Goal: Task Accomplishment & Management: Complete application form

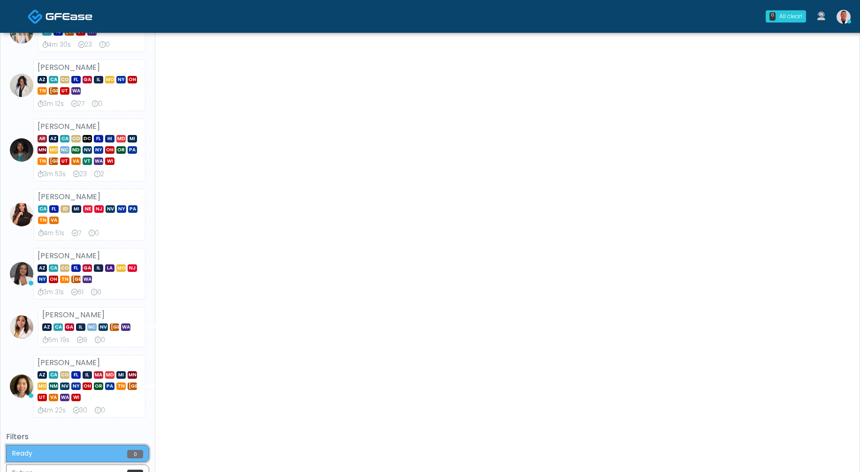
scroll to position [396, 0]
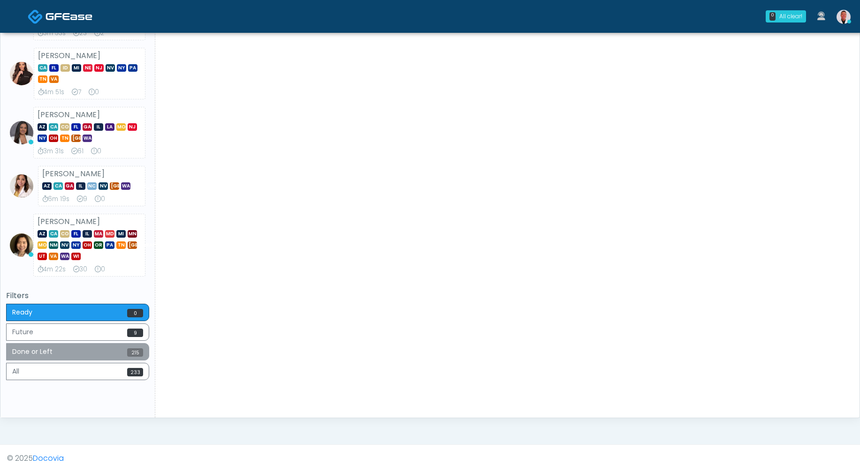
click at [125, 355] on button "Done or Left 215" at bounding box center [77, 351] width 143 height 17
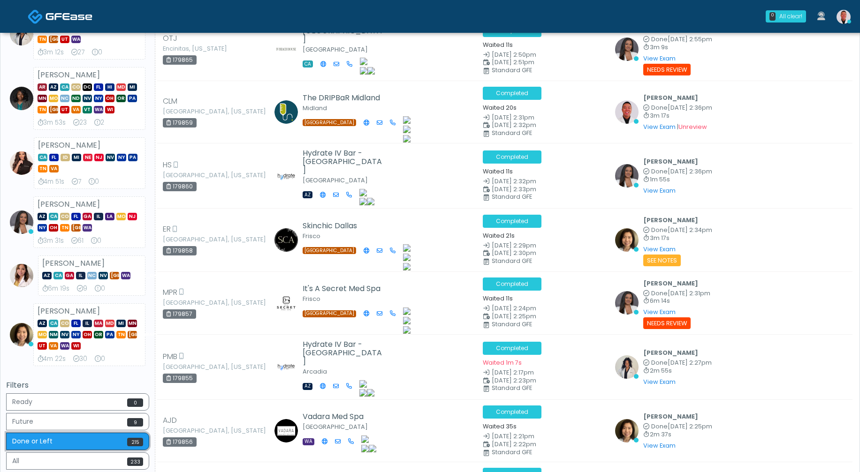
scroll to position [310, 0]
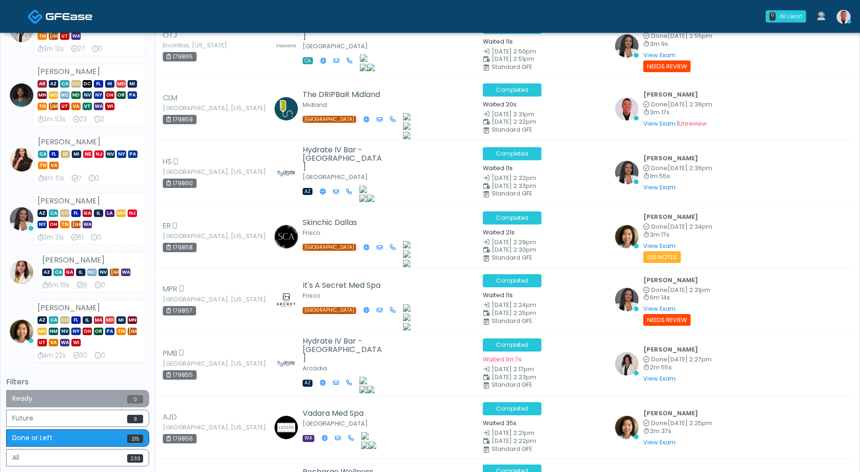
click at [106, 403] on button "Ready 0" at bounding box center [77, 398] width 143 height 17
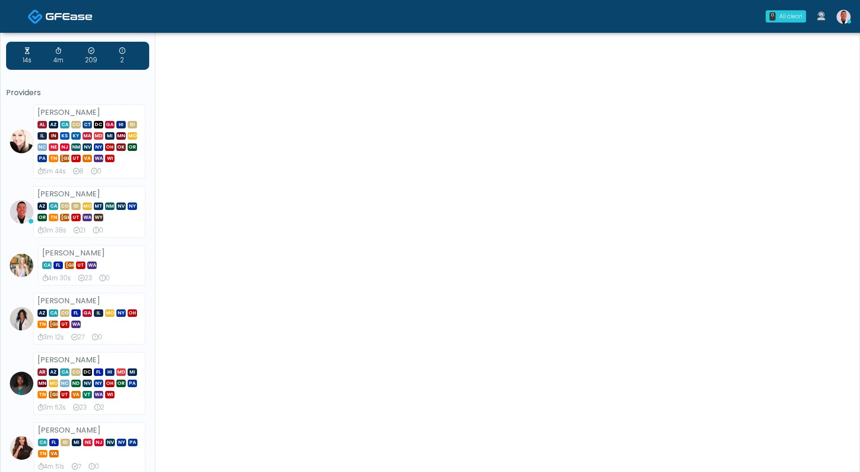
scroll to position [0, 0]
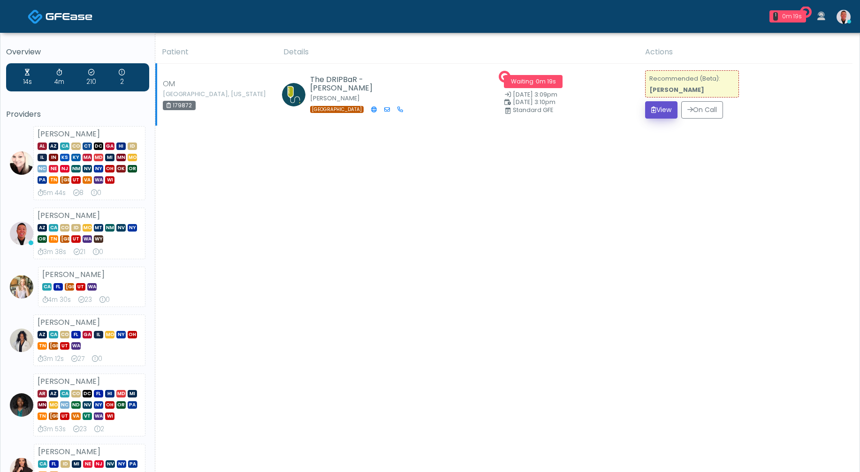
click at [657, 111] on button "View" at bounding box center [661, 109] width 32 height 17
click at [656, 111] on button "View" at bounding box center [661, 109] width 32 height 17
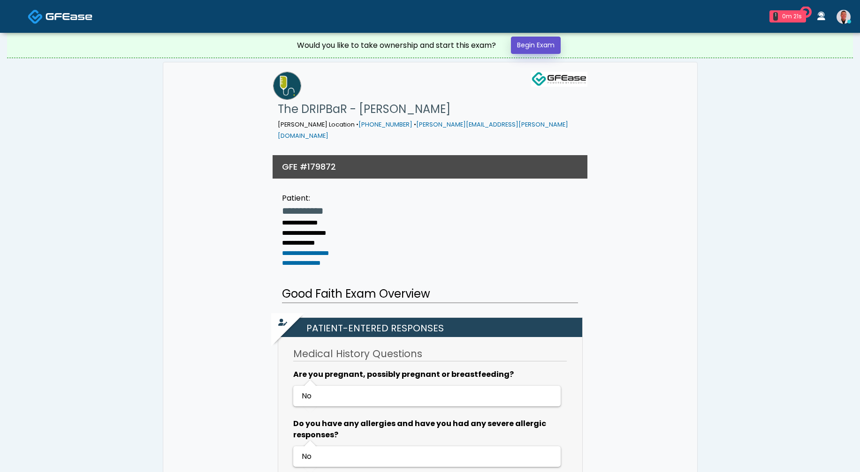
click at [554, 38] on link "Begin Exam" at bounding box center [536, 45] width 50 height 17
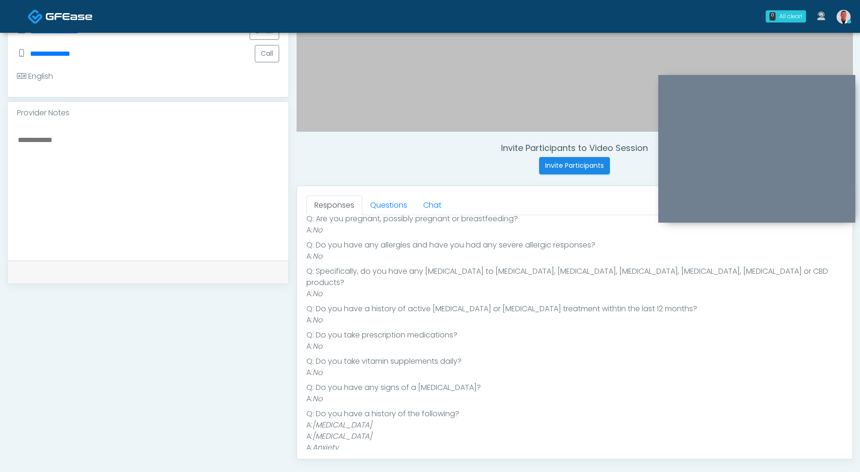
scroll to position [272, 0]
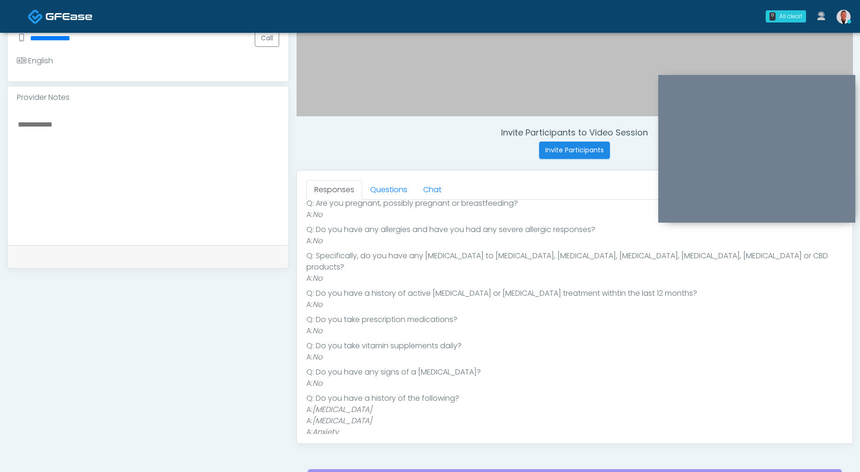
click at [196, 154] on textarea at bounding box center [148, 175] width 262 height 114
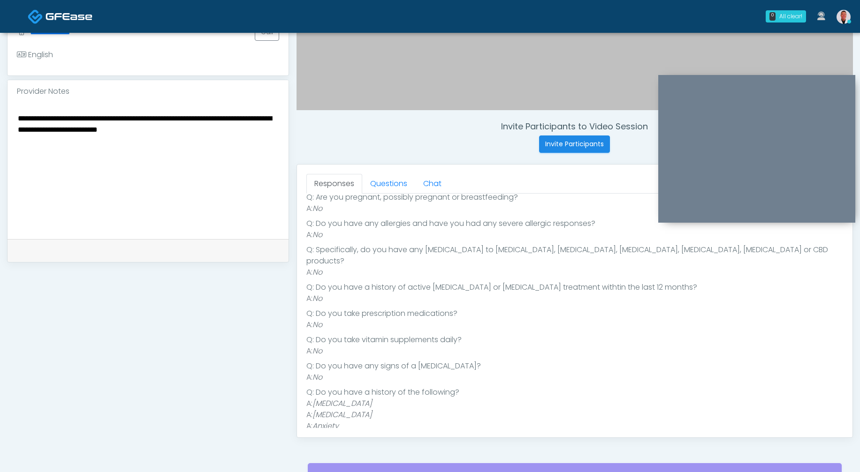
scroll to position [288, 0]
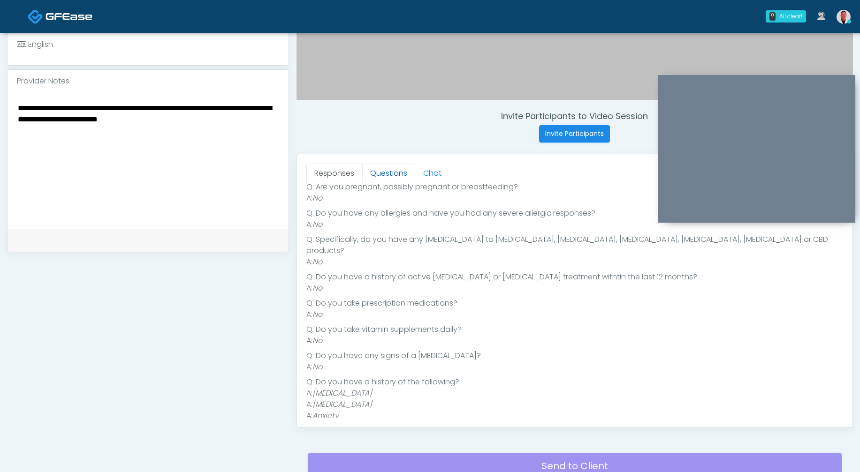
type textarea "**********"
click at [384, 170] on link "Questions" at bounding box center [388, 174] width 53 height 20
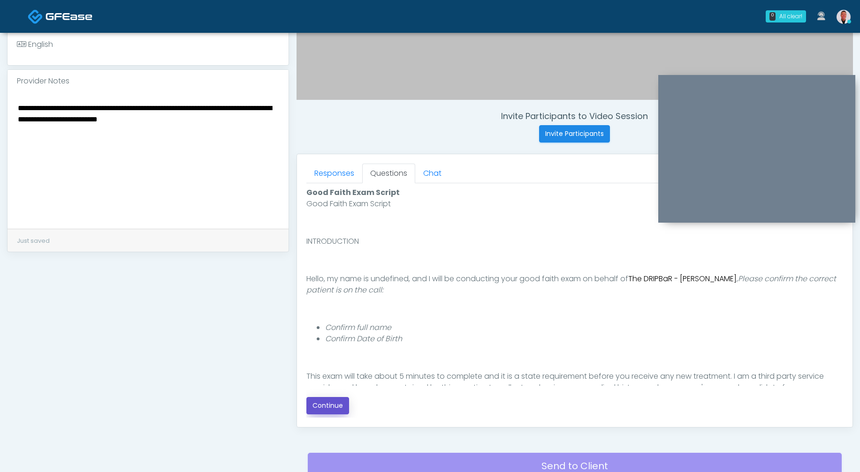
click at [320, 400] on button "Continue" at bounding box center [327, 405] width 43 height 17
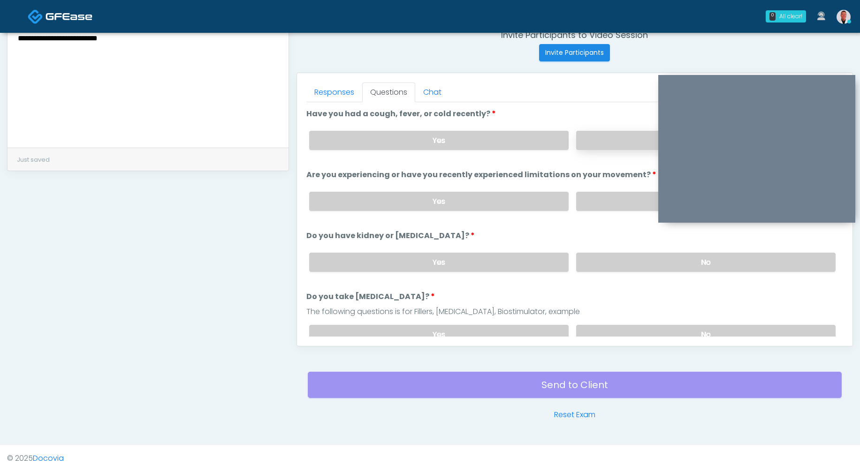
click at [621, 138] on label "No" at bounding box center [705, 140] width 259 height 19
click at [608, 204] on label "No" at bounding box center [705, 201] width 259 height 19
click at [619, 260] on label "No" at bounding box center [705, 262] width 259 height 19
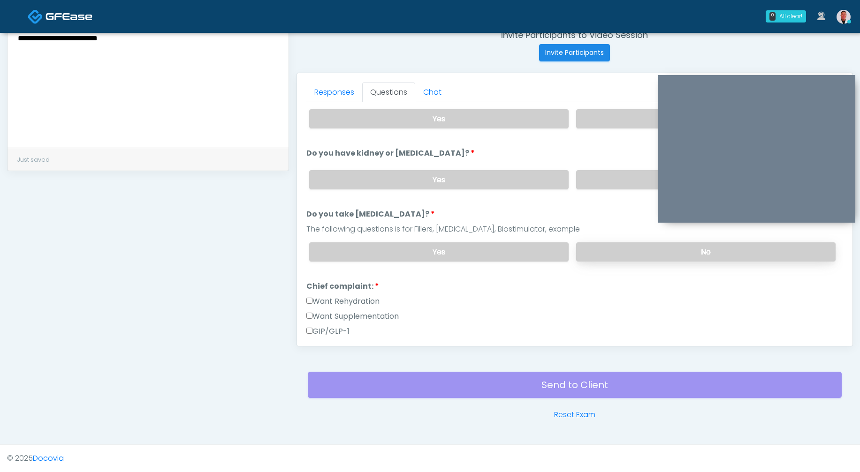
click at [605, 250] on label "No" at bounding box center [705, 251] width 259 height 19
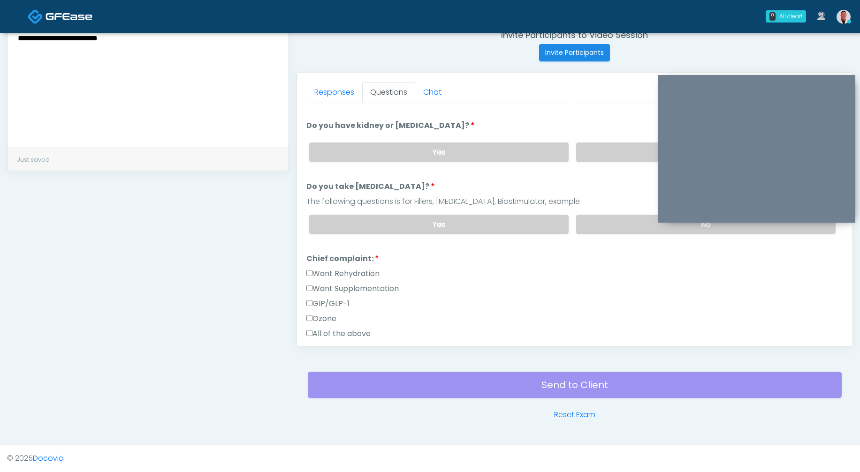
scroll to position [165, 0]
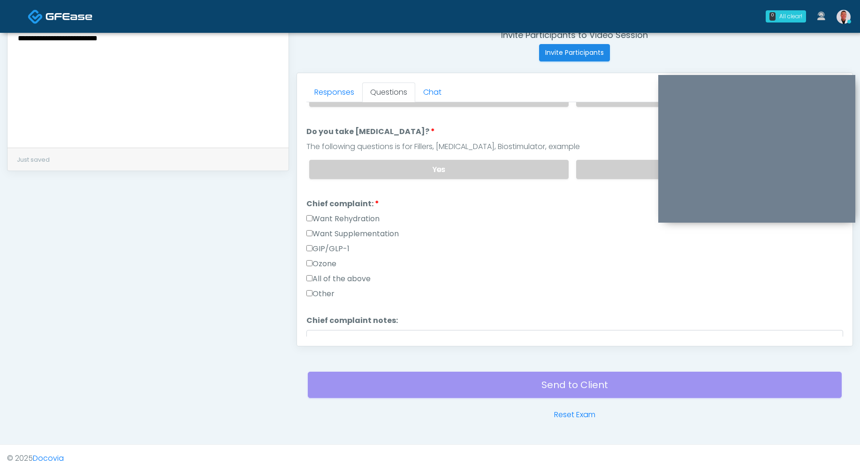
drag, startPoint x: 302, startPoint y: 208, endPoint x: 303, endPoint y: 217, distance: 9.4
click at [302, 210] on div "Responses Questions Chat Good Faith Exam Script Good Faith Exam Script INTRODUC…" at bounding box center [574, 209] width 555 height 273
click at [303, 217] on div "Responses Questions Chat Good Faith Exam Script Good Faith Exam Script INTRODUC…" at bounding box center [574, 209] width 555 height 273
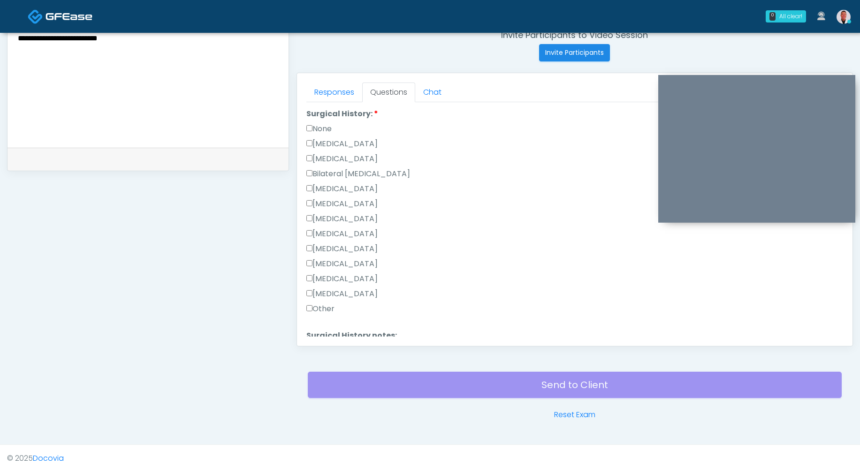
scroll to position [515, 0]
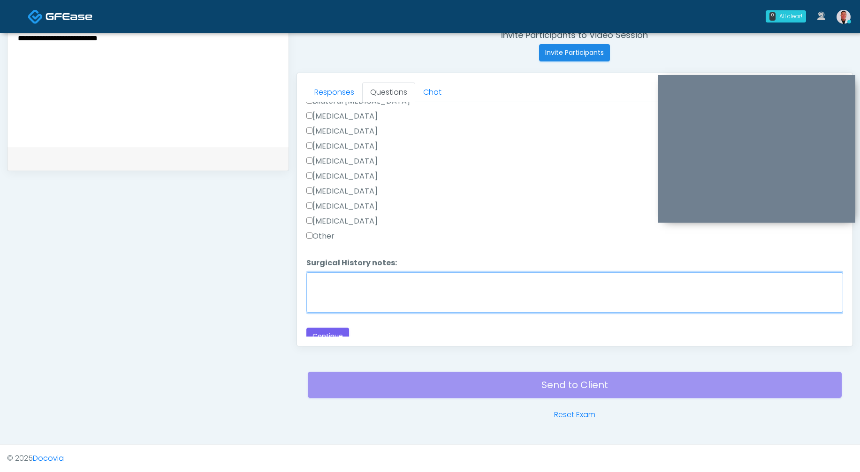
click at [341, 295] on textarea "Surgical History notes:" at bounding box center [574, 292] width 537 height 40
type textarea "**********"
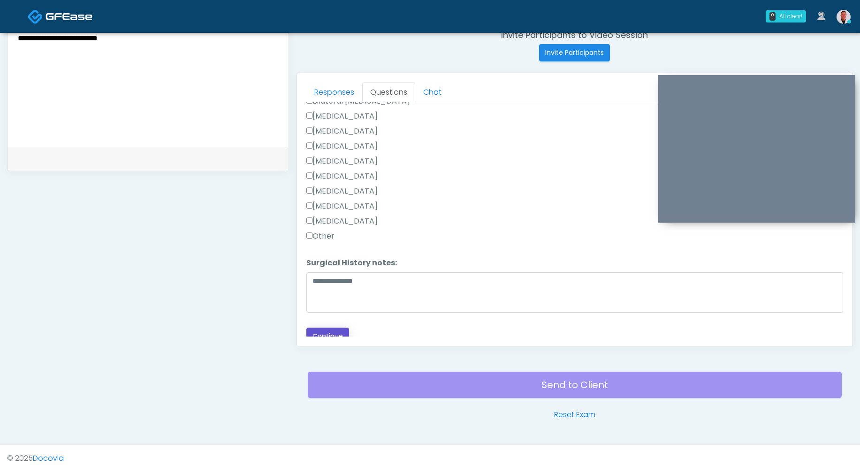
click at [324, 329] on button "Continue" at bounding box center [327, 336] width 43 height 17
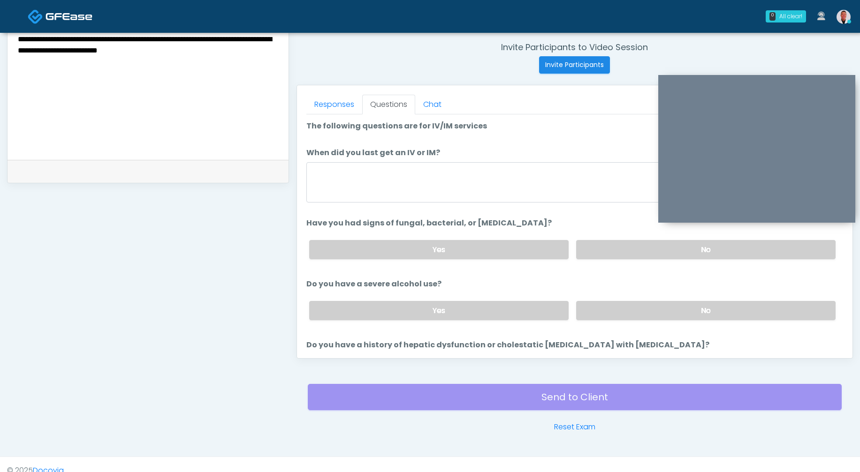
scroll to position [351, 0]
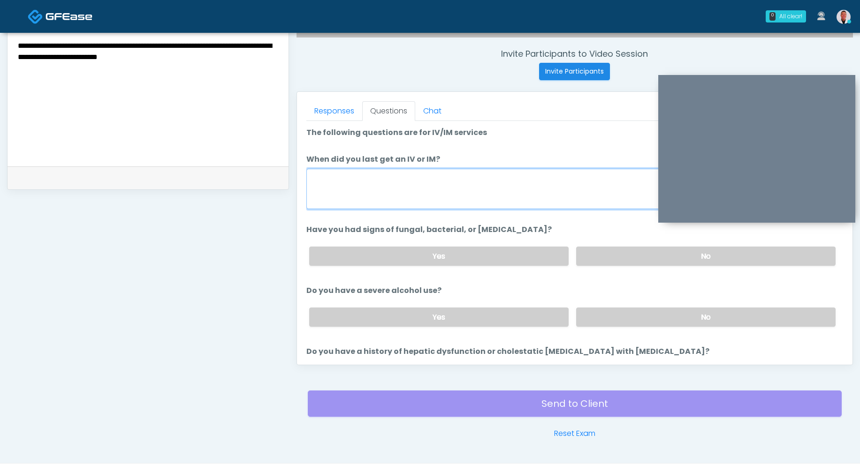
click at [416, 183] on textarea "When did you last get an IV or IM?" at bounding box center [574, 189] width 537 height 40
type textarea "****"
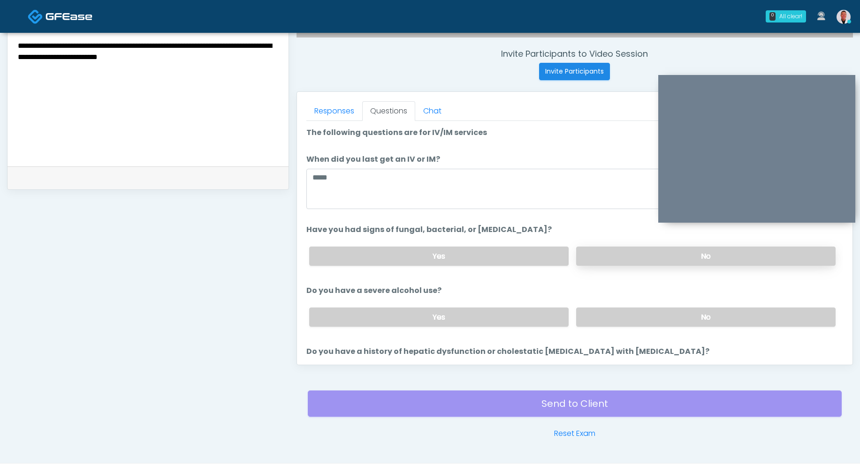
click at [614, 257] on label "No" at bounding box center [705, 256] width 259 height 19
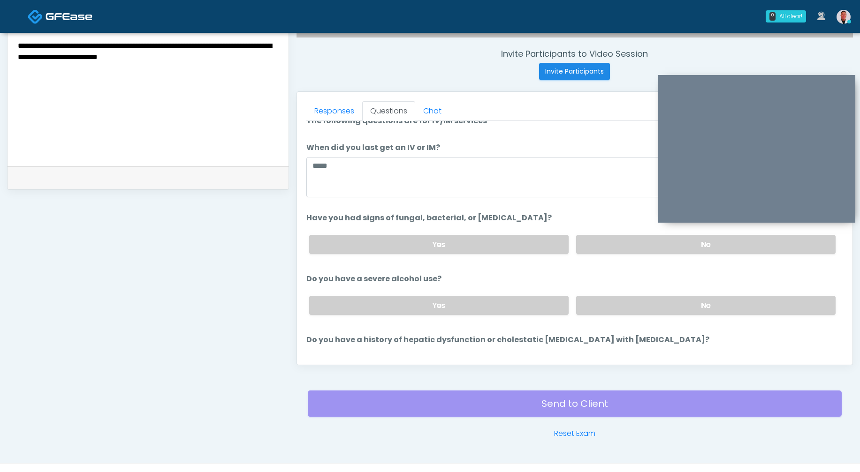
scroll to position [17, 0]
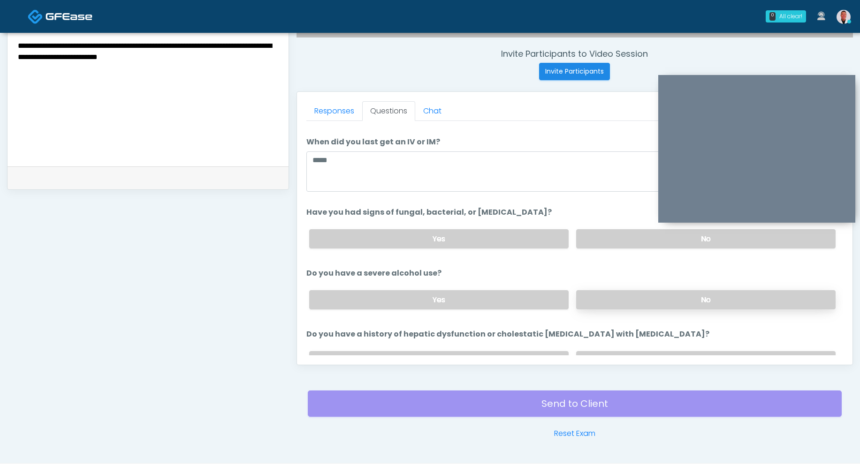
click at [615, 301] on label "No" at bounding box center [705, 299] width 259 height 19
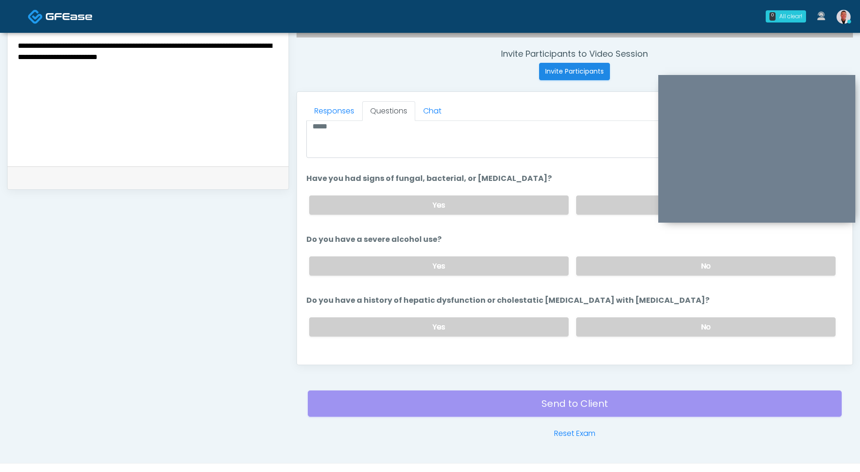
scroll to position [53, 0]
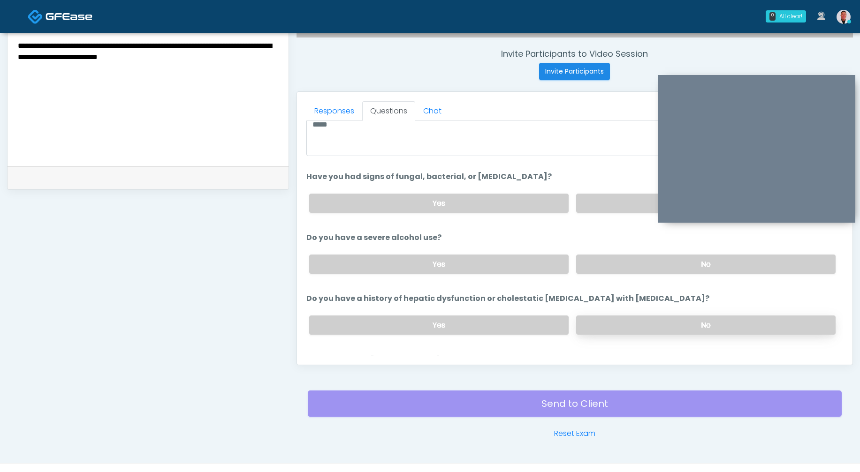
click at [620, 325] on label "No" at bounding box center [705, 325] width 259 height 19
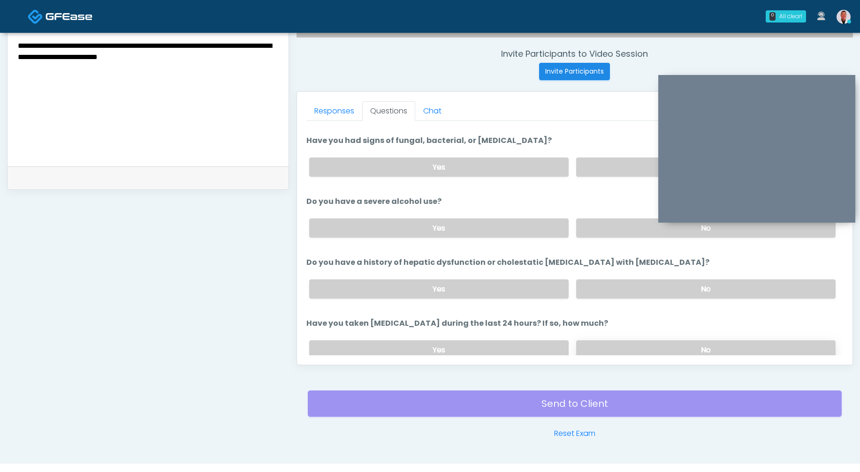
scroll to position [91, 0]
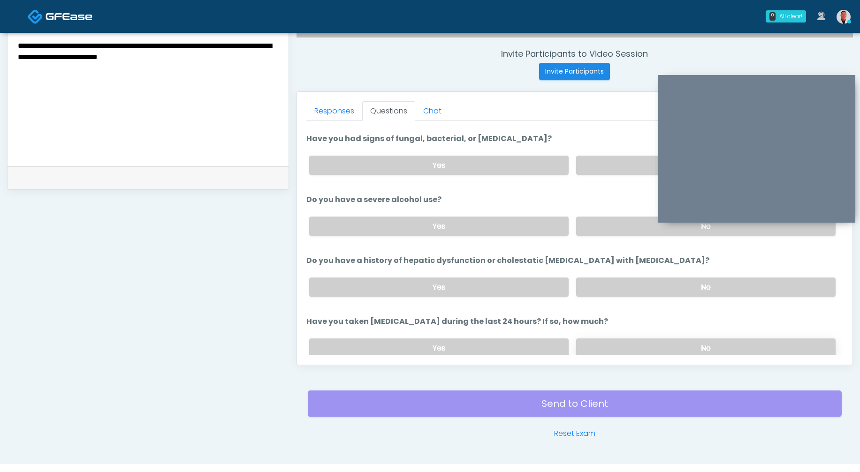
click at [635, 339] on label "No" at bounding box center [705, 348] width 259 height 19
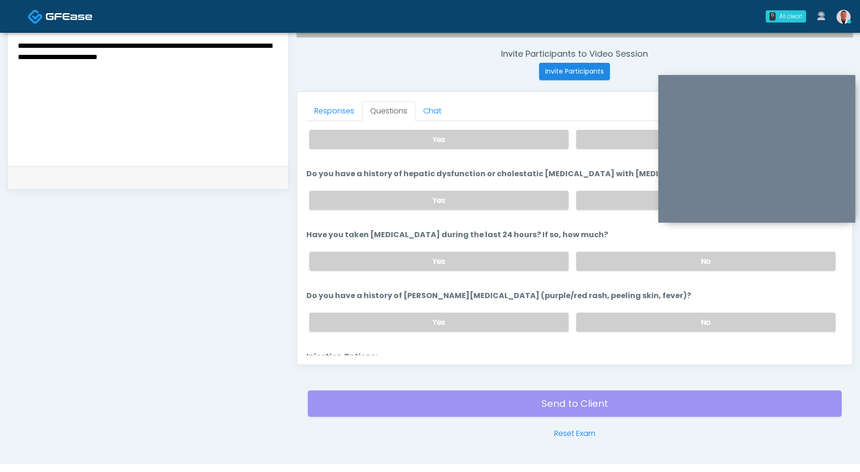
scroll to position [178, 0]
click at [628, 320] on label "No" at bounding box center [705, 321] width 259 height 19
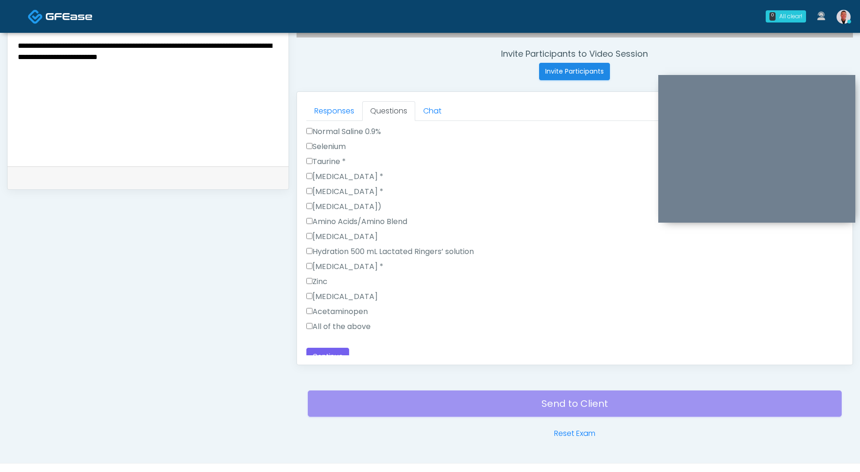
scroll to position [984, 0]
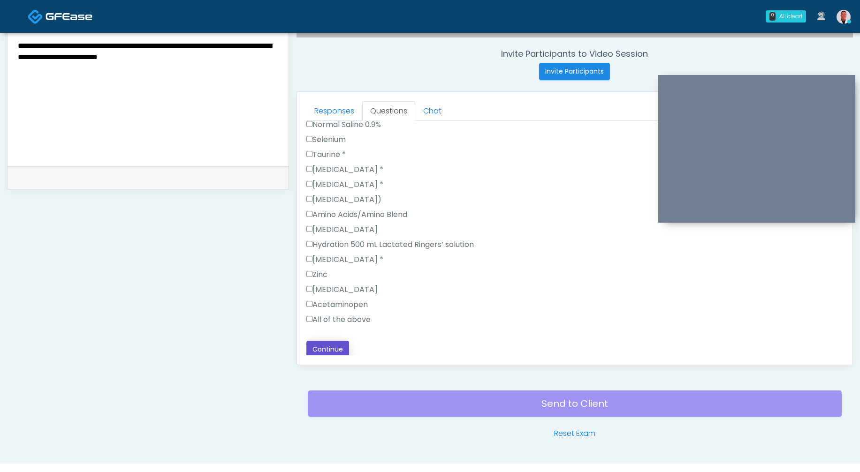
click at [324, 348] on button "Continue" at bounding box center [327, 349] width 43 height 17
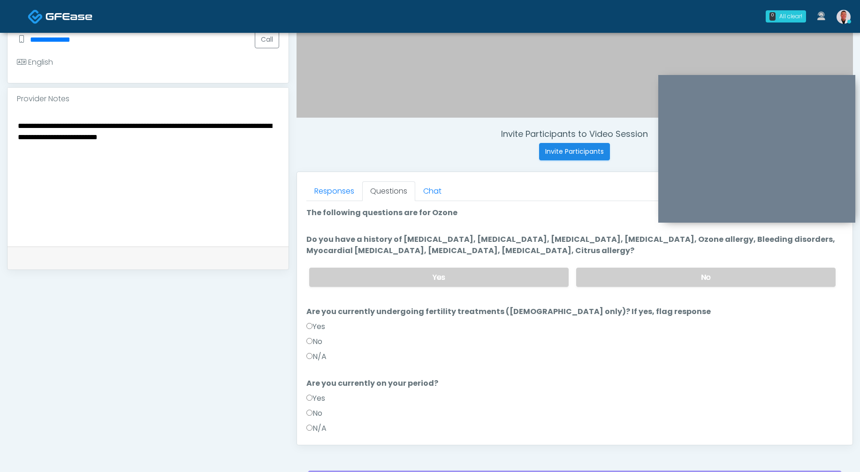
scroll to position [257, 0]
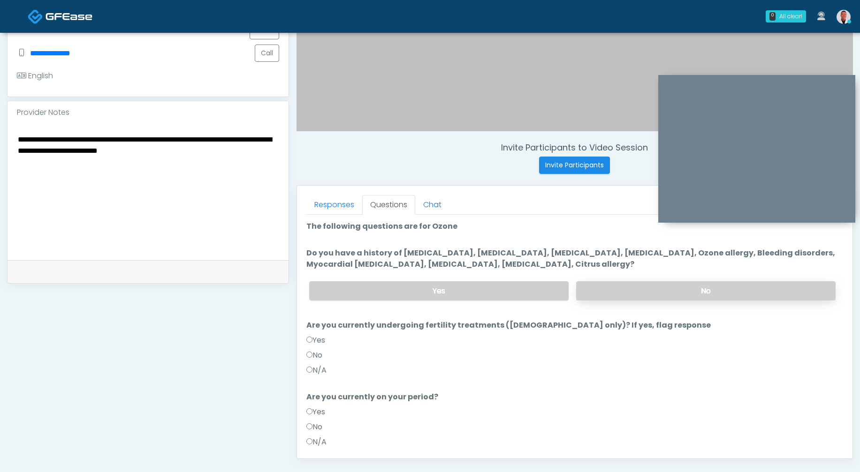
click at [647, 294] on label "No" at bounding box center [705, 290] width 259 height 19
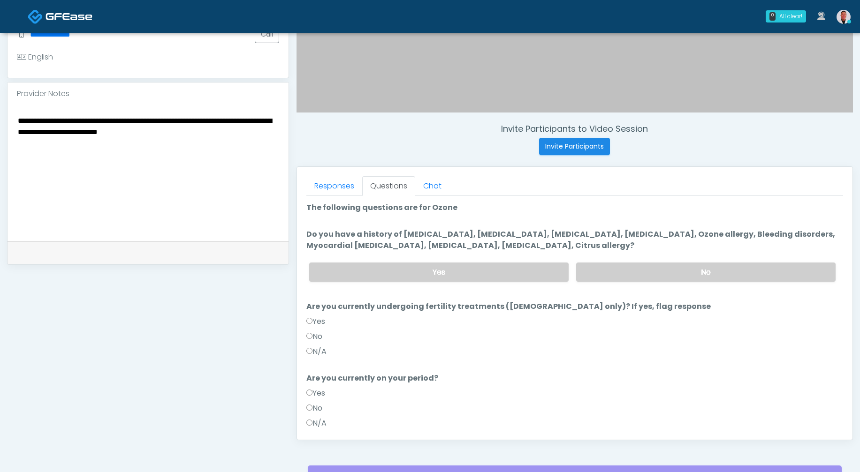
scroll to position [17, 0]
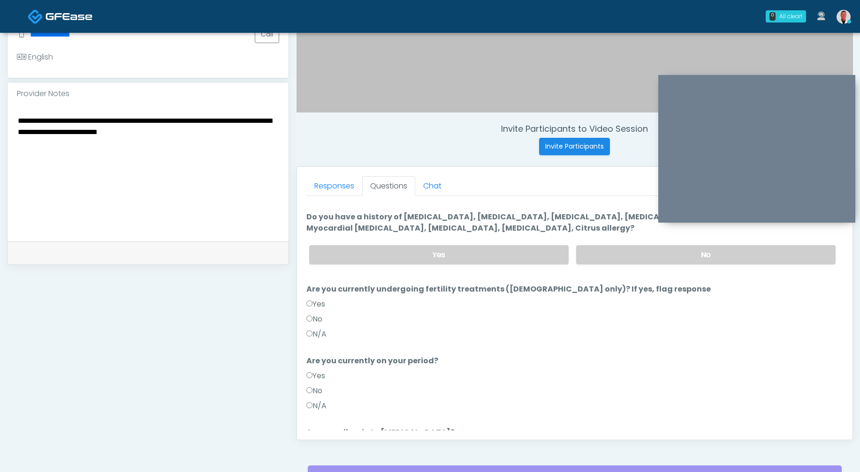
drag, startPoint x: 320, startPoint y: 317, endPoint x: 362, endPoint y: 325, distance: 42.9
click at [320, 317] on label "No" at bounding box center [314, 319] width 16 height 11
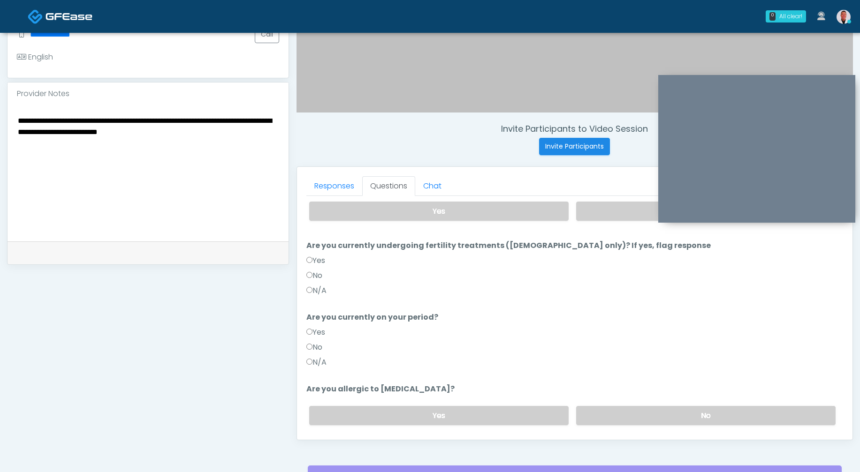
scroll to position [91, 0]
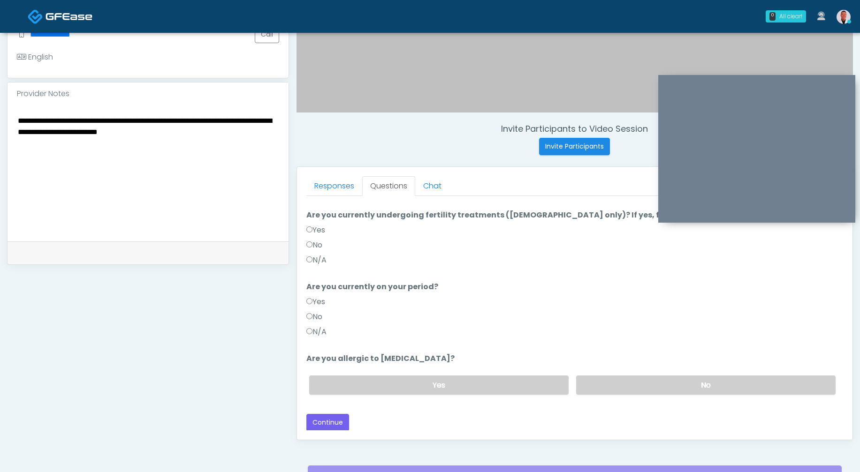
click at [625, 374] on div "Yes No" at bounding box center [572, 385] width 541 height 34
click at [633, 380] on label "No" at bounding box center [705, 385] width 259 height 19
click at [322, 424] on button "Continue" at bounding box center [327, 422] width 43 height 17
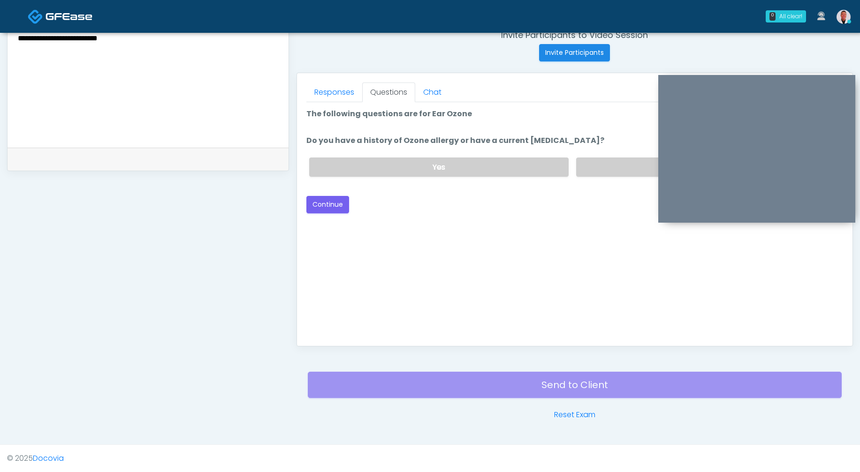
scroll to position [0, 0]
click at [618, 167] on label "No" at bounding box center [705, 167] width 259 height 19
click at [327, 197] on button "Continue" at bounding box center [327, 204] width 43 height 17
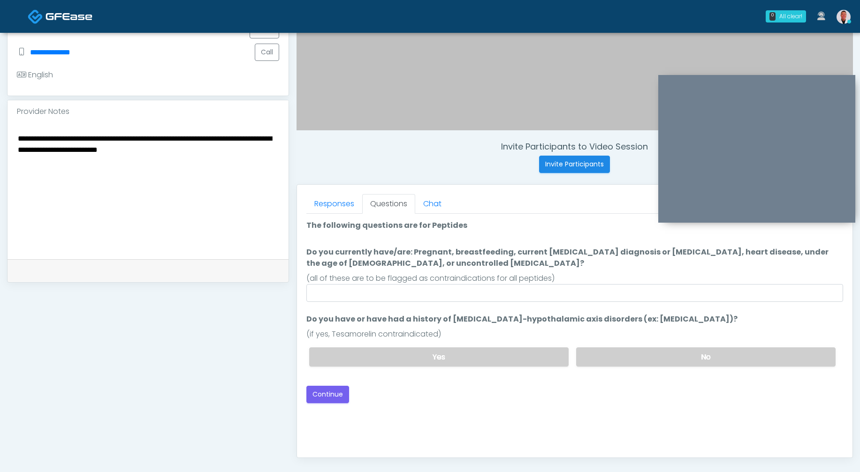
scroll to position [256, 0]
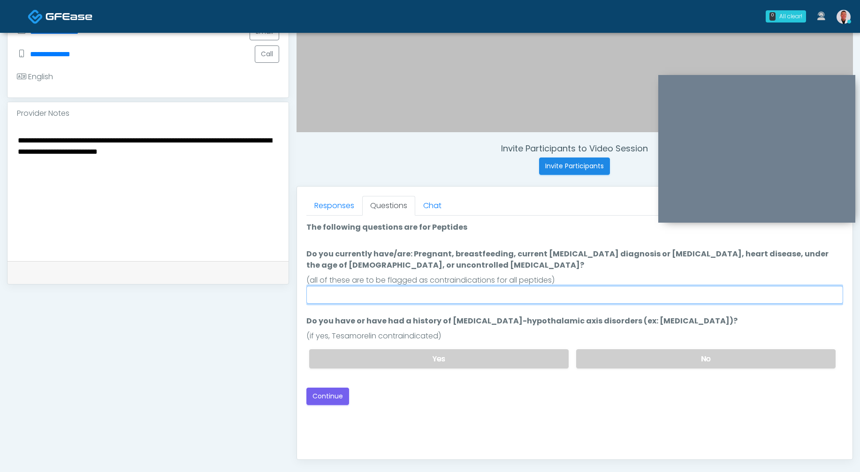
click at [423, 297] on input "Do you currently have/are: Pregnant, breastfeeding, current cancer diagnosis or…" at bounding box center [574, 295] width 537 height 18
type input "****"
click at [711, 322] on li "Do you have or have had a history of Pituitary-hypothalamic axis disorders (ex:…" at bounding box center [574, 346] width 537 height 61
click at [685, 361] on label "No" at bounding box center [705, 358] width 259 height 19
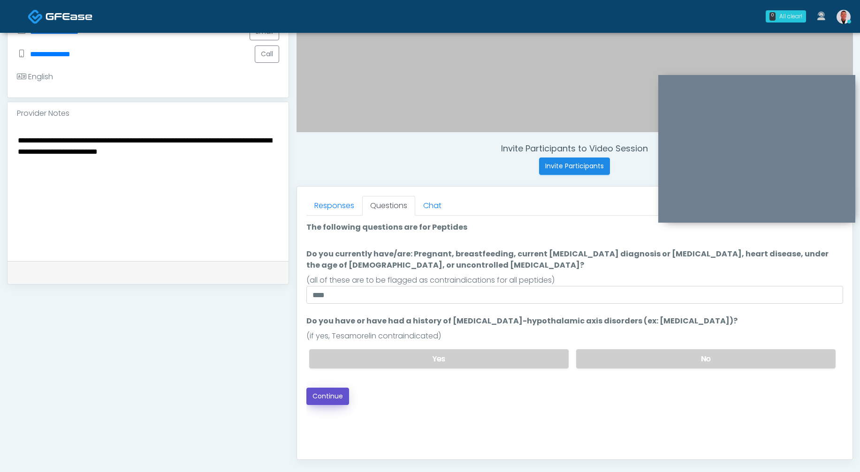
click at [323, 392] on button "Continue" at bounding box center [327, 396] width 43 height 17
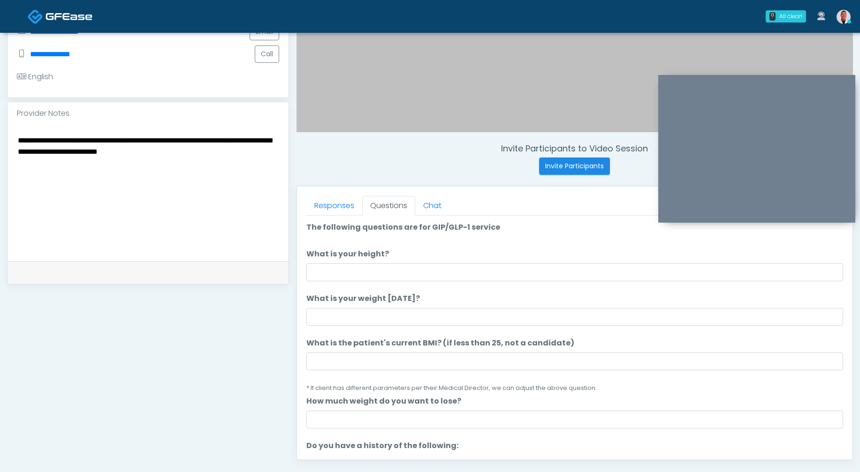
scroll to position [370, 0]
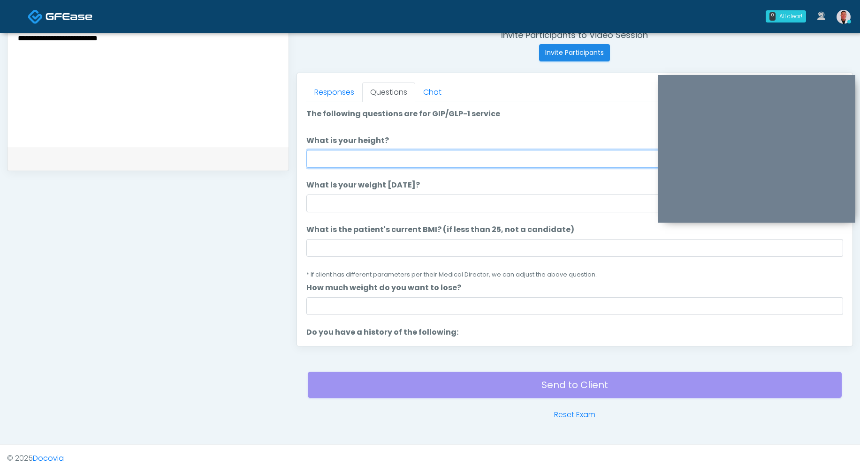
click at [405, 153] on input "What is your height?" at bounding box center [574, 159] width 537 height 18
type input "****"
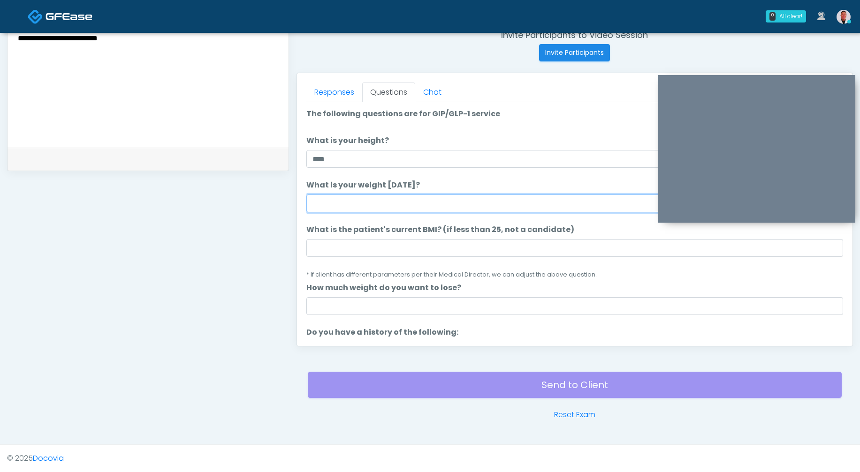
click at [432, 205] on input "What is your weight today?" at bounding box center [574, 204] width 537 height 18
type input "******"
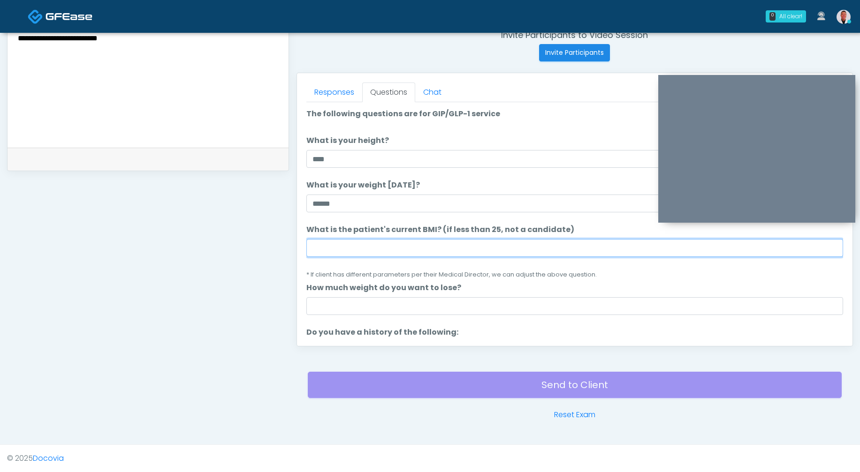
click at [361, 247] on input "What is the patient's current BMI? (if less than 25, not a candidate)" at bounding box center [574, 248] width 537 height 18
type input "****"
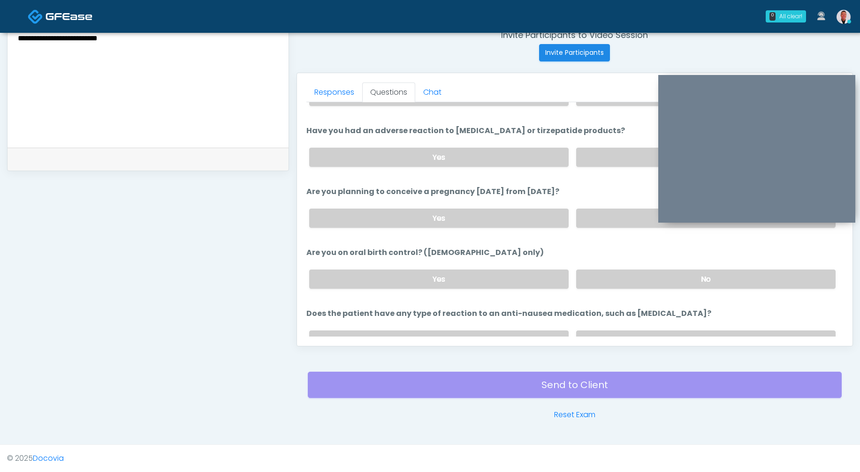
scroll to position [517, 0]
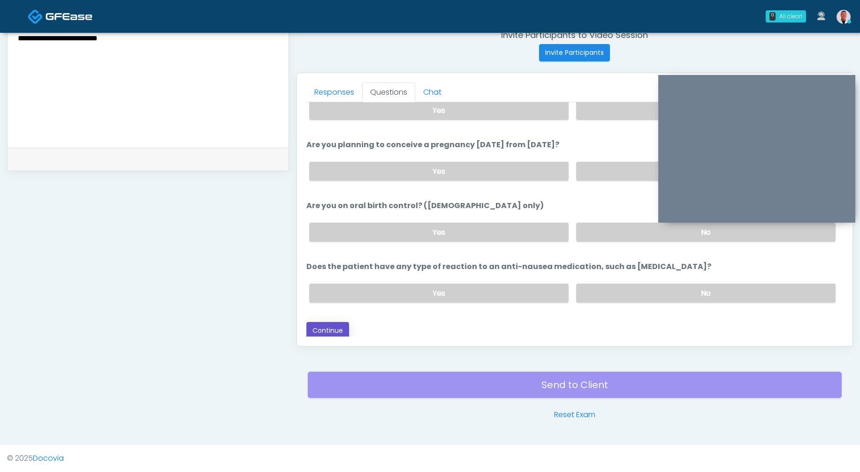
click at [335, 322] on button "Continue" at bounding box center [327, 330] width 43 height 17
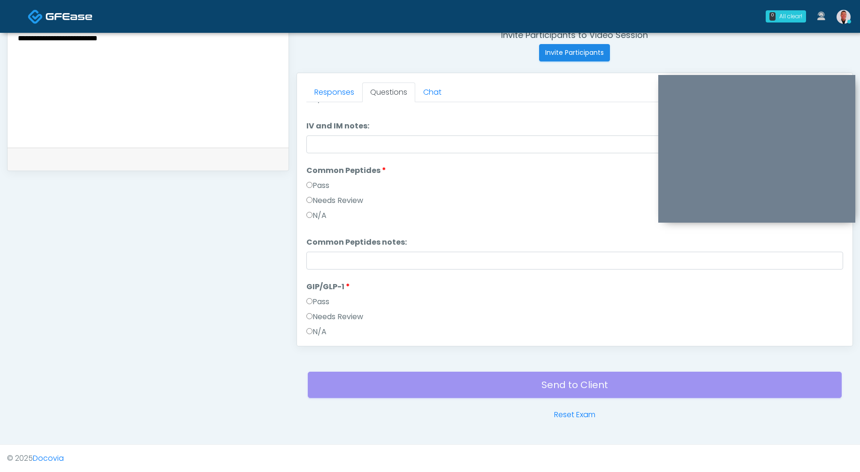
scroll to position [308, 0]
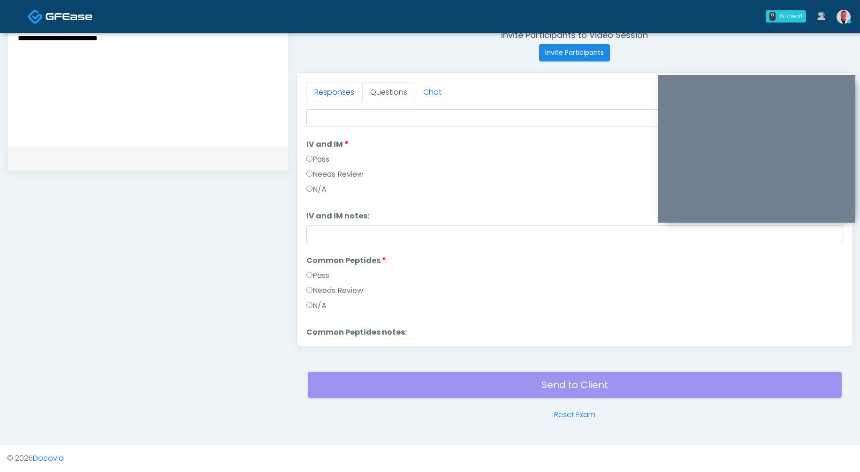
click at [330, 92] on link "Responses" at bounding box center [334, 93] width 56 height 20
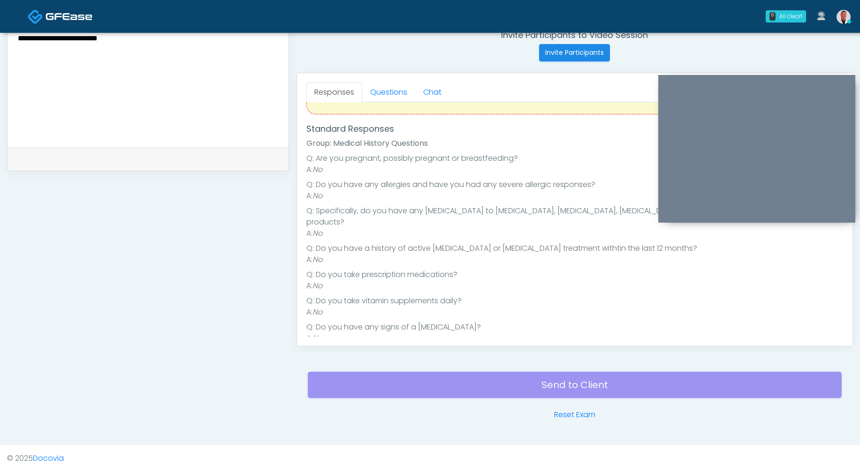
scroll to position [0, 0]
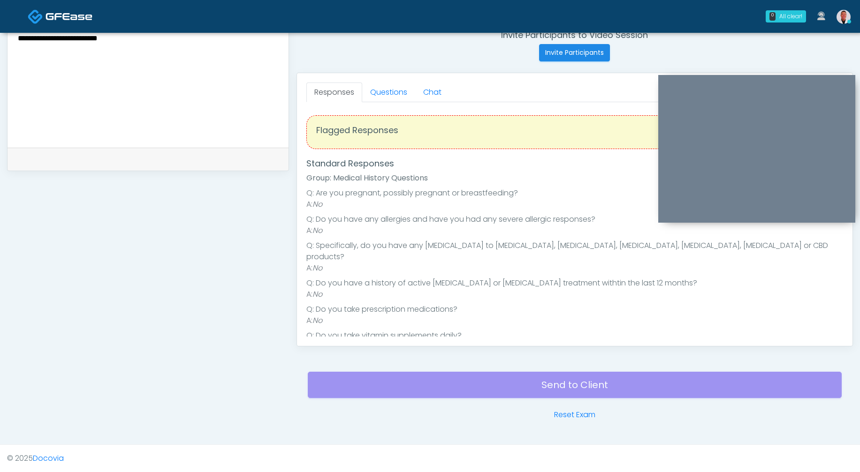
click at [145, 103] on textarea "**********" at bounding box center [148, 78] width 262 height 114
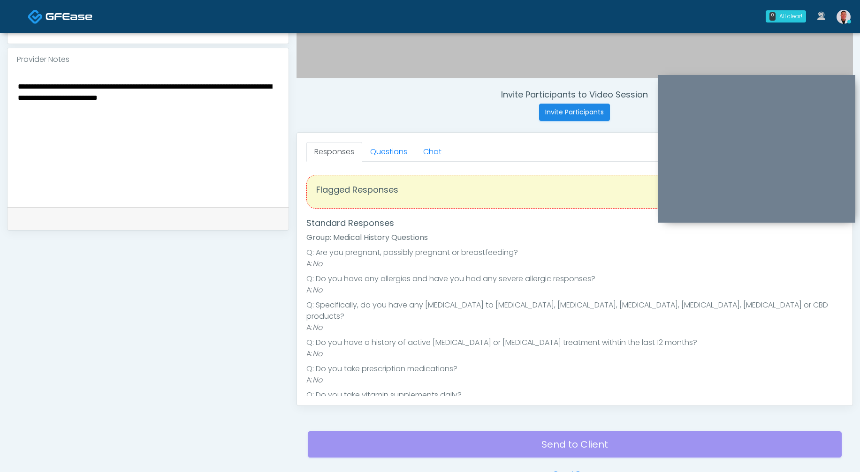
scroll to position [193, 0]
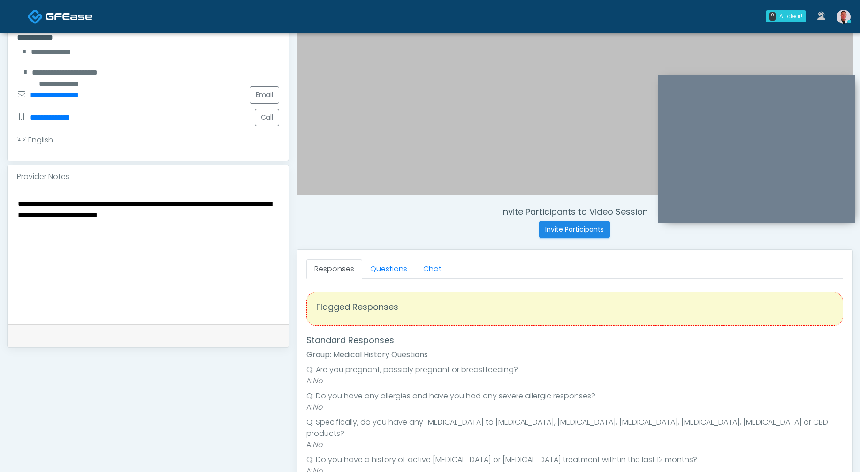
click at [198, 204] on textarea "**********" at bounding box center [148, 254] width 262 height 114
click at [201, 202] on textarea "**********" at bounding box center [148, 254] width 262 height 114
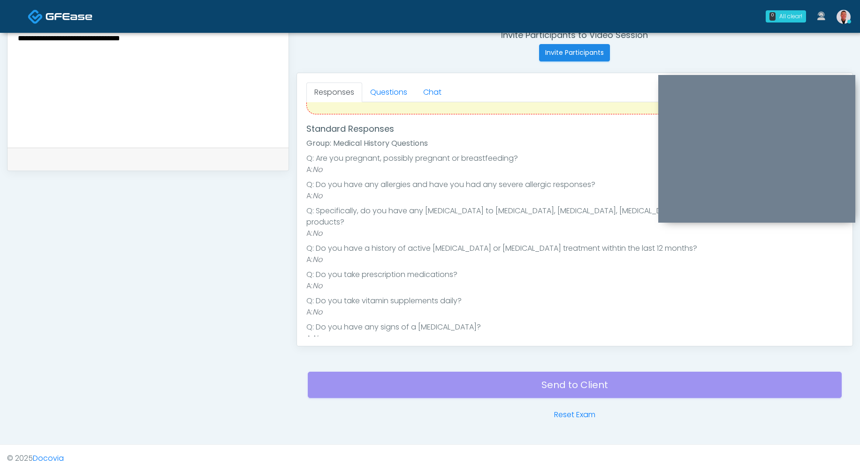
scroll to position [0, 0]
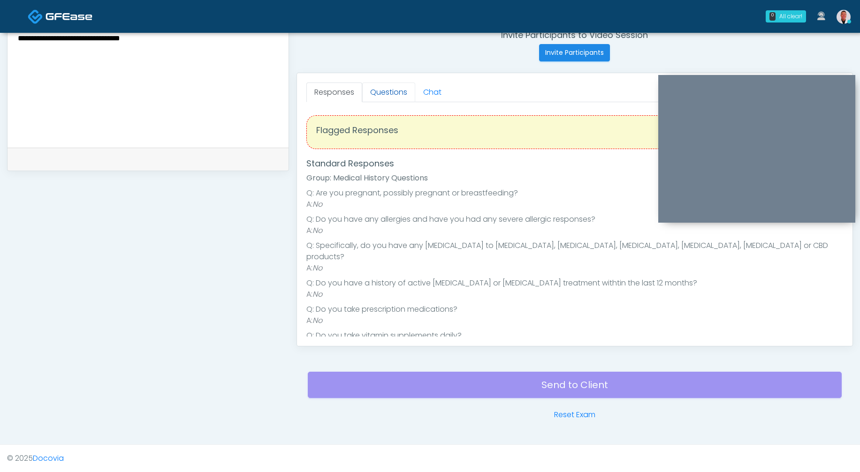
type textarea "**********"
click at [398, 90] on link "Questions" at bounding box center [388, 93] width 53 height 20
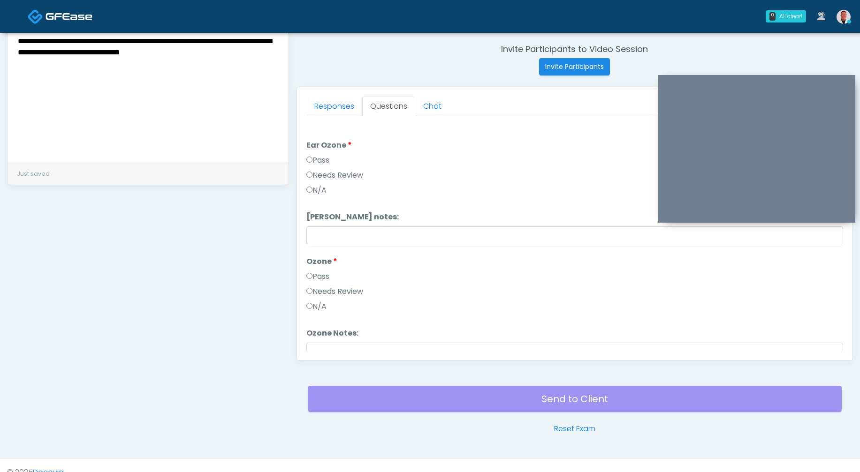
scroll to position [258, 0]
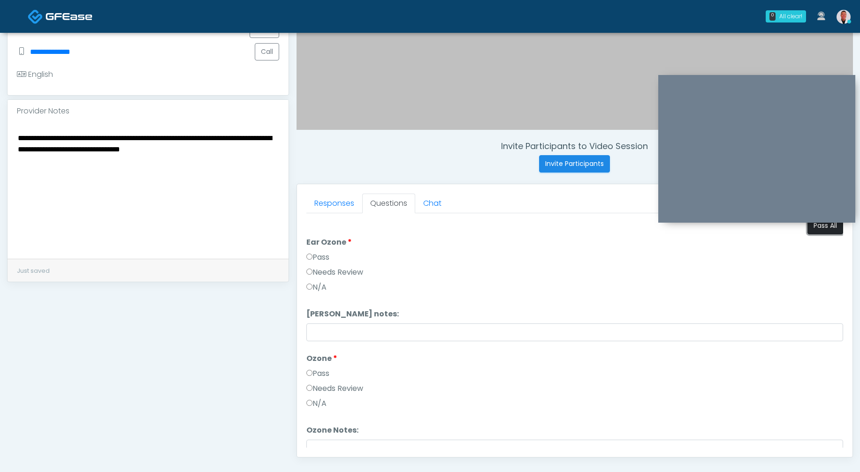
click at [817, 230] on button "Pass All" at bounding box center [825, 225] width 36 height 17
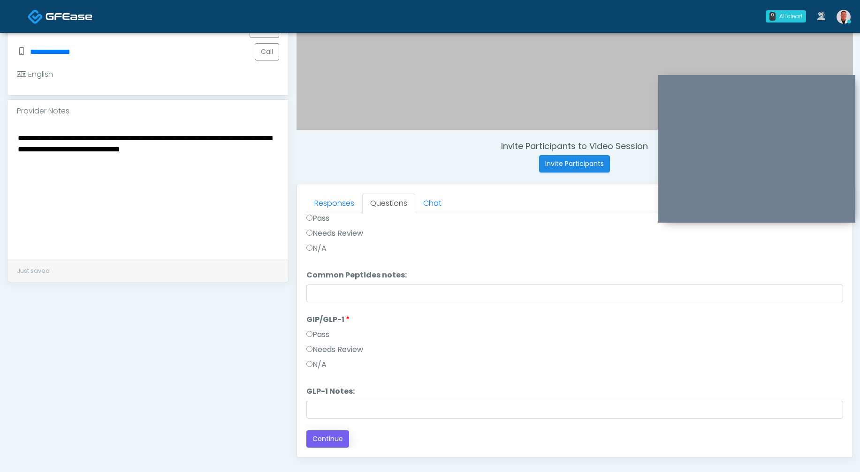
scroll to position [370, 0]
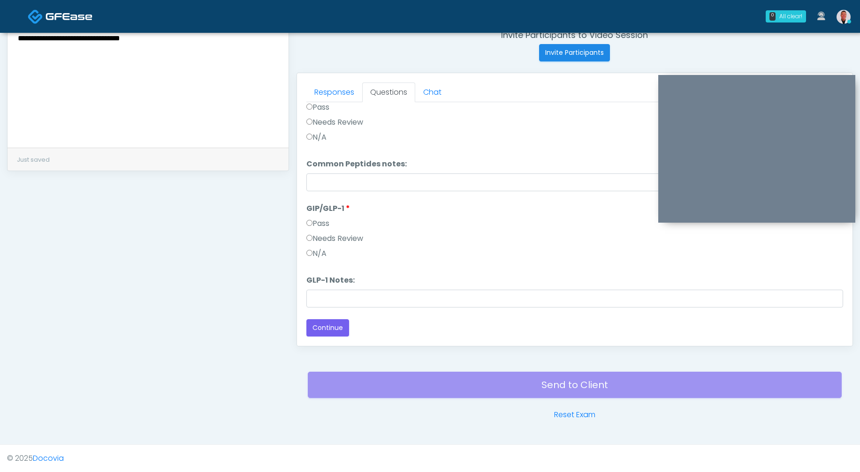
click at [315, 235] on label "Needs Review" at bounding box center [334, 238] width 57 height 11
click at [340, 286] on label "GLP-1 Notes:" at bounding box center [330, 280] width 48 height 11
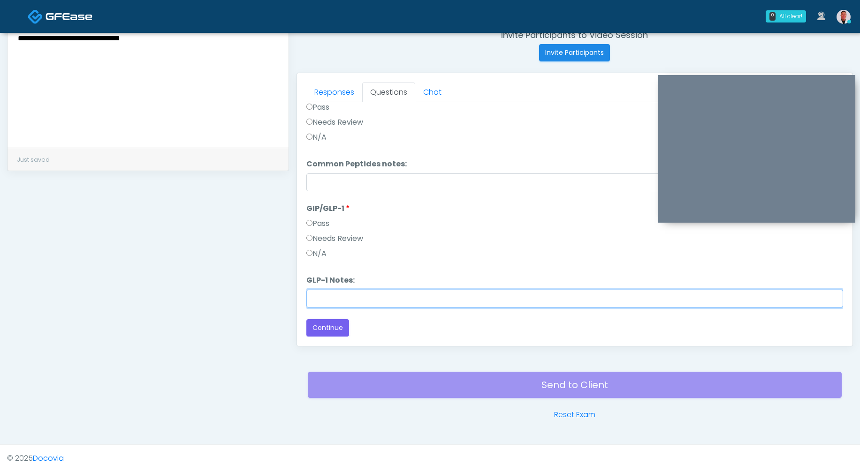
click at [340, 290] on input "GLP-1 Notes:" at bounding box center [574, 299] width 537 height 18
click at [350, 299] on input "GLP-1 Notes:" at bounding box center [574, 299] width 537 height 18
type input "********"
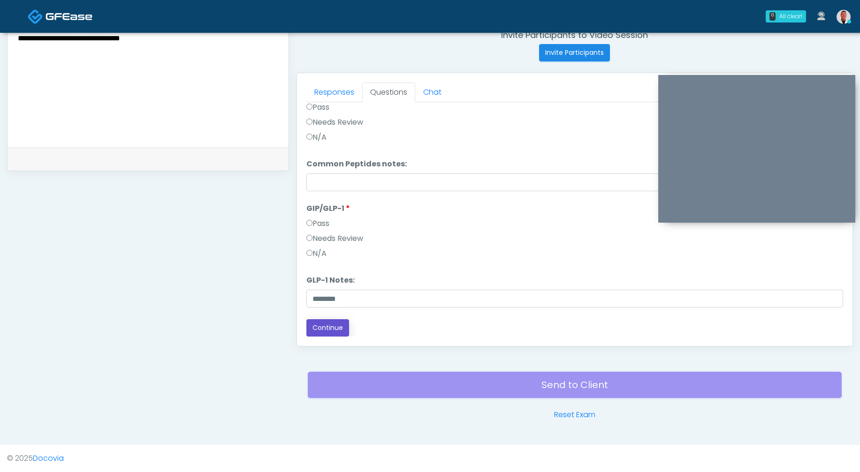
click at [319, 333] on button "Continue" at bounding box center [327, 327] width 43 height 17
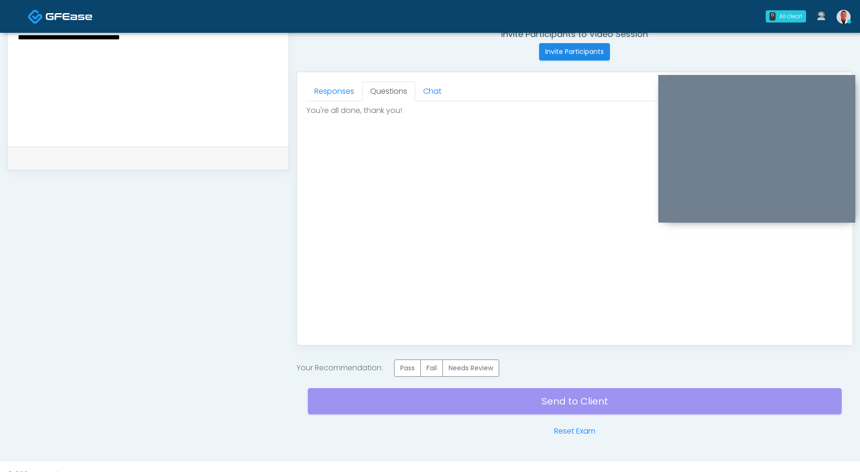
scroll to position [371, 0]
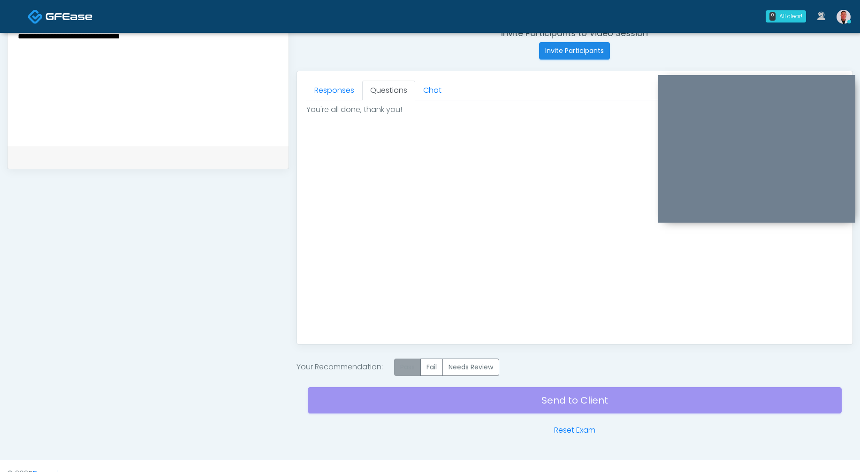
click at [405, 371] on label "Pass" at bounding box center [407, 367] width 27 height 17
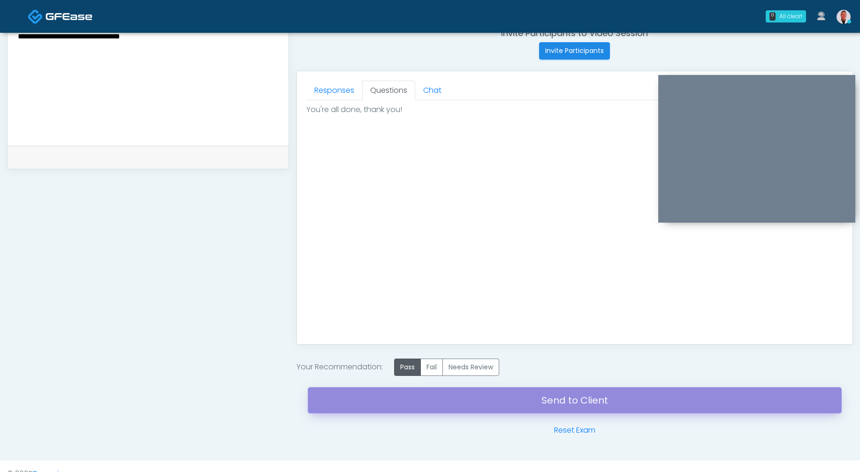
click at [528, 404] on link "Send to Client" at bounding box center [575, 400] width 534 height 26
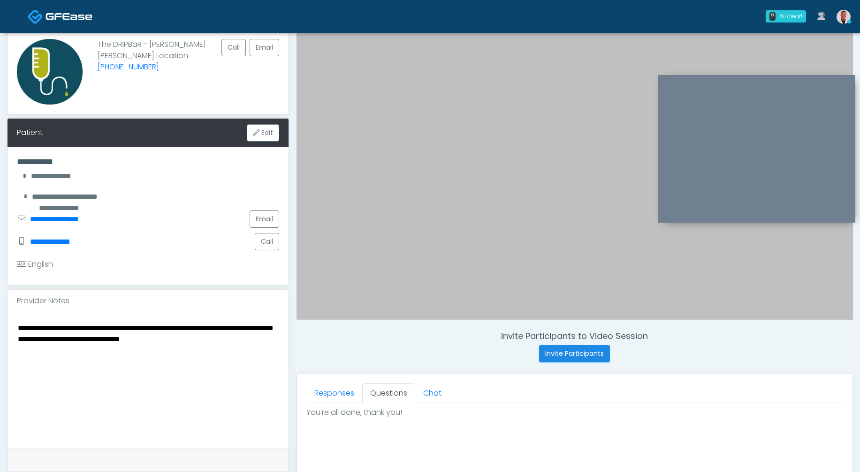
scroll to position [0, 0]
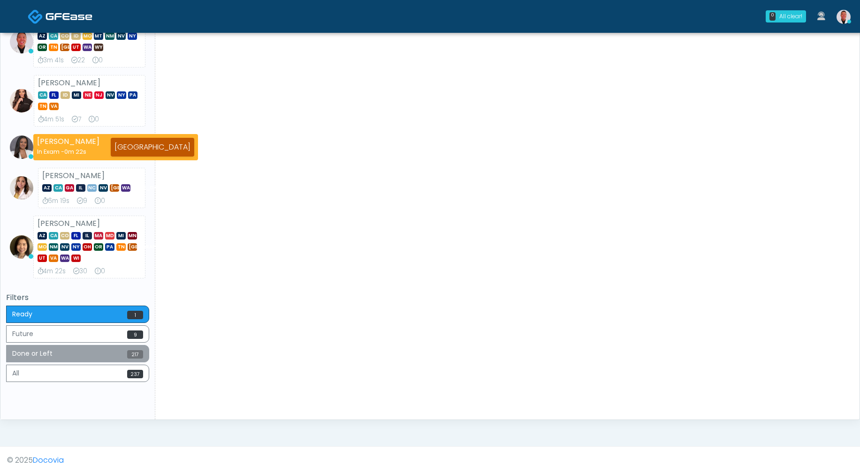
click at [68, 352] on button "Done or Left 217" at bounding box center [77, 353] width 143 height 17
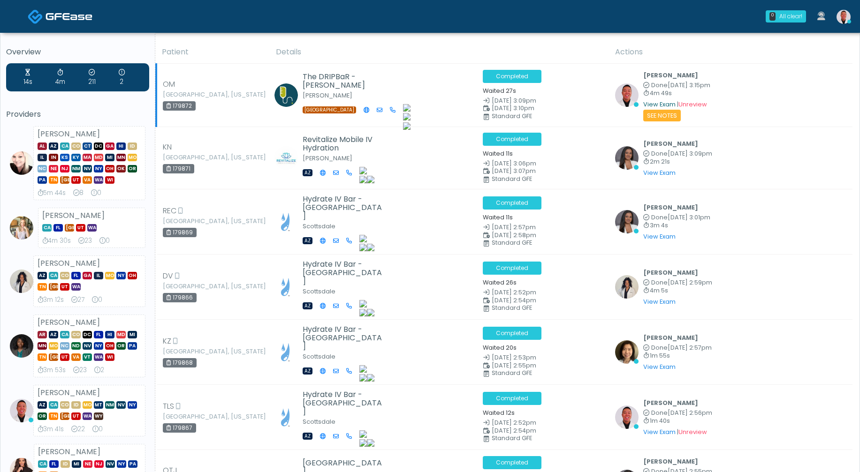
click at [649, 105] on link "View Exam" at bounding box center [659, 104] width 32 height 8
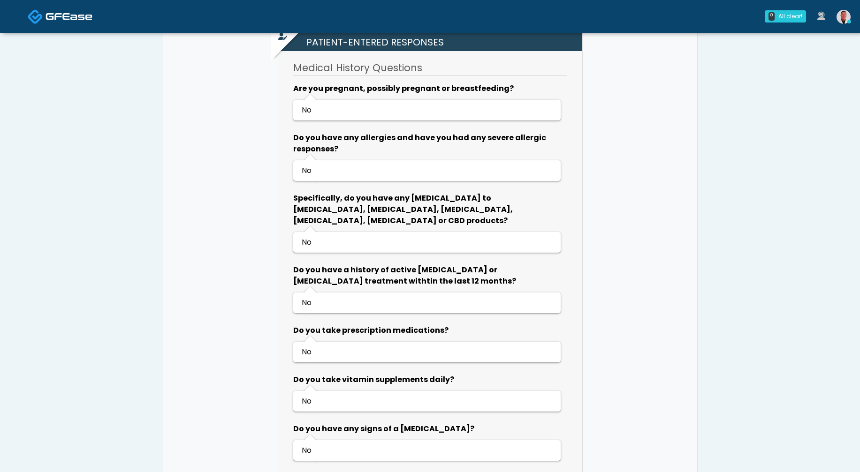
scroll to position [400, 0]
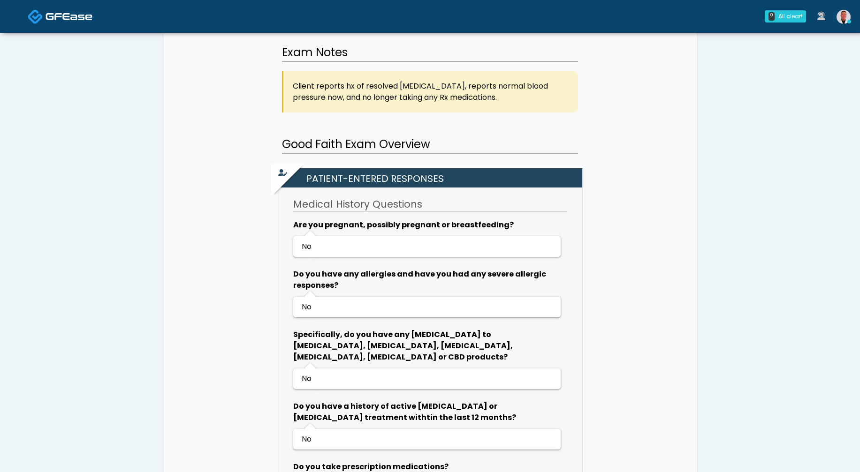
click at [843, 19] on img at bounding box center [843, 17] width 14 height 14
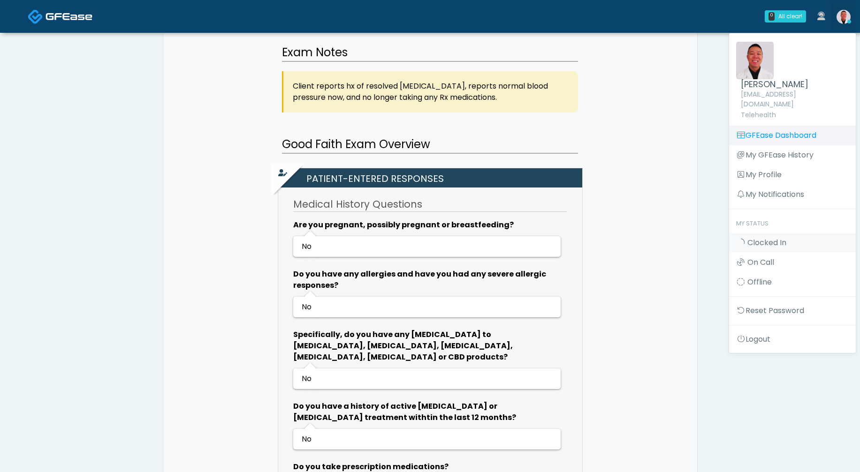
click at [756, 131] on link "GFEase Dashboard" at bounding box center [792, 136] width 127 height 20
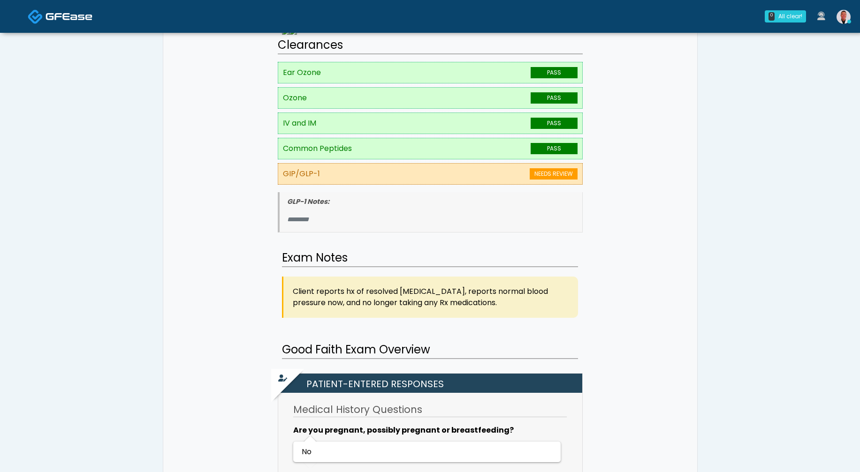
scroll to position [76, 0]
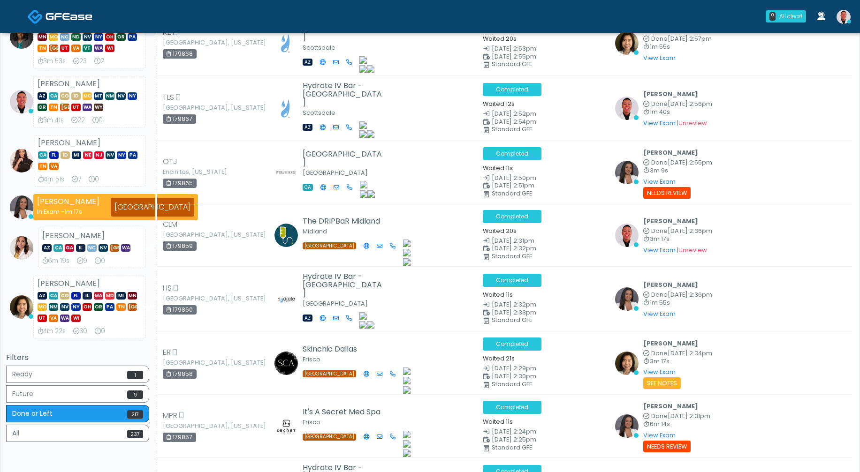
scroll to position [324, 0]
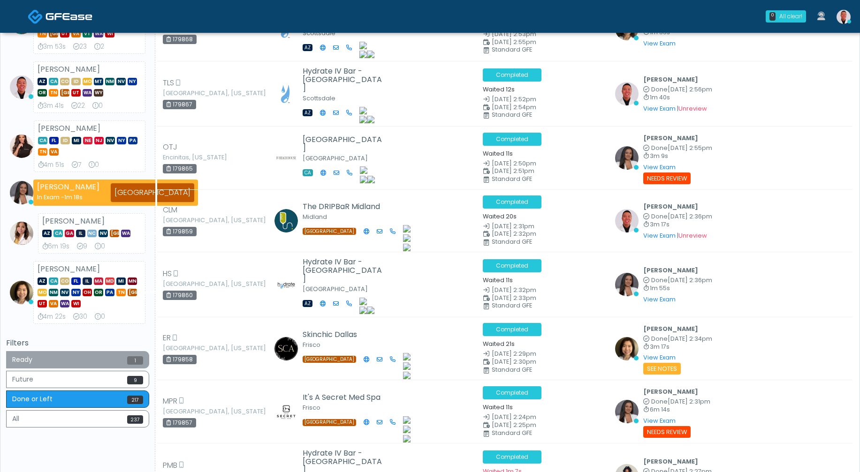
click at [114, 363] on button "Ready 1" at bounding box center [77, 359] width 143 height 17
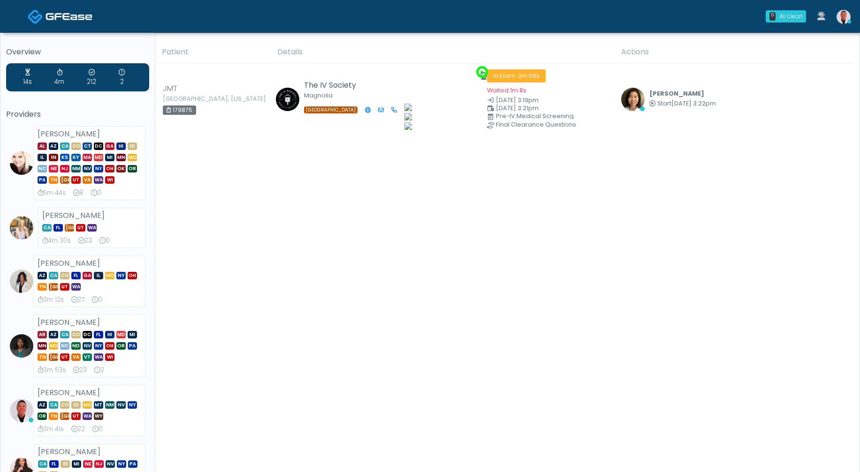
scroll to position [0, 0]
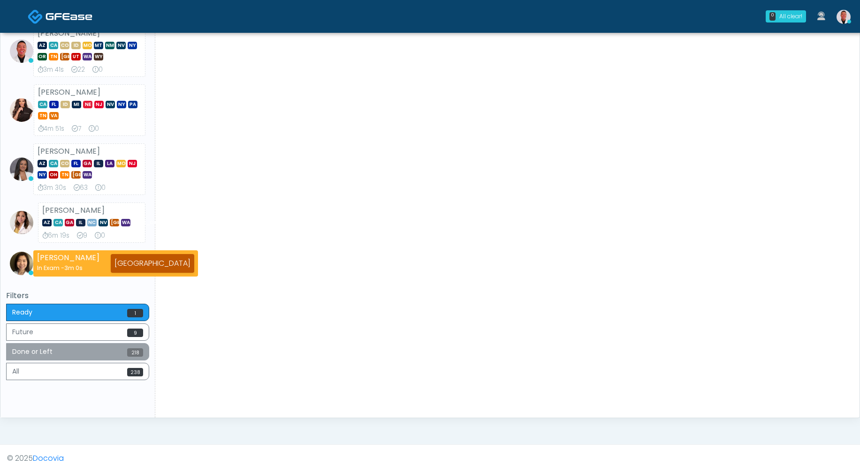
click at [118, 356] on button "Done or Left 218" at bounding box center [77, 351] width 143 height 17
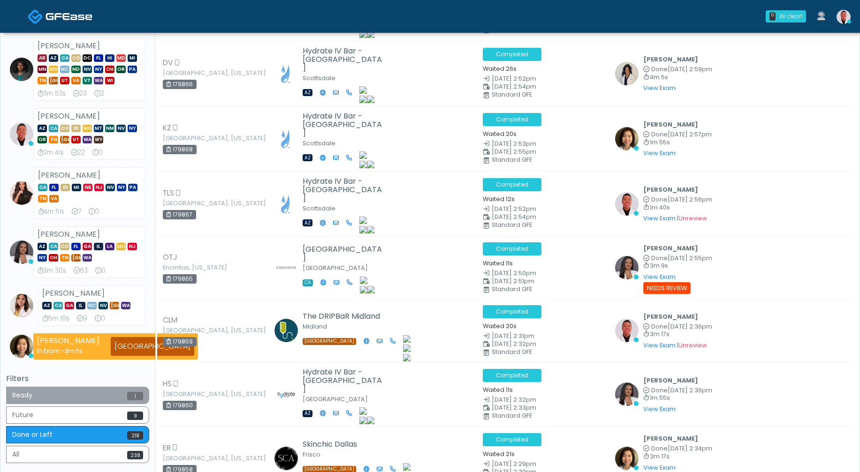
click at [91, 393] on button "Ready 1" at bounding box center [77, 395] width 143 height 17
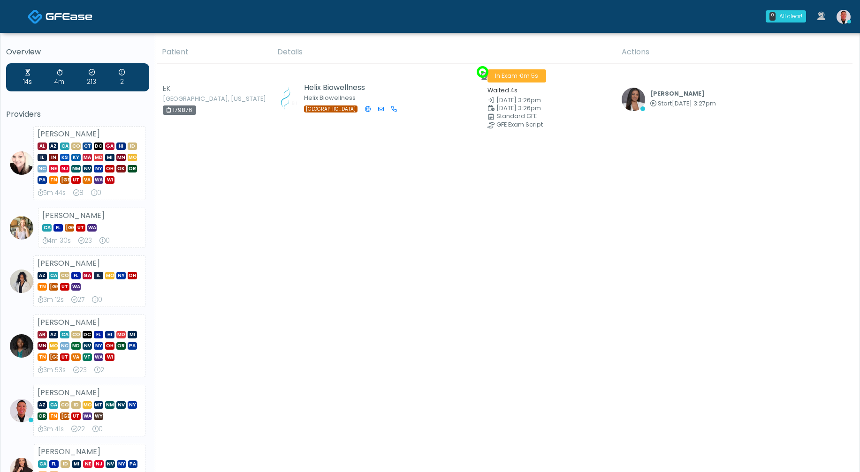
scroll to position [371, 0]
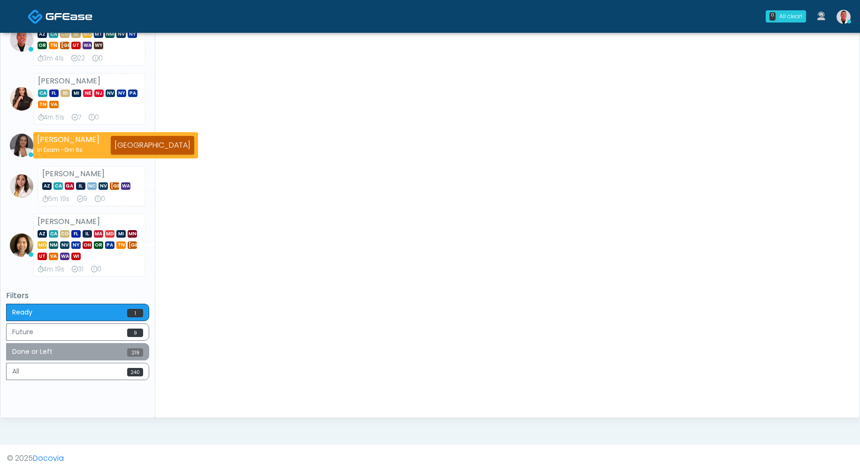
click at [111, 350] on button "Done or Left 219" at bounding box center [77, 351] width 143 height 17
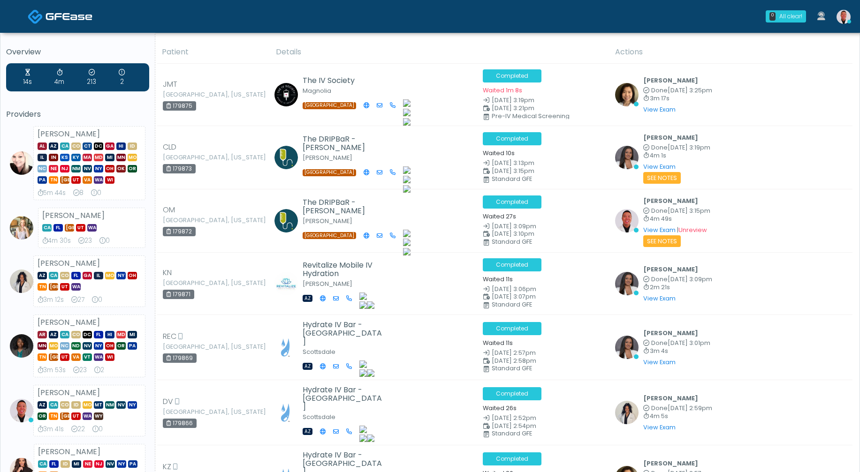
scroll to position [318, 0]
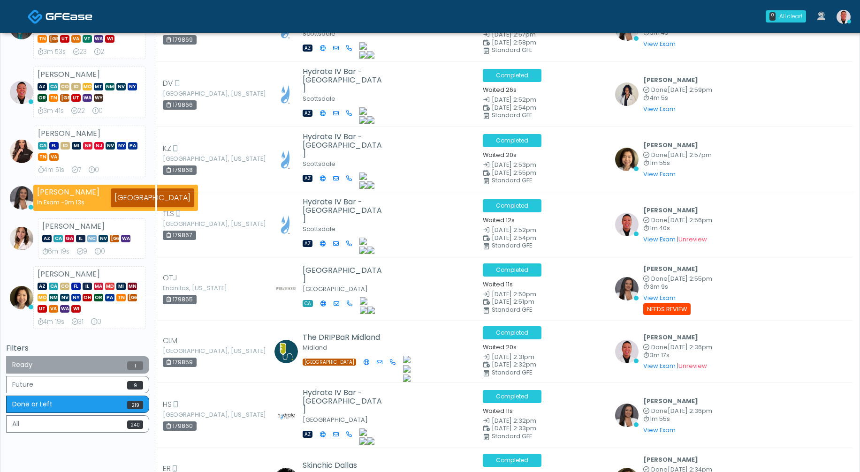
click at [66, 361] on button "Ready 1" at bounding box center [77, 364] width 143 height 17
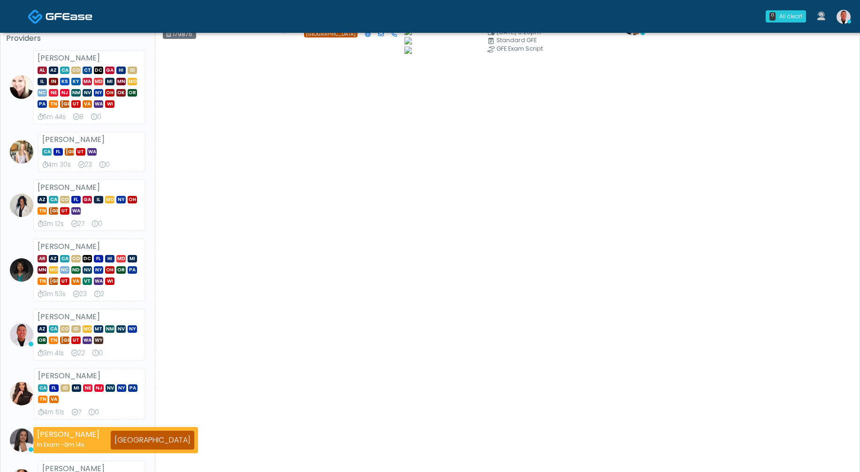
scroll to position [7, 0]
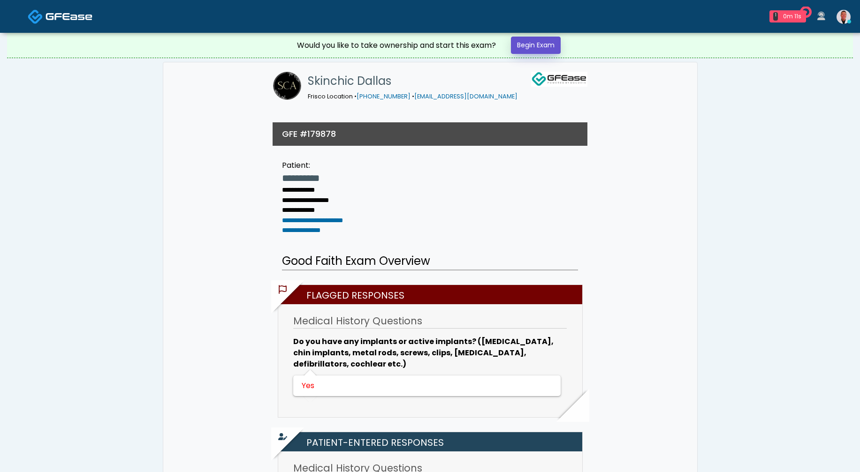
click at [540, 47] on link "Begin Exam" at bounding box center [536, 45] width 50 height 17
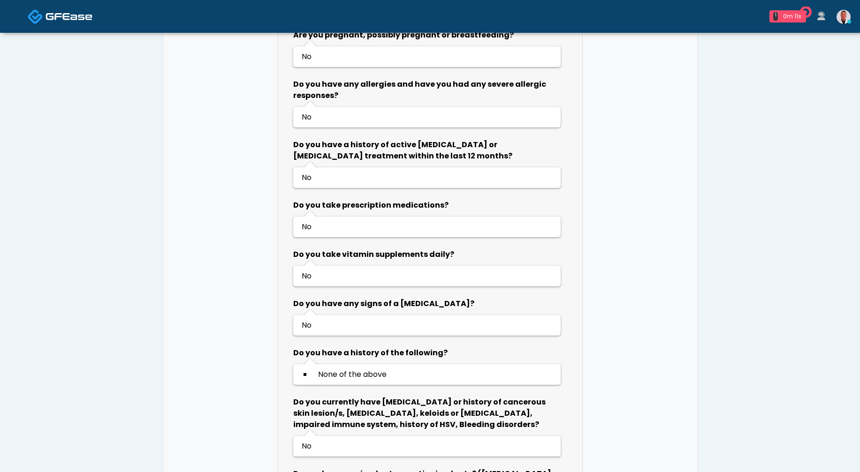
scroll to position [461, 0]
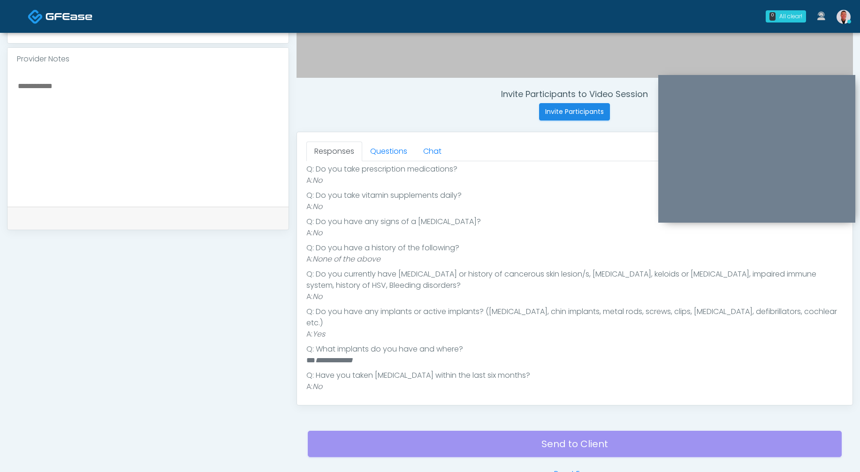
scroll to position [220, 0]
click at [91, 151] on textarea at bounding box center [148, 137] width 262 height 114
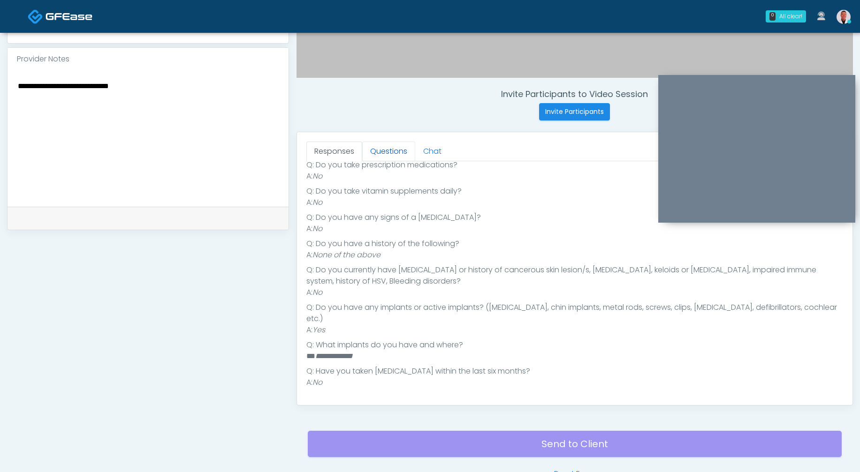
type textarea "**********"
click at [395, 151] on link "Questions" at bounding box center [388, 152] width 53 height 20
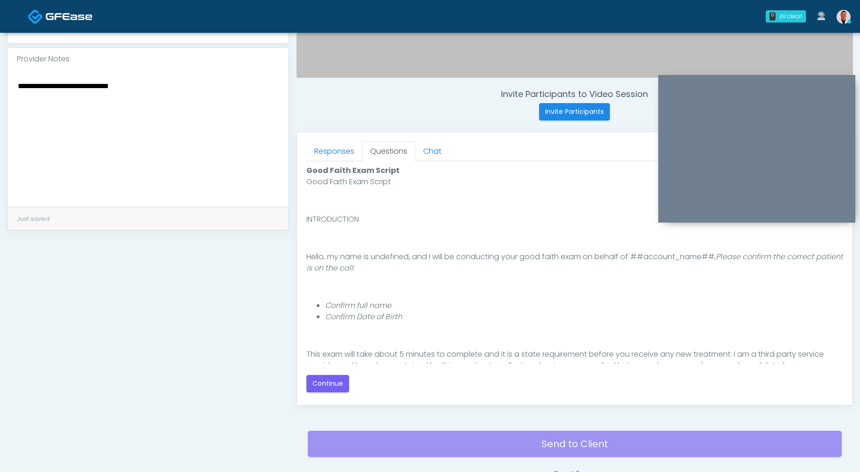
click at [320, 374] on div "Good Faith Exam Script Good Faith Exam Script INTRODUCTION Hello, my name is un…" at bounding box center [574, 278] width 537 height 227
click at [325, 383] on button "Continue" at bounding box center [327, 383] width 43 height 17
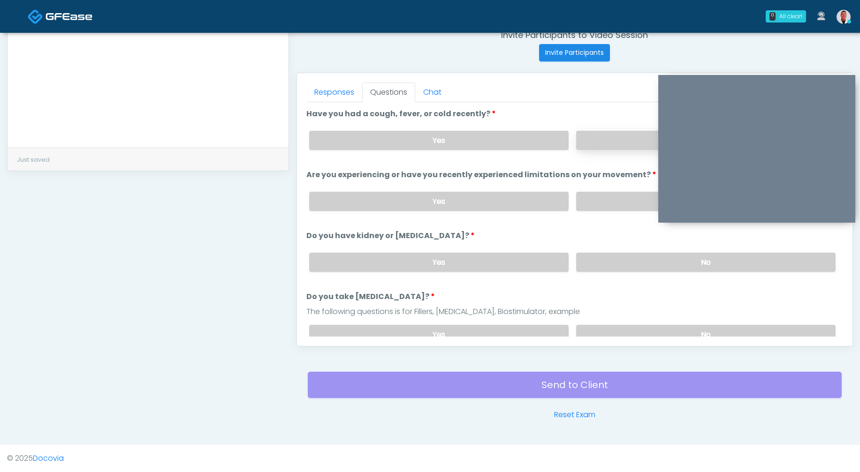
click at [598, 138] on label "No" at bounding box center [705, 140] width 259 height 19
click at [603, 198] on label "No" at bounding box center [705, 201] width 259 height 19
click at [605, 253] on label "No" at bounding box center [705, 262] width 259 height 19
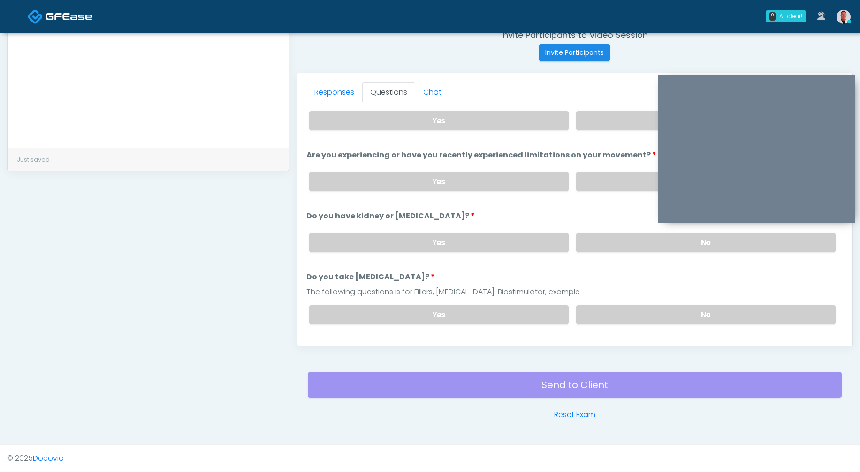
scroll to position [21, 0]
click at [628, 301] on div "Yes No" at bounding box center [572, 313] width 541 height 34
click at [629, 305] on label "No" at bounding box center [705, 313] width 259 height 19
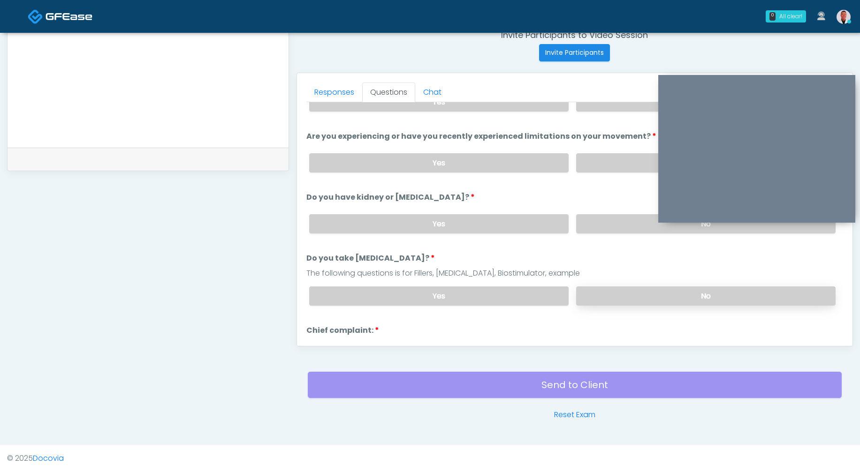
scroll to position [125, 0]
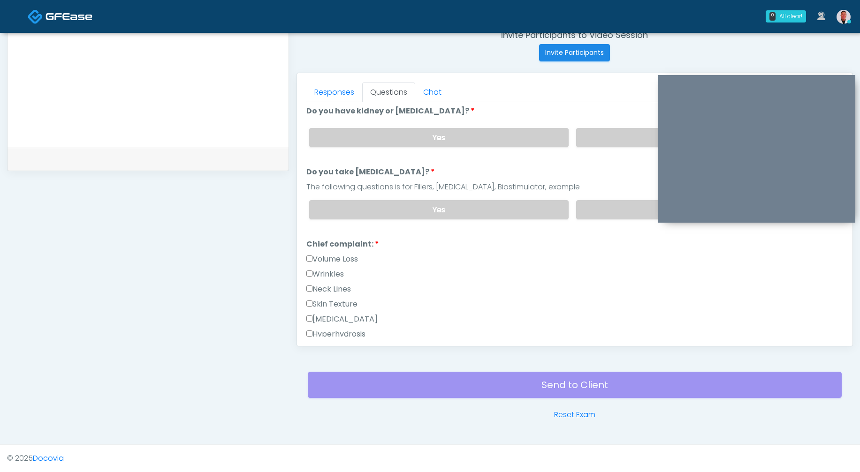
click at [314, 271] on label "Wrinkles" at bounding box center [325, 274] width 38 height 11
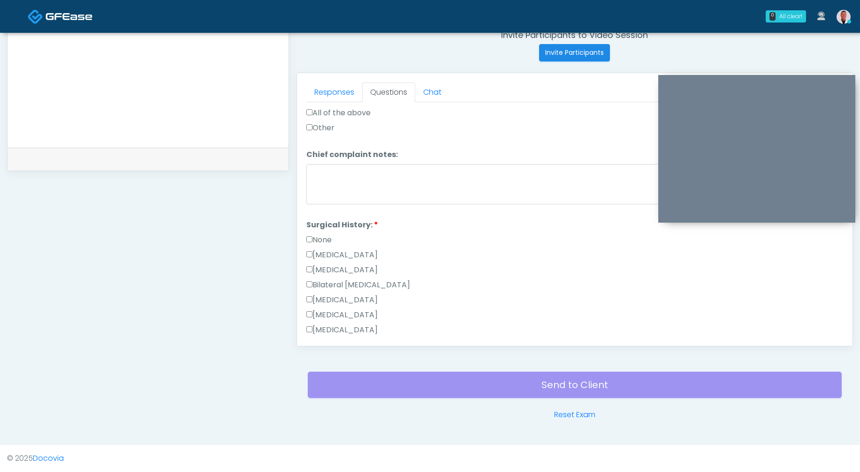
scroll to position [437, 0]
click at [315, 297] on label "Breast Augmentation" at bounding box center [341, 299] width 71 height 11
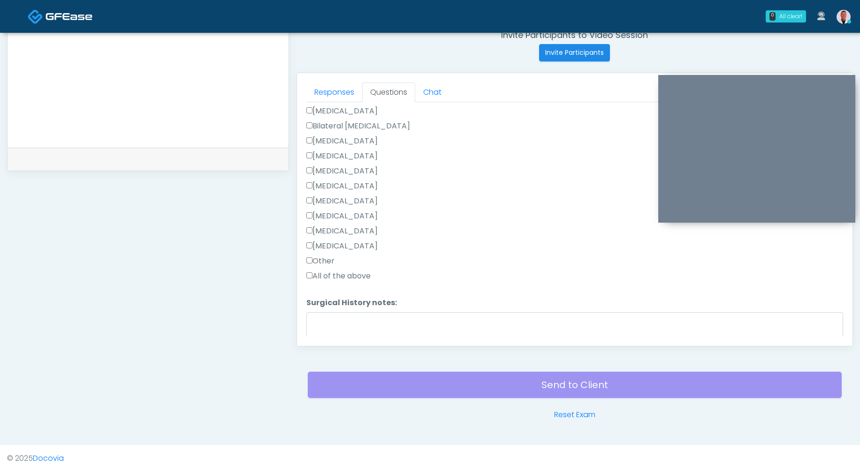
scroll to position [641, 0]
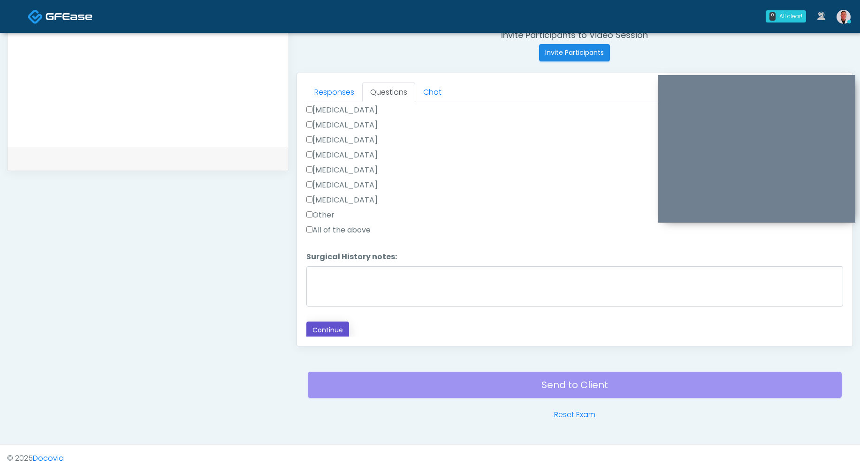
click at [326, 328] on button "Continue" at bounding box center [327, 330] width 43 height 17
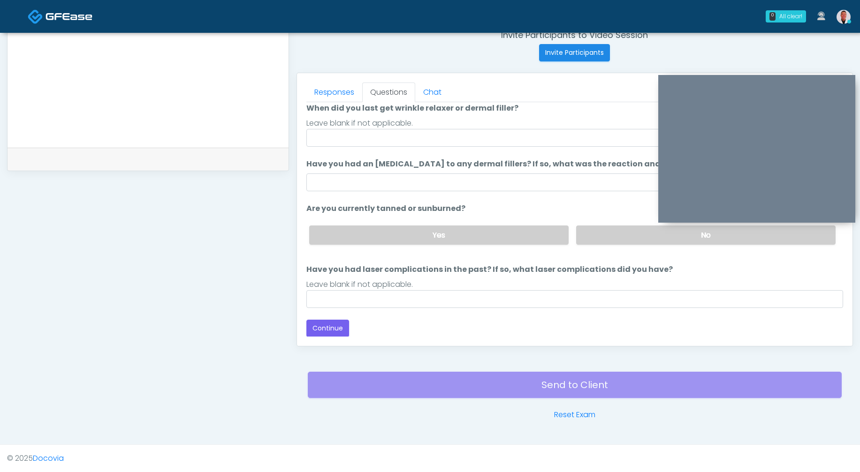
scroll to position [3, 0]
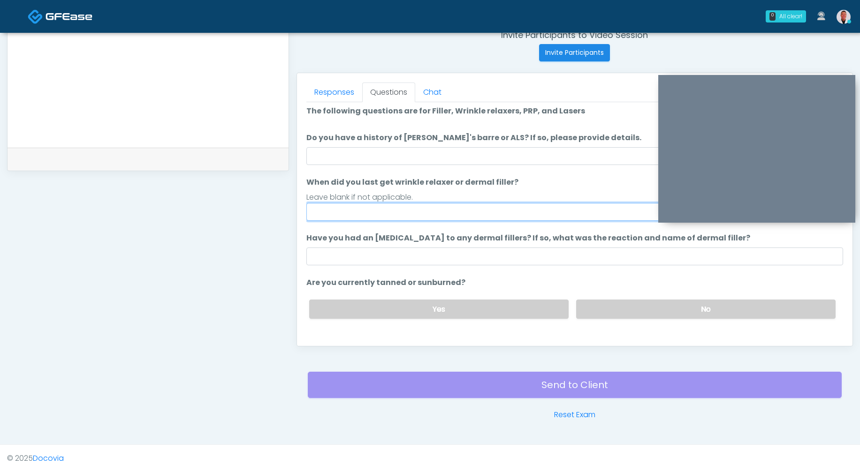
click at [414, 210] on input "When did you last get wrinkle relaxer or dermal filler?" at bounding box center [574, 212] width 537 height 18
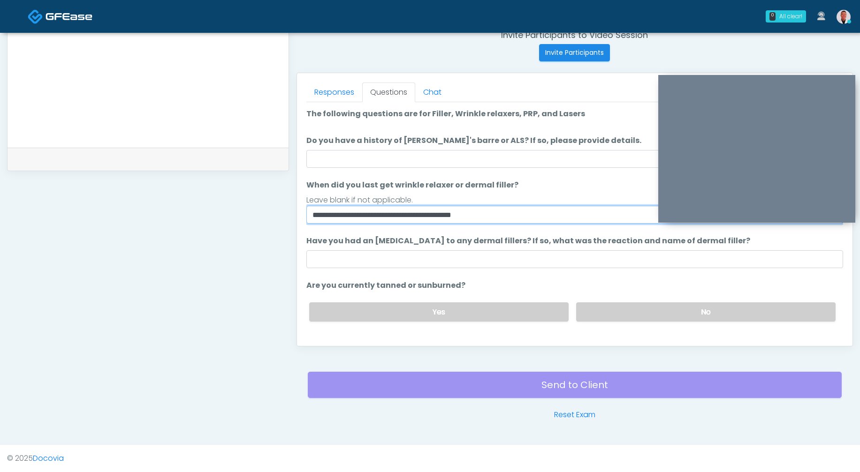
type input "**********"
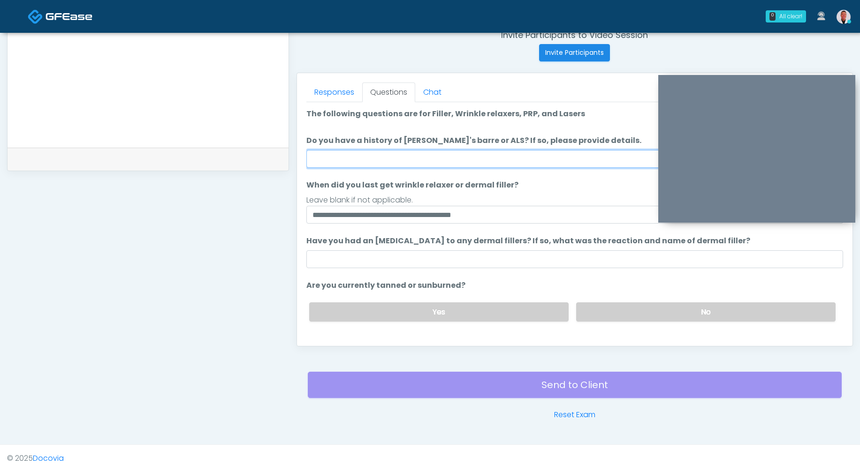
click at [414, 157] on input "Do you have a history of Guillain's barre or ALS? If so, please provide details." at bounding box center [574, 159] width 537 height 18
type input "**"
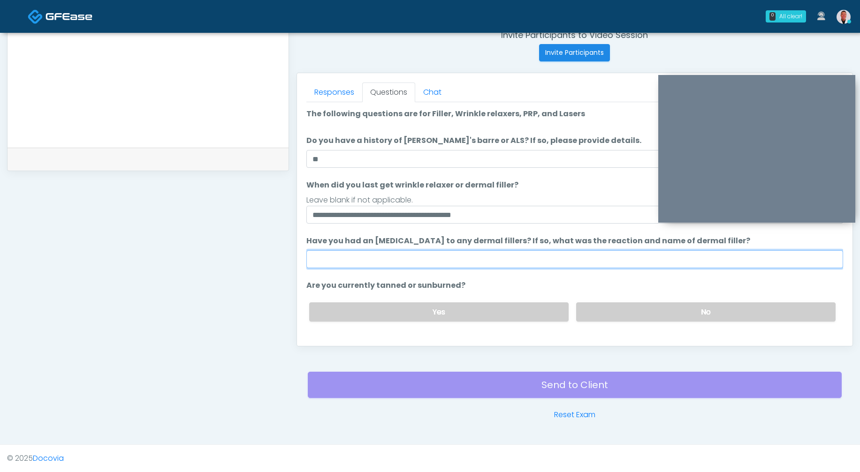
click at [417, 254] on input "Have you had an allergic response to any dermal fillers? If so, what was the re…" at bounding box center [574, 259] width 537 height 18
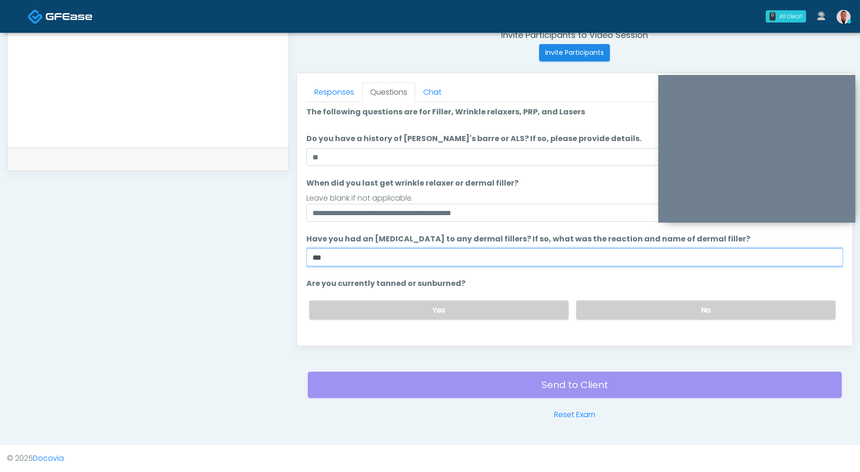
scroll to position [77, 0]
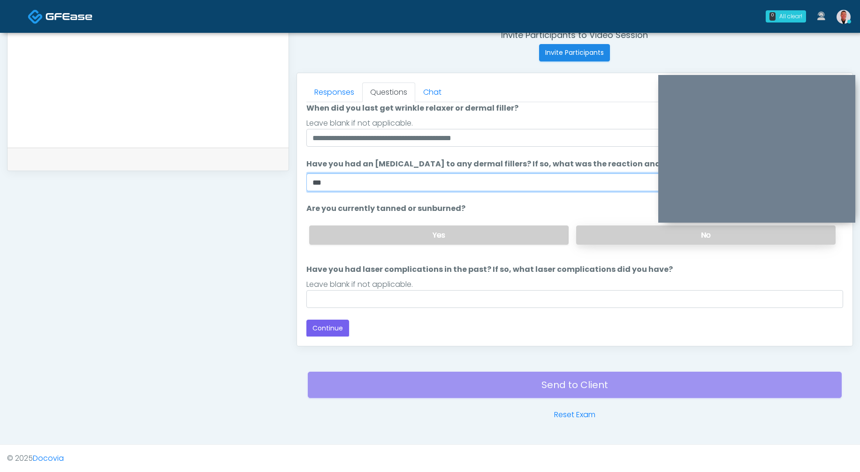
type input "***"
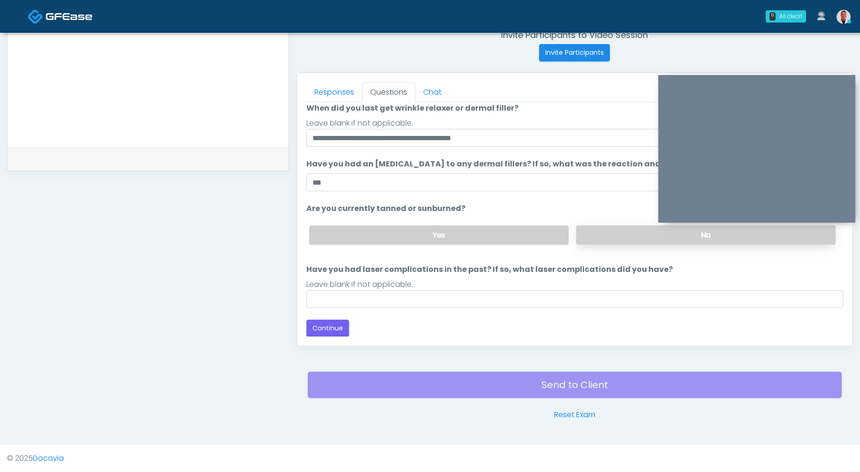
click at [598, 228] on label "No" at bounding box center [705, 235] width 259 height 19
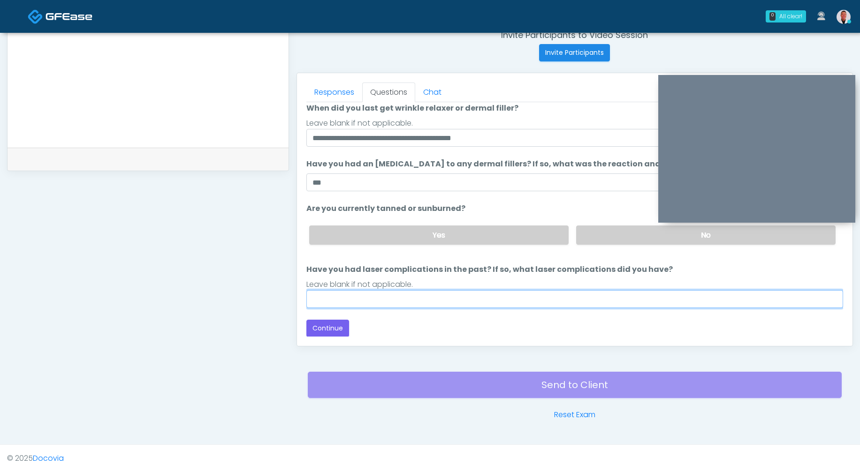
click at [580, 296] on input "Have you had laser complications in the past? If so, what laser complications d…" at bounding box center [574, 299] width 537 height 18
type input "***"
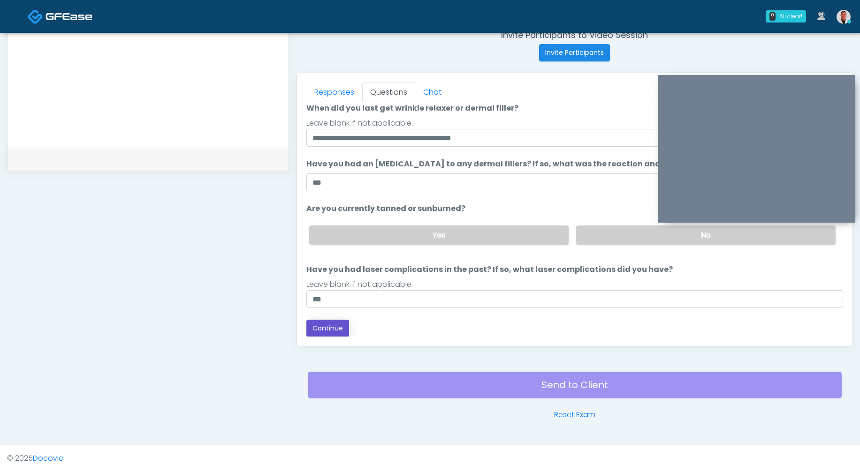
click at [347, 322] on button "Continue" at bounding box center [327, 328] width 43 height 17
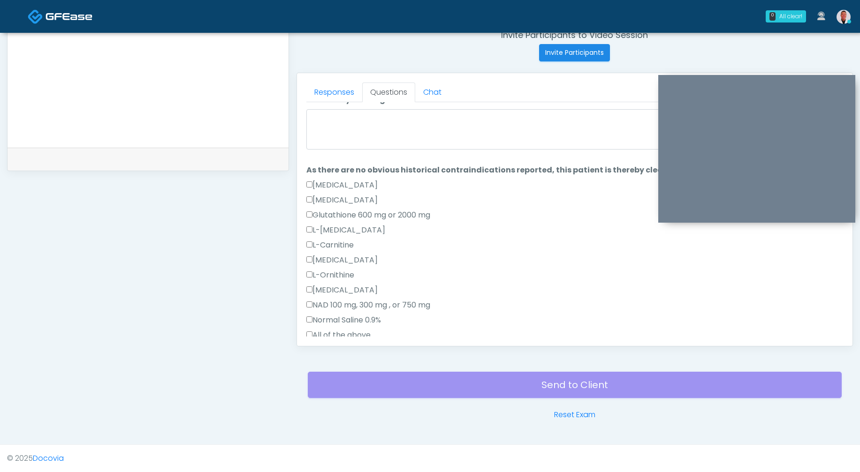
scroll to position [0, 0]
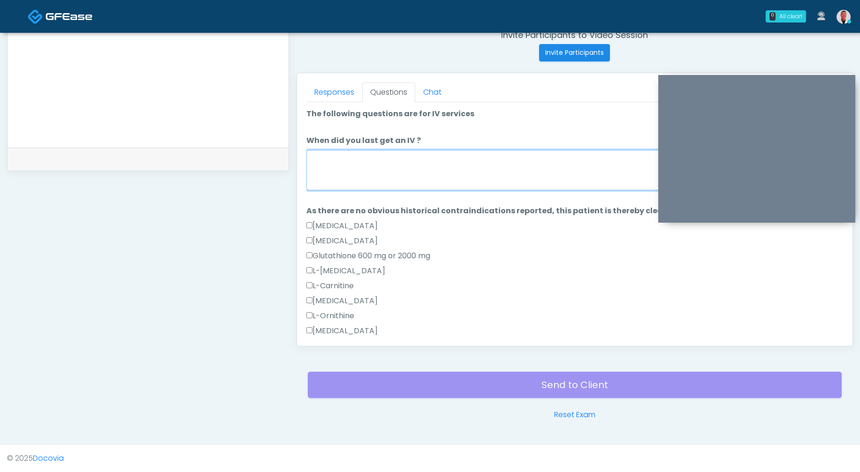
click at [478, 159] on textarea "When did you last get an IV ?" at bounding box center [574, 170] width 537 height 40
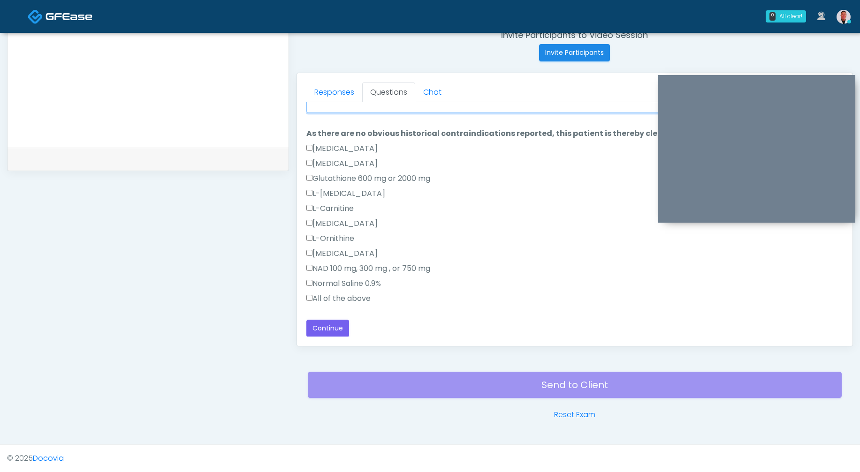
type textarea "****"
click at [311, 289] on div "Normal Saline 0.9%" at bounding box center [574, 285] width 537 height 15
click at [336, 331] on button "Continue" at bounding box center [327, 328] width 43 height 17
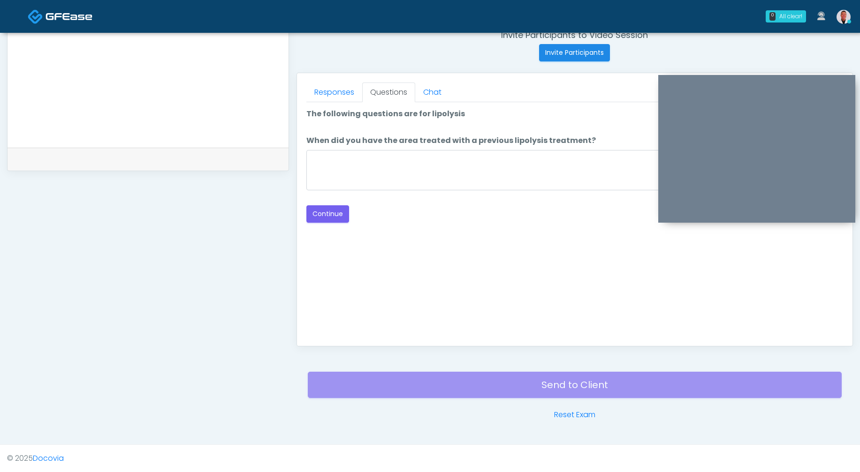
scroll to position [0, 0]
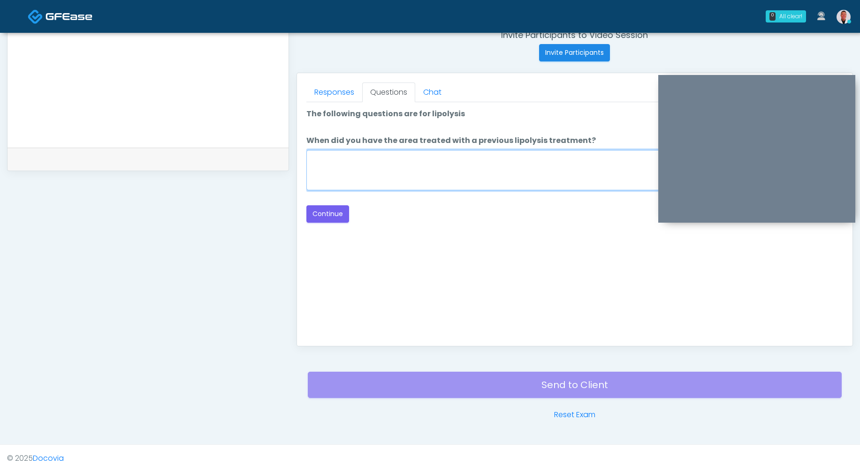
click at [521, 165] on textarea "When did you have the area treated with a previous lipolysis treatment?" at bounding box center [574, 170] width 537 height 40
drag, startPoint x: 414, startPoint y: 168, endPoint x: 254, endPoint y: 143, distance: 161.9
click at [254, 143] on div "**********" at bounding box center [430, 62] width 846 height 715
type textarea "*"
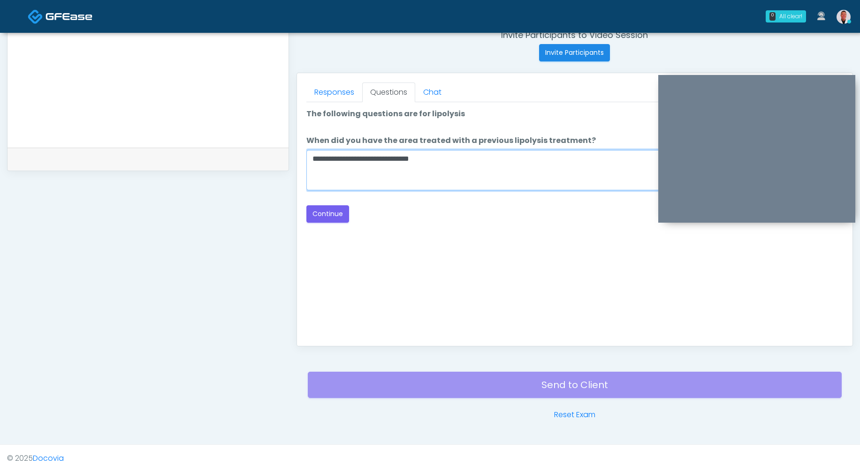
click at [412, 158] on textarea "**********" at bounding box center [574, 170] width 537 height 40
type textarea "**********"
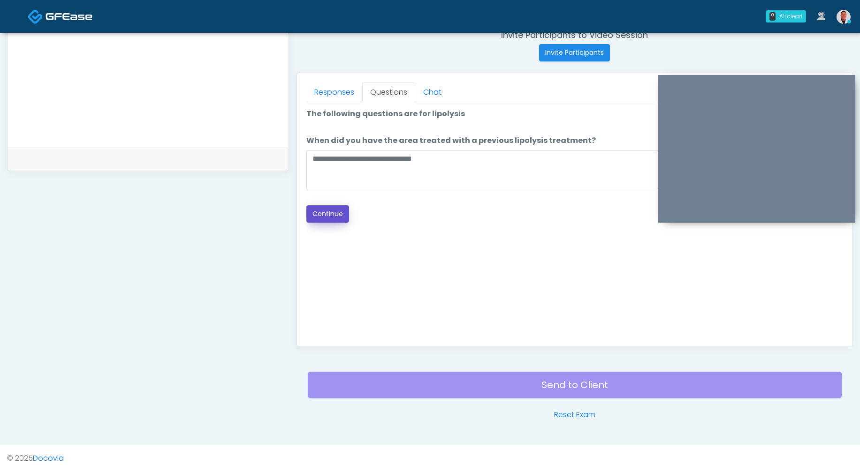
click at [343, 211] on button "Continue" at bounding box center [327, 213] width 43 height 17
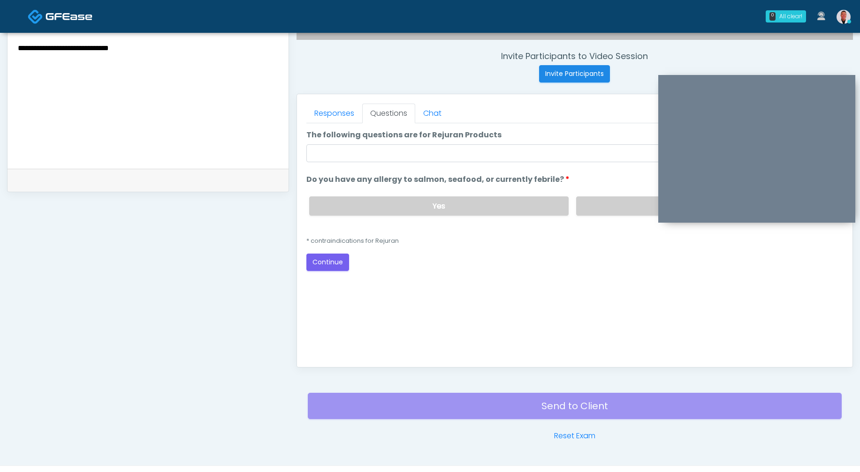
scroll to position [342, 0]
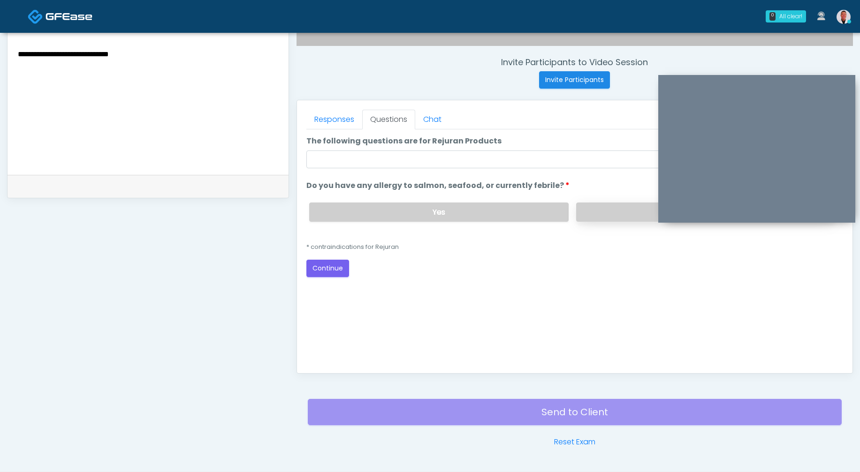
click at [616, 214] on label "No" at bounding box center [705, 212] width 259 height 19
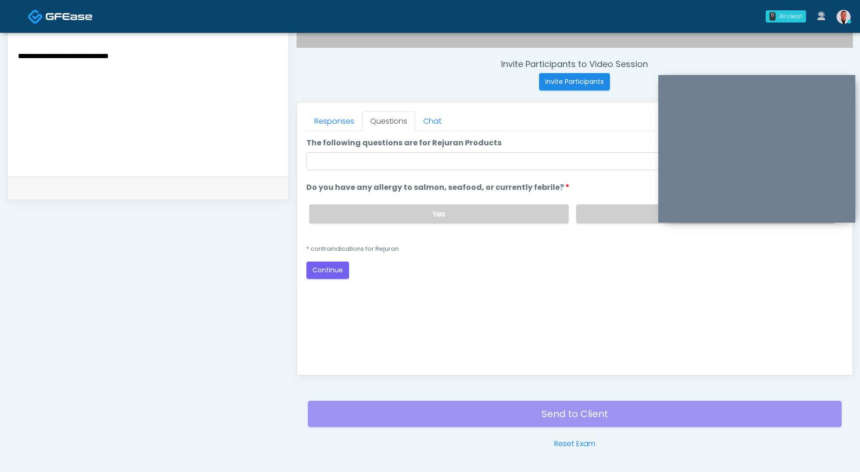
scroll to position [341, 0]
click at [417, 160] on input "The following questions are for Rejuran Products" at bounding box center [574, 161] width 537 height 18
click at [462, 262] on div "Back Continue" at bounding box center [574, 270] width 537 height 17
click at [427, 163] on input "The following questions are for Rejuran Products" at bounding box center [574, 161] width 537 height 18
click at [326, 117] on link "Responses" at bounding box center [334, 122] width 56 height 20
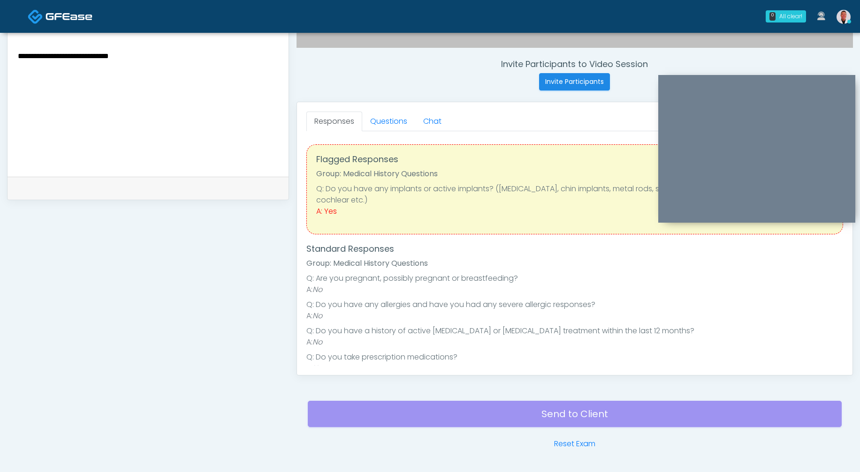
click at [227, 100] on textarea "**********" at bounding box center [148, 107] width 262 height 114
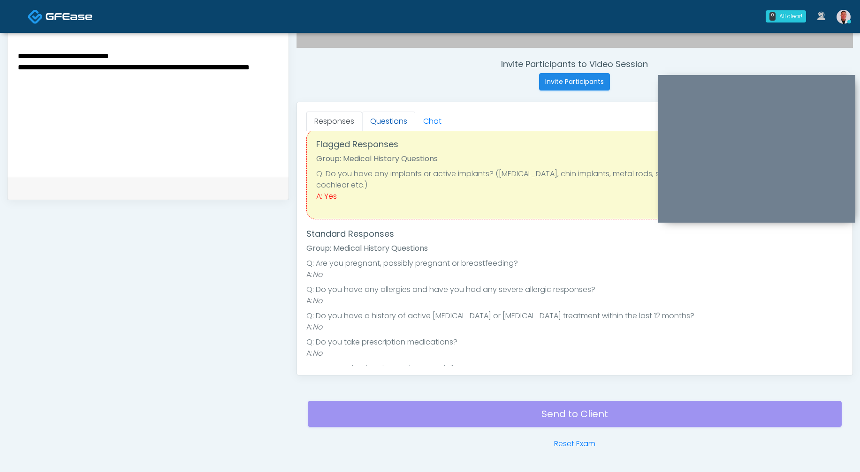
scroll to position [19, 0]
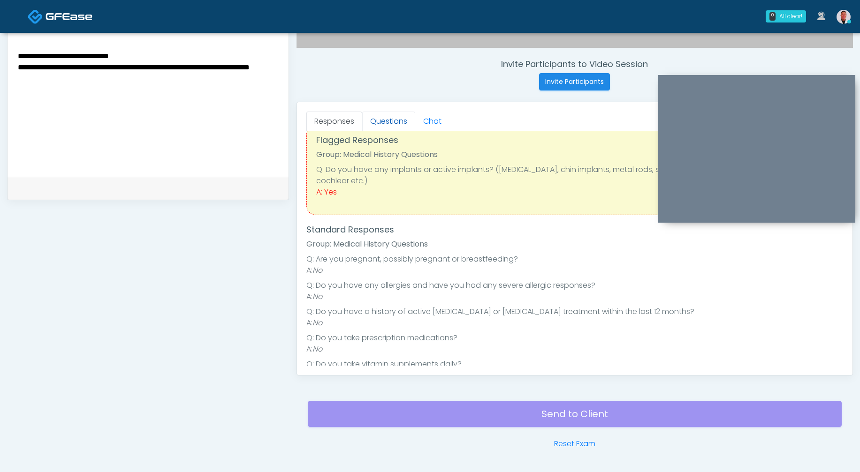
type textarea "**********"
click at [391, 123] on link "Questions" at bounding box center [388, 122] width 53 height 20
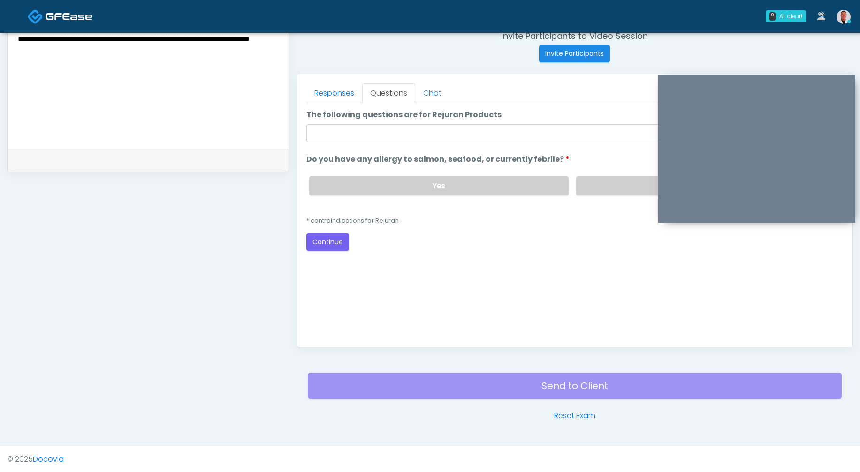
scroll to position [370, 0]
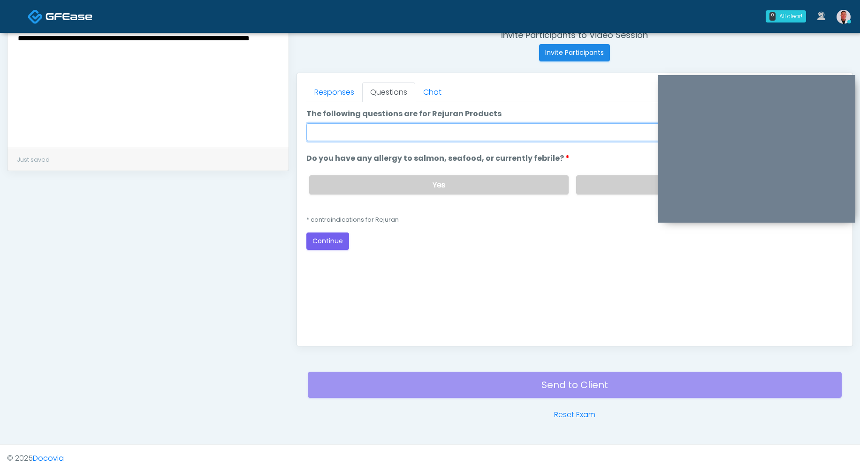
click at [435, 133] on input "The following questions are for Rejuran Products" at bounding box center [574, 132] width 537 height 18
type input "*"
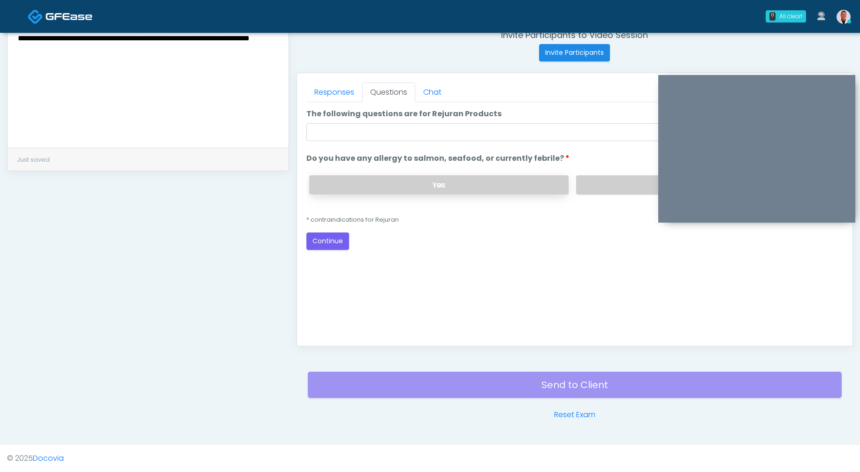
click at [467, 189] on label "Yes" at bounding box center [438, 184] width 259 height 19
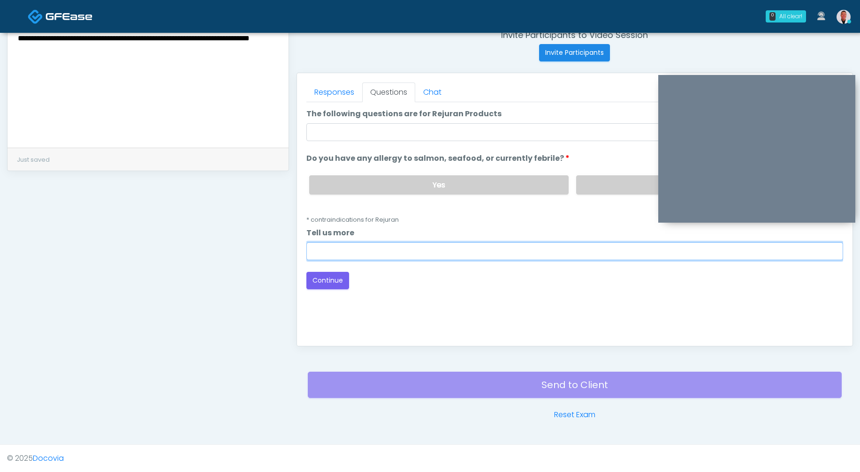
click at [416, 257] on input "Tell us more" at bounding box center [574, 251] width 537 height 18
type input "**********"
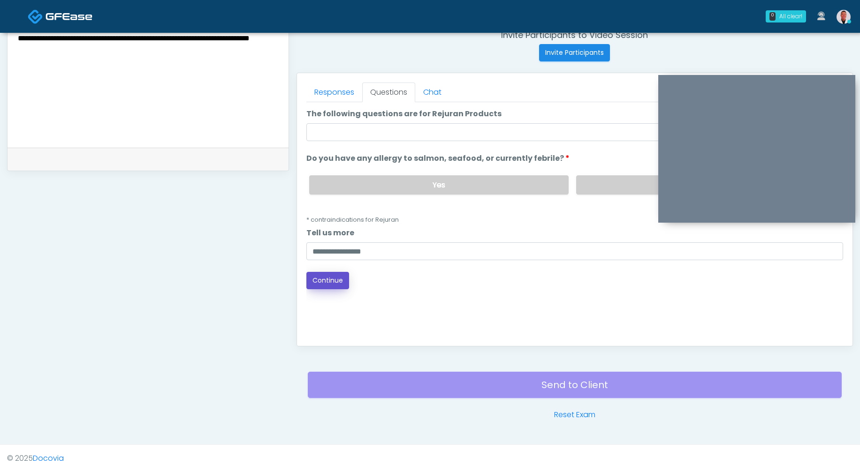
click at [322, 276] on button "Continue" at bounding box center [327, 280] width 43 height 17
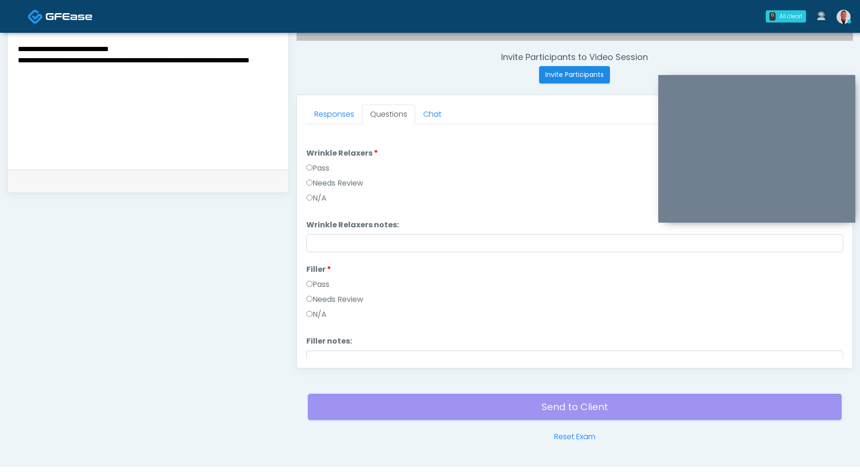
scroll to position [337, 0]
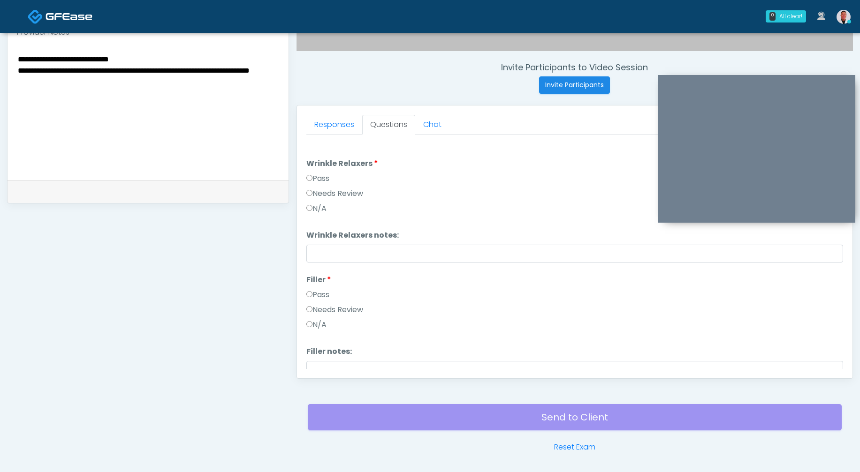
click at [313, 175] on label "Pass" at bounding box center [317, 178] width 23 height 11
click at [321, 297] on label "Pass" at bounding box center [317, 294] width 23 height 11
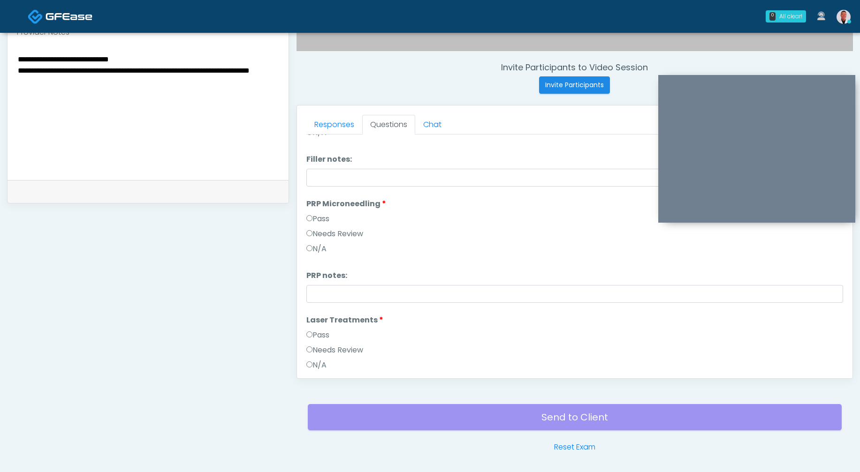
click at [321, 216] on label "Pass" at bounding box center [317, 218] width 23 height 11
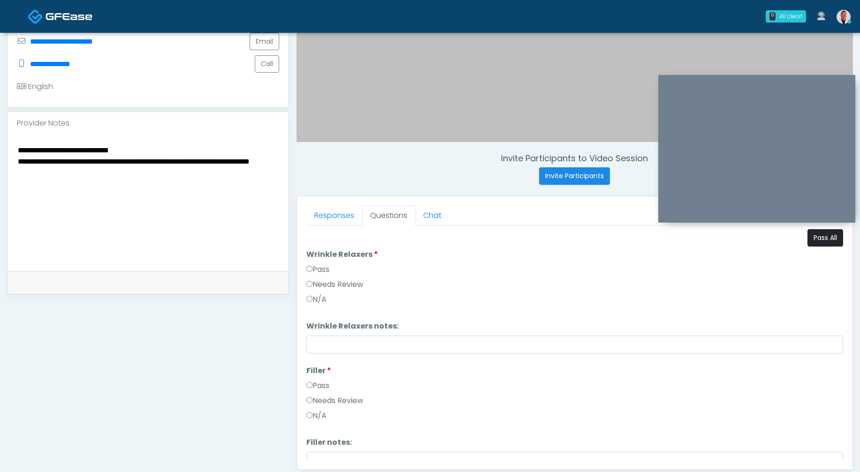
scroll to position [245, 0]
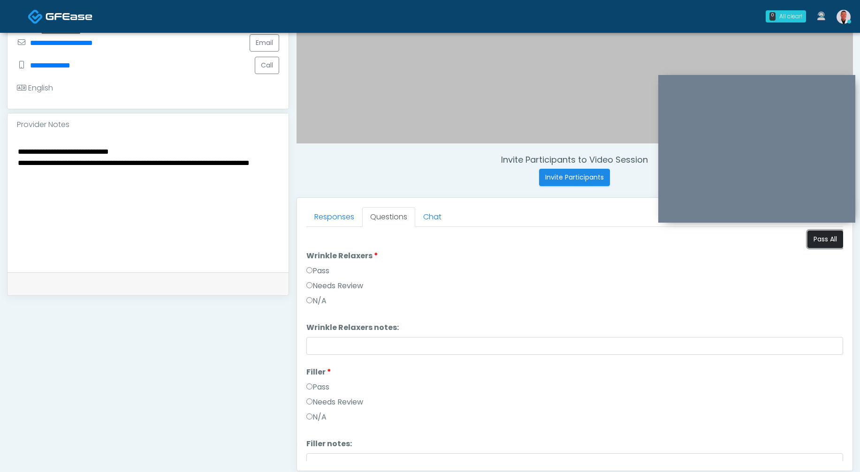
click at [813, 244] on button "Pass All" at bounding box center [825, 239] width 36 height 17
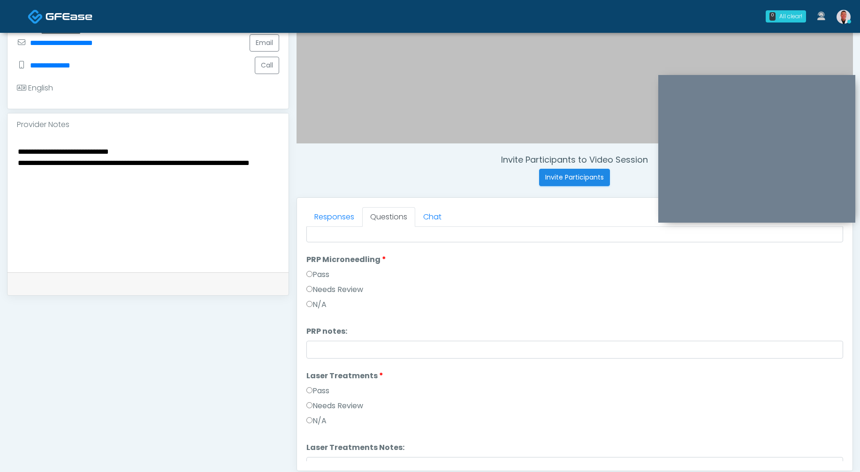
scroll to position [370, 0]
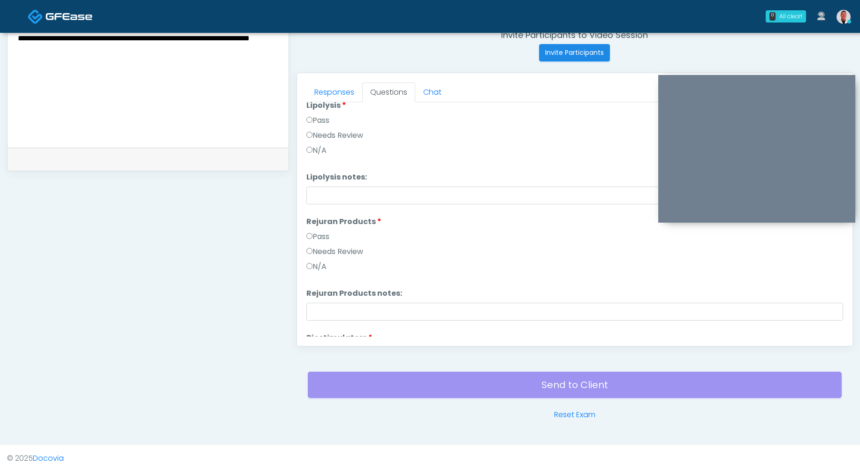
click at [324, 252] on label "Needs Review" at bounding box center [334, 251] width 57 height 11
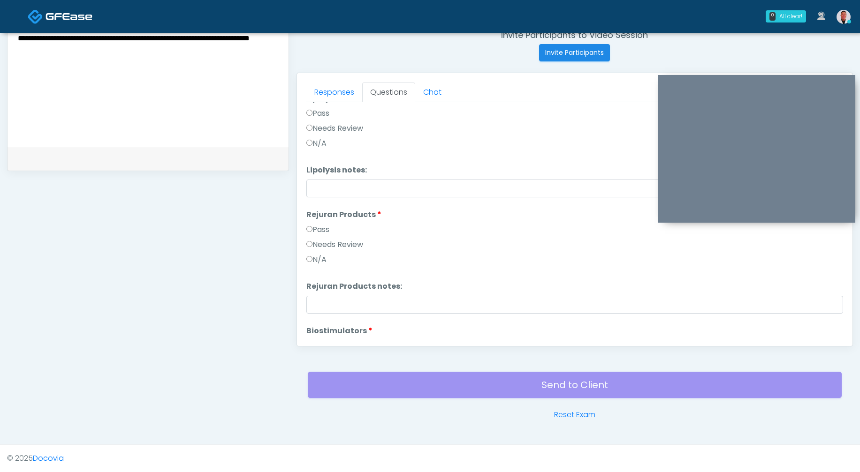
scroll to position [622, 0]
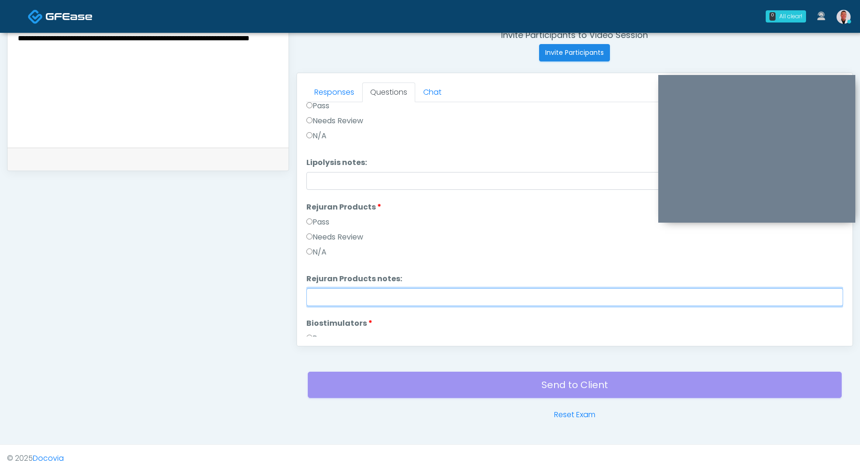
click at [331, 293] on input "Rejuran Products notes:" at bounding box center [574, 297] width 537 height 18
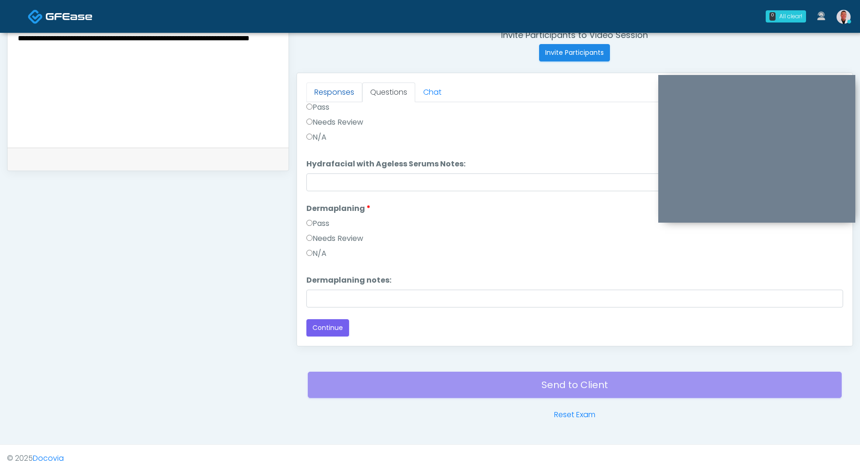
type input "**********"
click at [334, 86] on link "Responses" at bounding box center [334, 93] width 56 height 20
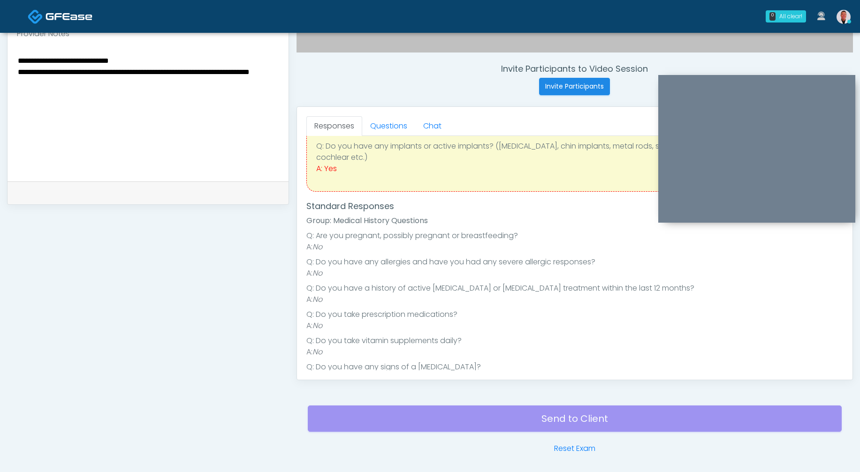
scroll to position [334, 0]
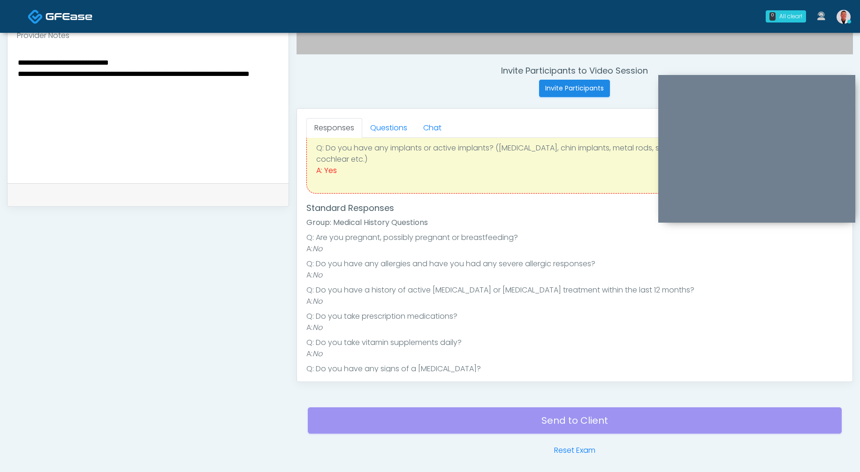
click at [218, 77] on textarea "**********" at bounding box center [148, 113] width 262 height 114
click at [151, 87] on textarea "**********" at bounding box center [148, 113] width 262 height 114
click at [259, 74] on textarea "**********" at bounding box center [148, 113] width 262 height 114
click at [260, 71] on textarea "**********" at bounding box center [148, 113] width 262 height 114
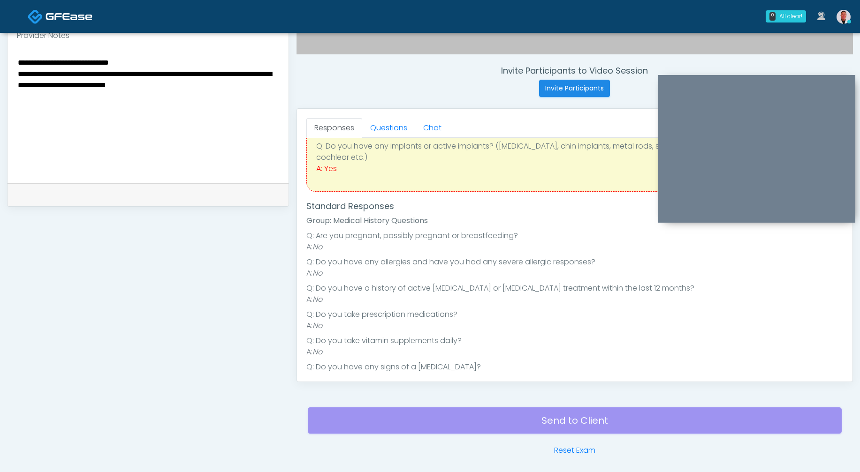
click at [127, 84] on textarea "**********" at bounding box center [148, 113] width 262 height 114
click at [235, 85] on textarea "**********" at bounding box center [148, 113] width 262 height 114
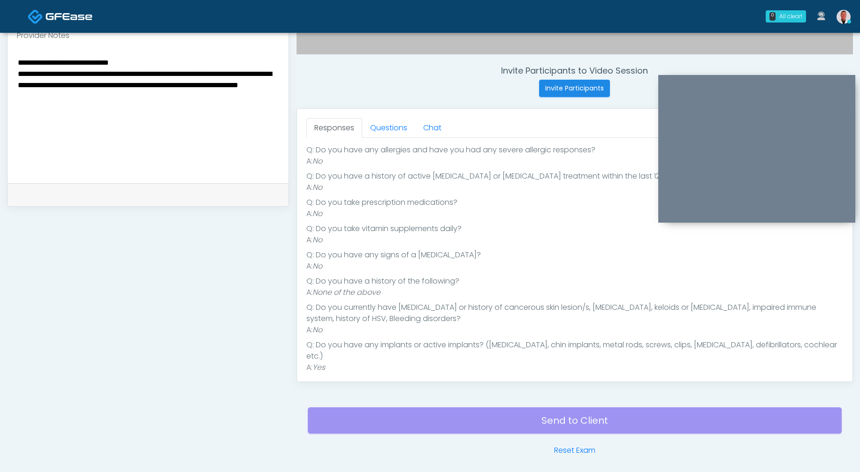
scroll to position [222, 0]
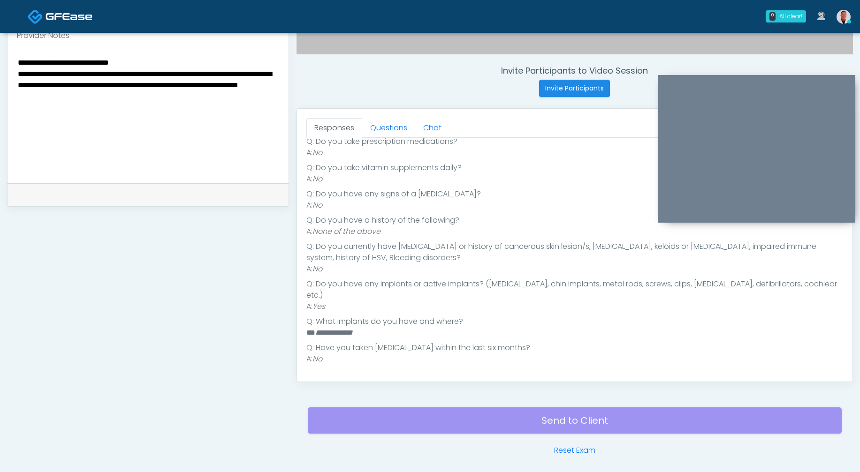
click at [151, 62] on textarea "**********" at bounding box center [148, 113] width 262 height 114
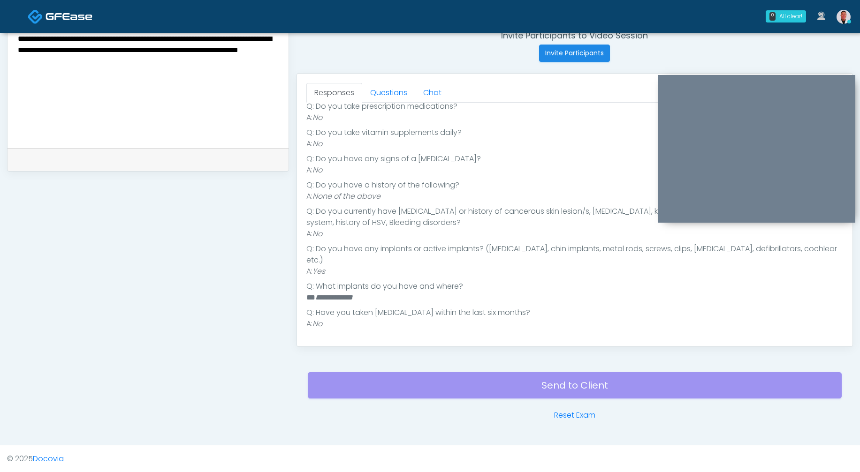
scroll to position [370, 0]
type textarea "**********"
click at [379, 94] on link "Questions" at bounding box center [388, 93] width 53 height 20
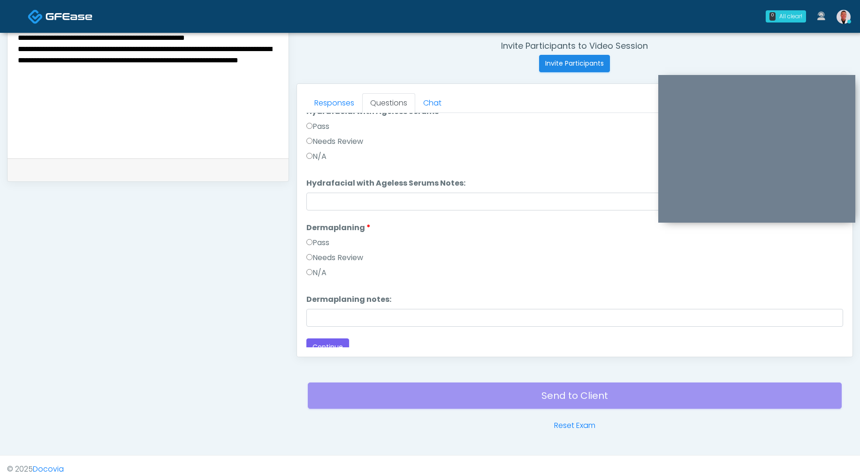
scroll to position [1318, 0]
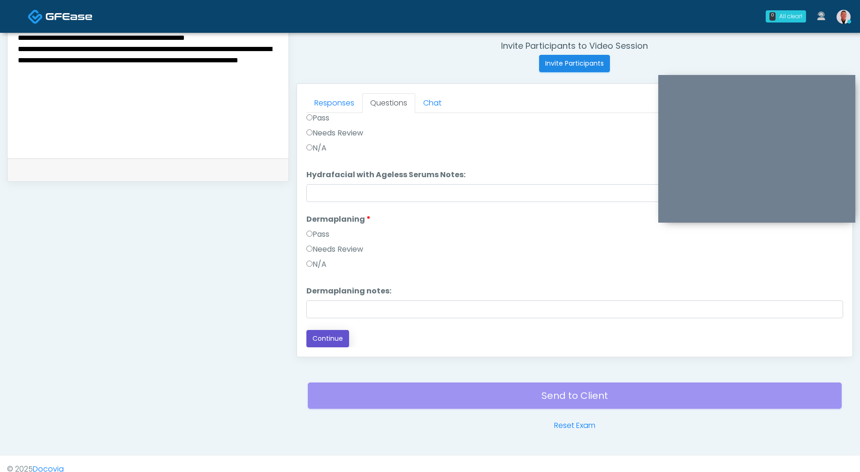
click at [332, 339] on button "Continue" at bounding box center [327, 338] width 43 height 17
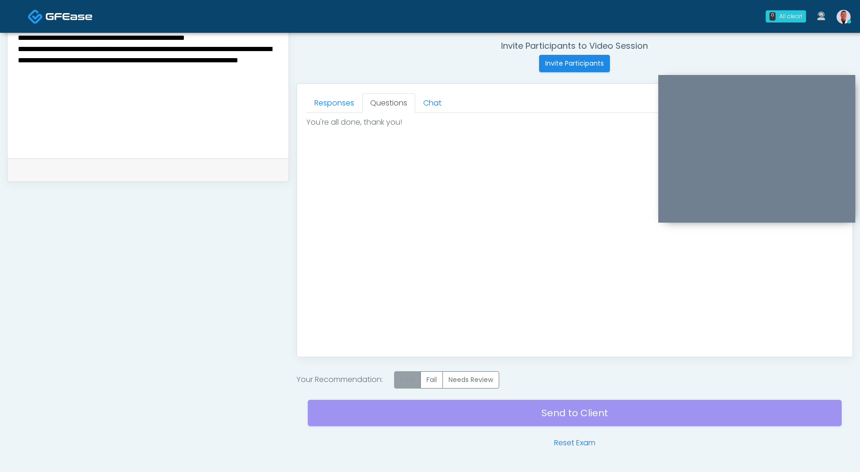
click at [412, 385] on label "Pass" at bounding box center [407, 379] width 27 height 17
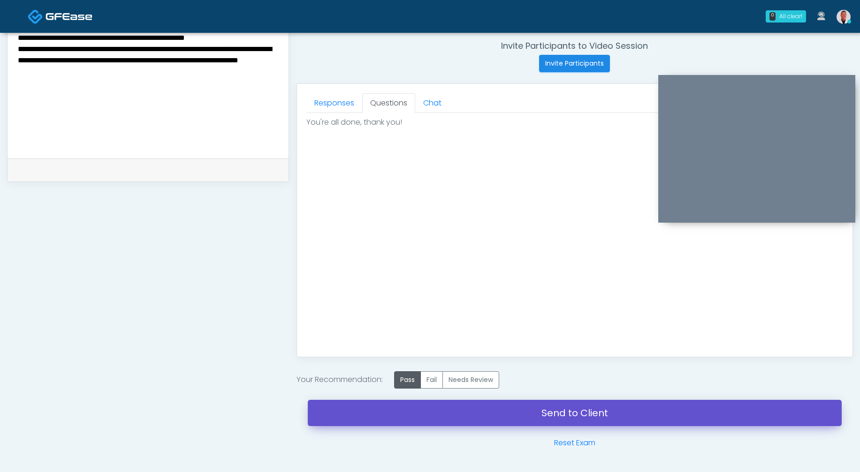
click at [560, 418] on link "Send to Client" at bounding box center [575, 413] width 534 height 26
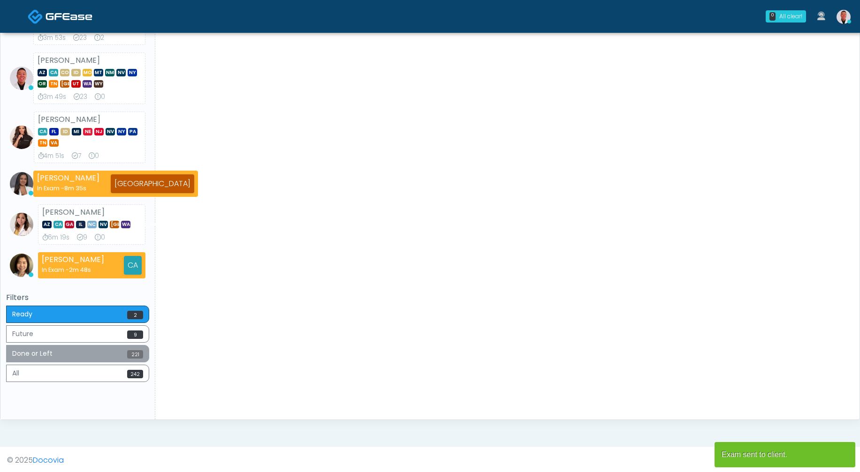
click at [114, 346] on button "Done or Left 221" at bounding box center [77, 353] width 143 height 17
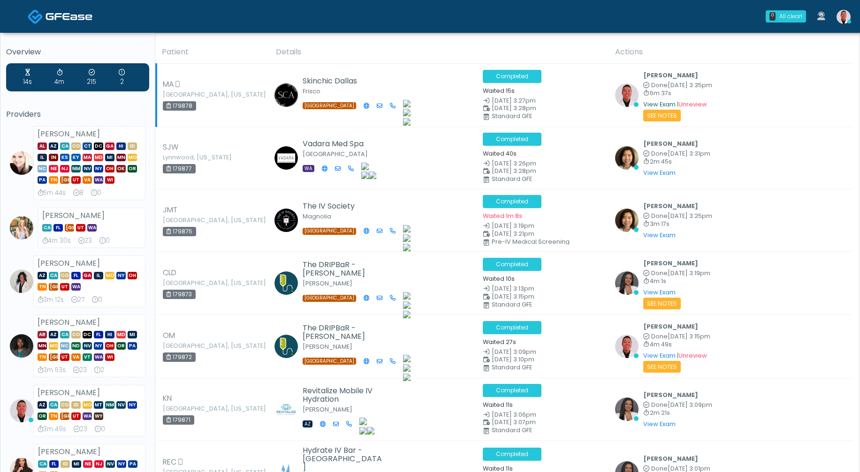
click at [662, 101] on link "View Exam" at bounding box center [659, 104] width 32 height 8
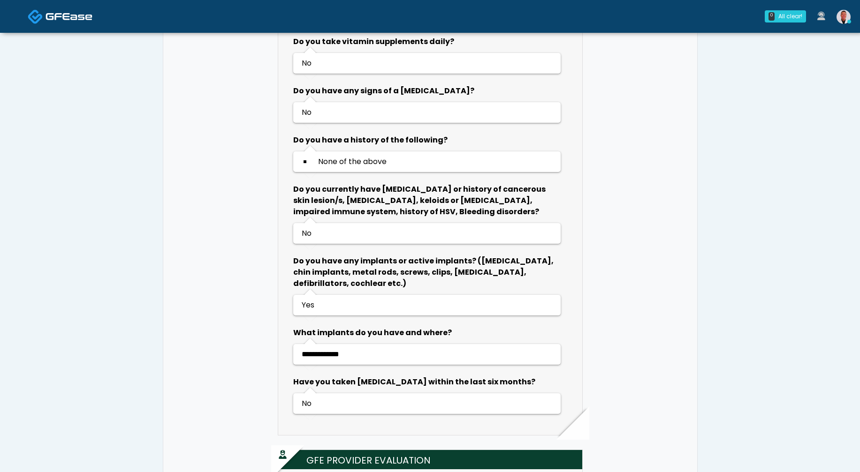
scroll to position [1178, 0]
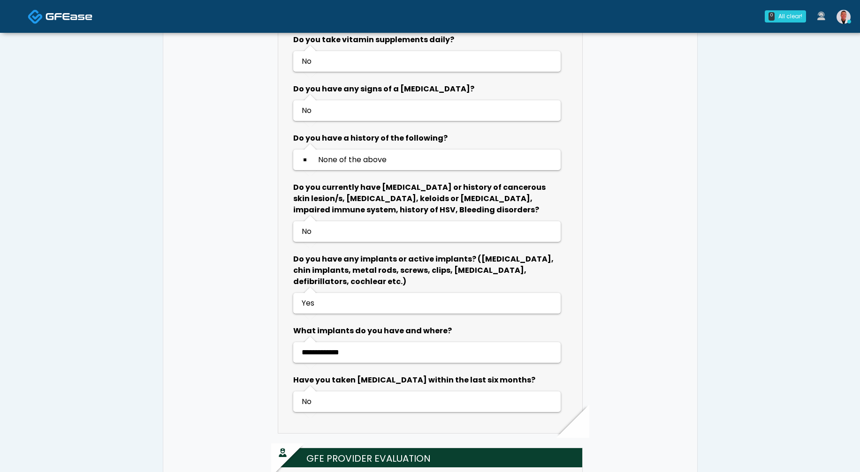
click at [846, 9] on link at bounding box center [843, 16] width 25 height 31
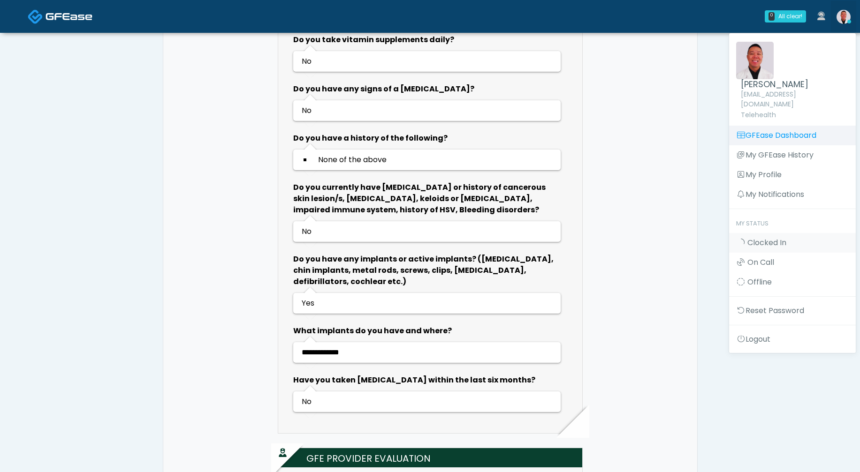
click at [797, 126] on link "GFEase Dashboard" at bounding box center [792, 136] width 127 height 20
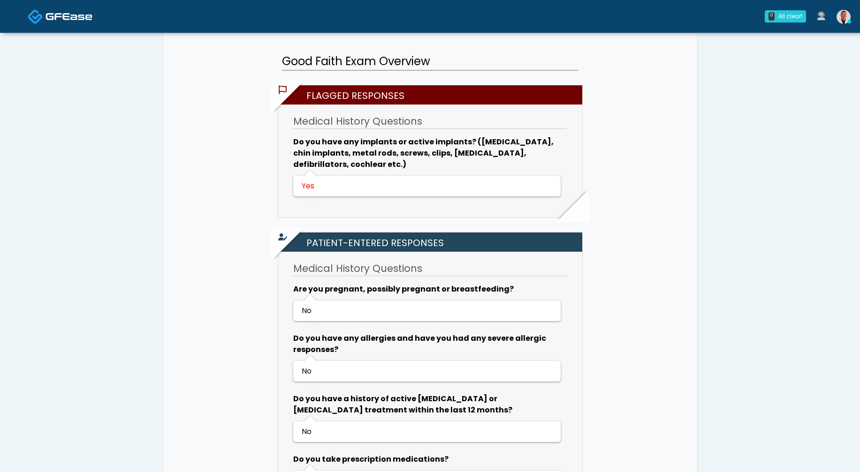
scroll to position [746, 0]
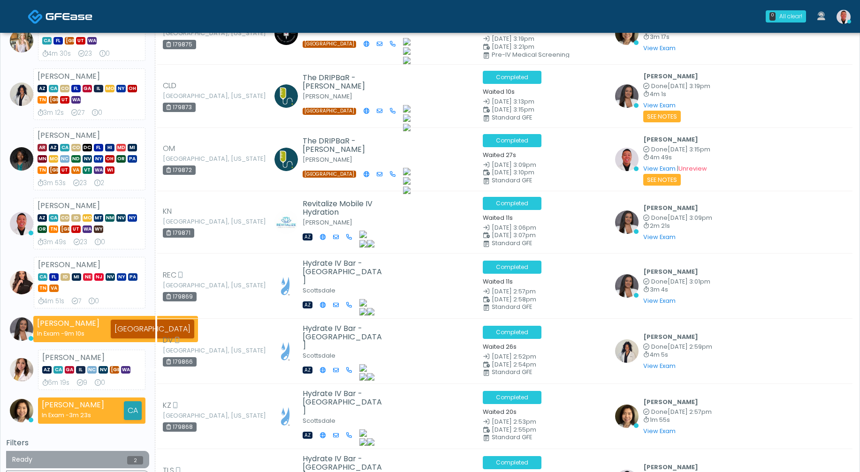
click at [91, 456] on button "Ready 2" at bounding box center [77, 459] width 143 height 17
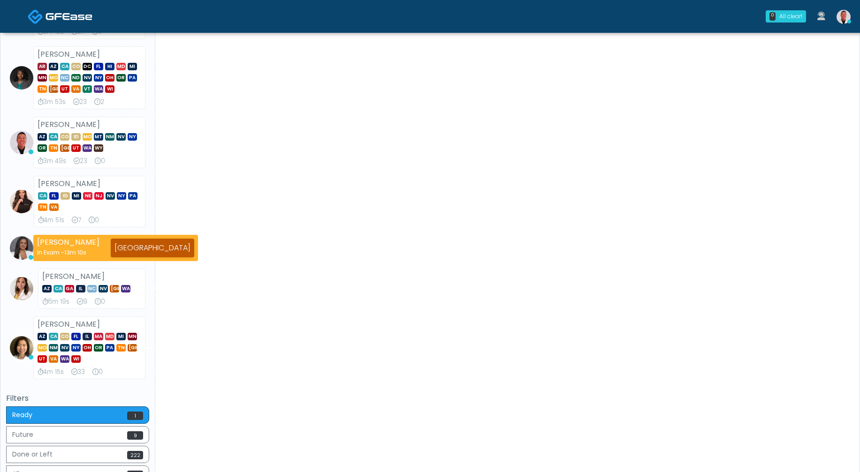
scroll to position [270, 0]
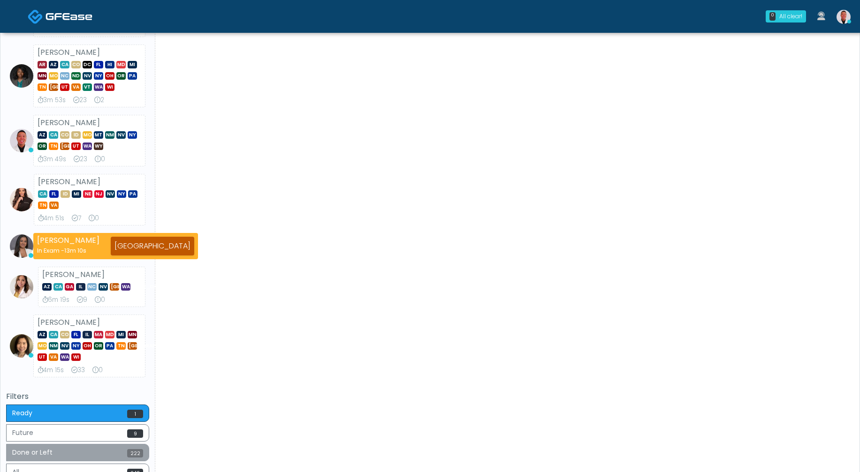
click at [97, 459] on button "Done or Left 222" at bounding box center [77, 452] width 143 height 17
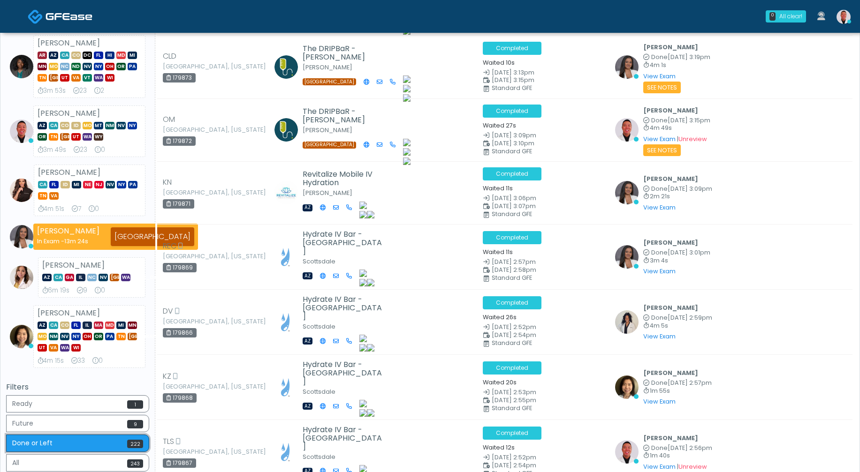
scroll to position [295, 0]
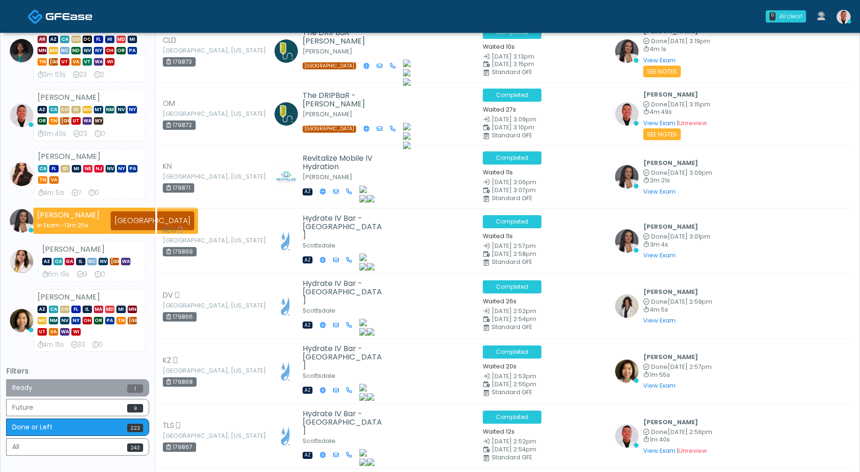
click at [100, 390] on button "Ready 1" at bounding box center [77, 387] width 143 height 17
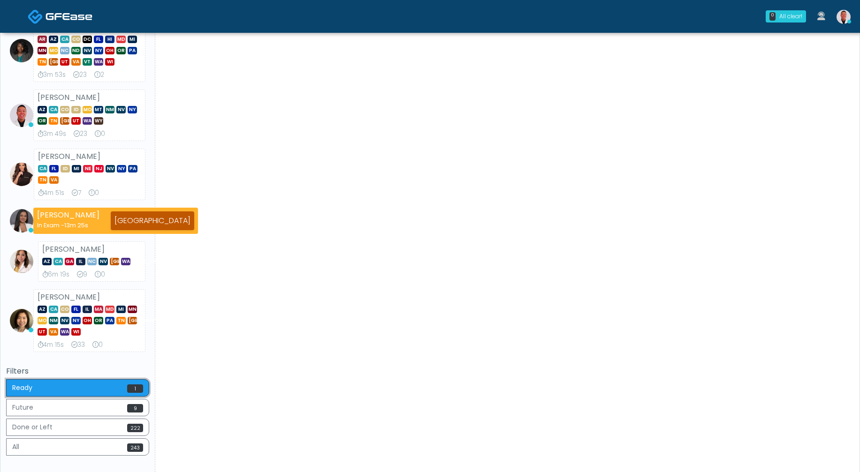
scroll to position [0, 0]
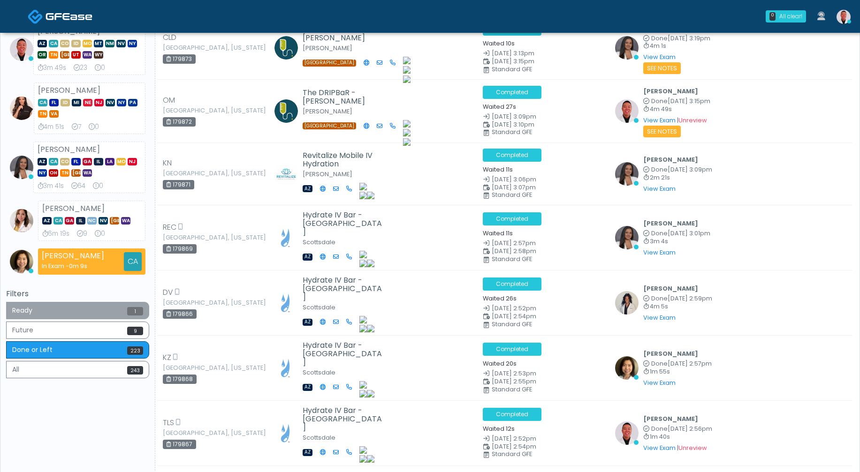
click at [111, 315] on button "Ready 1" at bounding box center [77, 310] width 143 height 17
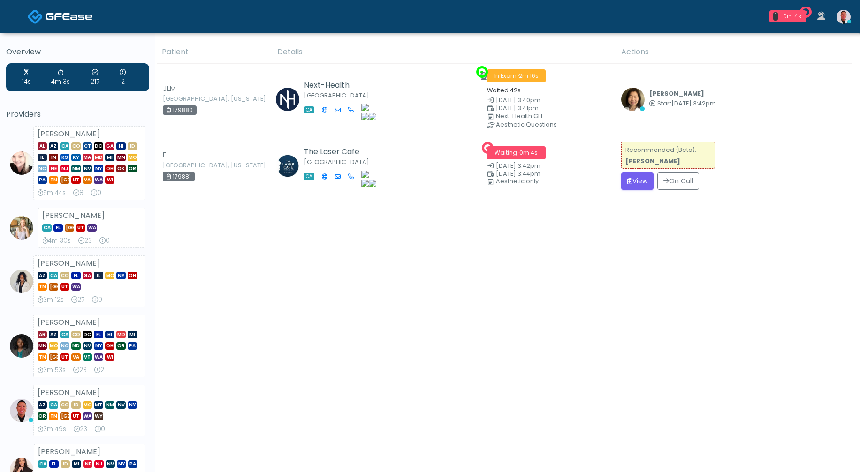
click at [644, 218] on div "Patient Details Actions" at bounding box center [503, 409] width 697 height 737
click at [643, 178] on button "View" at bounding box center [637, 181] width 32 height 17
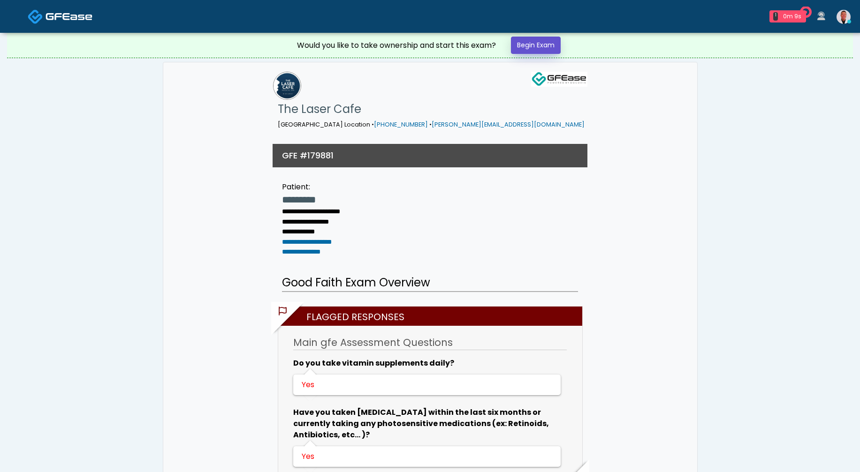
click at [549, 42] on link "Begin Exam" at bounding box center [536, 45] width 50 height 17
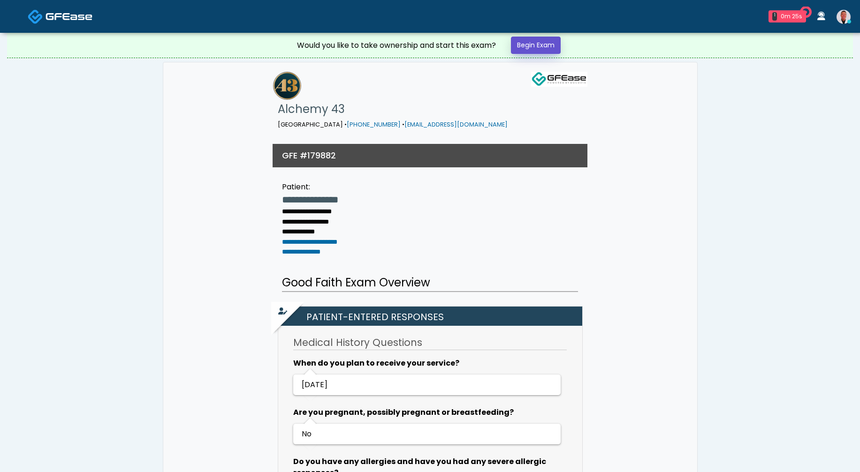
click at [545, 47] on link "Begin Exam" at bounding box center [536, 45] width 50 height 17
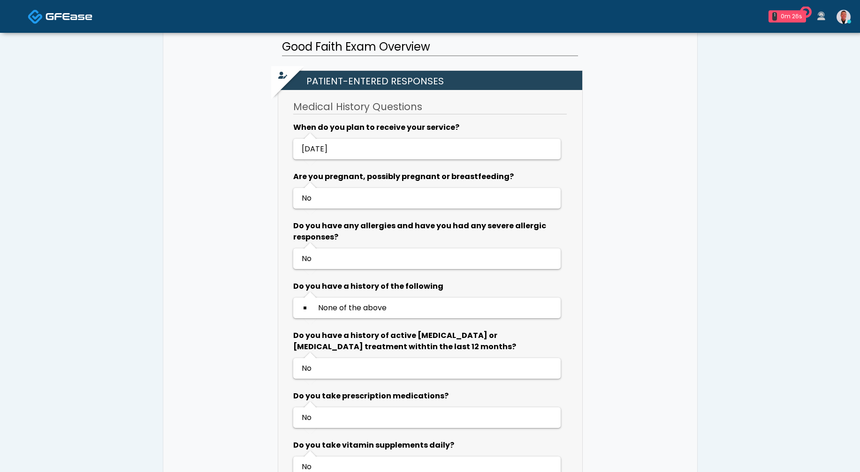
scroll to position [327, 0]
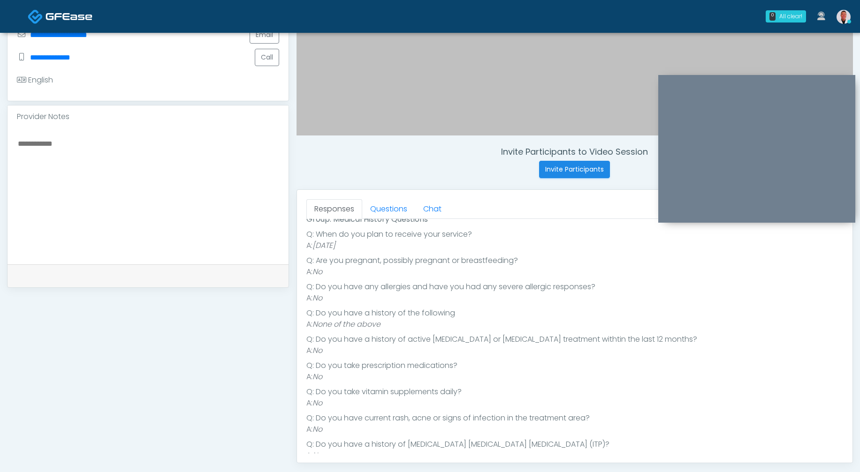
scroll to position [66, 0]
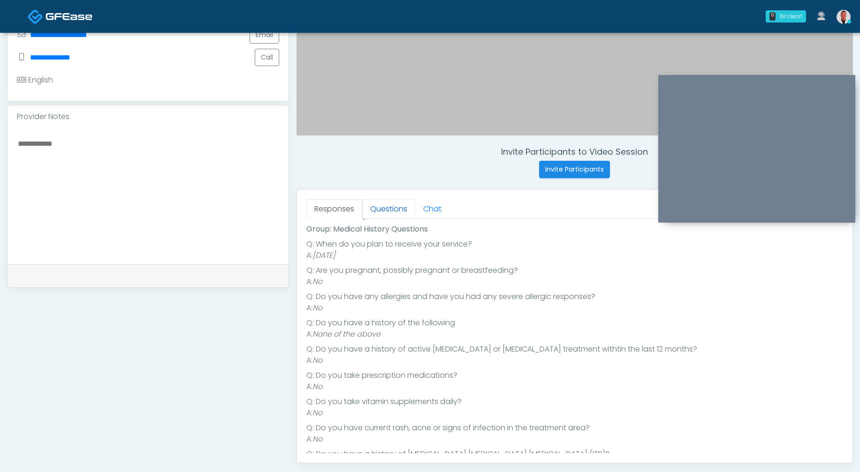
click at [397, 203] on link "Questions" at bounding box center [388, 209] width 53 height 20
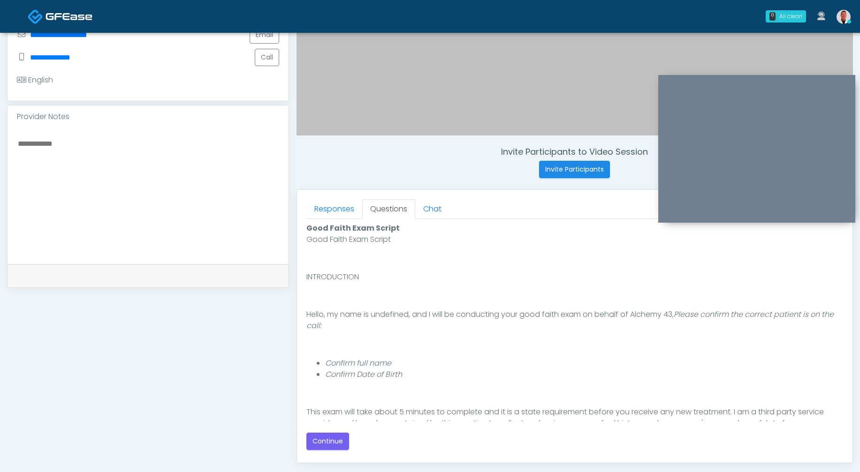
scroll to position [0, 0]
click at [319, 438] on button "Continue" at bounding box center [327, 441] width 43 height 17
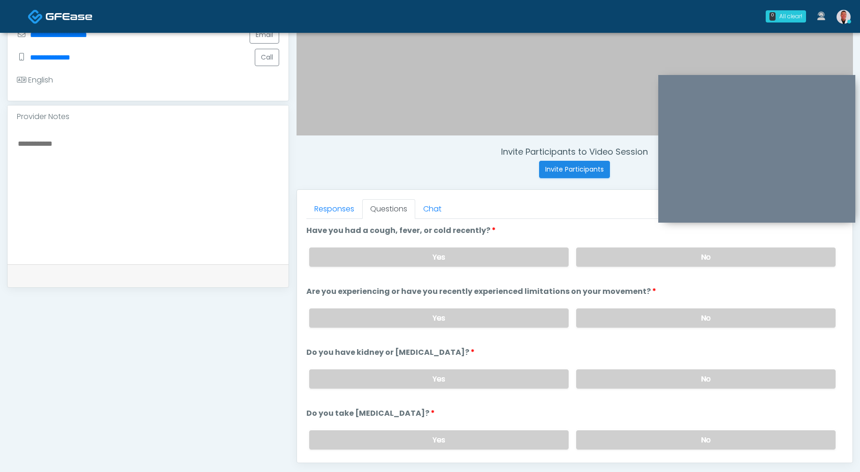
scroll to position [370, 0]
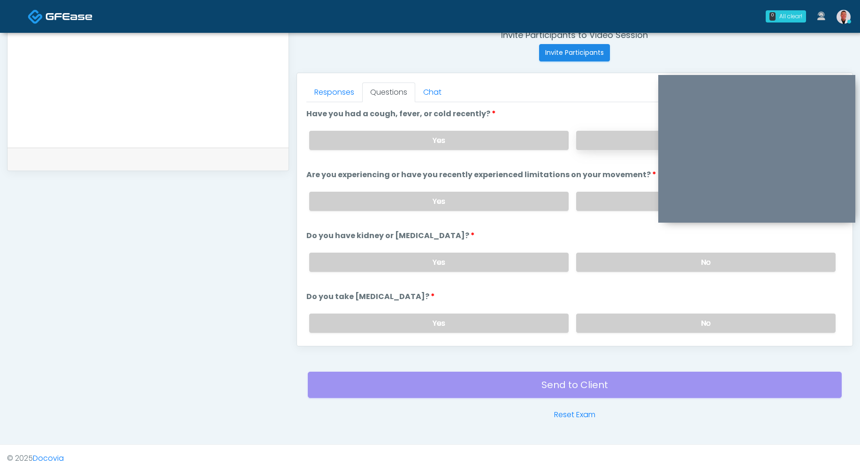
click at [591, 131] on label "No" at bounding box center [705, 140] width 259 height 19
click at [598, 202] on label "No" at bounding box center [705, 201] width 259 height 19
click at [605, 253] on label "No" at bounding box center [705, 262] width 259 height 19
click at [627, 316] on label "No" at bounding box center [705, 323] width 259 height 19
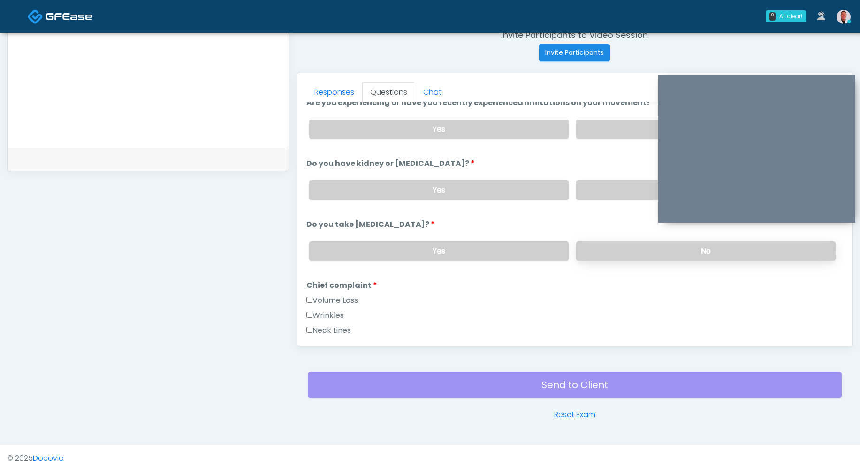
scroll to position [90, 0]
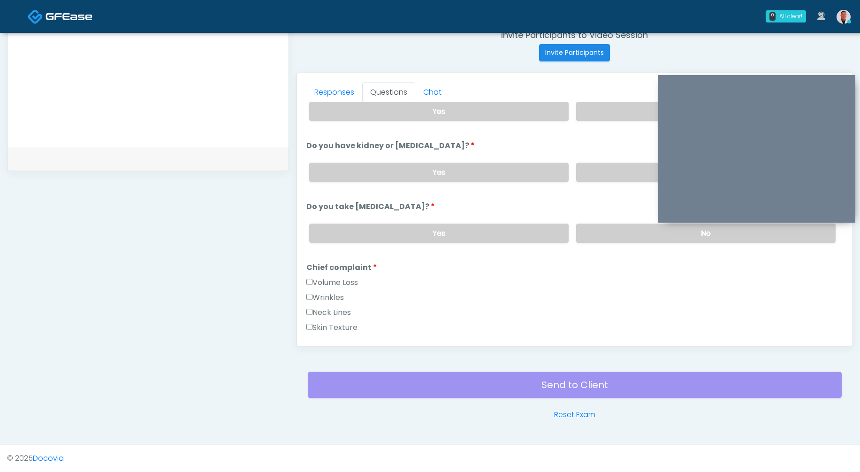
click at [320, 295] on label "Wrinkles" at bounding box center [325, 297] width 38 height 11
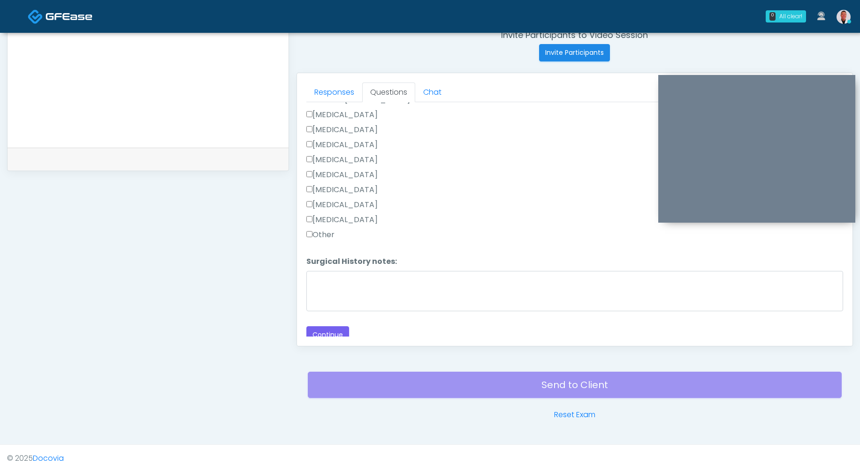
scroll to position [600, 0]
click at [331, 330] on button "Continue" at bounding box center [327, 330] width 43 height 17
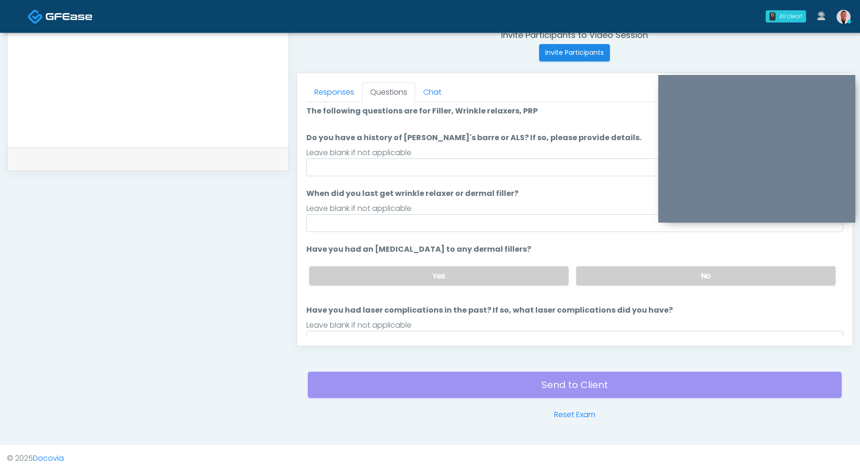
scroll to position [0, 0]
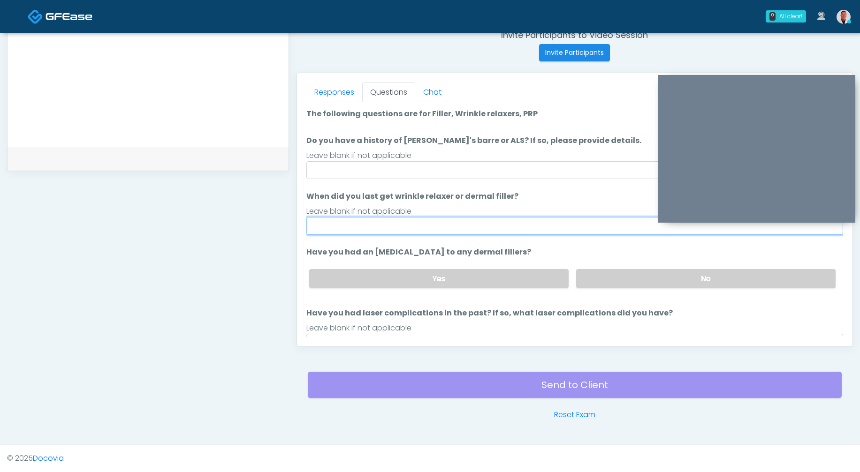
click at [386, 224] on input "When did you last get wrinkle relaxer or dermal filler?" at bounding box center [574, 226] width 537 height 18
click at [374, 227] on input "**********" at bounding box center [574, 226] width 537 height 18
drag, startPoint x: 389, startPoint y: 225, endPoint x: 373, endPoint y: 223, distance: 16.1
click at [373, 223] on input "**********" at bounding box center [574, 226] width 537 height 18
click at [446, 226] on input "**********" at bounding box center [574, 226] width 537 height 18
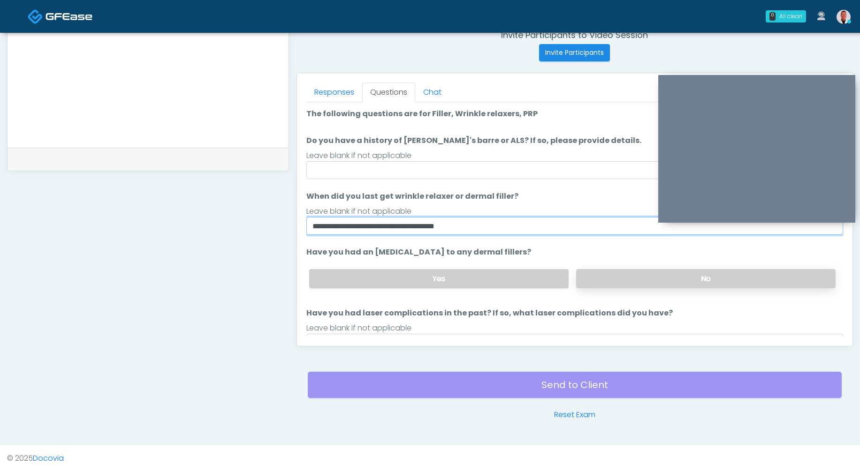
type input "**********"
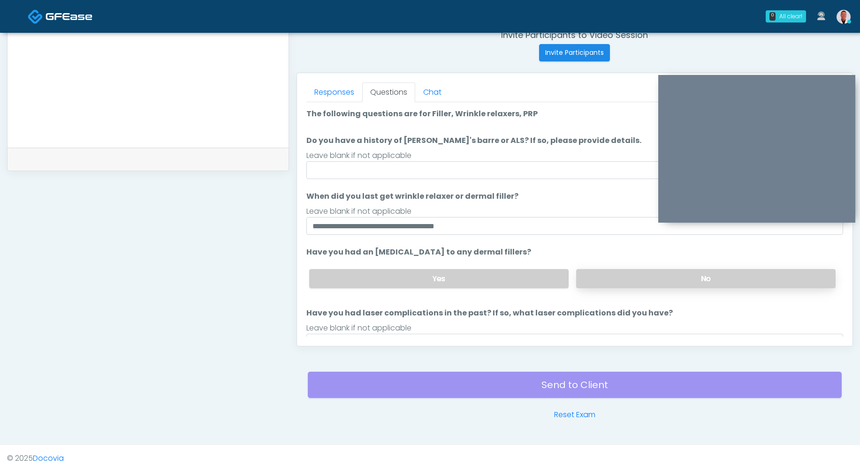
click at [599, 280] on label "No" at bounding box center [705, 278] width 259 height 19
click at [503, 163] on input "Do you have a history of Guillain's barre or ALS? If so, please provide details." at bounding box center [574, 170] width 537 height 18
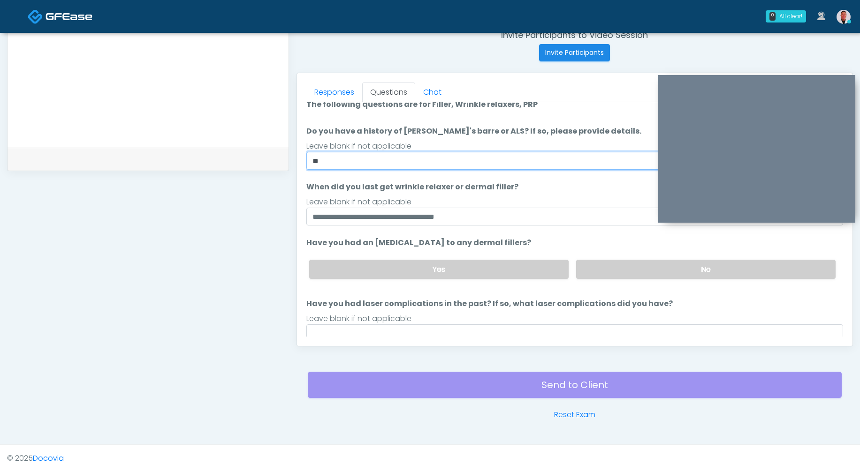
scroll to position [17, 0]
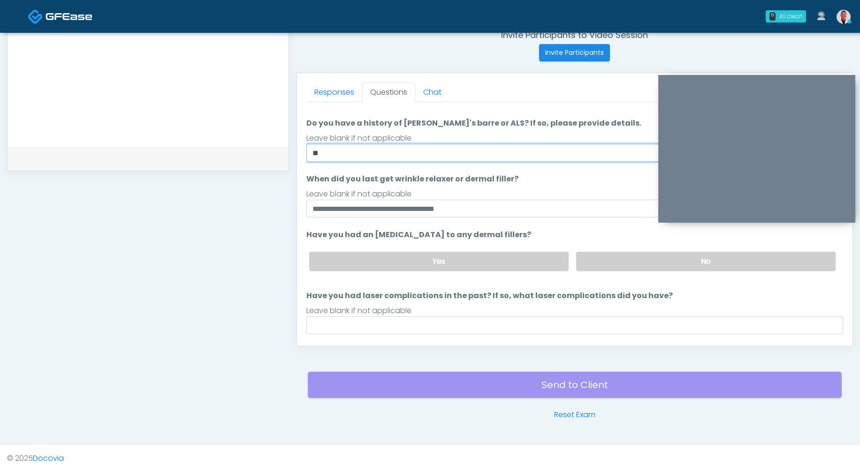
type input "**"
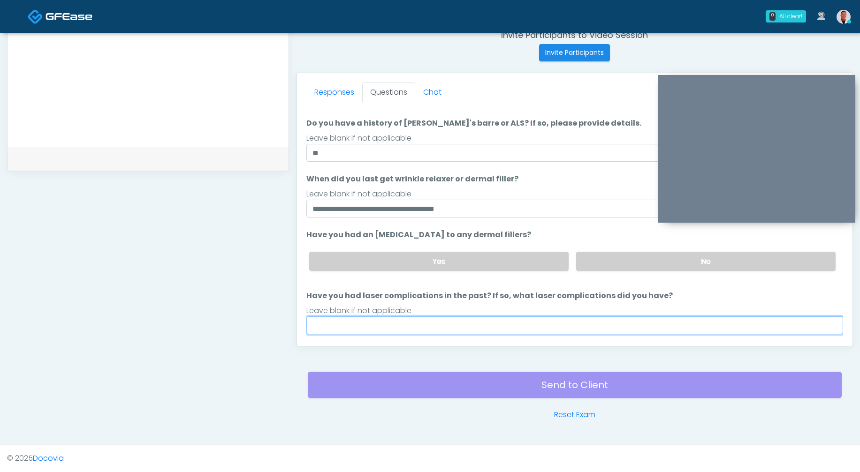
click at [587, 322] on input "Have you had laser complications in the past? If so, what laser complications d…" at bounding box center [574, 326] width 537 height 18
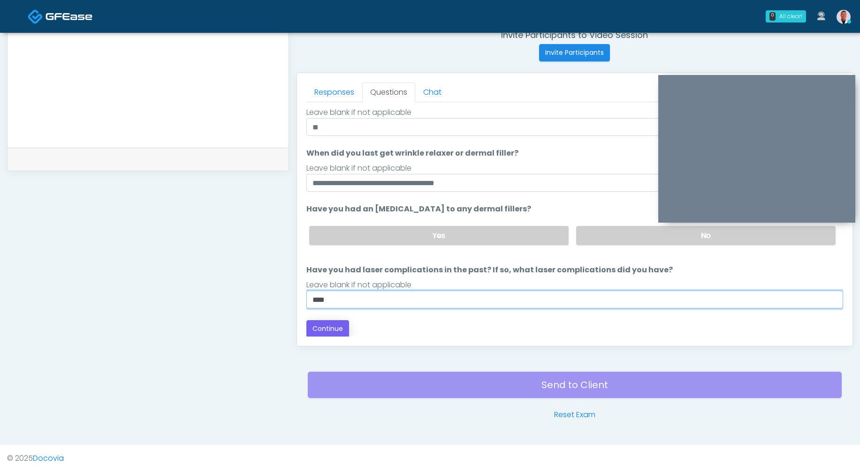
scroll to position [44, 0]
type input "****"
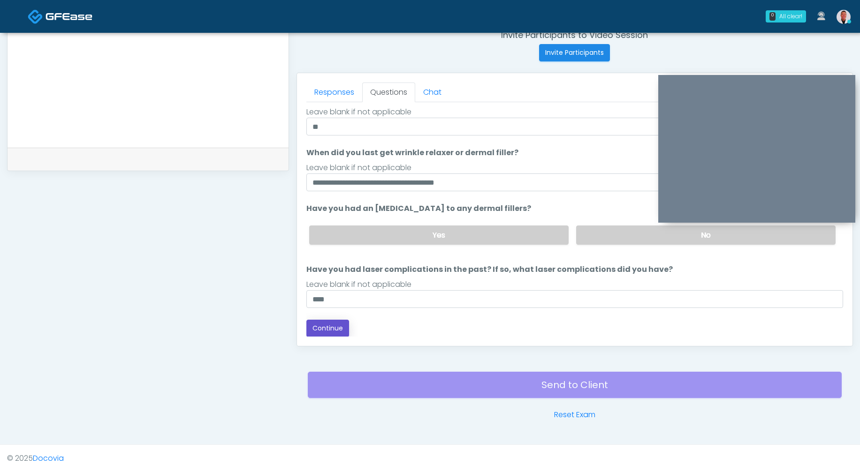
click at [324, 330] on button "Continue" at bounding box center [327, 328] width 43 height 17
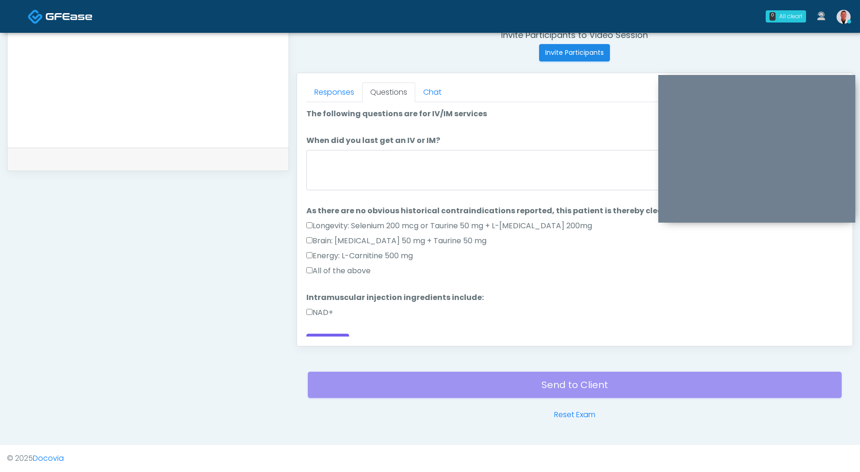
scroll to position [0, 0]
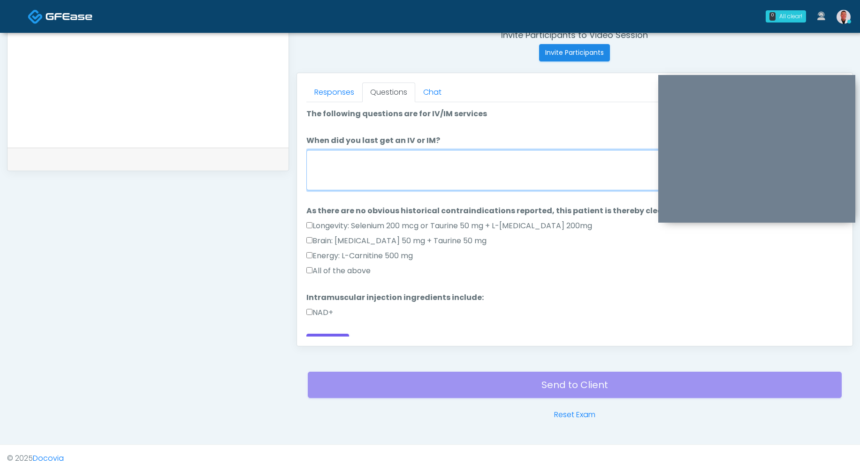
click at [447, 181] on textarea "When did you last get an IV or IM?" at bounding box center [574, 170] width 537 height 40
type textarea "****"
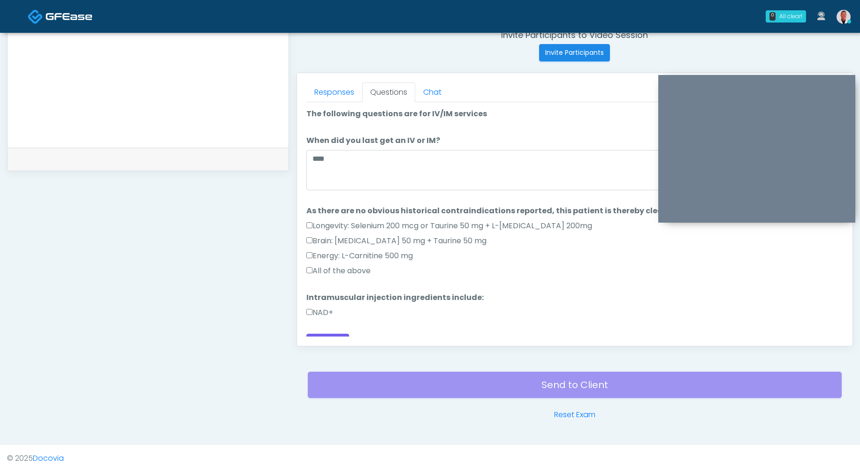
click at [314, 269] on label "All of the above" at bounding box center [338, 270] width 64 height 11
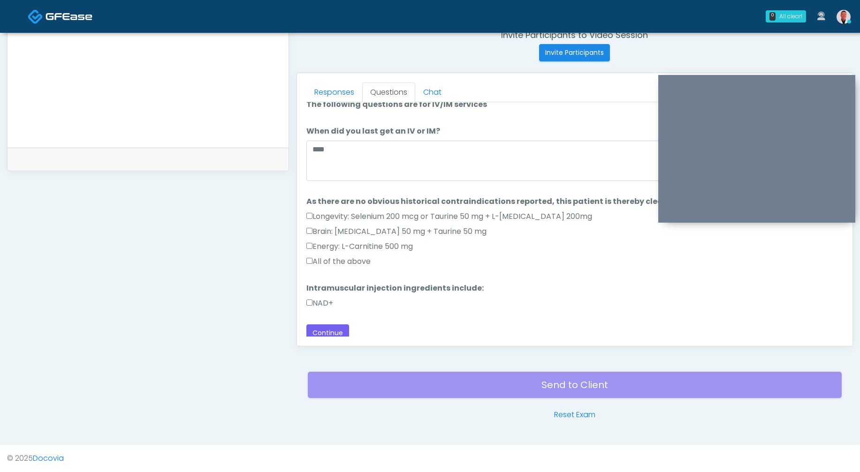
scroll to position [14, 0]
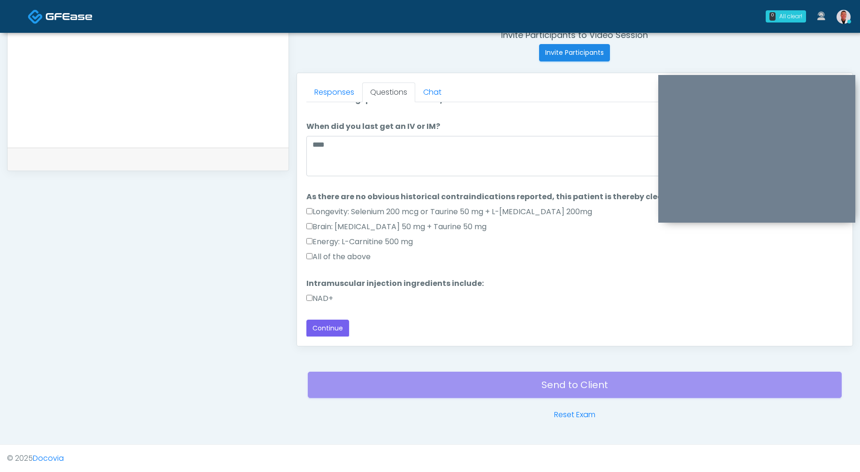
click at [306, 297] on div "Responses Questions Chat Good Faith Exam Script Good Faith Exam Script INTRODUC…" at bounding box center [574, 209] width 555 height 273
click at [328, 325] on button "Continue" at bounding box center [327, 328] width 43 height 17
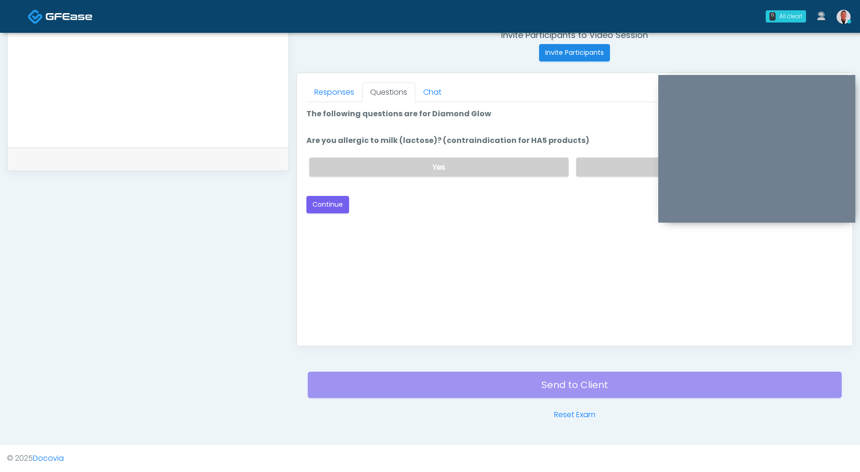
scroll to position [0, 0]
click at [596, 166] on label "No" at bounding box center [705, 167] width 259 height 19
click at [331, 202] on button "Continue" at bounding box center [327, 204] width 43 height 17
click at [632, 174] on label "No" at bounding box center [705, 167] width 259 height 19
click at [322, 207] on button "Continue" at bounding box center [327, 204] width 43 height 17
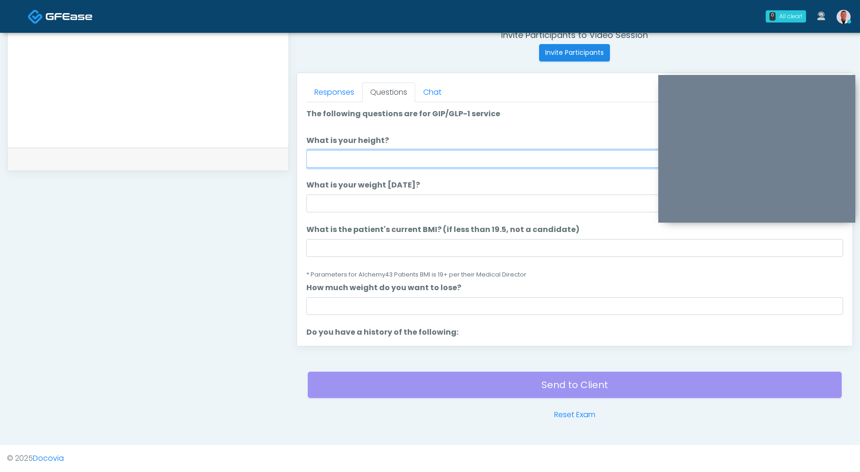
click at [383, 163] on input "What is your height?" at bounding box center [574, 159] width 537 height 18
type input "****"
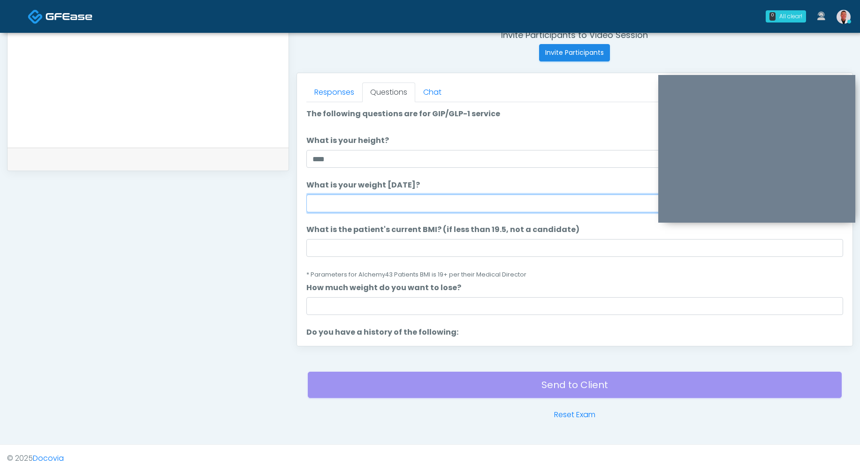
click at [355, 200] on input "What is your weight today?" at bounding box center [574, 204] width 537 height 18
type input "******"
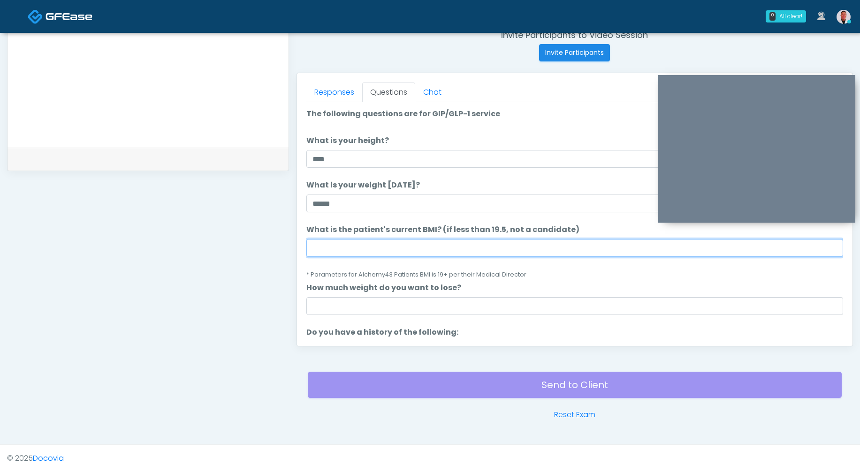
click at [331, 245] on input "What is the patient's current BMI? (if less than 19.5, not a candidate)" at bounding box center [574, 248] width 537 height 18
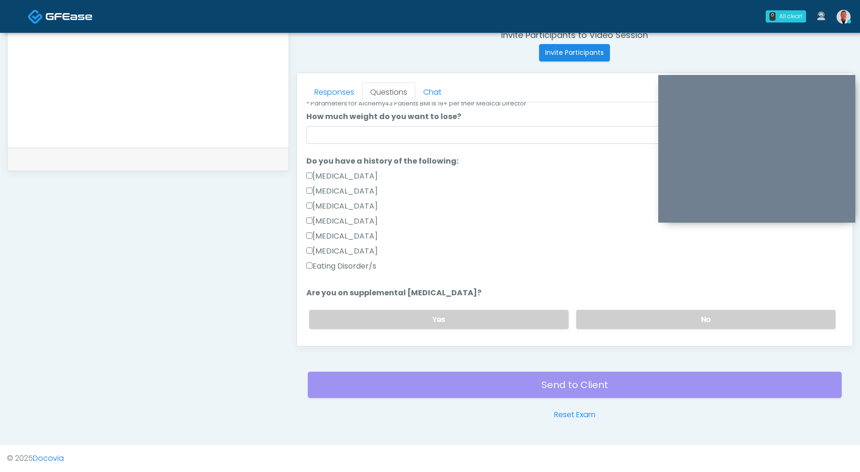
scroll to position [160, 0]
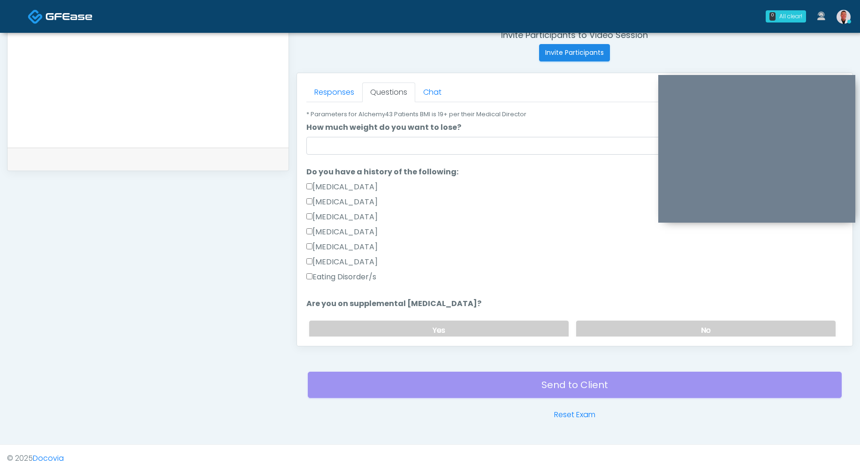
type input "****"
click at [313, 273] on label "Eating Disorder/s" at bounding box center [341, 277] width 70 height 11
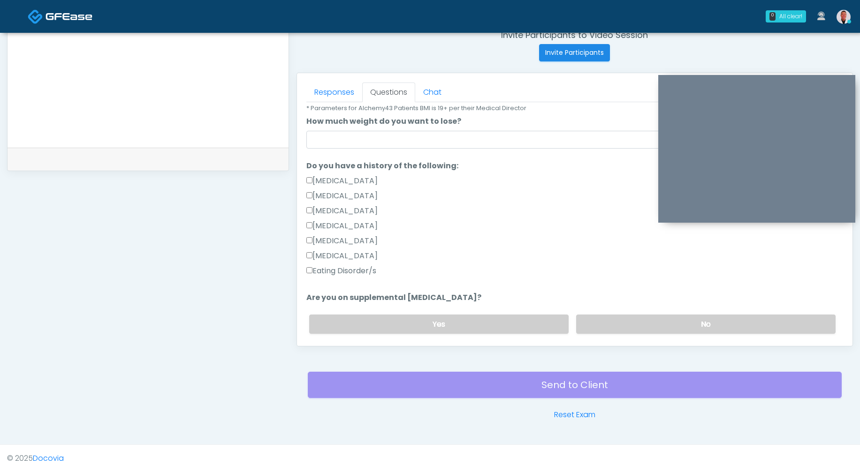
scroll to position [175, 0]
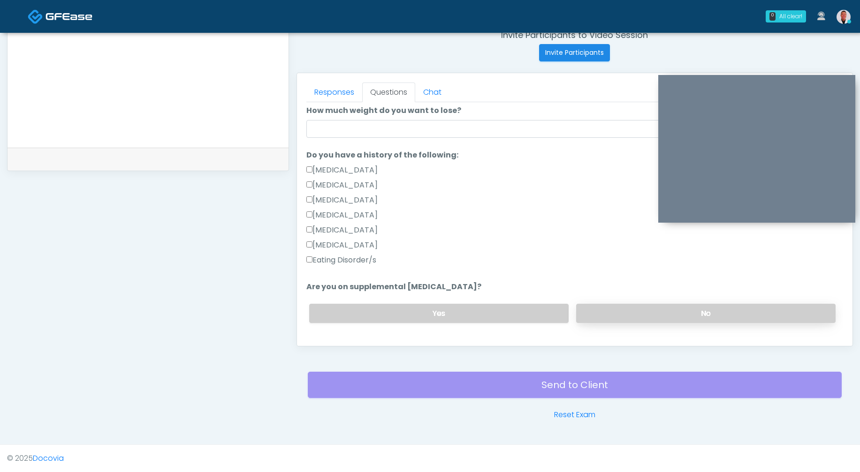
click at [635, 311] on label "No" at bounding box center [705, 313] width 259 height 19
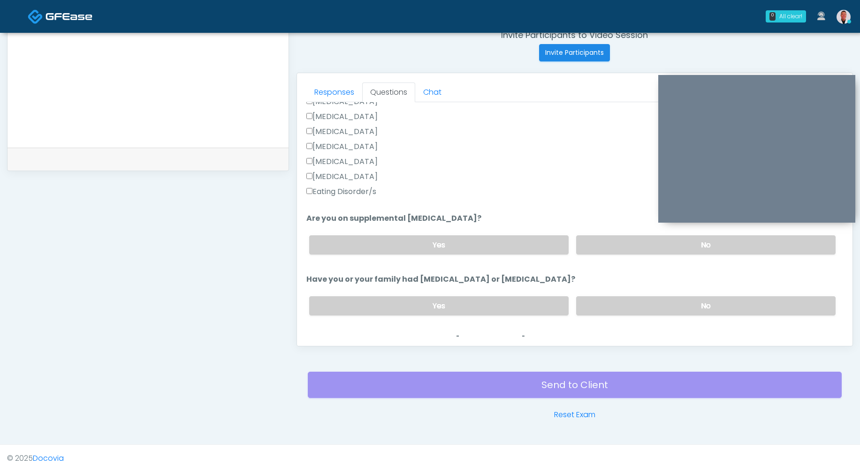
scroll to position [265, 0]
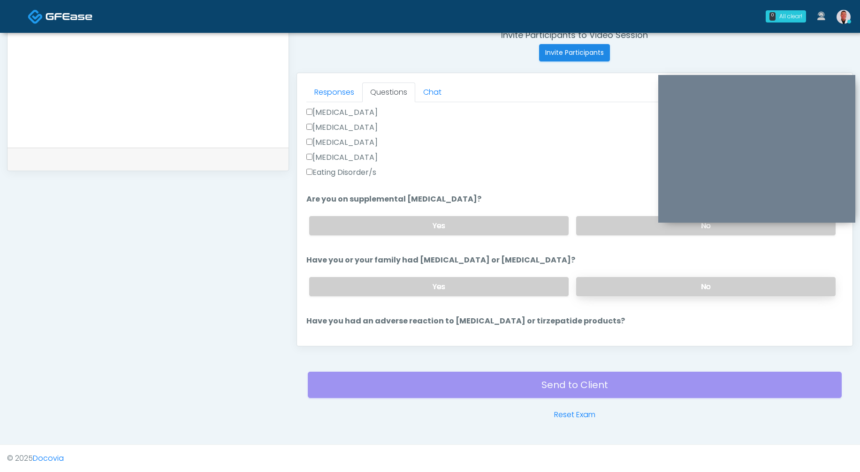
click at [624, 289] on label "No" at bounding box center [705, 286] width 259 height 19
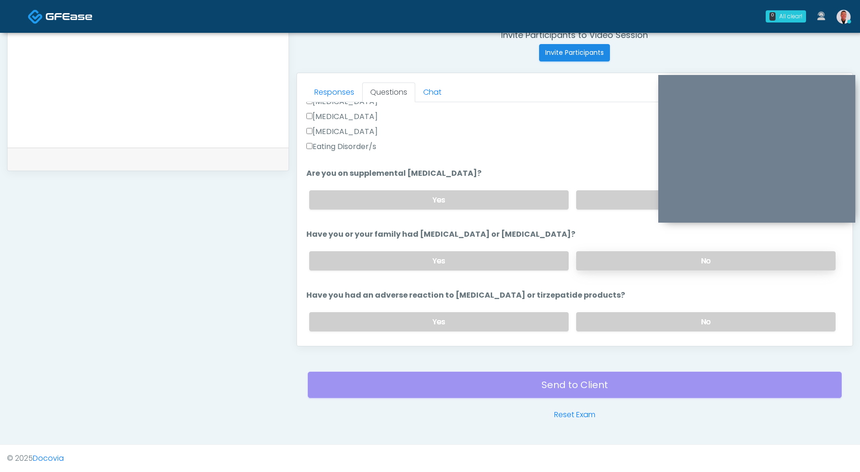
scroll to position [300, 0]
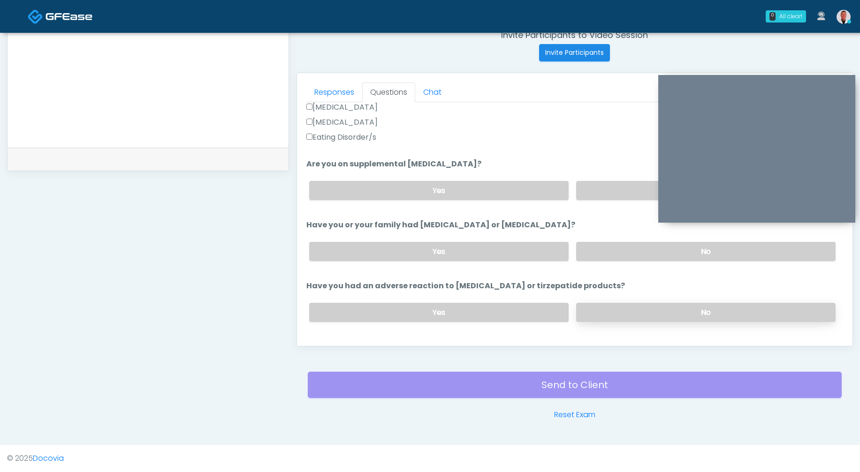
click at [629, 311] on label "No" at bounding box center [705, 312] width 259 height 19
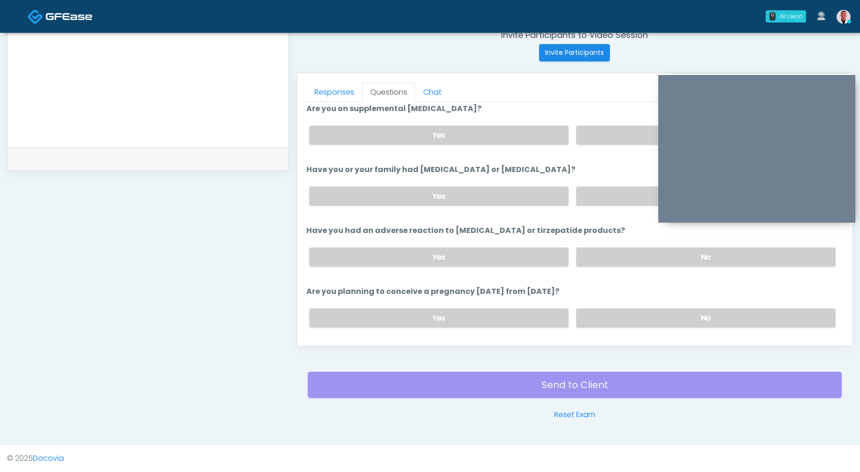
scroll to position [423, 0]
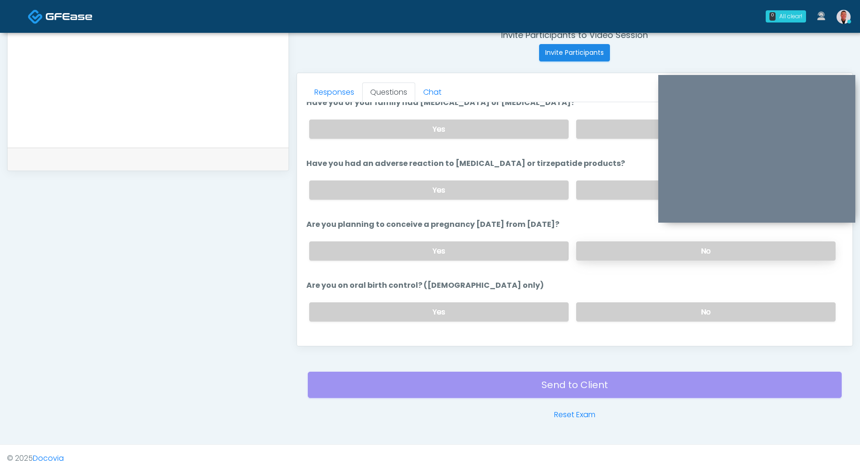
click at [628, 254] on label "No" at bounding box center [705, 251] width 259 height 19
drag, startPoint x: 655, startPoint y: 309, endPoint x: 650, endPoint y: 304, distance: 7.0
click at [652, 307] on label "No" at bounding box center [705, 312] width 259 height 19
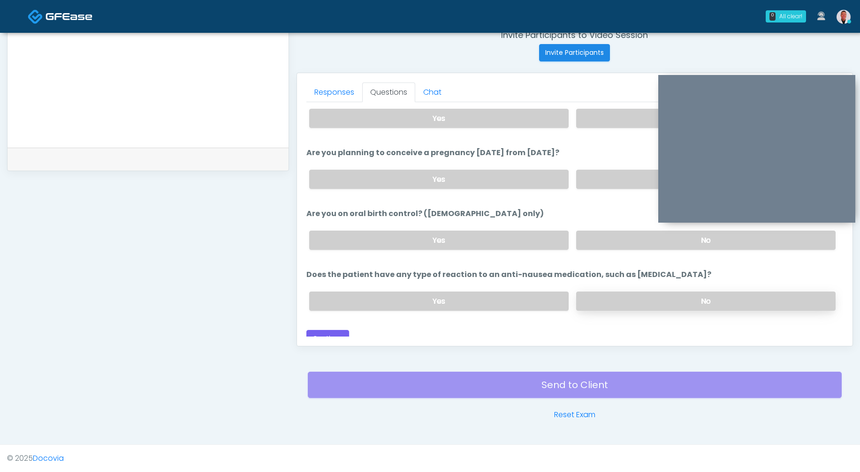
click at [663, 300] on label "No" at bounding box center [705, 301] width 259 height 19
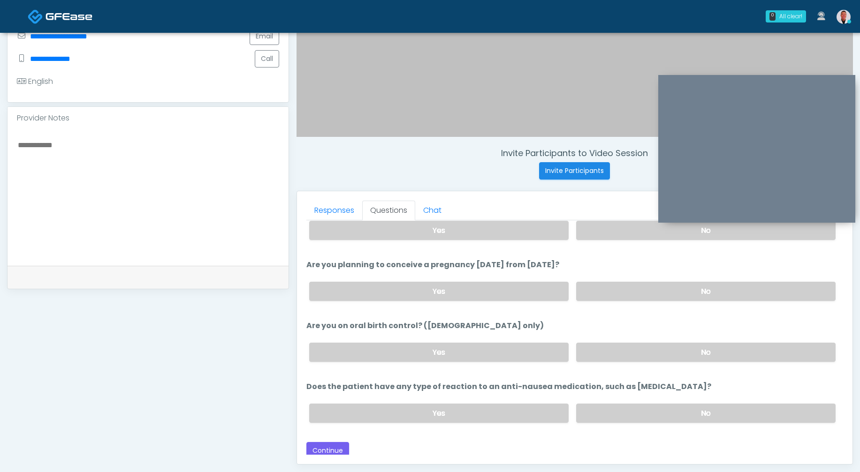
scroll to position [502, 0]
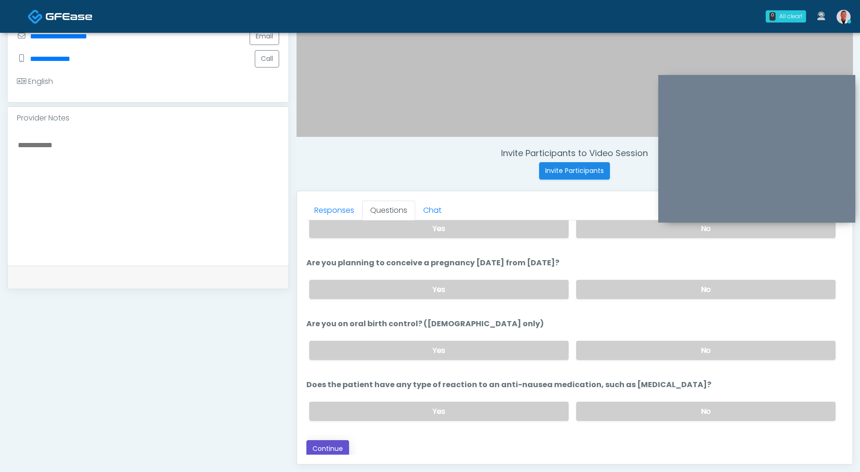
click at [330, 444] on button "Continue" at bounding box center [327, 448] width 43 height 17
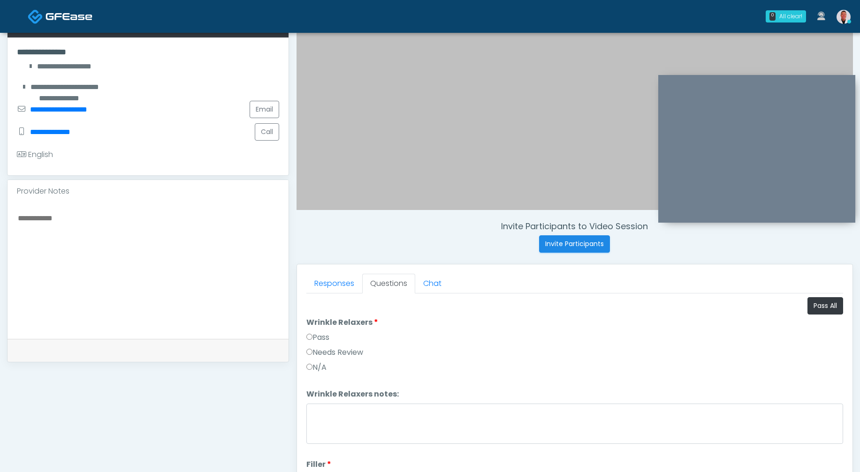
scroll to position [55, 0]
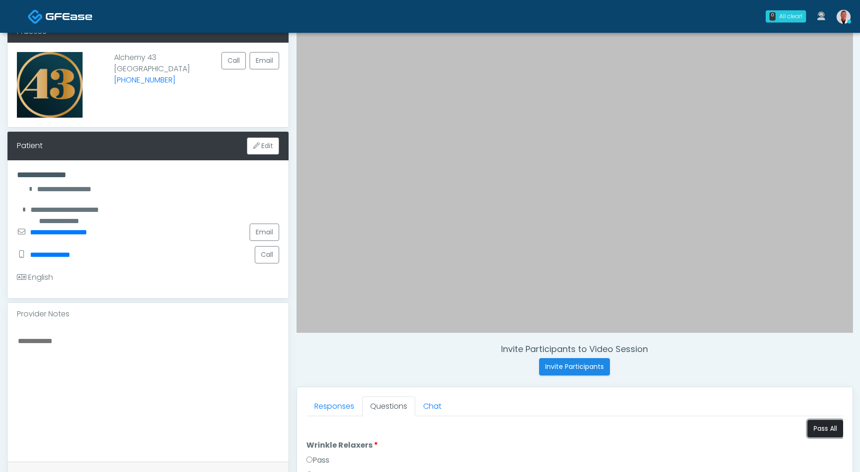
click at [813, 425] on button "Pass All" at bounding box center [825, 428] width 36 height 17
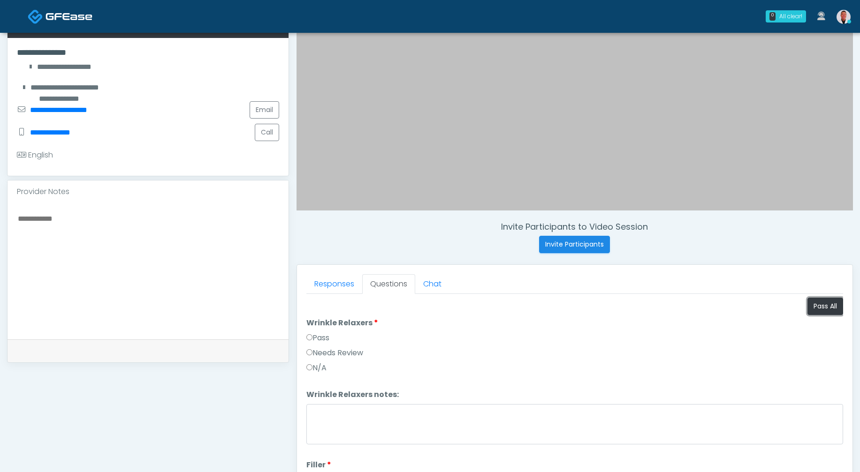
scroll to position [370, 0]
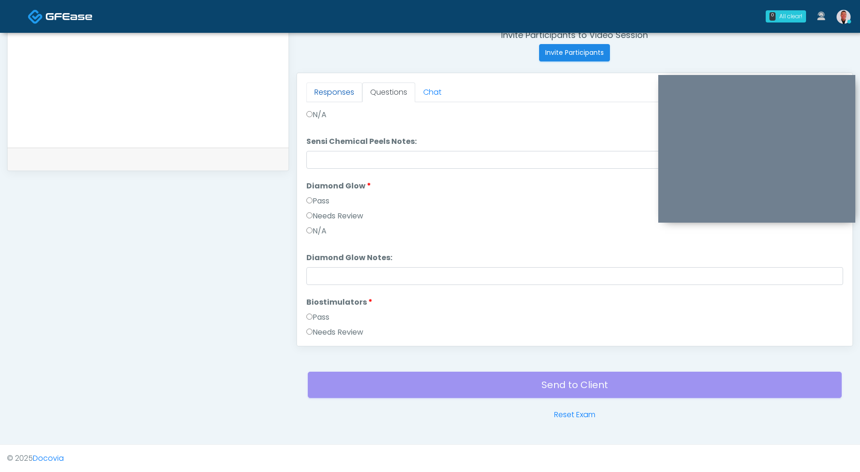
click at [338, 92] on link "Responses" at bounding box center [334, 93] width 56 height 20
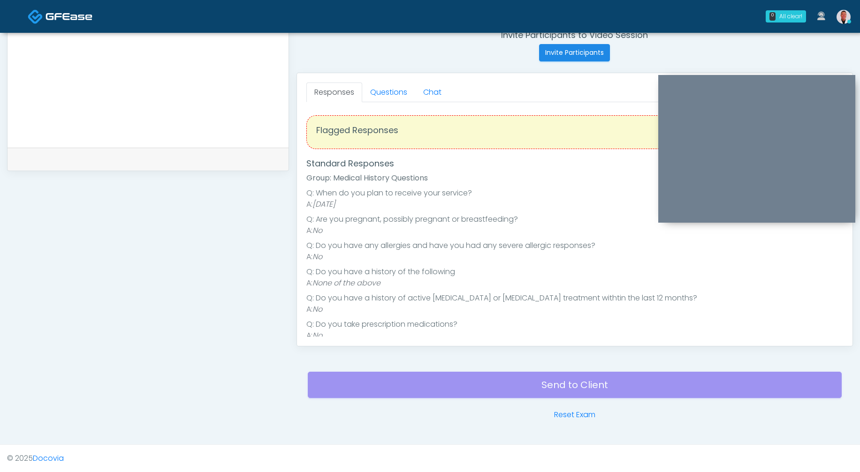
scroll to position [2, 0]
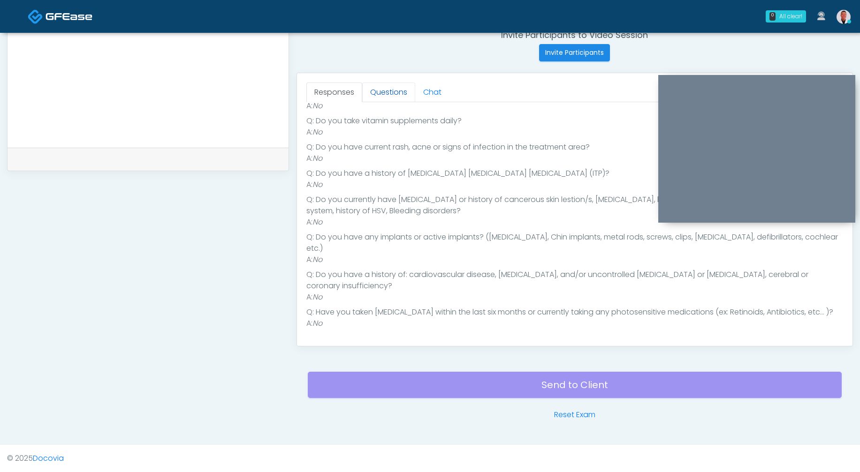
click at [380, 96] on link "Questions" at bounding box center [388, 93] width 53 height 20
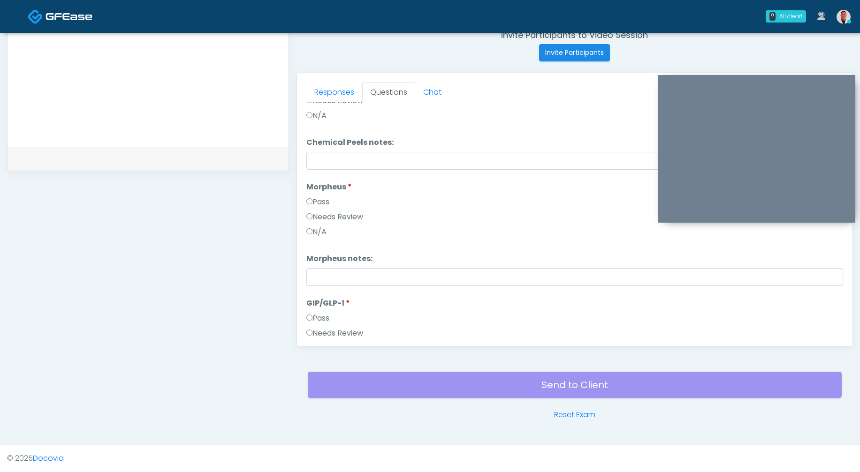
scroll to position [1704, 0]
click at [329, 330] on button "Continue" at bounding box center [327, 329] width 43 height 17
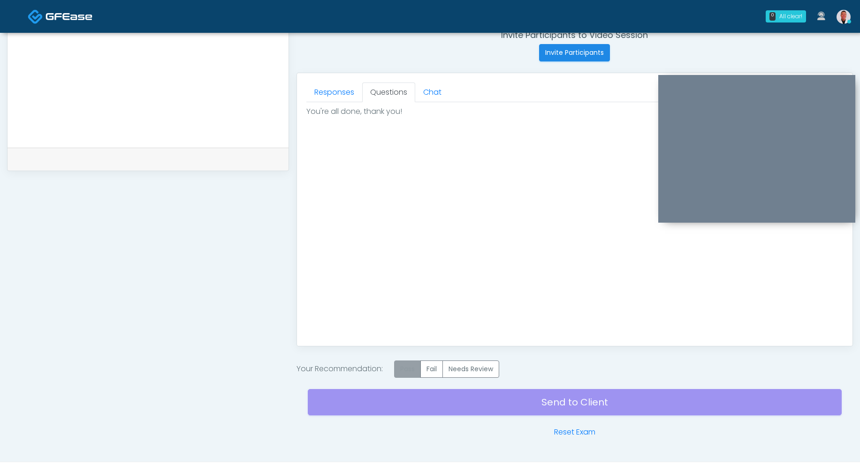
click at [420, 371] on label "Pass" at bounding box center [407, 369] width 27 height 17
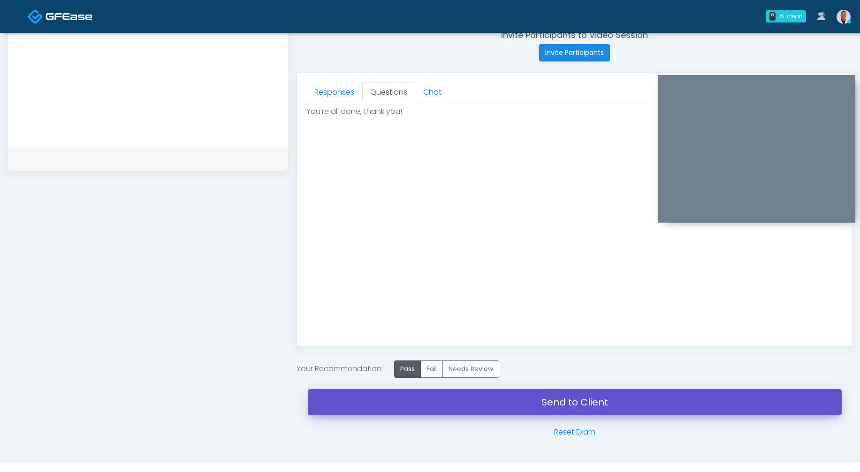
click at [553, 406] on link "Send to Client" at bounding box center [575, 402] width 534 height 26
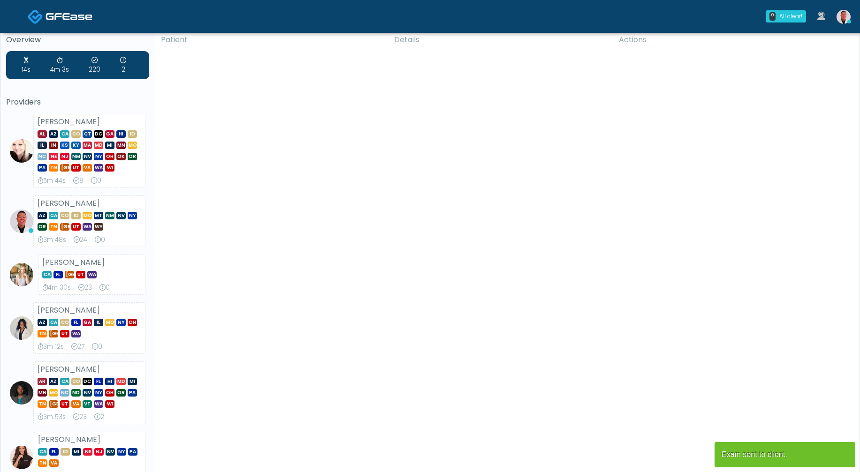
scroll to position [313, 0]
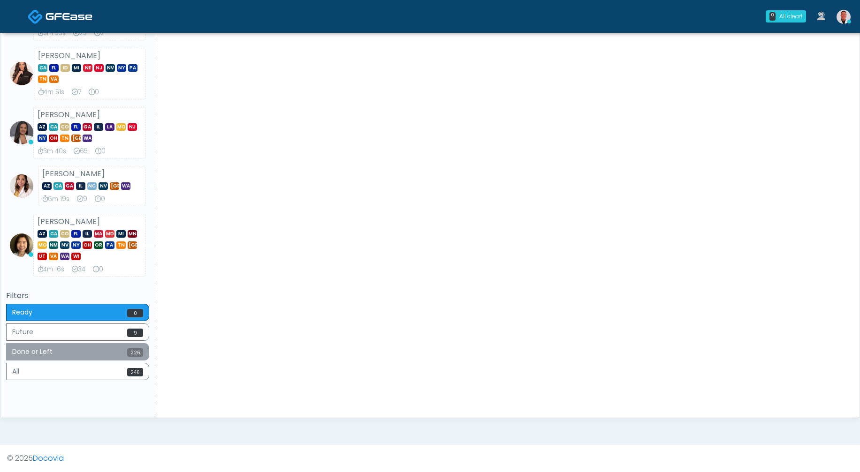
click at [105, 350] on button "Done or Left 226" at bounding box center [77, 351] width 143 height 17
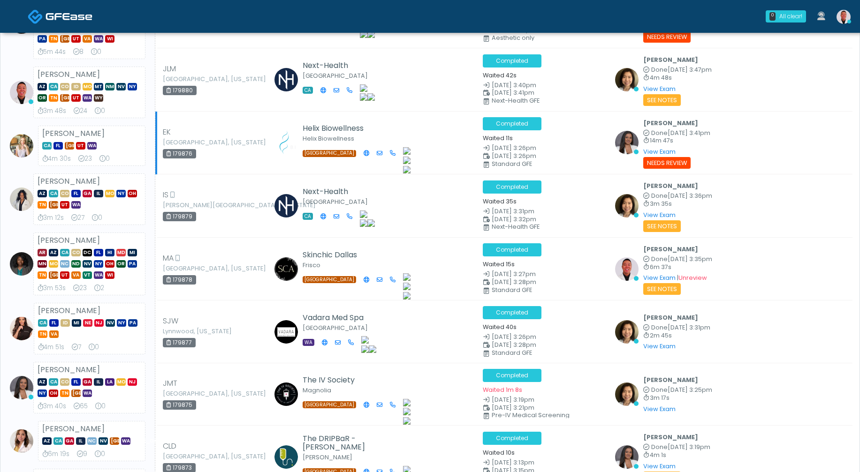
scroll to position [0, 0]
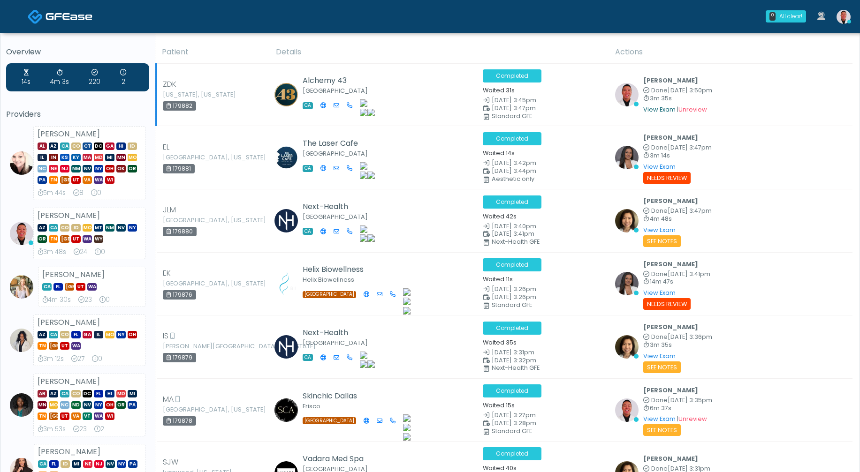
click at [664, 109] on link "View Exam" at bounding box center [659, 110] width 32 height 8
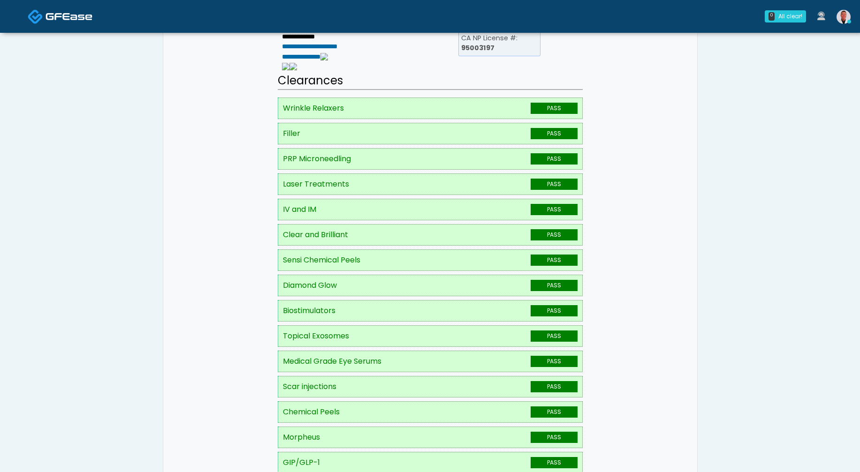
scroll to position [53, 0]
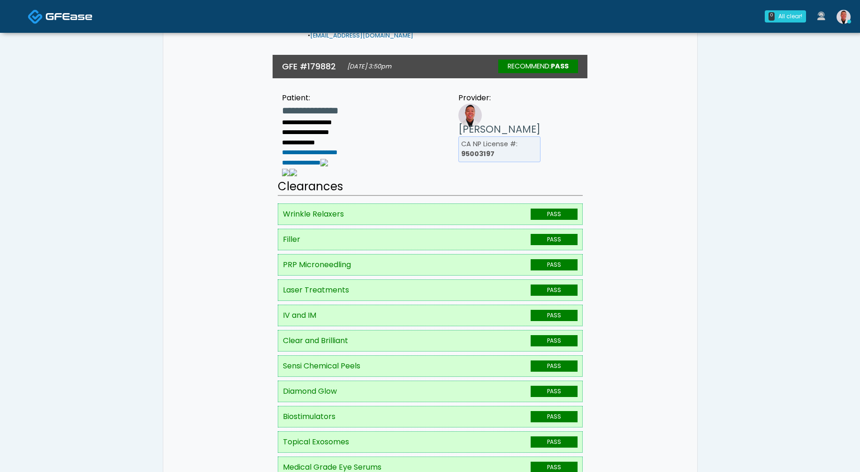
click at [838, 22] on link at bounding box center [843, 16] width 25 height 31
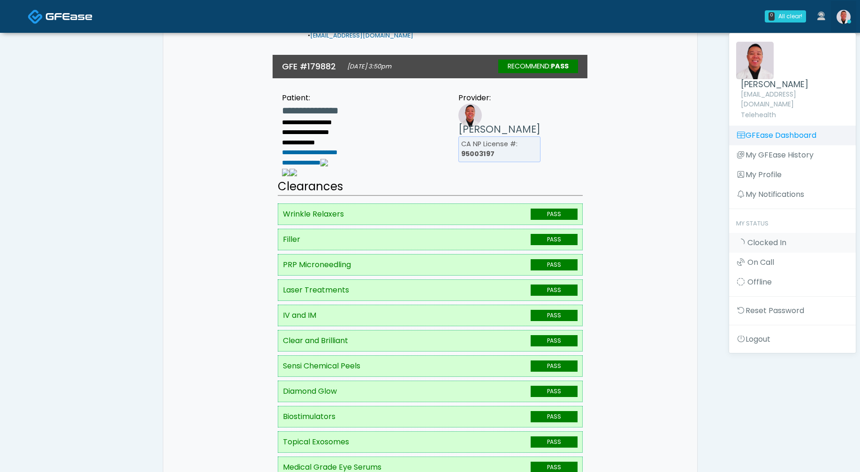
click at [754, 128] on link "GFEase Dashboard" at bounding box center [792, 136] width 127 height 20
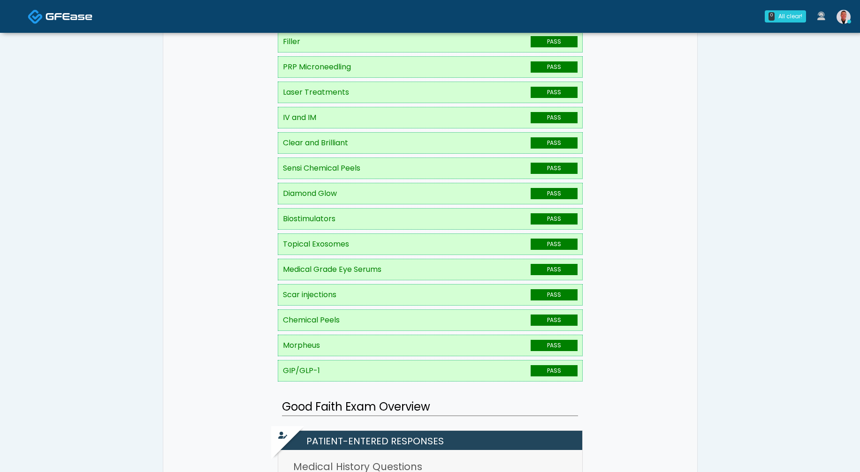
scroll to position [456, 0]
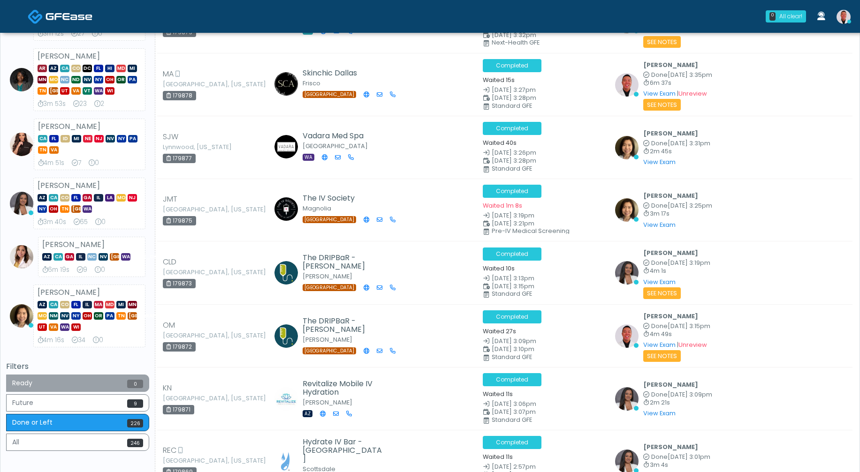
click at [89, 383] on button "Ready 0" at bounding box center [77, 383] width 143 height 17
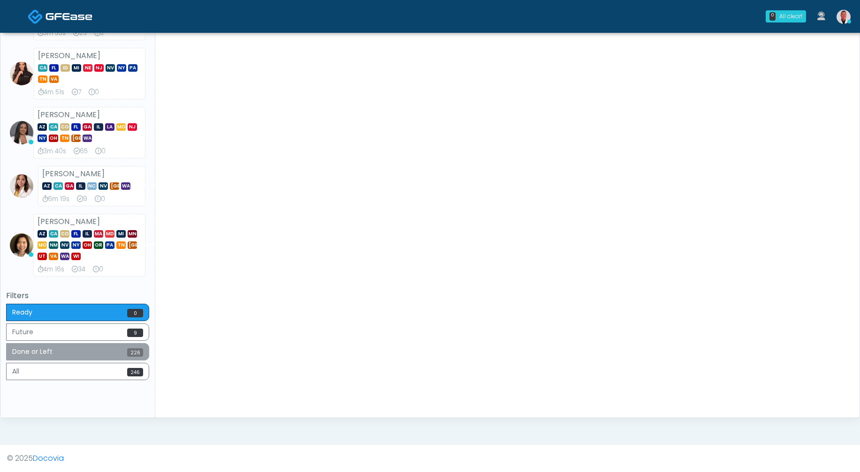
click at [94, 346] on button "Done or Left 226" at bounding box center [77, 351] width 143 height 17
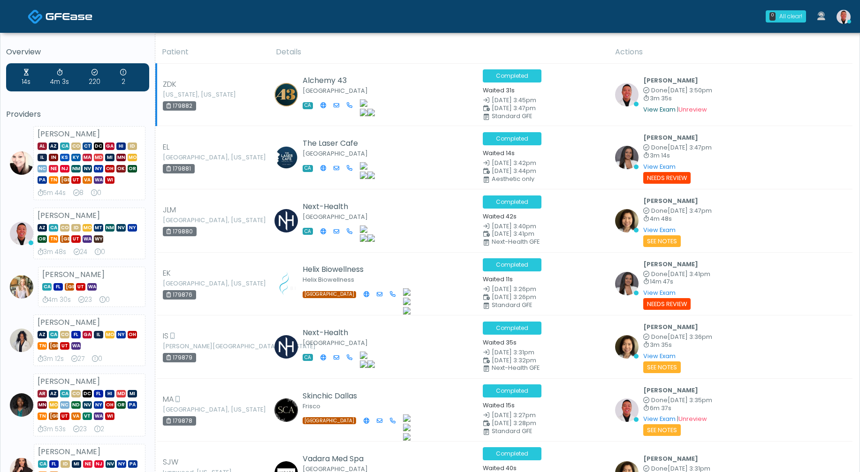
click at [656, 109] on link "View Exam" at bounding box center [659, 110] width 32 height 8
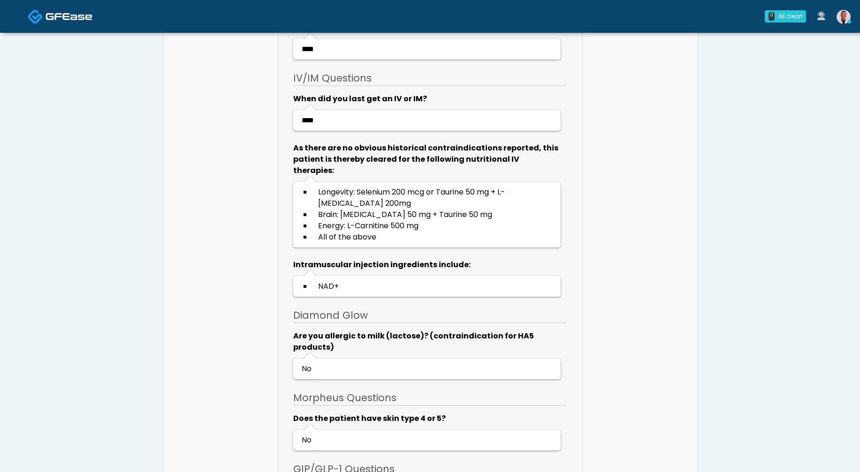
scroll to position [2054, 0]
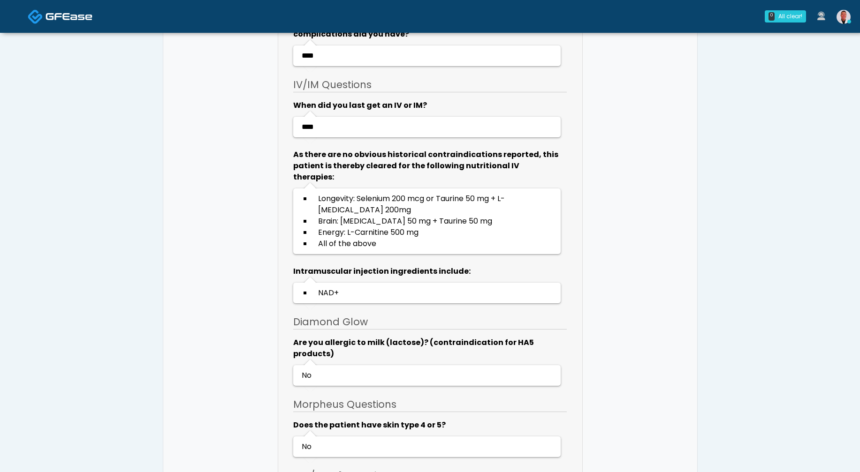
click at [849, 18] on img at bounding box center [843, 17] width 14 height 14
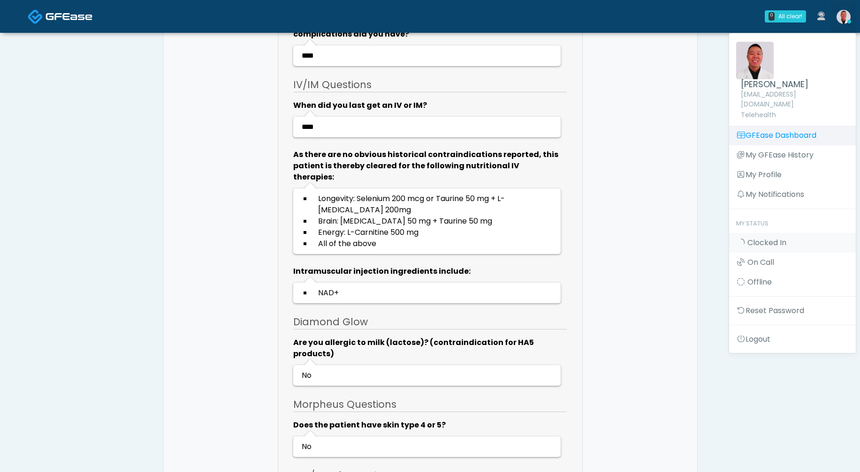
click at [774, 128] on link "GFEase Dashboard" at bounding box center [792, 136] width 127 height 20
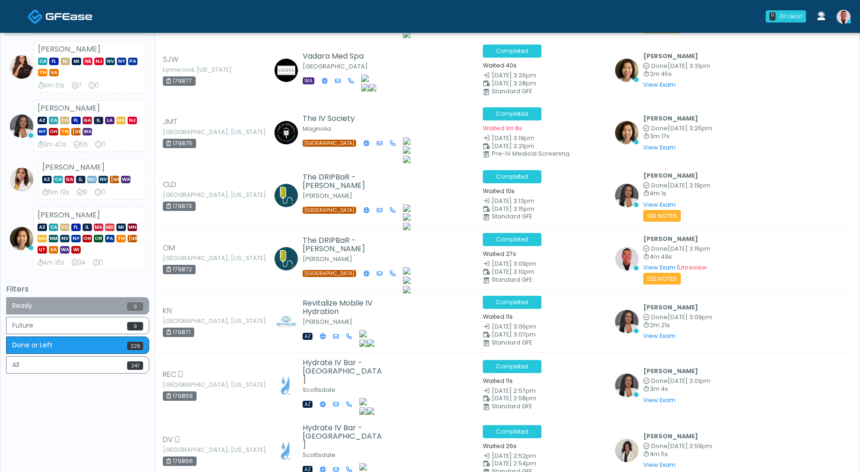
click at [127, 302] on button "Ready 0" at bounding box center [77, 305] width 143 height 17
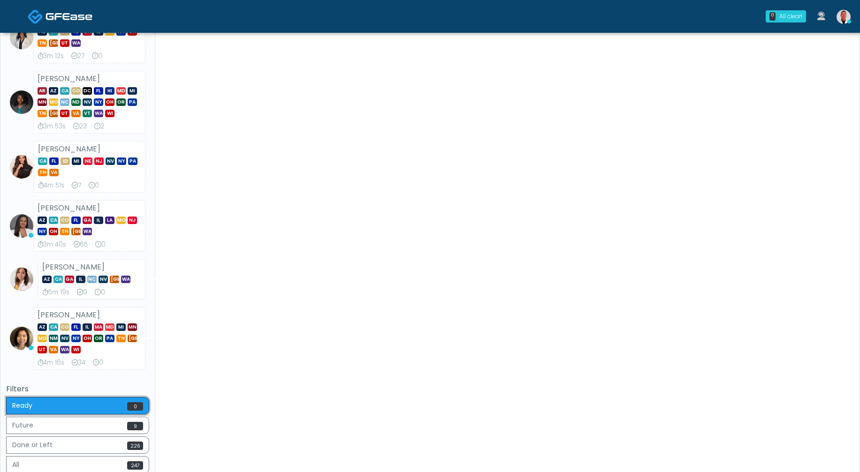
scroll to position [45, 0]
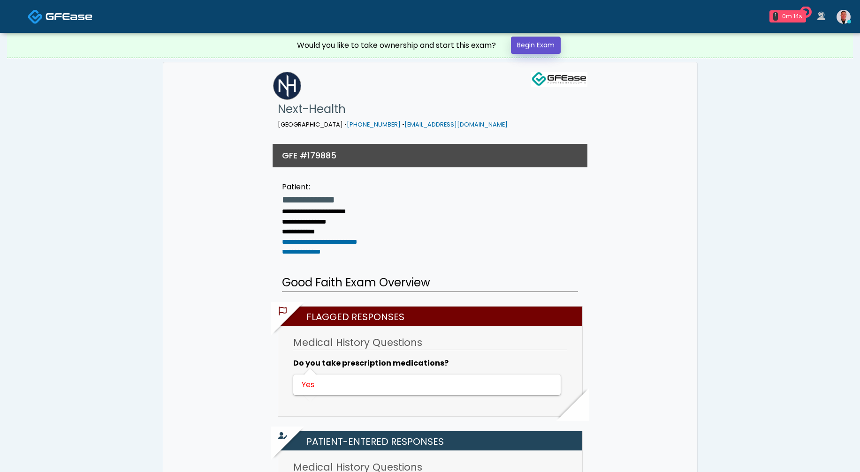
click at [533, 41] on link "Begin Exam" at bounding box center [536, 45] width 50 height 17
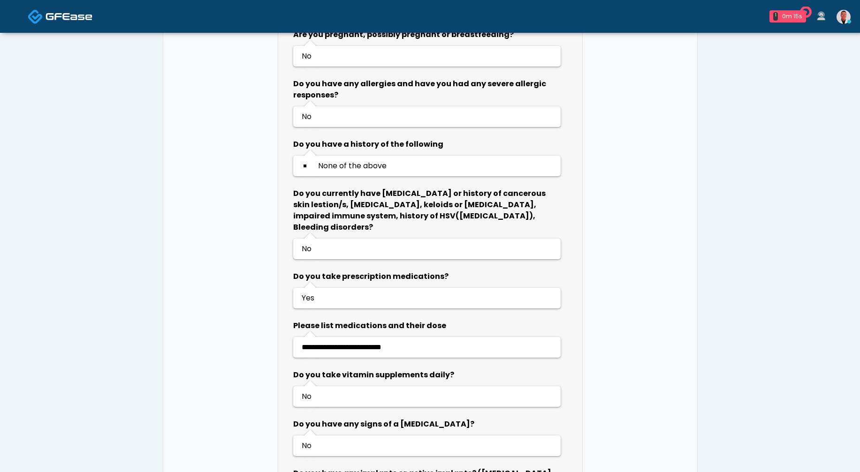
scroll to position [534, 0]
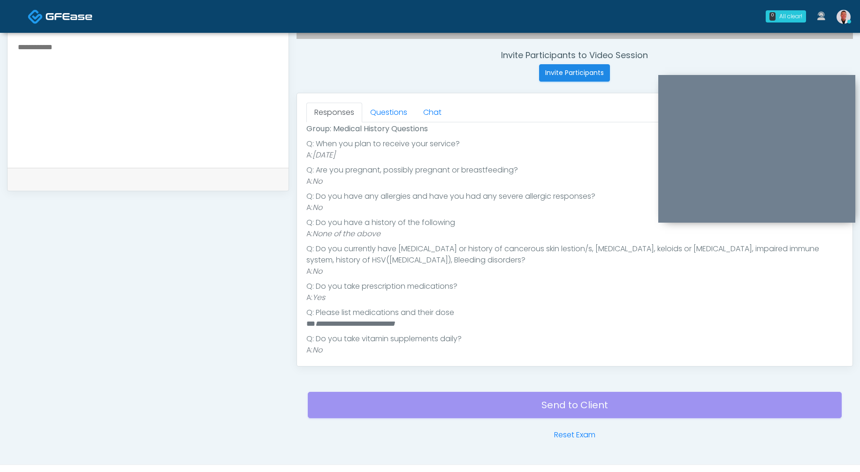
scroll to position [114, 0]
click at [399, 118] on link "Questions" at bounding box center [388, 113] width 53 height 20
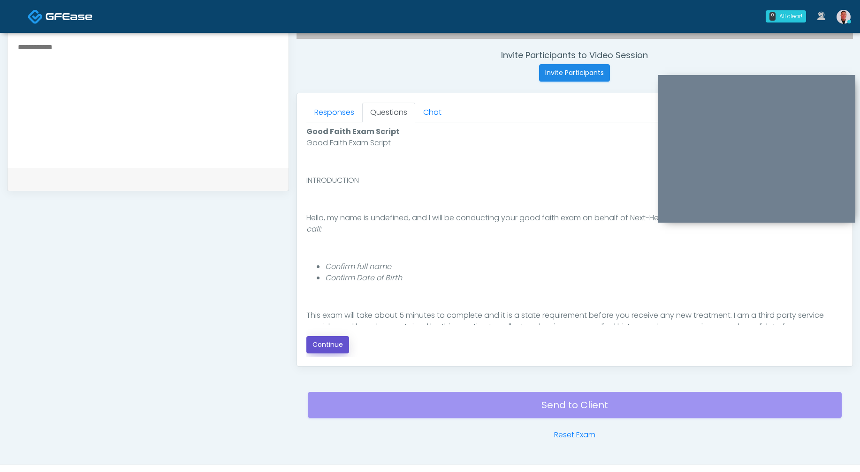
click at [321, 347] on button "Continue" at bounding box center [327, 344] width 43 height 17
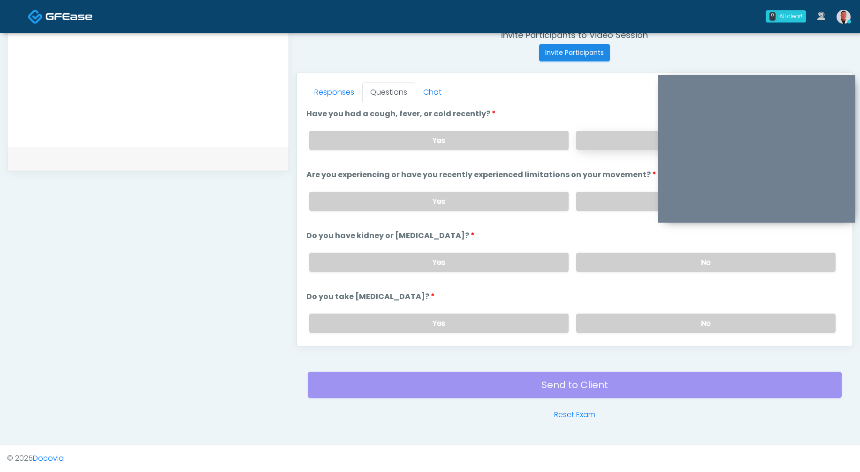
click at [603, 139] on label "No" at bounding box center [705, 140] width 259 height 19
click at [594, 207] on label "No" at bounding box center [705, 201] width 259 height 19
click at [599, 268] on label "No" at bounding box center [705, 262] width 259 height 19
click at [607, 319] on label "No" at bounding box center [705, 323] width 259 height 19
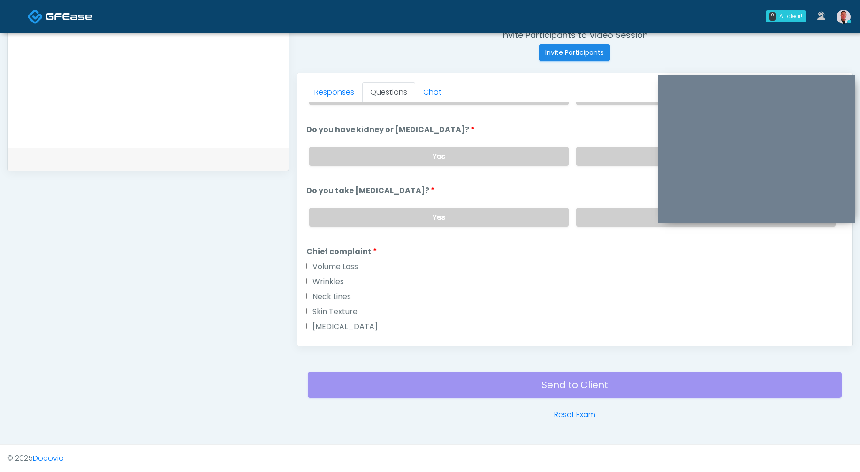
scroll to position [189, 0]
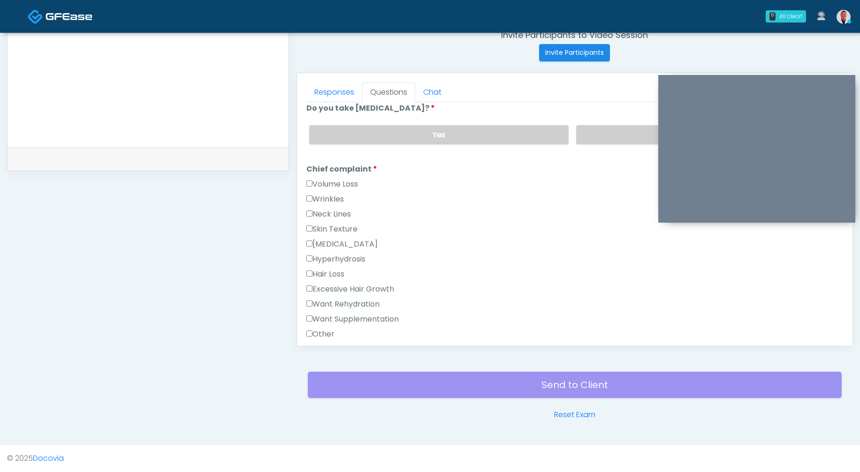
click at [314, 299] on label "Want Rehydration" at bounding box center [342, 304] width 73 height 11
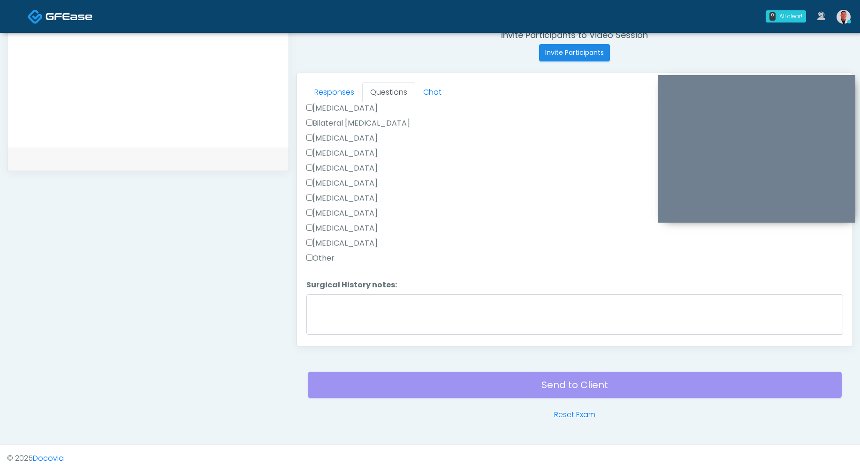
scroll to position [558, 0]
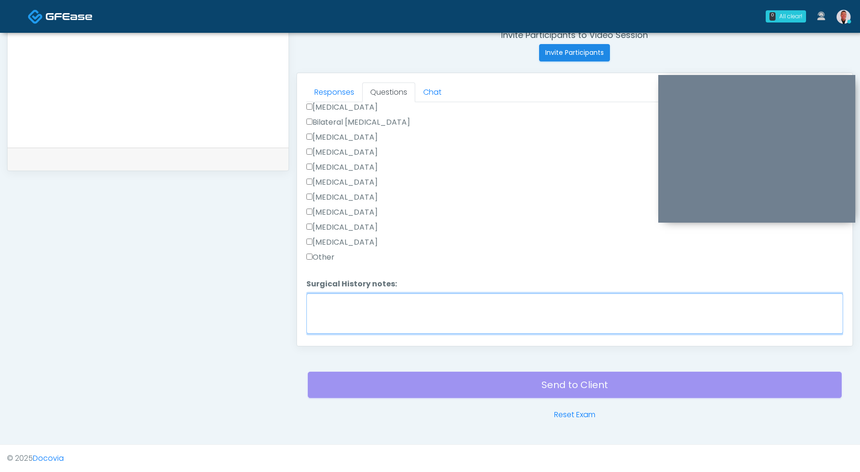
click at [382, 308] on textarea "Surgical History notes:" at bounding box center [574, 314] width 537 height 40
click at [316, 298] on textarea "**********" at bounding box center [574, 314] width 537 height 40
click at [312, 300] on textarea "**********" at bounding box center [574, 314] width 537 height 40
click at [420, 303] on textarea "**********" at bounding box center [574, 314] width 537 height 40
click at [390, 299] on textarea "**********" at bounding box center [574, 314] width 537 height 40
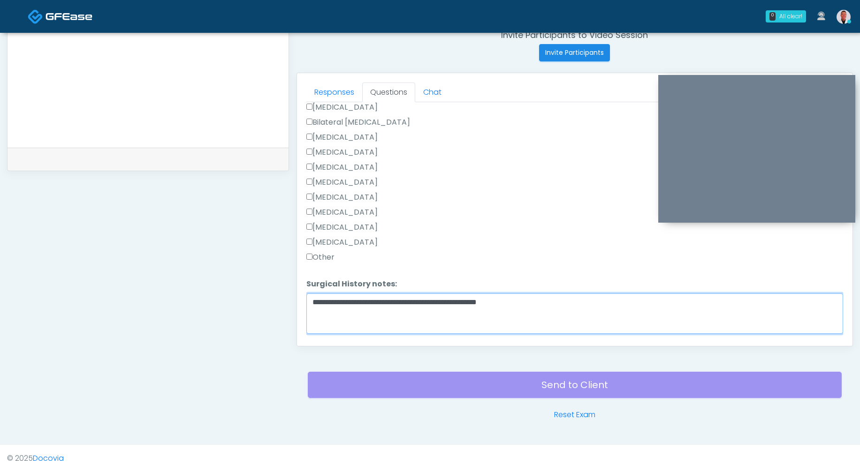
click at [523, 299] on textarea "**********" at bounding box center [574, 314] width 537 height 40
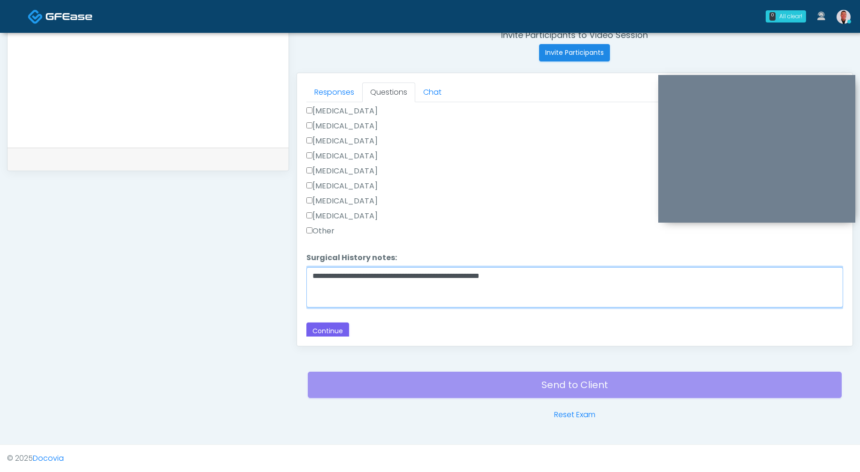
scroll to position [585, 0]
type textarea "**********"
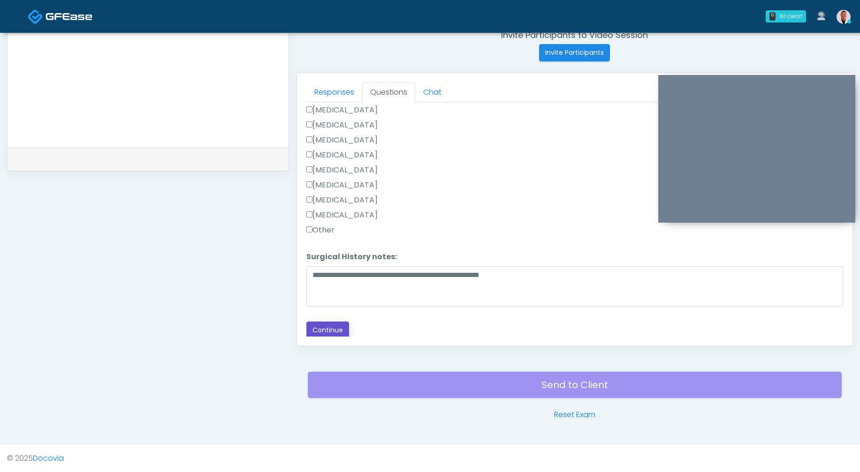
click at [328, 327] on button "Continue" at bounding box center [327, 330] width 43 height 17
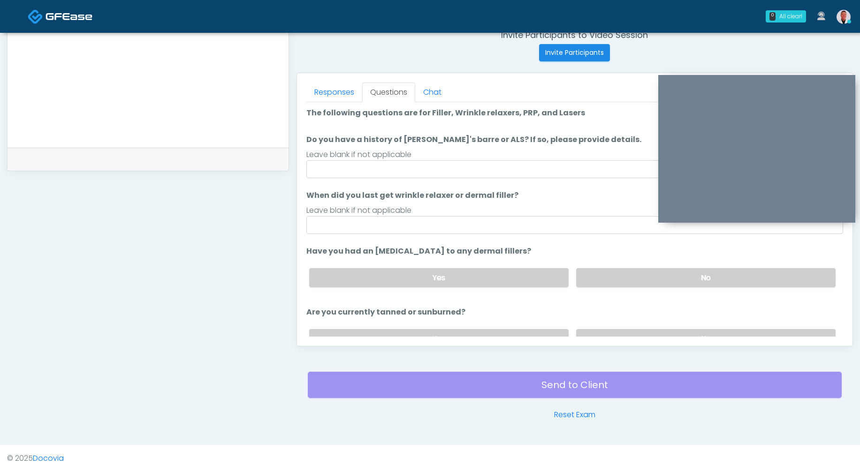
scroll to position [0, 0]
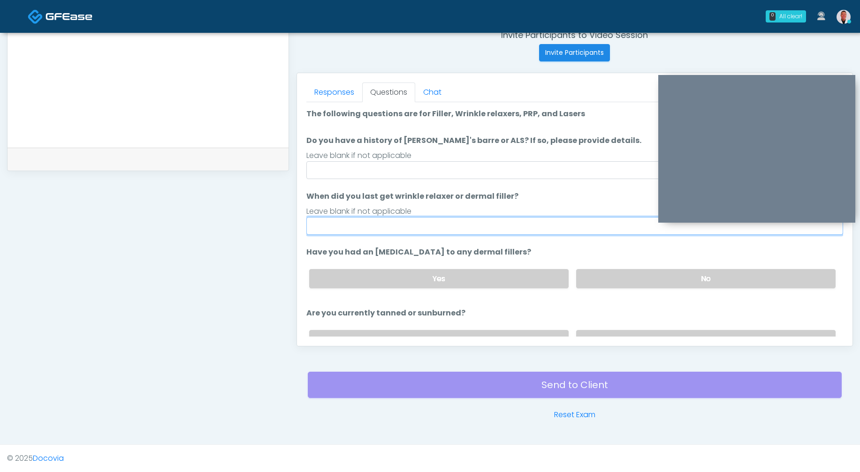
click at [438, 228] on input "When did you last get wrinkle relaxer or dermal filler?" at bounding box center [574, 226] width 537 height 18
click at [378, 225] on input "**********" at bounding box center [574, 226] width 537 height 18
type input "**********"
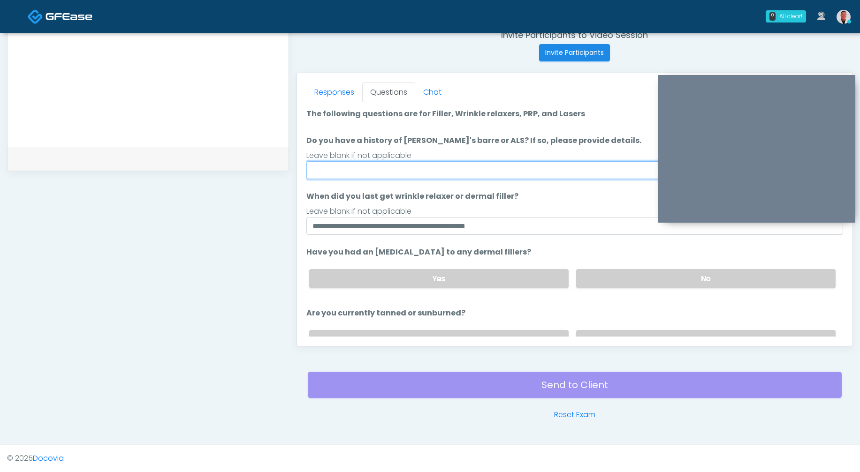
click at [376, 161] on input "Do you have a history of [PERSON_NAME]'s barre or ALS? If so, please provide de…" at bounding box center [574, 170] width 537 height 18
type input "**"
click at [640, 281] on label "No" at bounding box center [705, 278] width 259 height 19
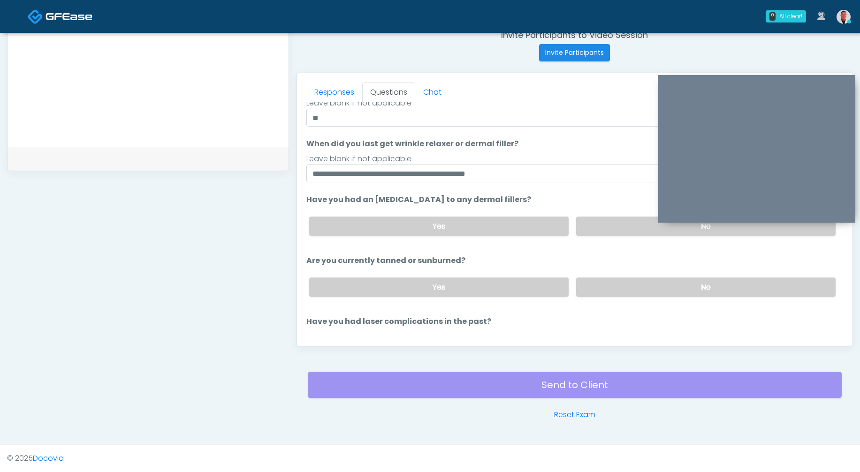
scroll to position [84, 0]
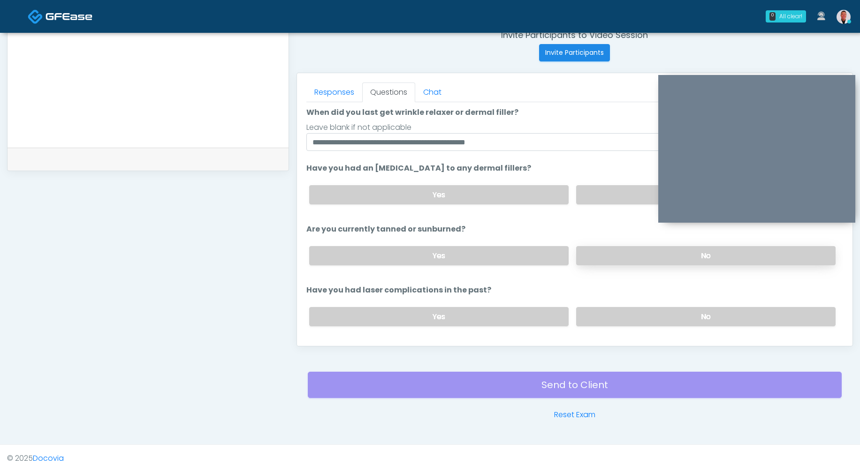
click at [628, 259] on label "No" at bounding box center [705, 255] width 259 height 19
click at [621, 319] on label "No" at bounding box center [705, 316] width 259 height 19
click at [454, 252] on label "Yes" at bounding box center [438, 255] width 259 height 19
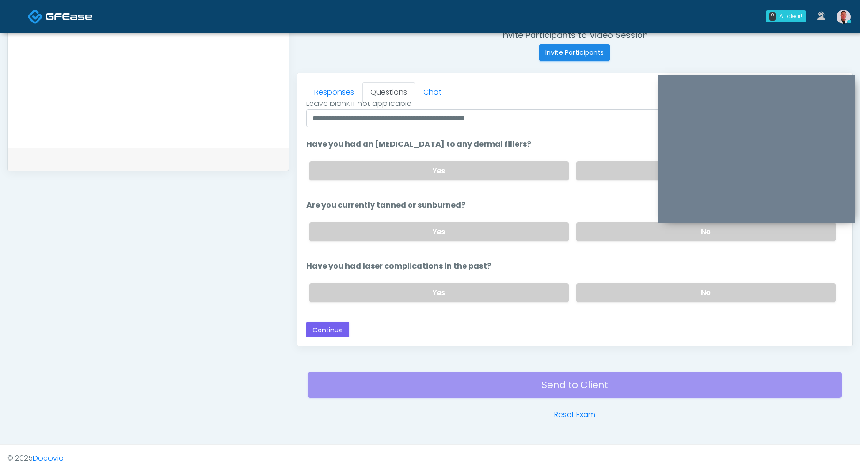
scroll to position [109, 0]
click at [328, 324] on button "Continue" at bounding box center [327, 329] width 43 height 17
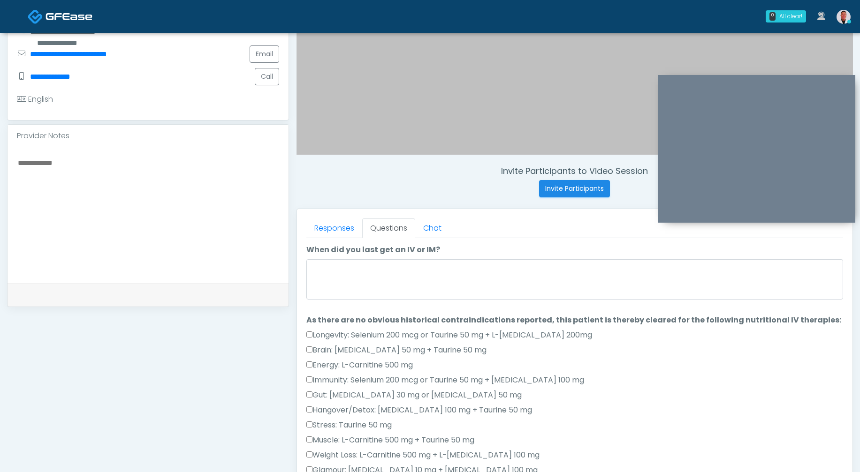
scroll to position [184, 0]
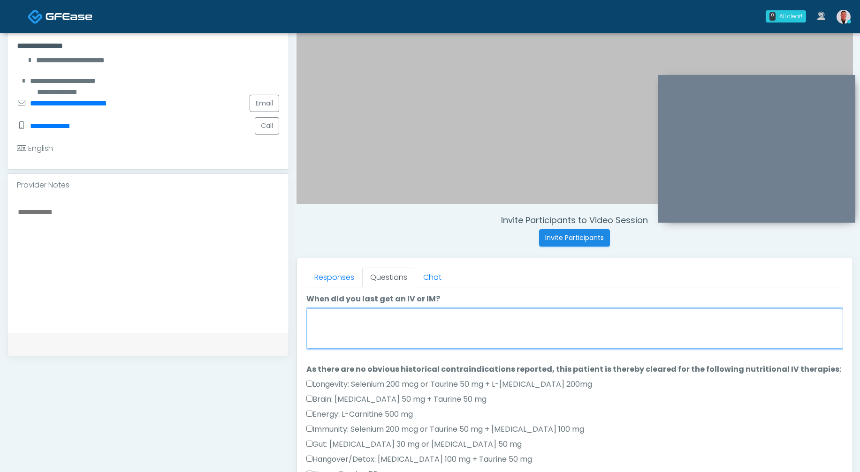
click at [474, 330] on textarea "When did you last get an IV or IM?" at bounding box center [574, 329] width 537 height 40
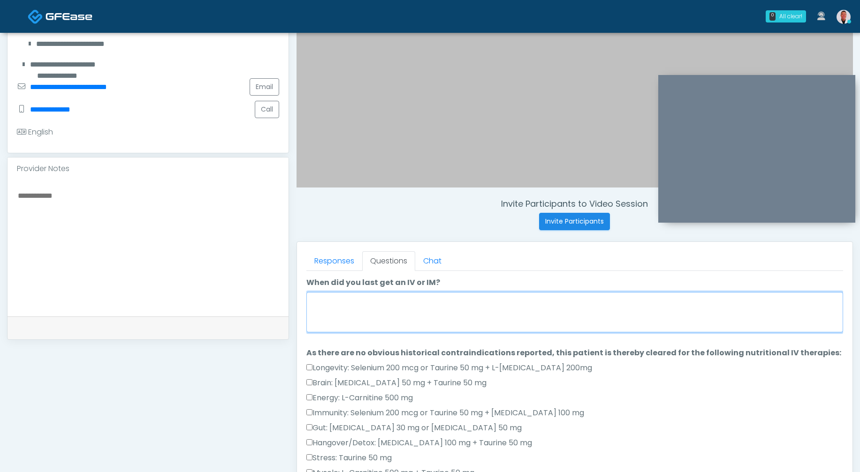
click at [459, 305] on textarea "When did you last get an IV or IM?" at bounding box center [574, 312] width 537 height 40
type textarea "**********"
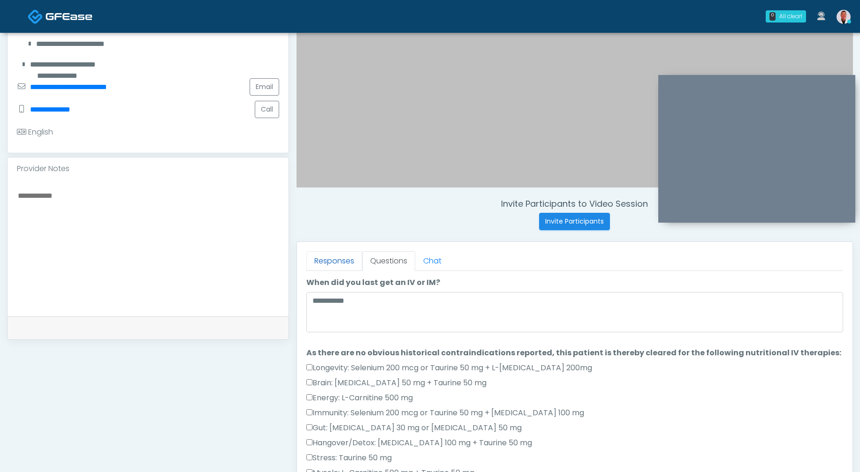
click at [321, 265] on link "Responses" at bounding box center [334, 261] width 56 height 20
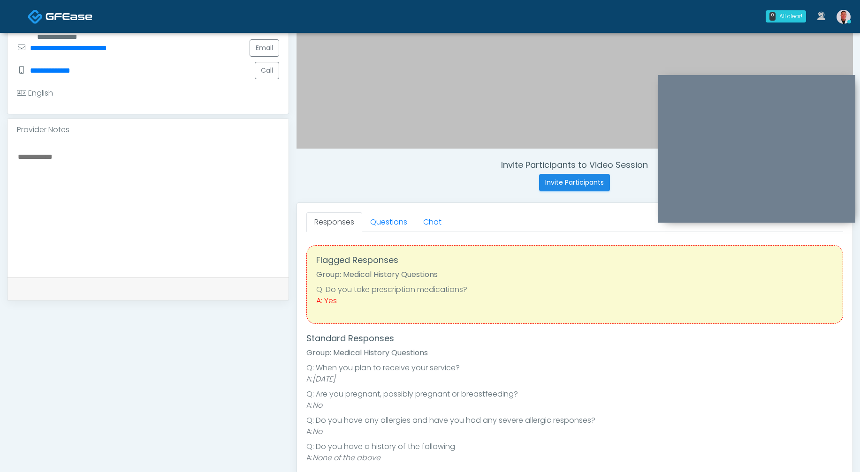
scroll to position [287, 0]
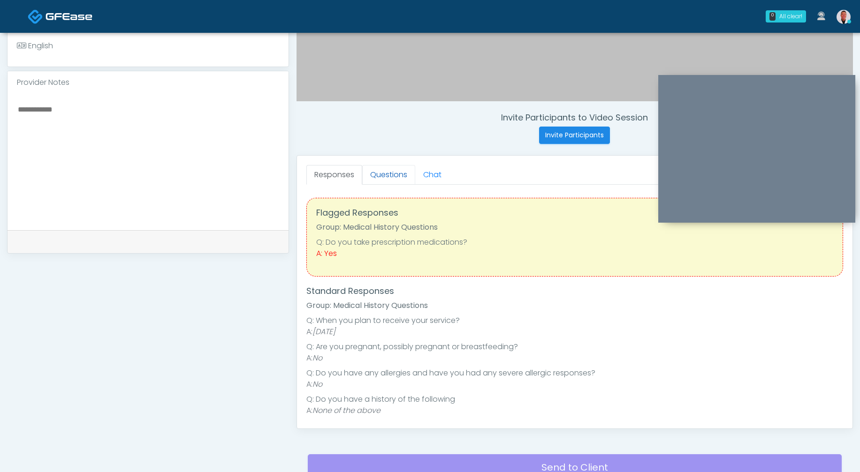
click at [379, 171] on link "Questions" at bounding box center [388, 175] width 53 height 20
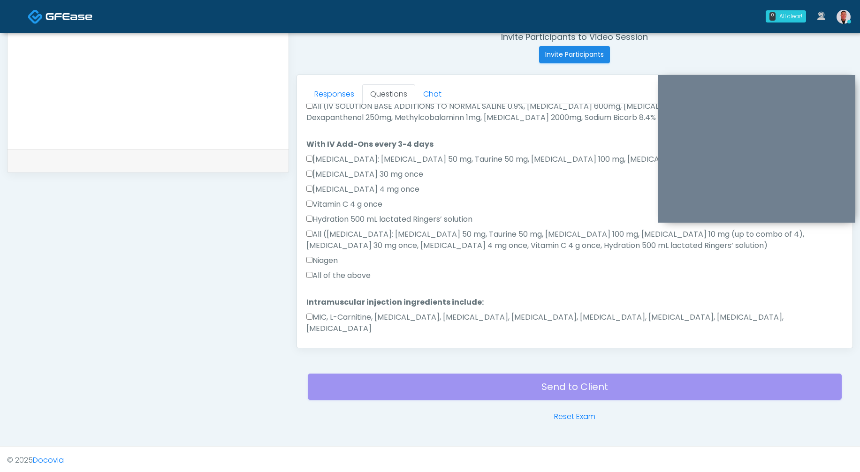
scroll to position [532, 0]
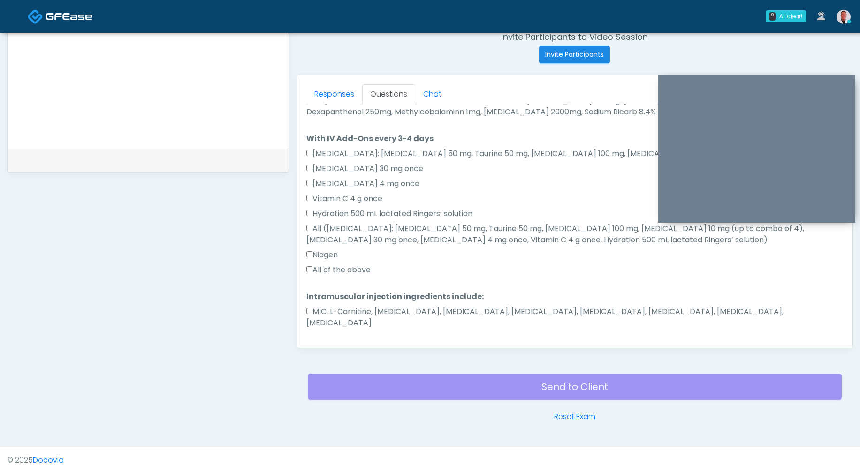
click at [332, 344] on button "Continue" at bounding box center [327, 352] width 43 height 17
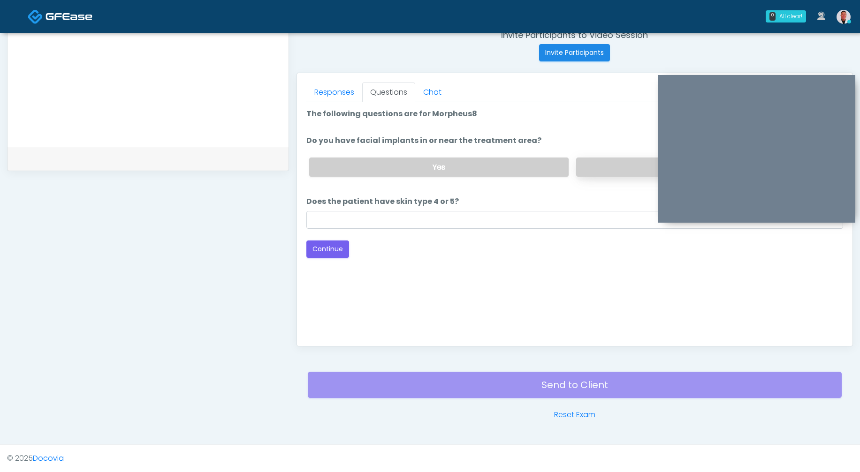
click at [608, 171] on label "No" at bounding box center [705, 167] width 259 height 19
click at [454, 164] on label "Yes" at bounding box center [438, 167] width 259 height 19
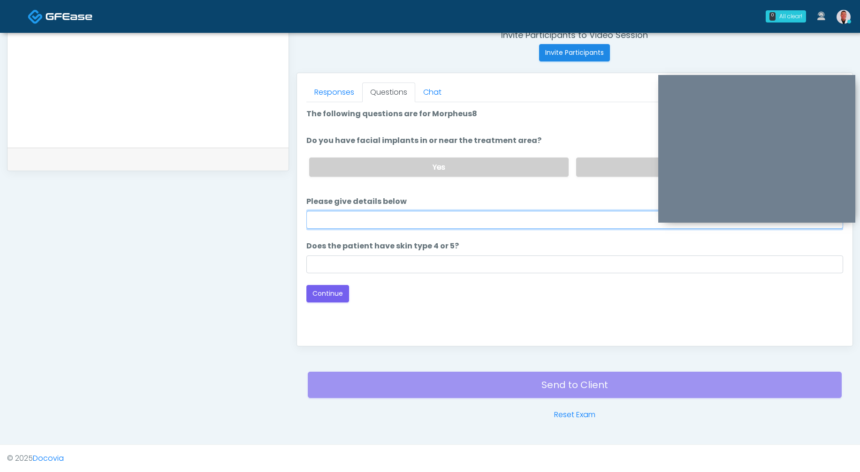
click at [444, 216] on input "Please give details below" at bounding box center [574, 220] width 537 height 18
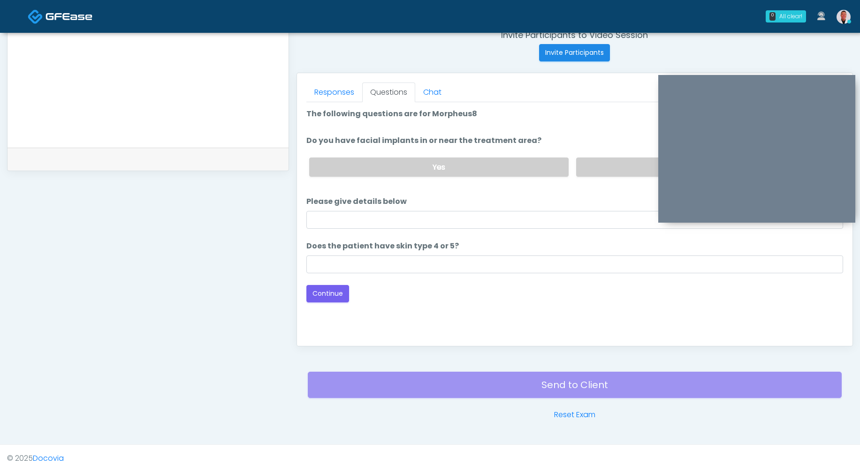
click at [340, 253] on li "Does the patient have skin type 4 or 5? Does the patient have skin type 4 or 5?" at bounding box center [574, 257] width 537 height 33
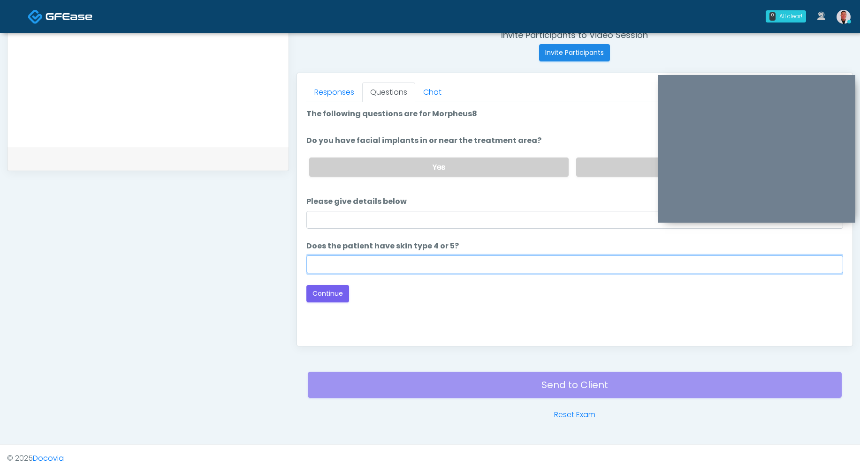
click at [351, 261] on input "Does the patient have skin type 4 or 5?" at bounding box center [574, 265] width 537 height 18
type input "**"
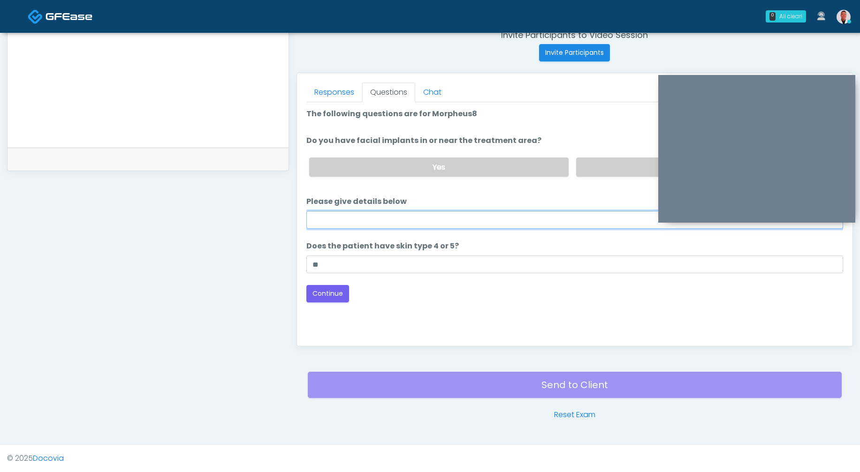
click at [394, 222] on input "Please give details below" at bounding box center [574, 220] width 537 height 18
type input "**********"
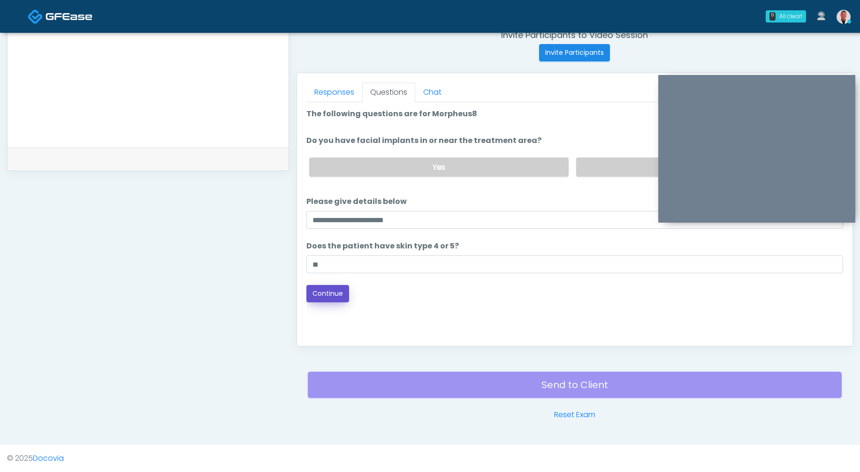
click at [326, 297] on button "Continue" at bounding box center [327, 293] width 43 height 17
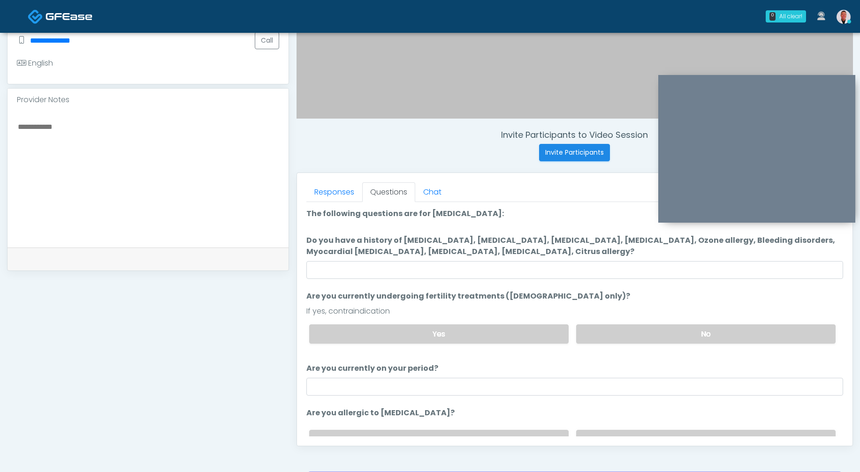
scroll to position [270, 0]
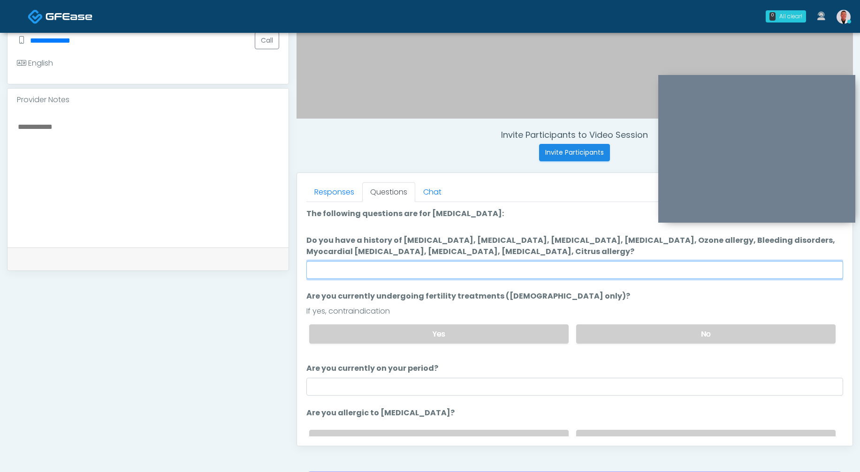
click at [556, 268] on input "Do you have a history of Hyperthyroidism, Hypotension, Hypocalcemia, Hypoglycem…" at bounding box center [574, 270] width 537 height 18
click at [555, 270] on input "Do you have a history of Hyperthyroidism, Hypotension, Hypocalcemia, Hypoglycem…" at bounding box center [574, 270] width 537 height 18
type input "****"
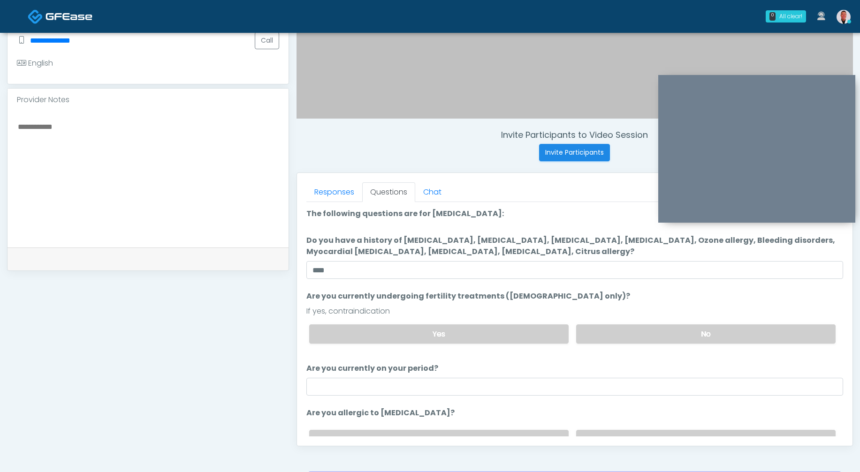
drag, startPoint x: 699, startPoint y: 330, endPoint x: 644, endPoint y: 371, distance: 67.7
click at [699, 330] on label "No" at bounding box center [705, 334] width 259 height 19
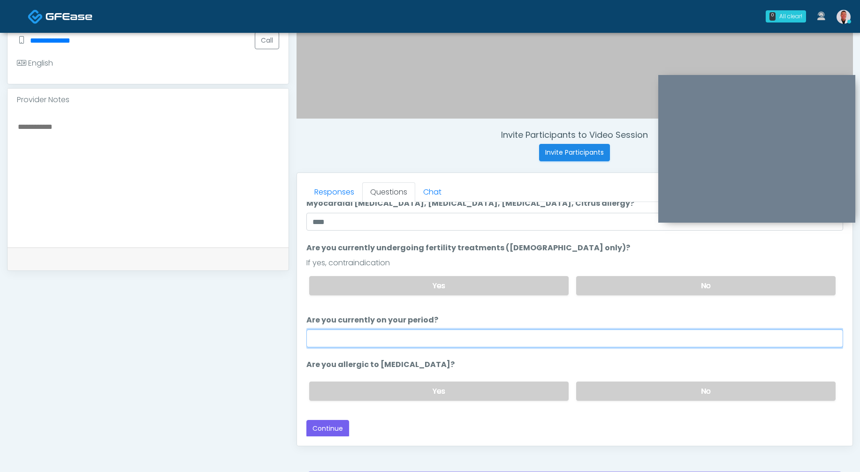
click at [507, 339] on input "Are you currently on your period?" at bounding box center [574, 339] width 537 height 18
type input "*"
type input "***"
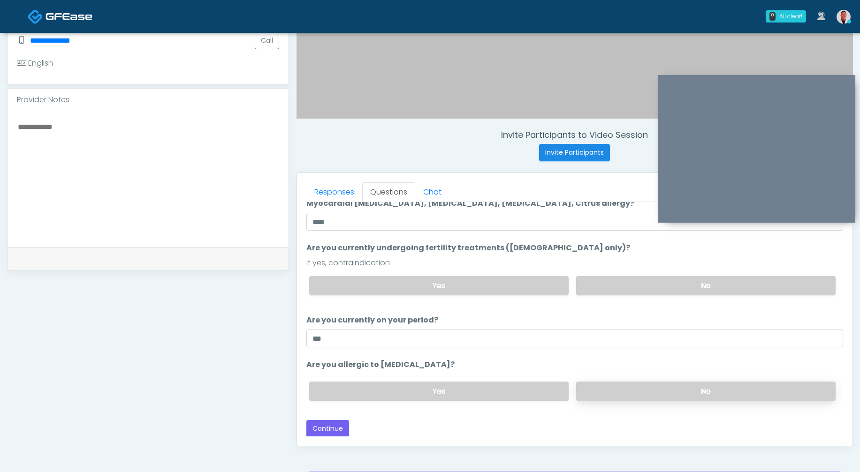
click at [657, 389] on label "No" at bounding box center [705, 391] width 259 height 19
click at [321, 424] on button "Continue" at bounding box center [327, 428] width 43 height 17
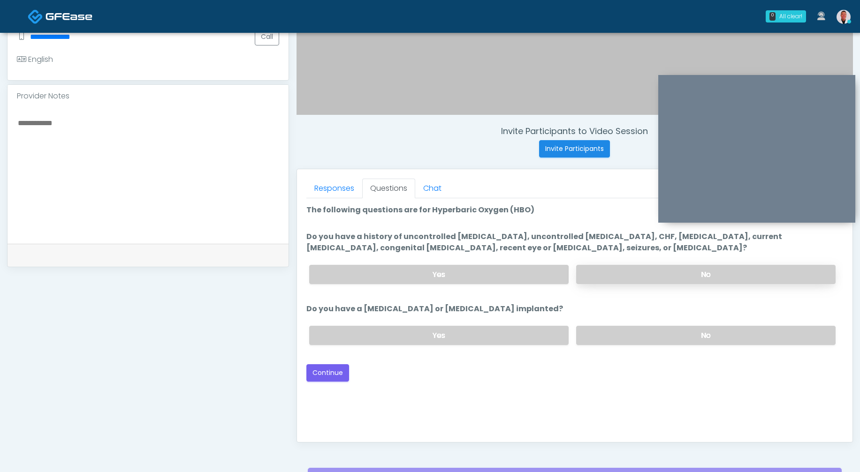
scroll to position [273, 0]
click at [625, 270] on label "No" at bounding box center [705, 274] width 259 height 19
click at [645, 339] on label "No" at bounding box center [705, 335] width 259 height 19
click at [333, 366] on button "Continue" at bounding box center [327, 373] width 43 height 17
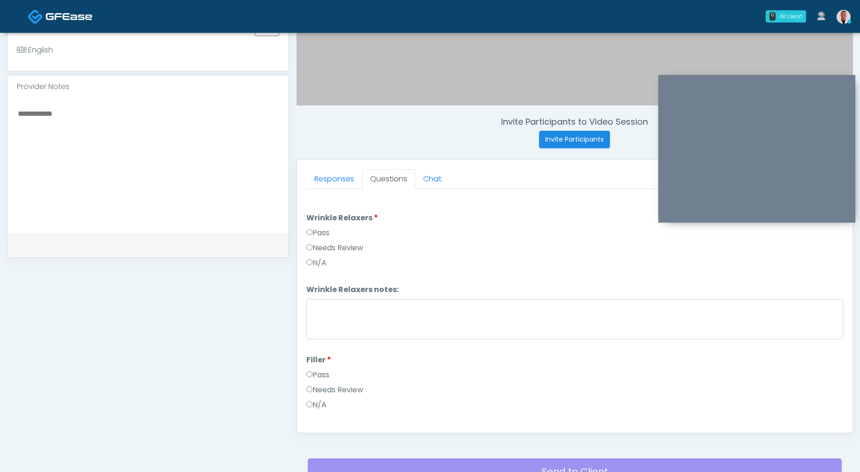
scroll to position [213, 0]
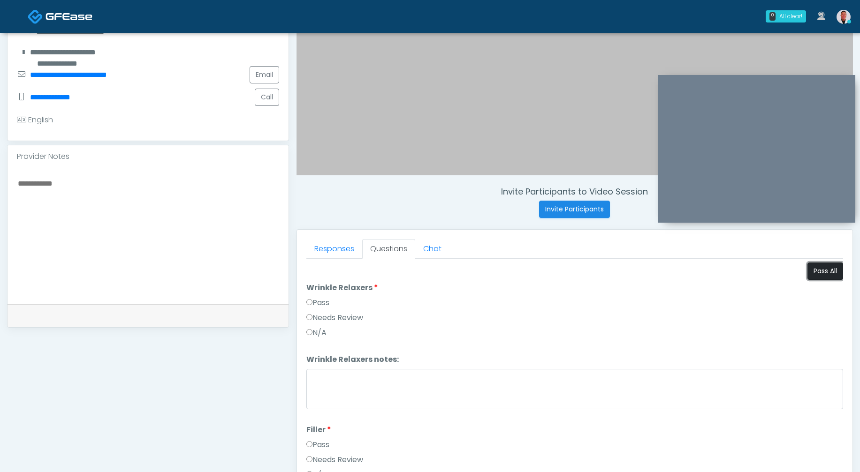
click at [807, 270] on button "Pass All" at bounding box center [825, 271] width 36 height 17
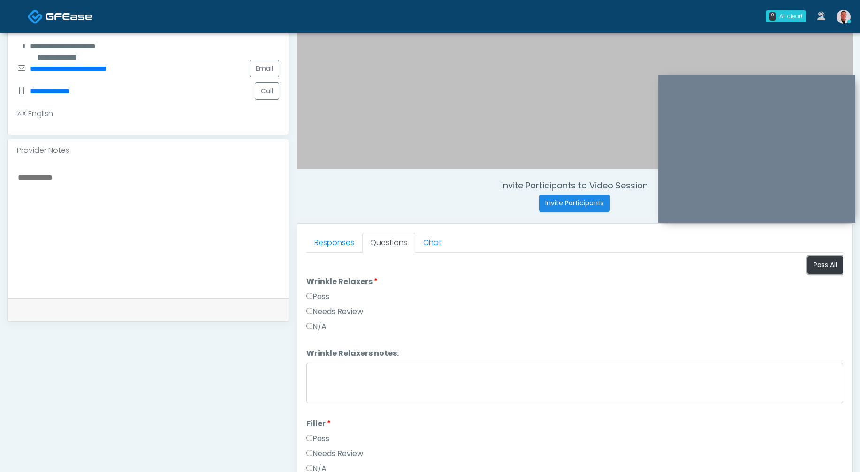
scroll to position [227, 0]
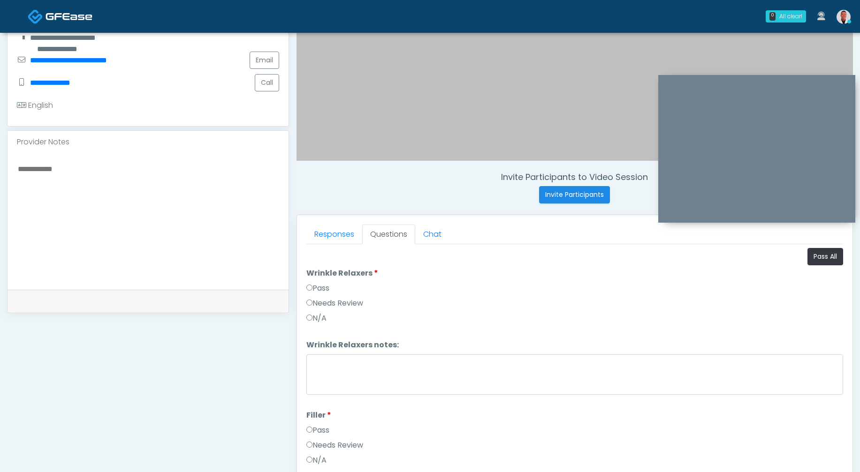
click at [98, 168] on textarea at bounding box center [148, 220] width 262 height 114
type textarea "*"
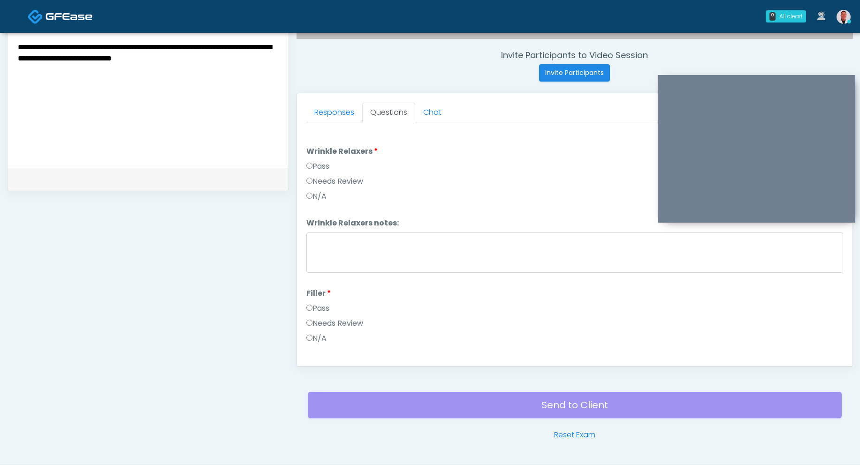
scroll to position [370, 0]
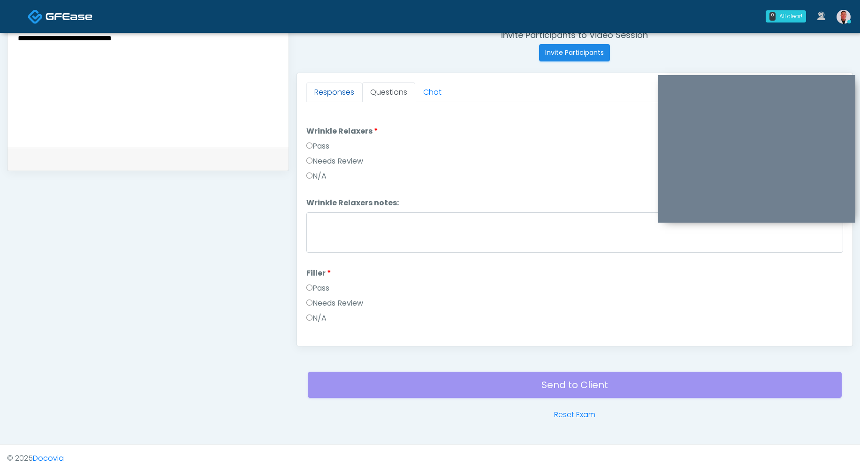
type textarea "**********"
click at [342, 98] on link "Responses" at bounding box center [334, 93] width 56 height 20
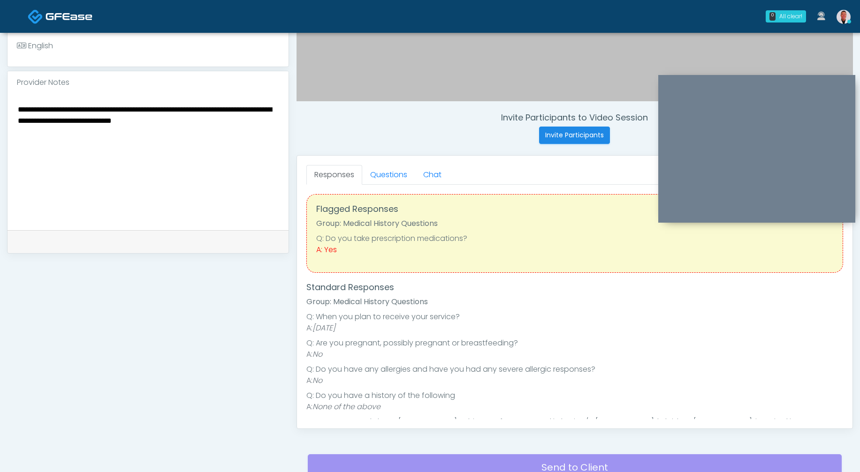
scroll to position [20, 0]
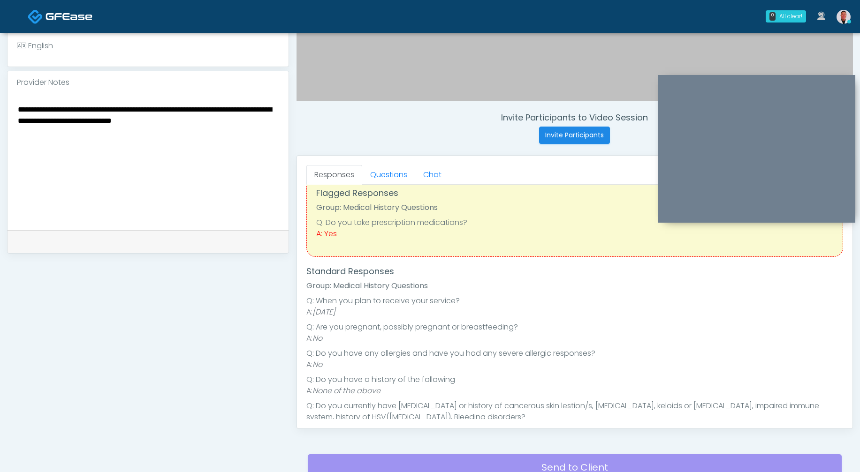
drag, startPoint x: 242, startPoint y: 122, endPoint x: -30, endPoint y: 91, distance: 273.8
click at [0, 91] on html "0 All clear! All clear! Cynthia Petersen AL AZ CA CO CT DC GA HI ID IL IN KS KY…" at bounding box center [430, 134] width 860 height 842
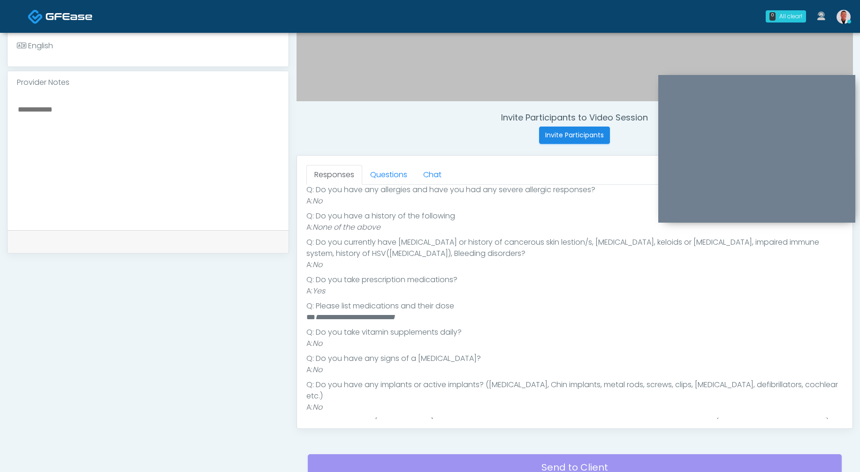
scroll to position [211, 0]
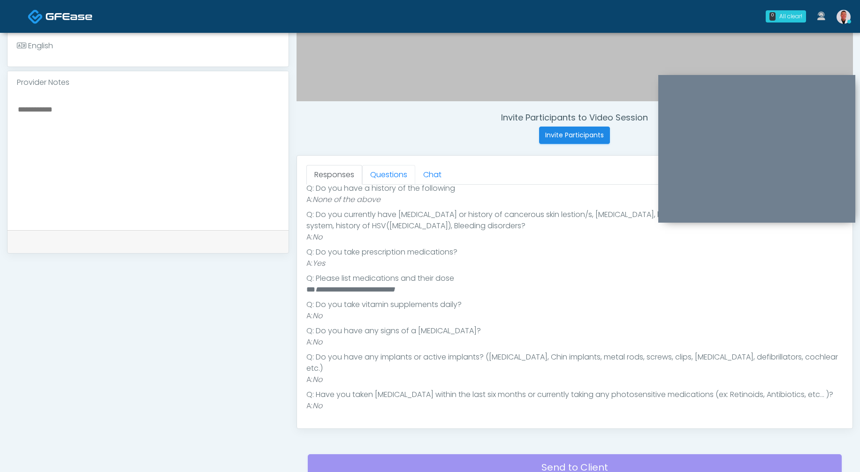
drag, startPoint x: 388, startPoint y: 178, endPoint x: 383, endPoint y: 192, distance: 14.7
click at [388, 178] on link "Questions" at bounding box center [388, 175] width 53 height 20
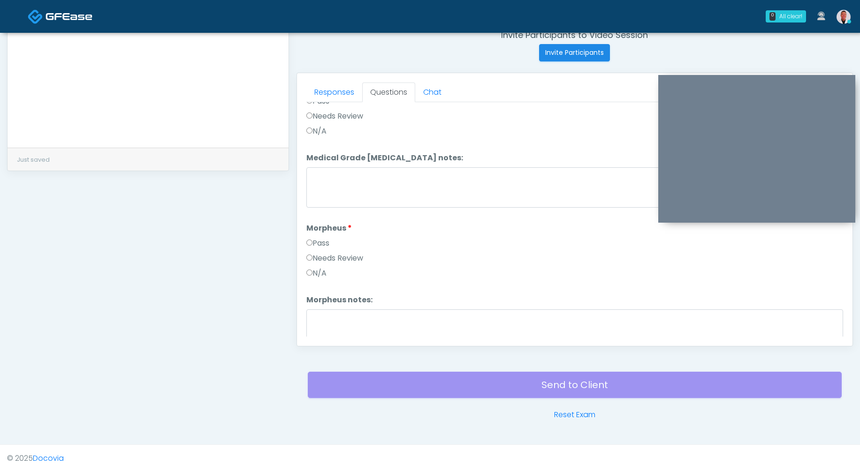
scroll to position [917, 0]
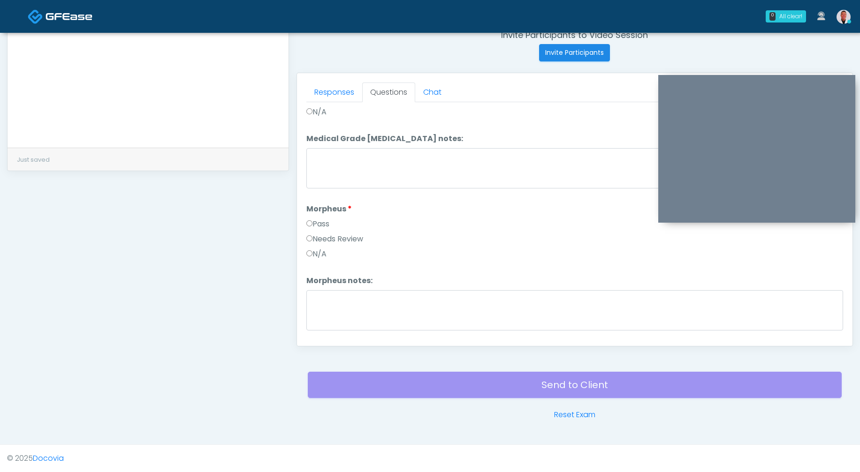
click at [335, 226] on div "Pass" at bounding box center [574, 226] width 537 height 15
click at [332, 240] on label "Needs Review" at bounding box center [334, 239] width 57 height 11
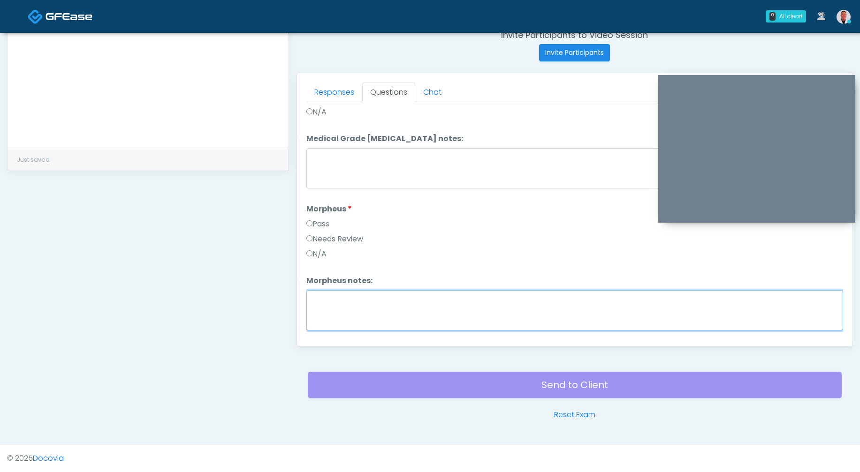
click at [357, 300] on textarea "Morpheus notes:" at bounding box center [574, 310] width 537 height 40
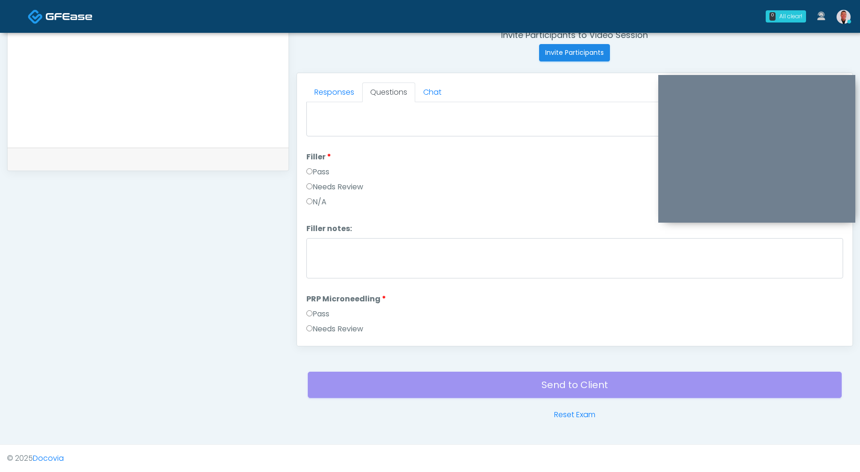
scroll to position [0, 0]
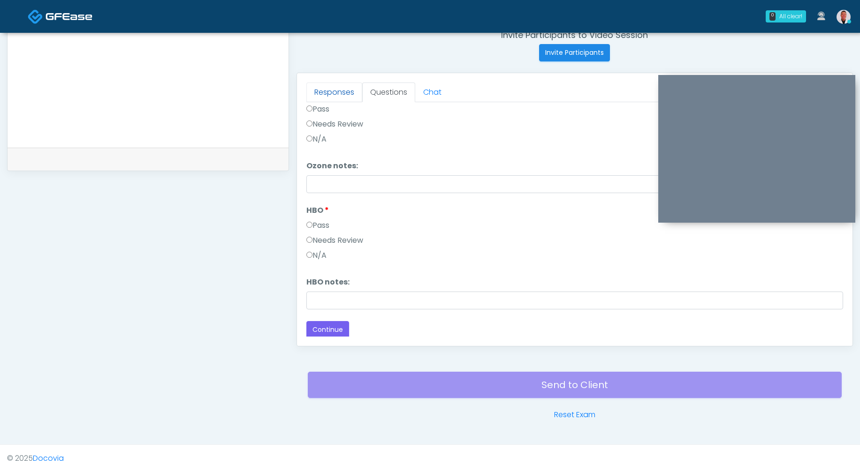
type textarea "**********"
click at [326, 91] on link "Responses" at bounding box center [334, 93] width 56 height 20
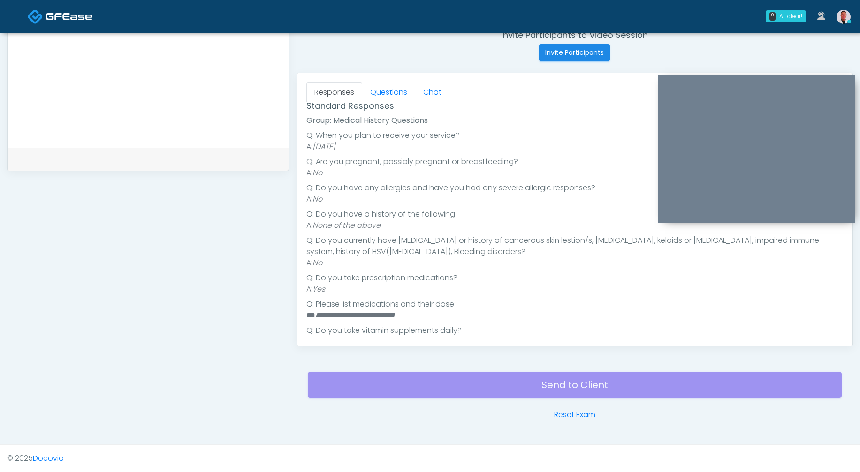
scroll to position [102, 0]
click at [387, 94] on link "Questions" at bounding box center [388, 93] width 53 height 20
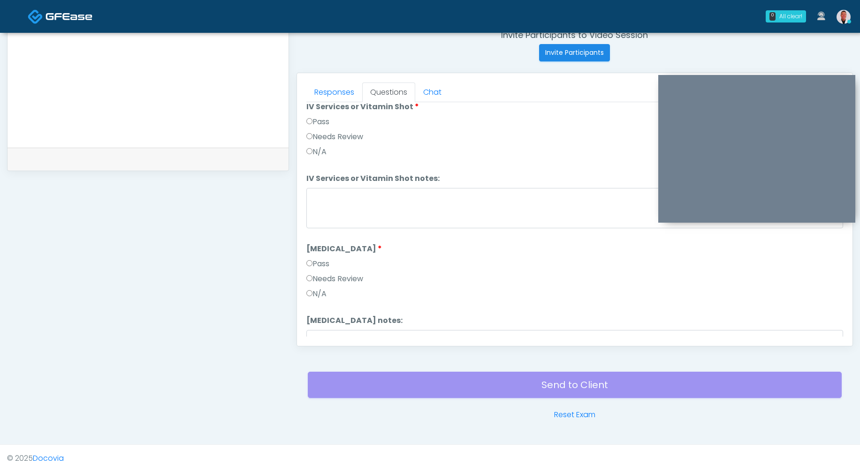
scroll to position [575, 0]
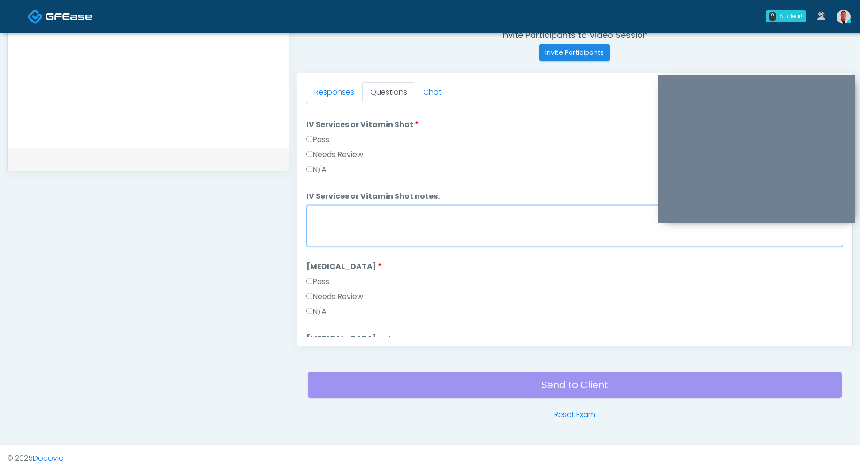
click at [374, 216] on textarea "IV Services or Vitamin Shot notes:" at bounding box center [574, 226] width 537 height 40
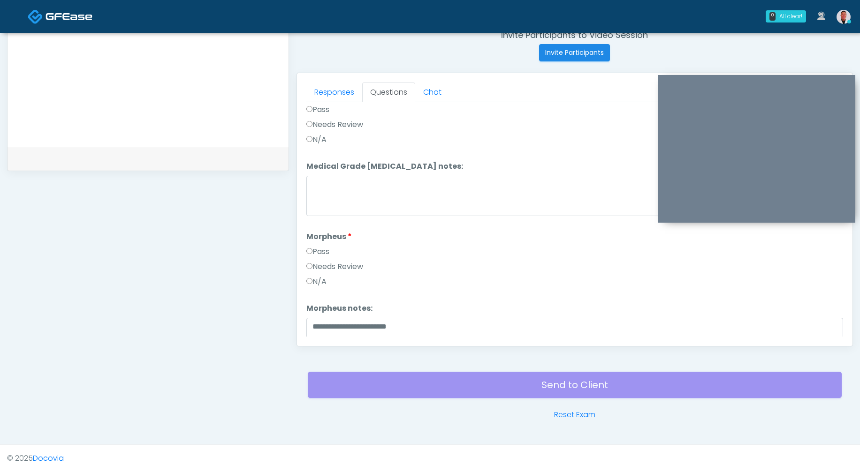
scroll to position [1174, 0]
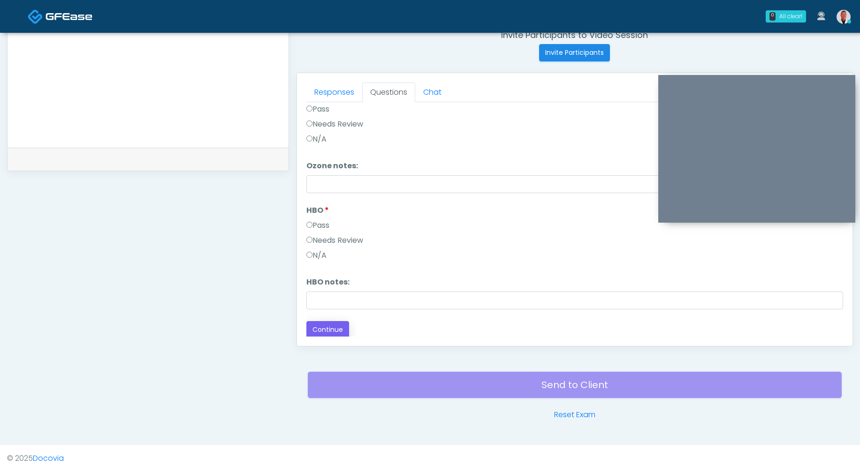
type textarea "********"
click at [337, 326] on button "Continue" at bounding box center [327, 329] width 43 height 17
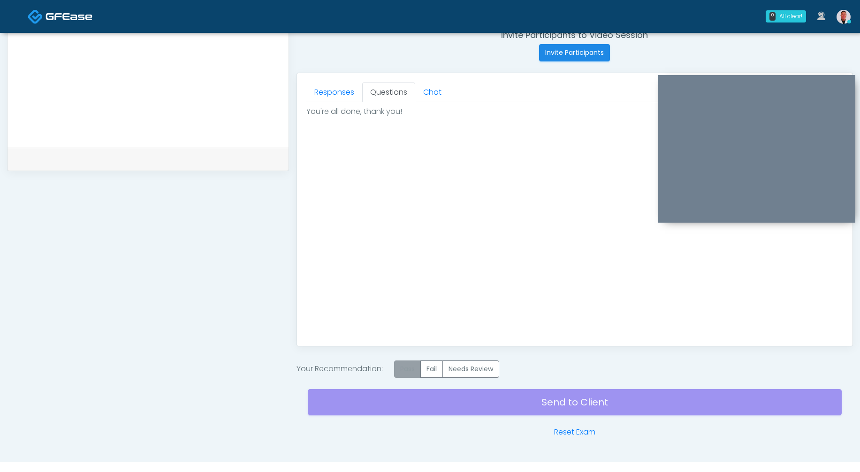
click at [404, 368] on label "Pass" at bounding box center [407, 369] width 27 height 17
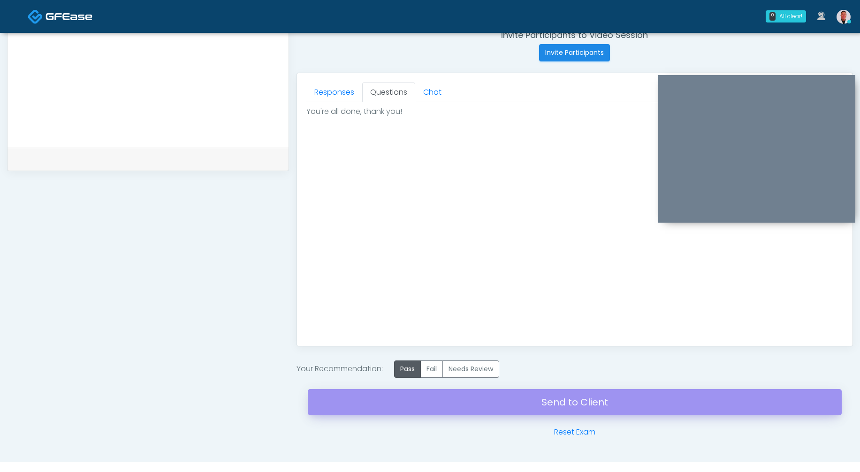
click at [534, 401] on div "Send to Client Reset Exam" at bounding box center [575, 408] width 534 height 60
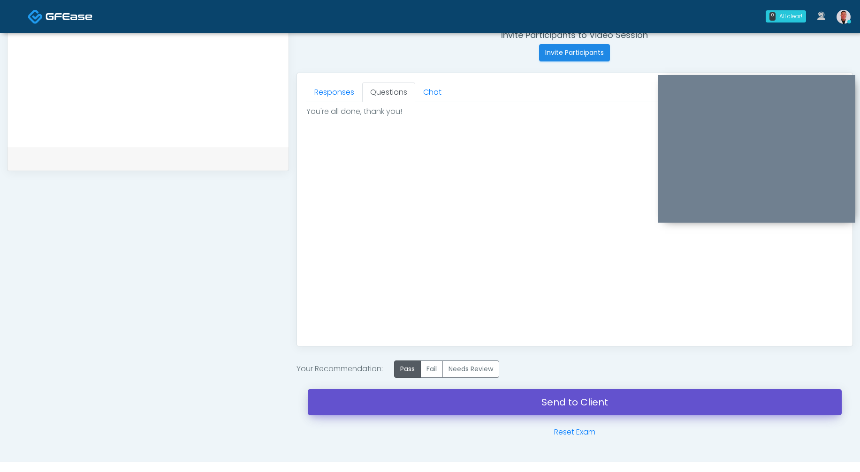
click at [534, 401] on link "Send to Client" at bounding box center [575, 402] width 534 height 26
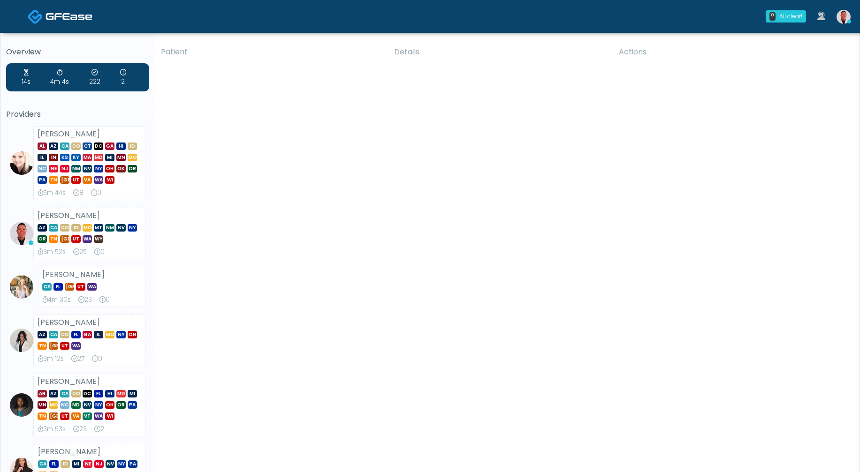
scroll to position [334, 0]
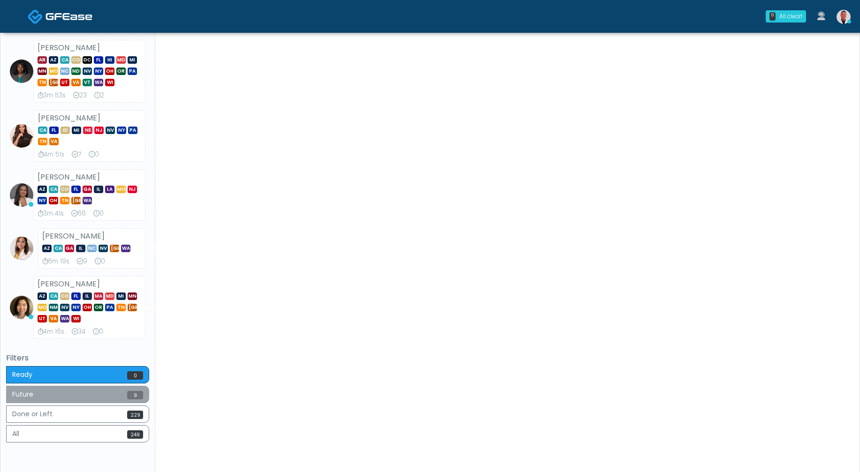
click at [83, 401] on button "Future 9" at bounding box center [77, 394] width 143 height 17
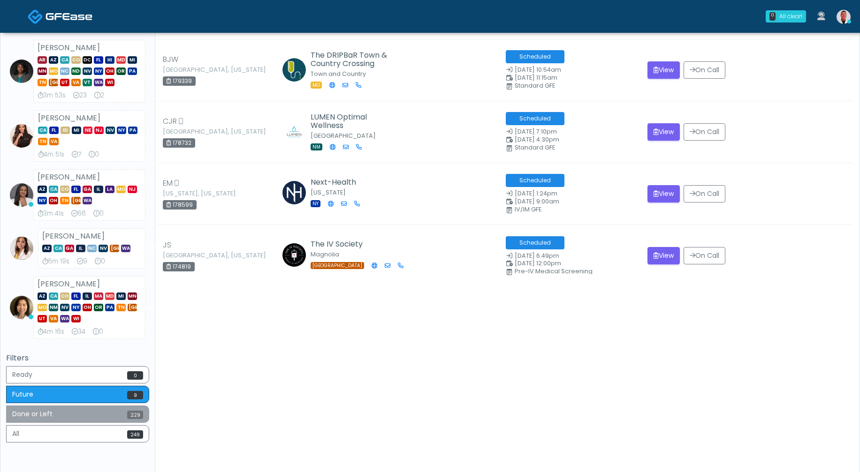
click at [90, 415] on button "Done or Left 229" at bounding box center [77, 414] width 143 height 17
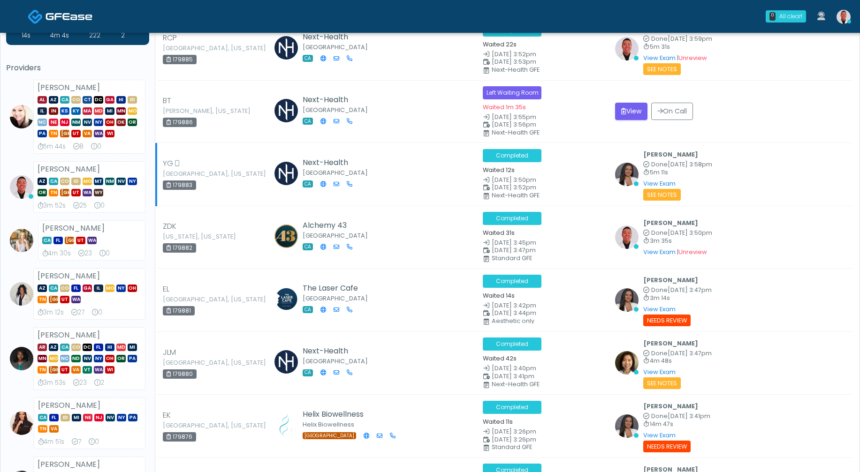
scroll to position [0, 0]
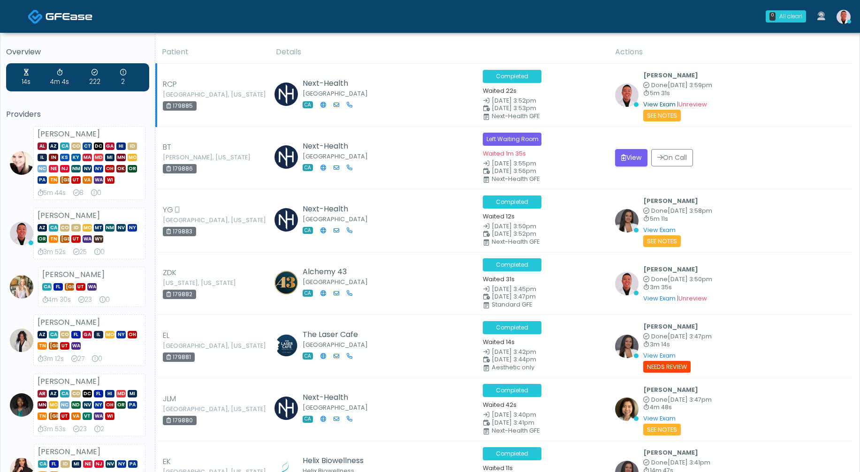
click at [665, 101] on link "View Exam" at bounding box center [659, 104] width 32 height 8
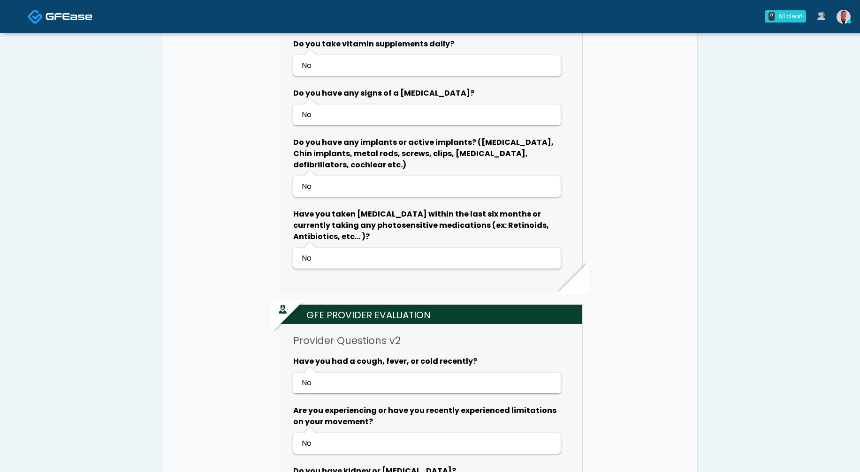
scroll to position [1090, 0]
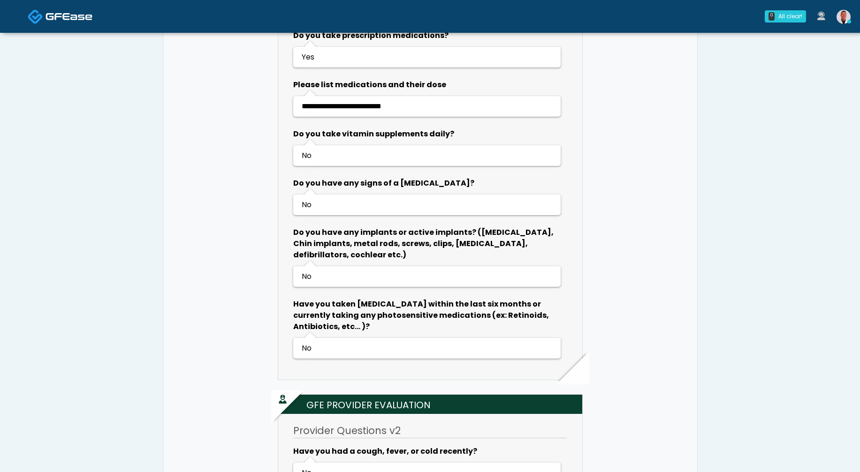
click at [843, 15] on img at bounding box center [843, 17] width 14 height 14
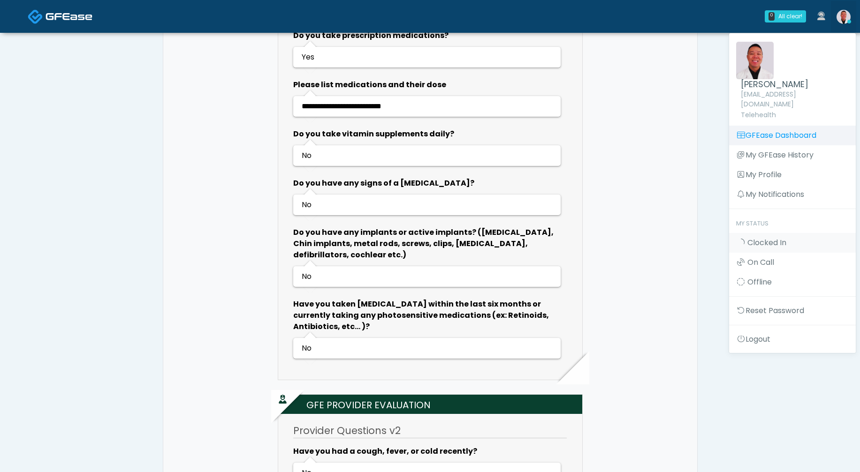
click at [754, 126] on link "GFEase Dashboard" at bounding box center [792, 136] width 127 height 20
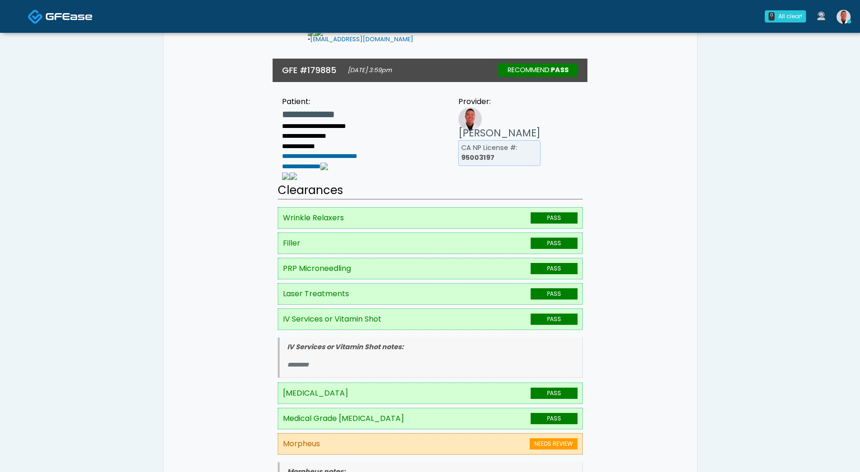
scroll to position [50, 0]
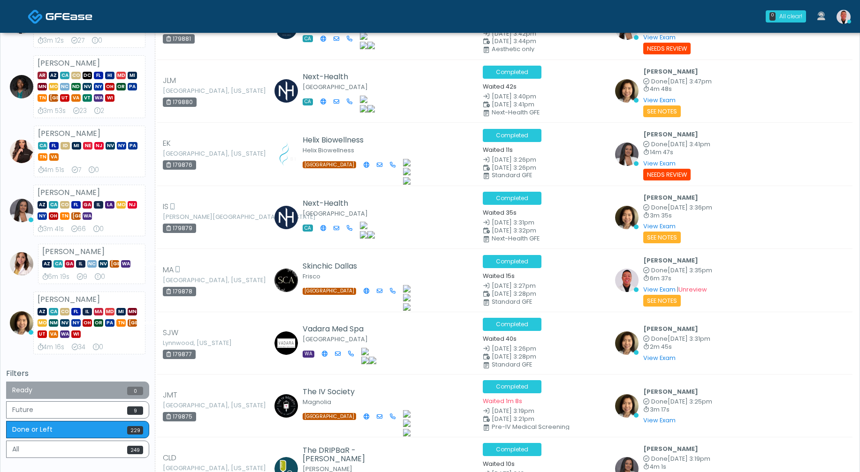
click at [123, 393] on button "Ready 0" at bounding box center [77, 390] width 143 height 17
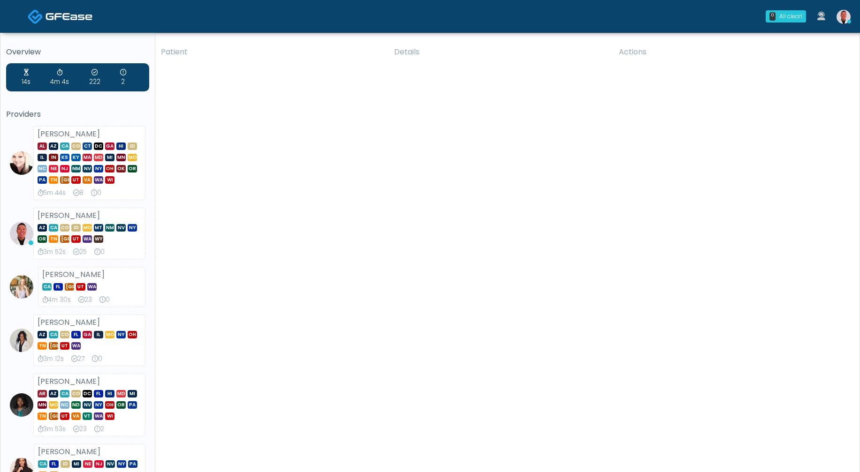
scroll to position [322, 0]
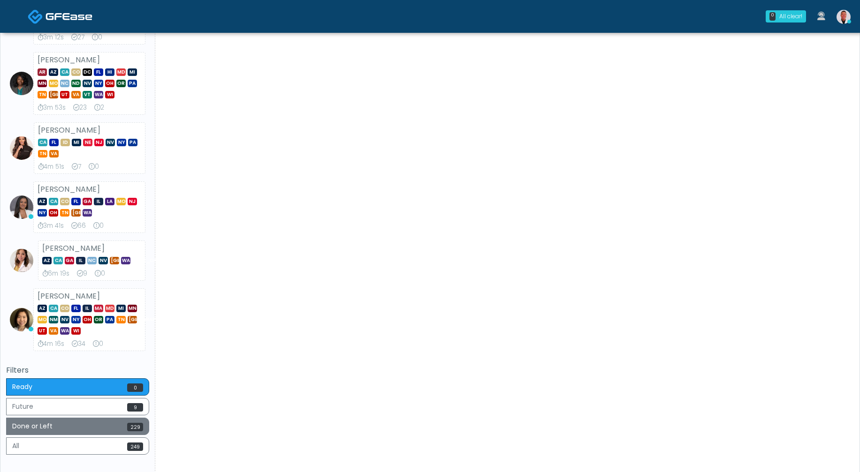
click at [109, 431] on button "Done or Left 229" at bounding box center [77, 426] width 143 height 17
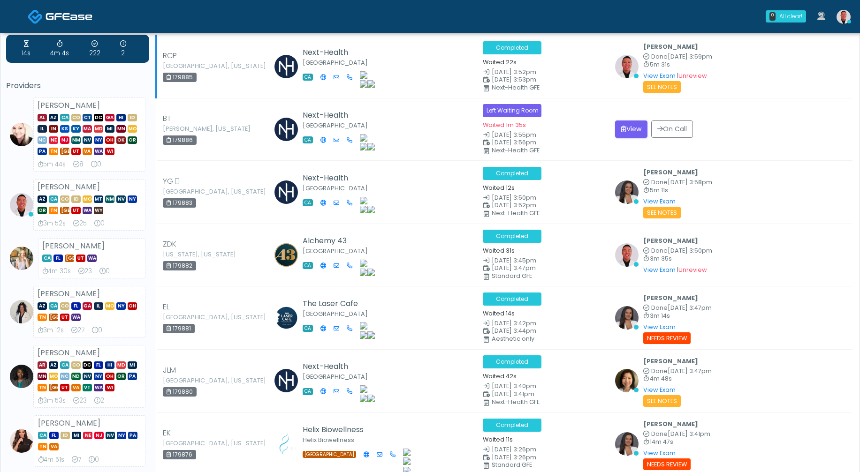
scroll to position [0, 0]
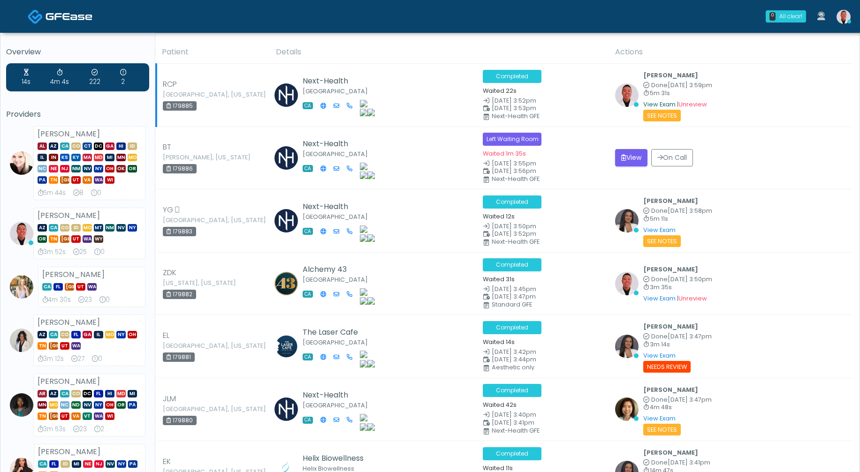
click at [662, 104] on link "View Exam" at bounding box center [659, 104] width 32 height 8
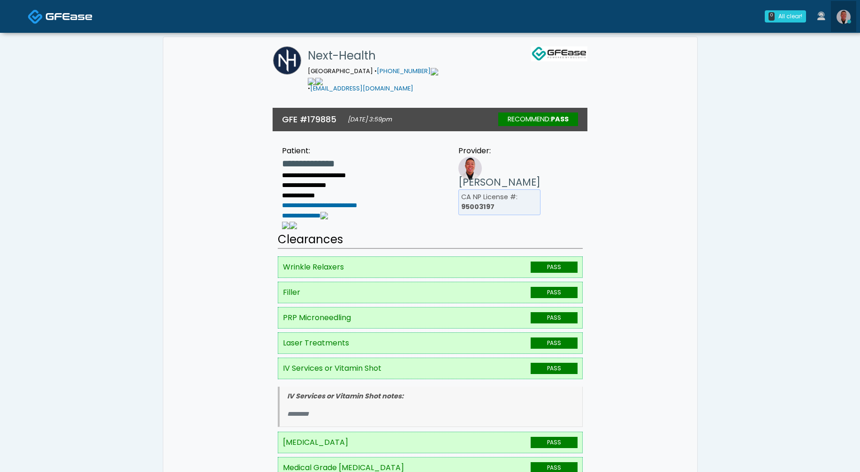
drag, startPoint x: 843, startPoint y: 20, endPoint x: 812, endPoint y: 80, distance: 67.8
click at [843, 20] on img at bounding box center [843, 17] width 14 height 14
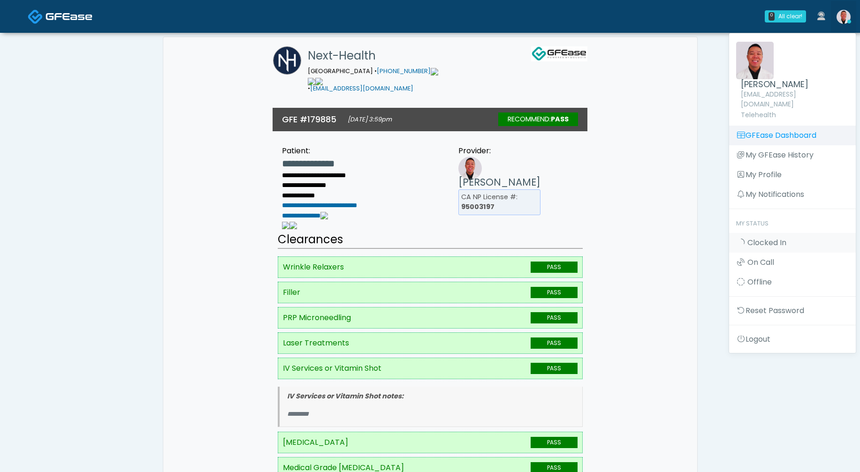
click at [787, 126] on link "GFEase Dashboard" at bounding box center [792, 136] width 127 height 20
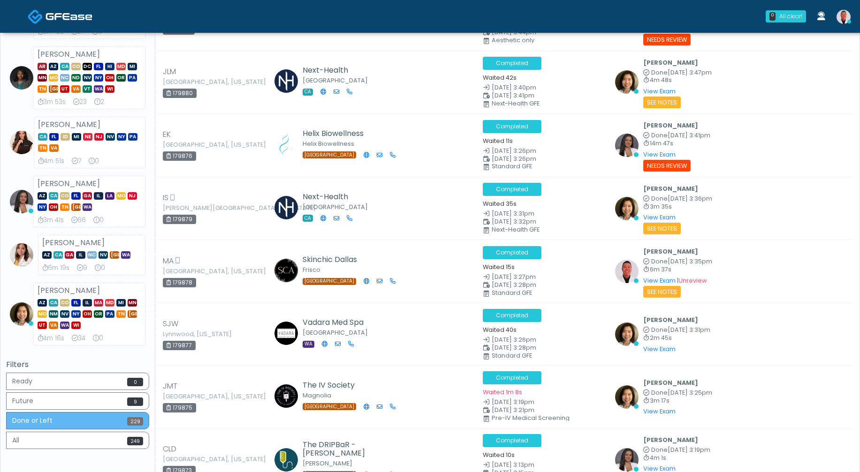
scroll to position [333, 0]
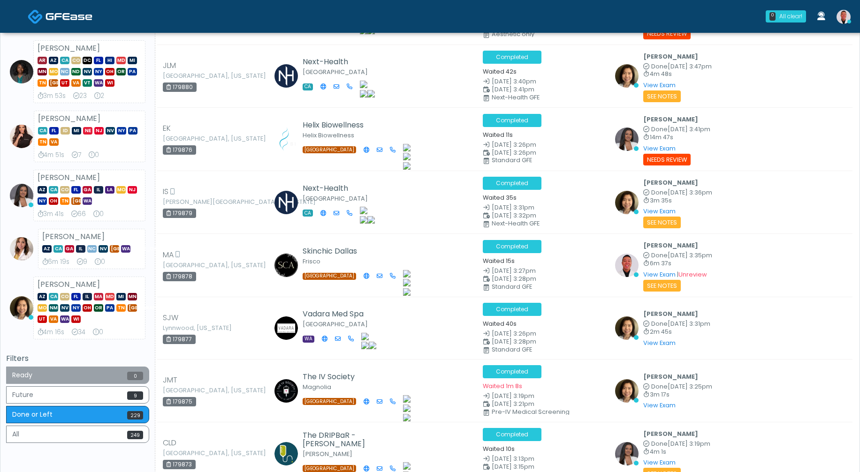
click at [73, 379] on button "Ready 0" at bounding box center [77, 375] width 143 height 17
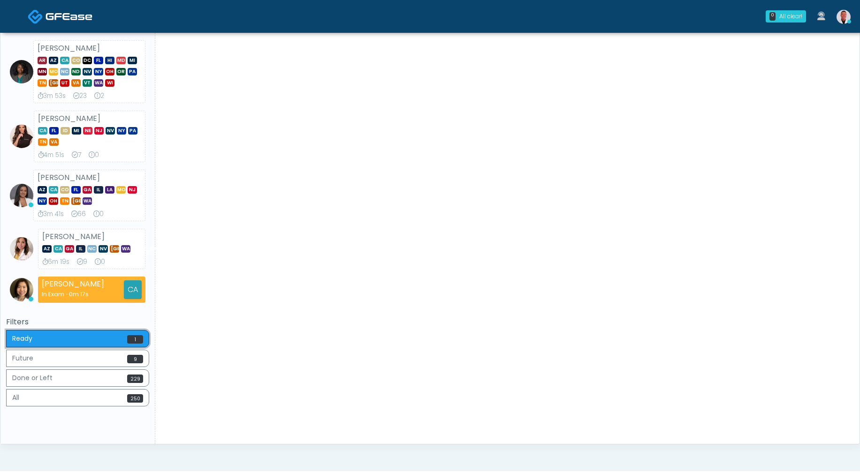
scroll to position [0, 0]
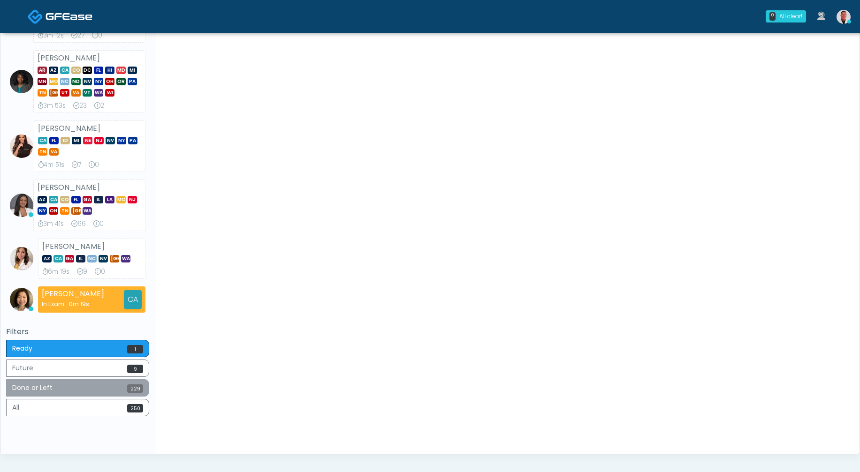
click at [95, 387] on button "Done or Left 229" at bounding box center [77, 387] width 143 height 17
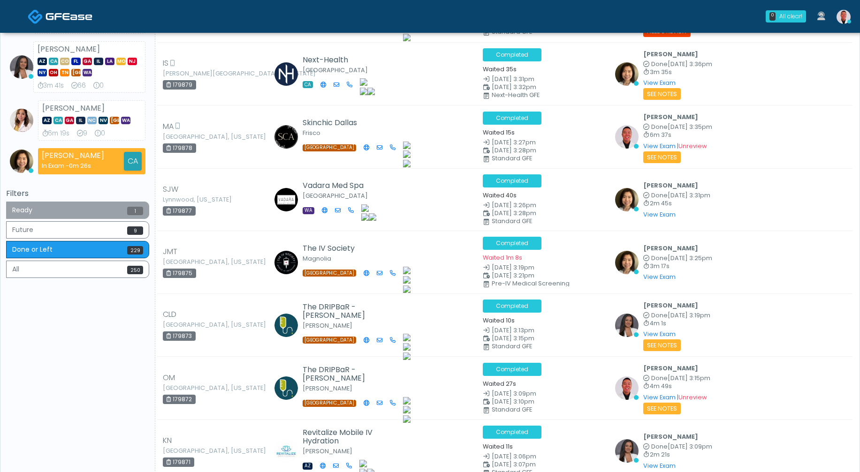
click at [117, 210] on button "Ready 1" at bounding box center [77, 210] width 143 height 17
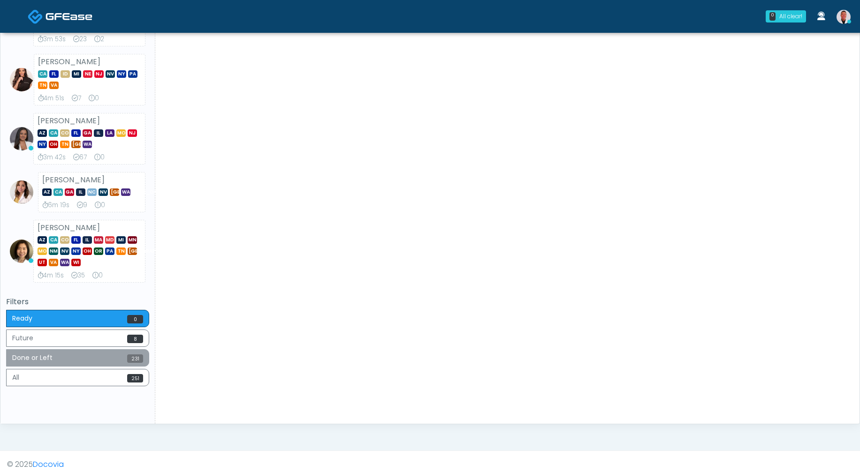
click at [129, 358] on span "231" at bounding box center [135, 359] width 16 height 8
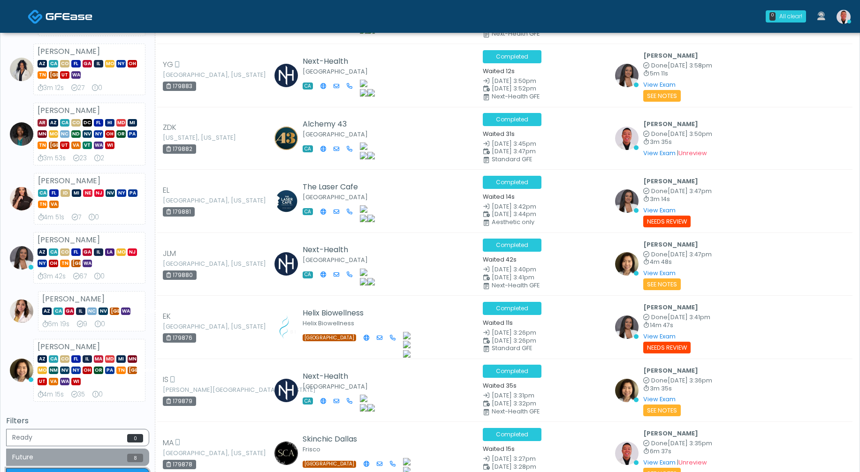
scroll to position [272, 0]
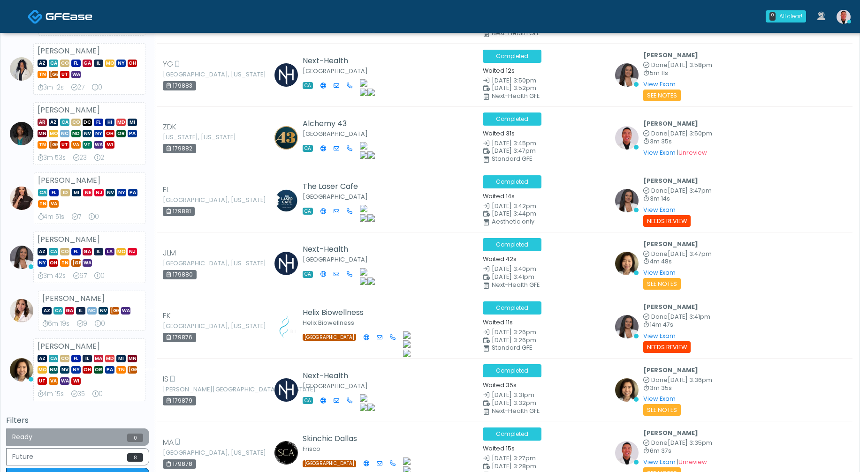
click at [90, 437] on button "Ready 0" at bounding box center [77, 437] width 143 height 17
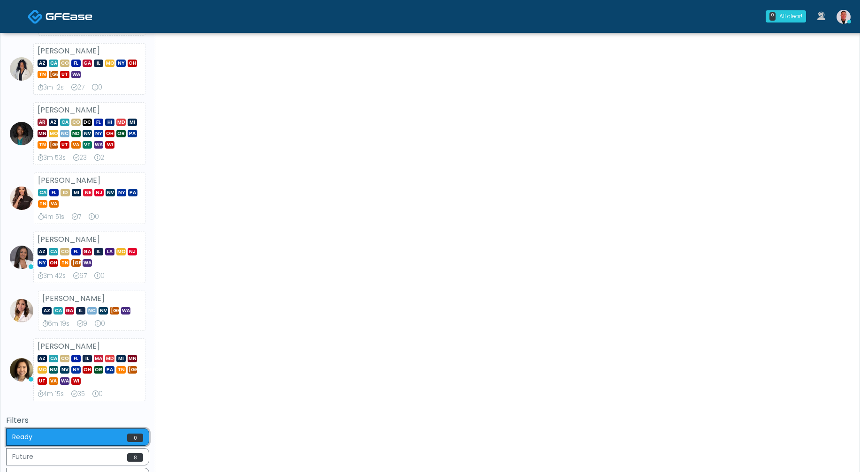
scroll to position [0, 0]
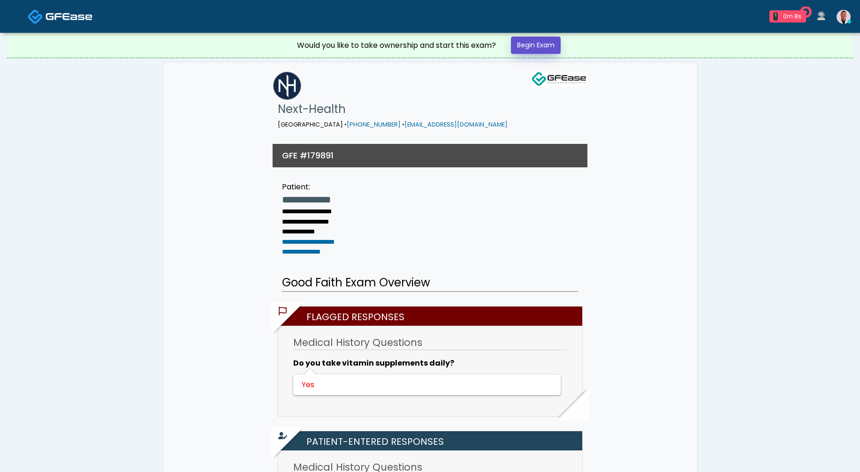
click at [535, 46] on link "Begin Exam" at bounding box center [536, 45] width 50 height 17
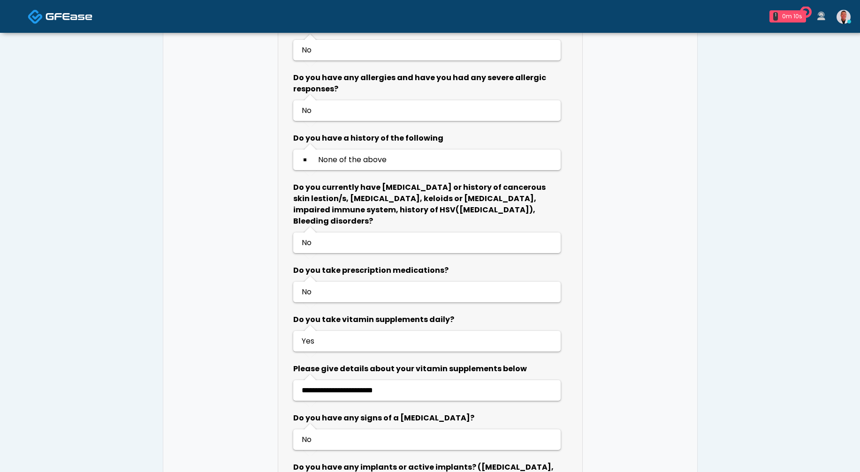
scroll to position [417, 0]
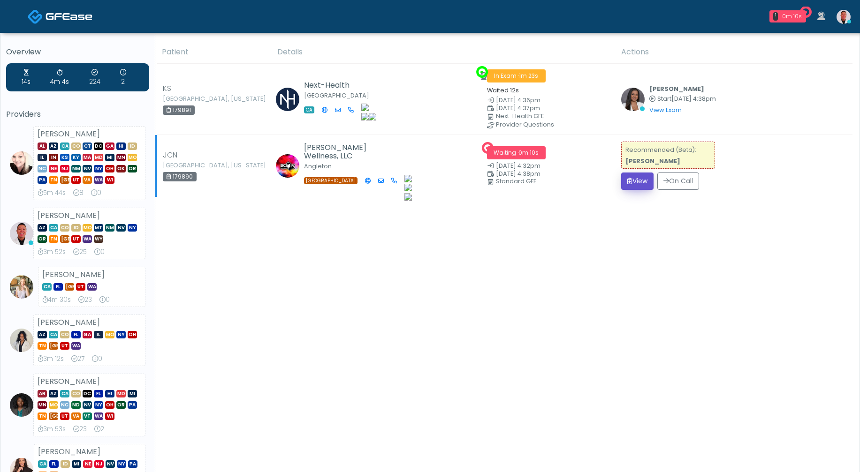
click at [647, 179] on button "View" at bounding box center [637, 181] width 32 height 17
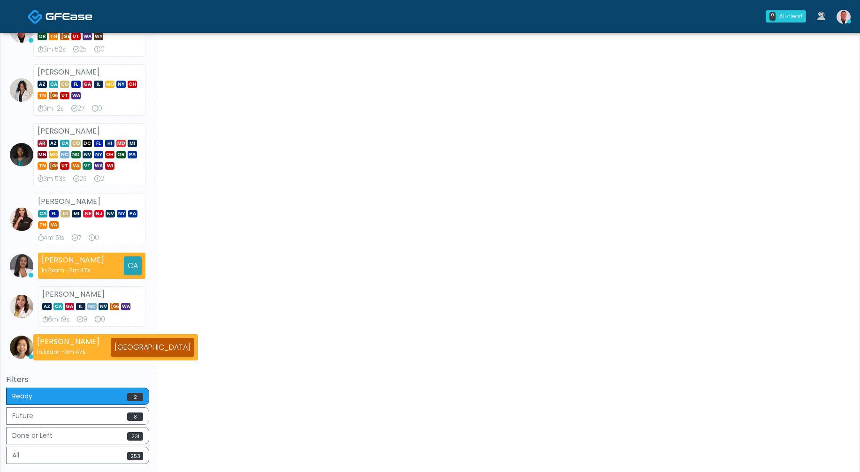
scroll to position [284, 0]
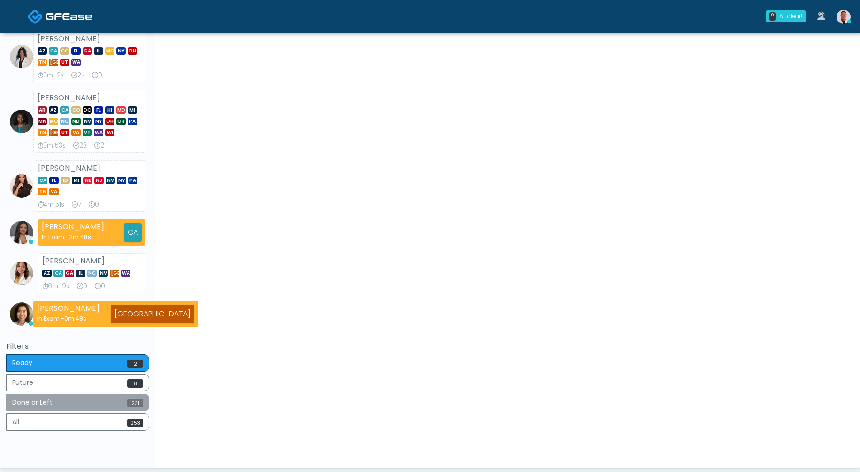
drag, startPoint x: 123, startPoint y: 414, endPoint x: 147, endPoint y: 405, distance: 25.8
click at [122, 411] on button "Done or Left 231" at bounding box center [77, 402] width 143 height 17
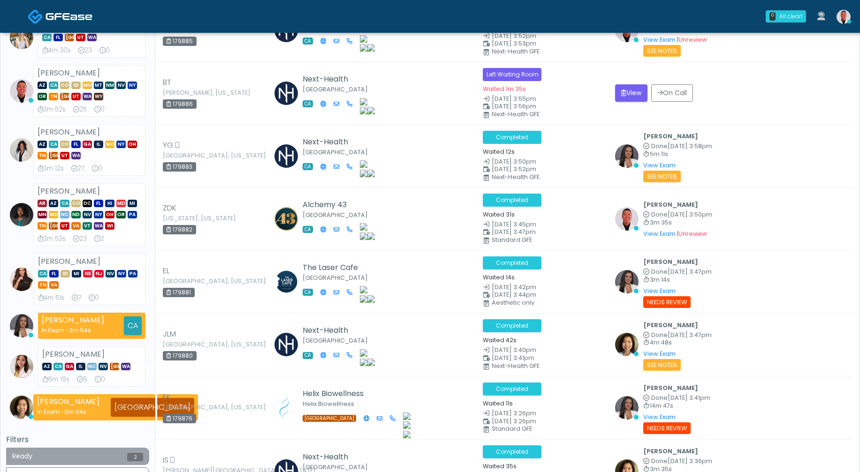
scroll to position [273, 0]
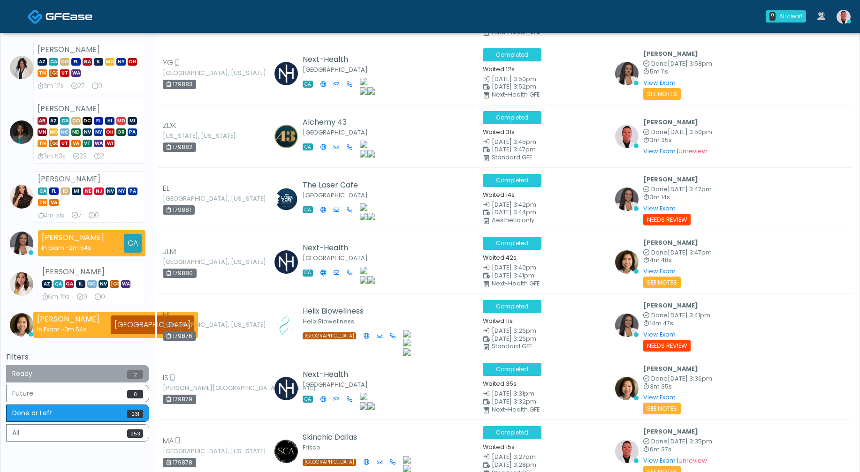
click at [105, 379] on button "Ready 2" at bounding box center [77, 373] width 143 height 17
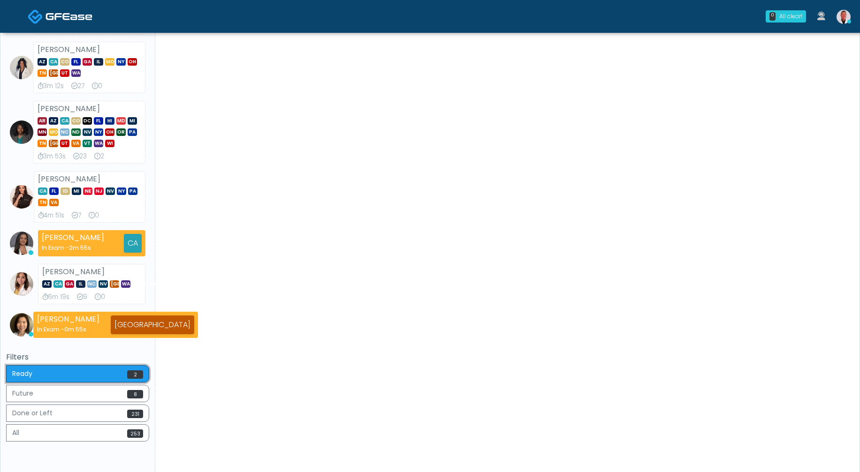
scroll to position [0, 0]
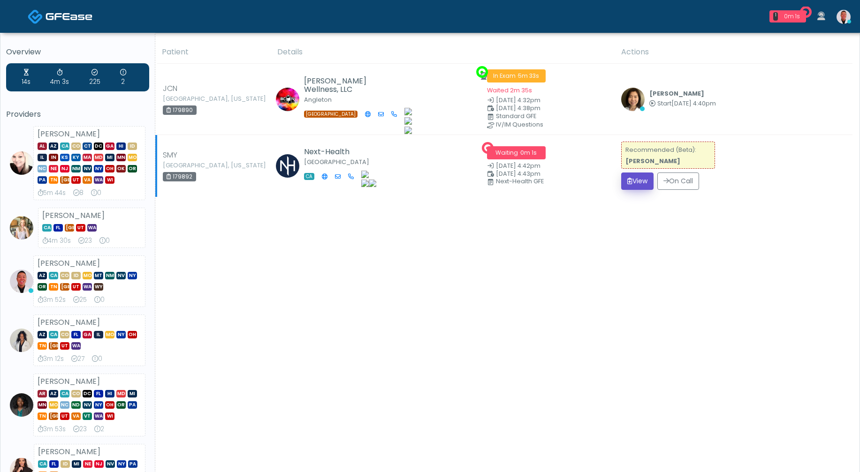
click at [643, 185] on button "View" at bounding box center [637, 181] width 32 height 17
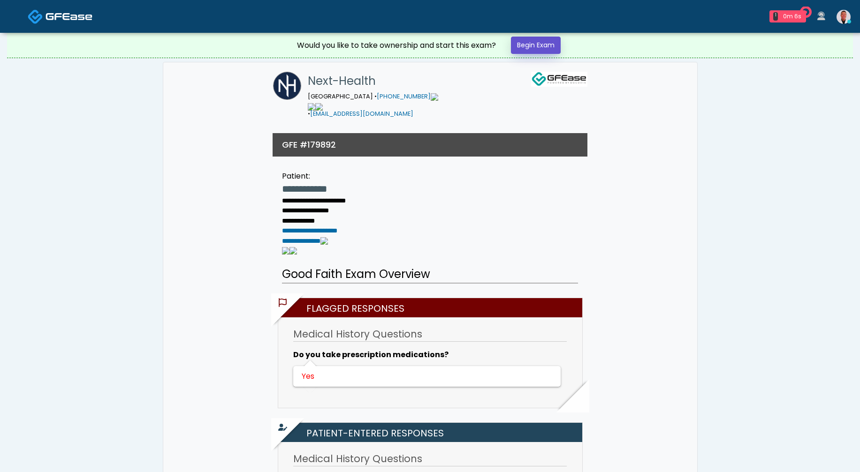
click at [526, 48] on link "Begin Exam" at bounding box center [536, 45] width 50 height 17
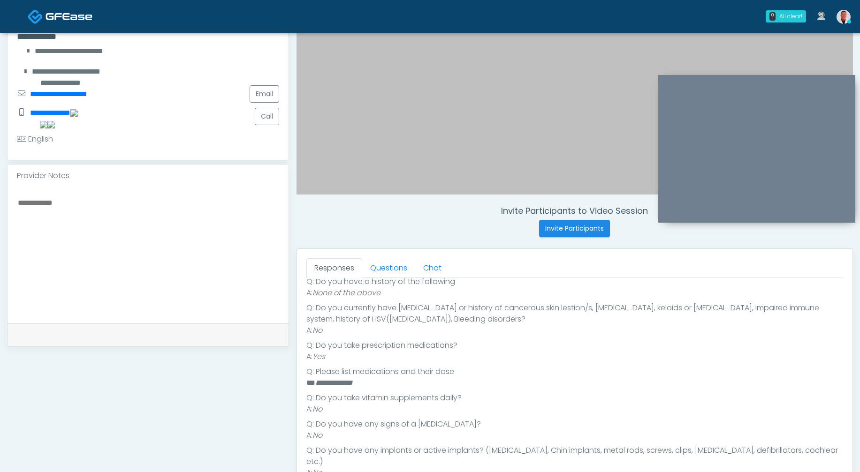
scroll to position [265, 0]
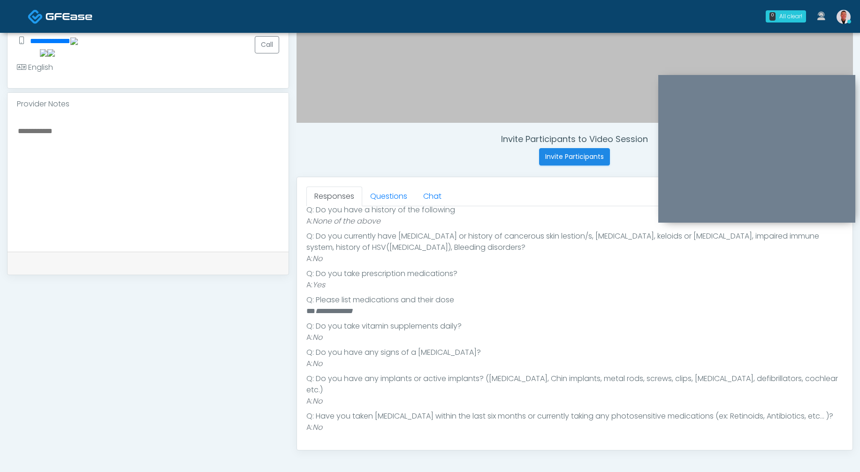
click at [130, 177] on textarea at bounding box center [148, 182] width 262 height 114
type textarea "*"
click at [390, 195] on link "Questions" at bounding box center [388, 197] width 53 height 20
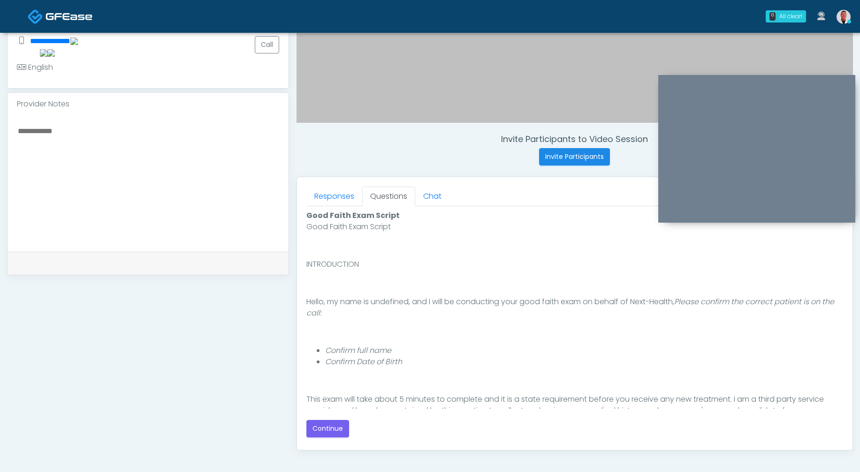
scroll to position [0, 0]
click at [333, 422] on button "Continue" at bounding box center [327, 428] width 43 height 17
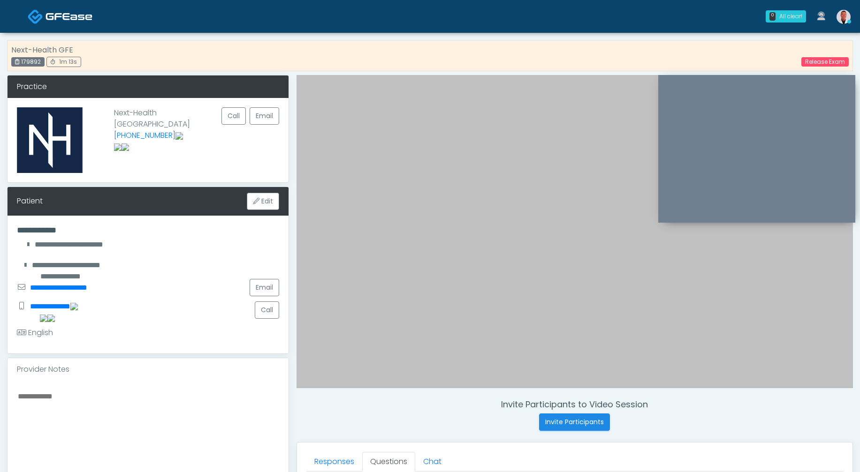
scroll to position [370, 0]
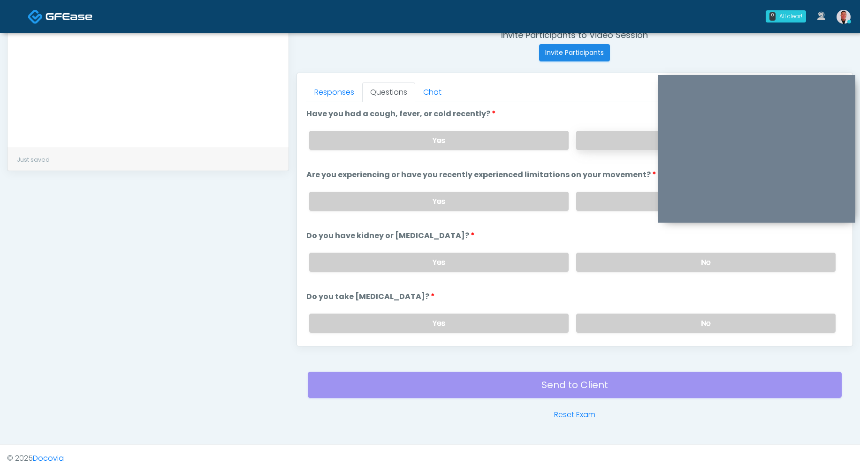
click at [600, 135] on label "No" at bounding box center [705, 140] width 259 height 19
click at [624, 197] on label "No" at bounding box center [705, 201] width 259 height 19
click at [613, 268] on label "No" at bounding box center [705, 262] width 259 height 19
click at [614, 323] on label "No" at bounding box center [705, 323] width 259 height 19
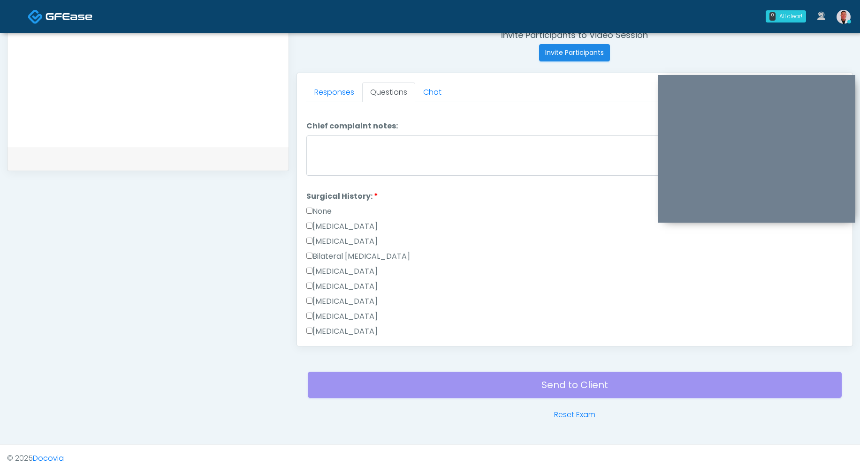
scroll to position [430, 0]
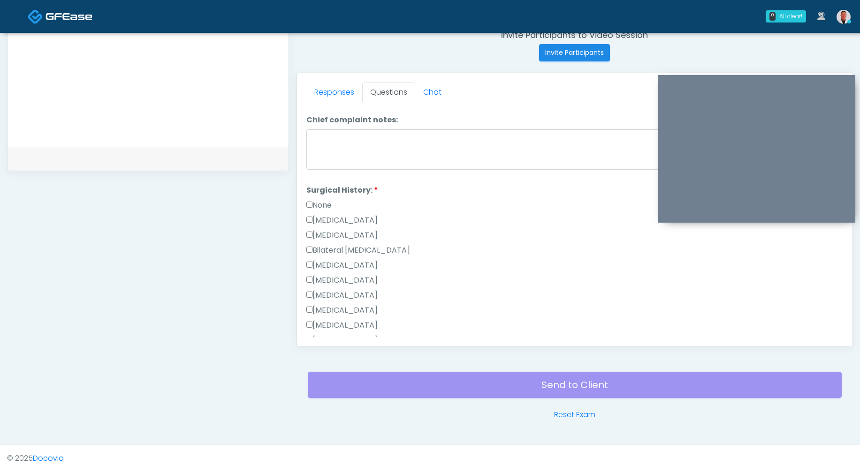
drag, startPoint x: 316, startPoint y: 203, endPoint x: 339, endPoint y: 227, distance: 32.8
click at [316, 203] on label "None" at bounding box center [318, 205] width 25 height 11
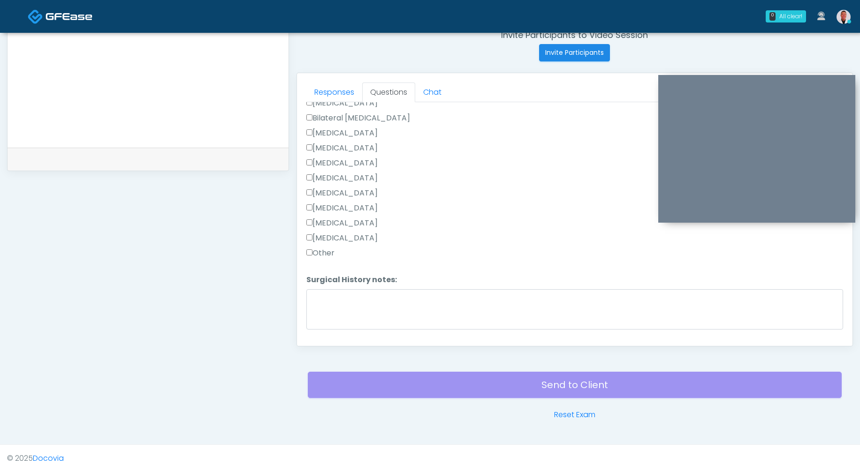
scroll to position [585, 0]
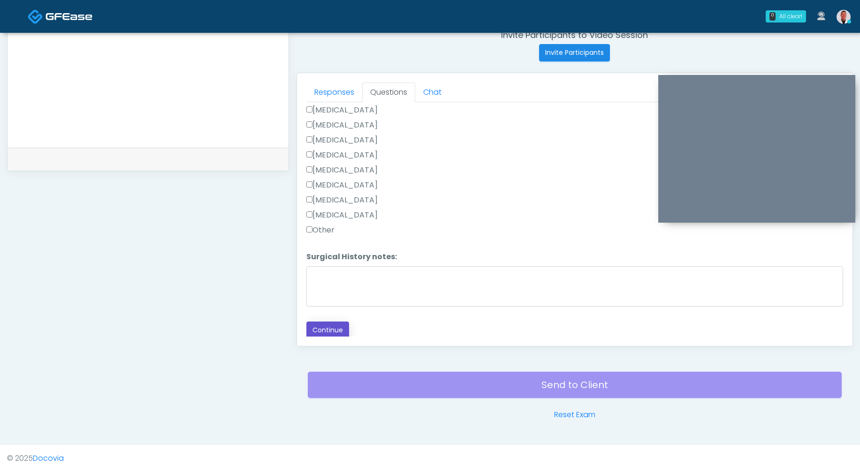
click at [330, 327] on button "Continue" at bounding box center [327, 330] width 43 height 17
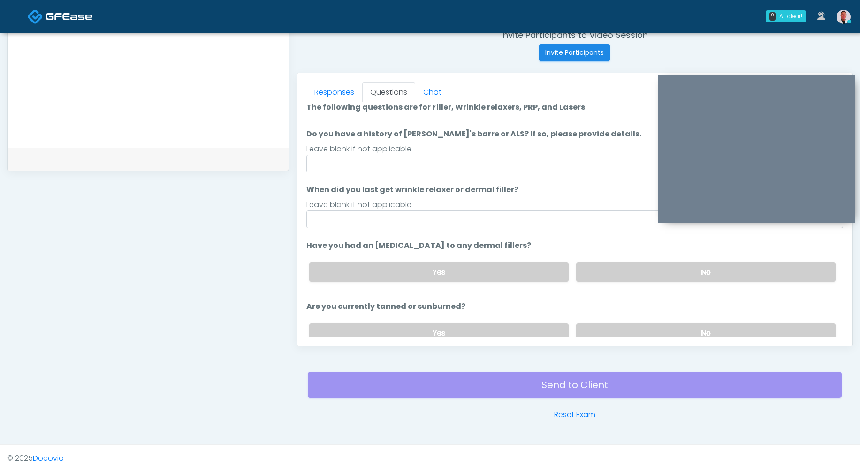
scroll to position [0, 0]
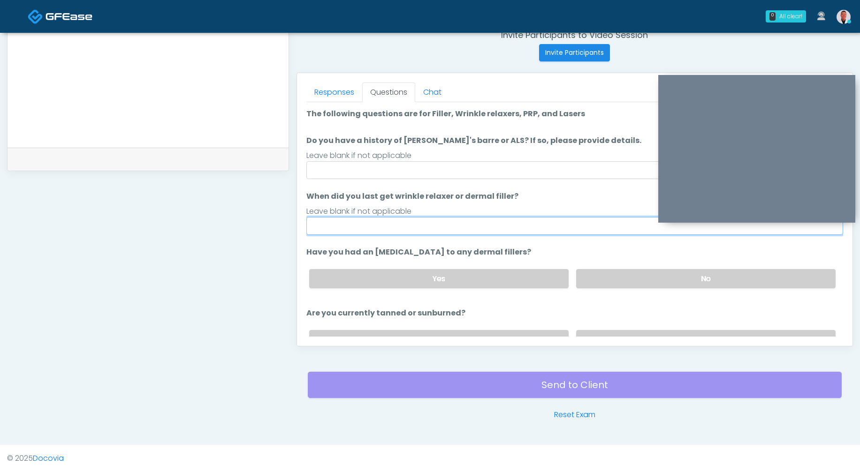
click at [426, 228] on input "When did you last get wrinkle relaxer or dermal filler?" at bounding box center [574, 226] width 537 height 18
type input "*"
type input "****"
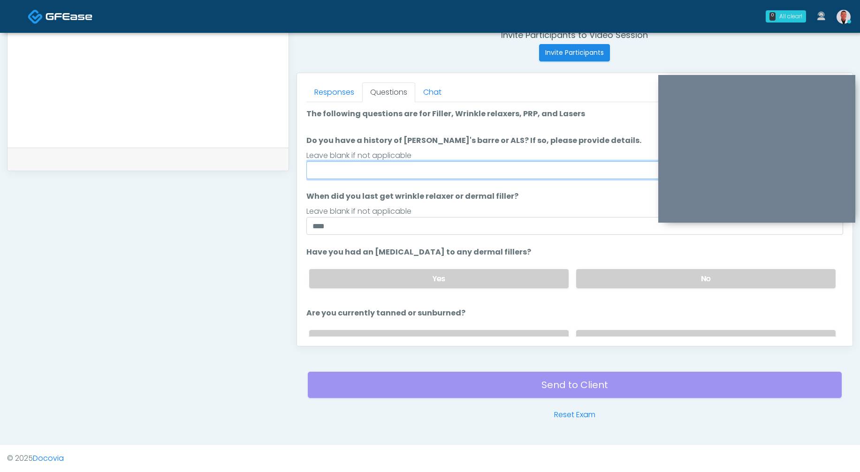
click at [485, 163] on input "Do you have a history of Guillain's barre or ALS? If so, please provide details." at bounding box center [574, 170] width 537 height 18
type input "**"
click at [597, 270] on label "No" at bounding box center [705, 278] width 259 height 19
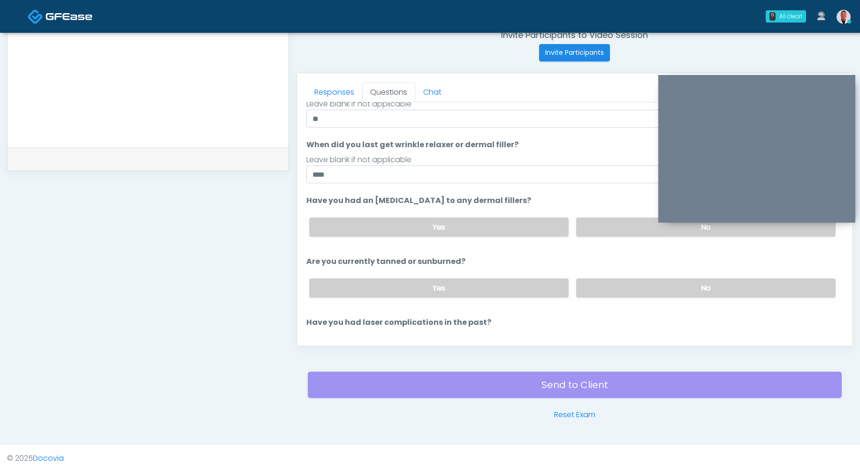
scroll to position [77, 0]
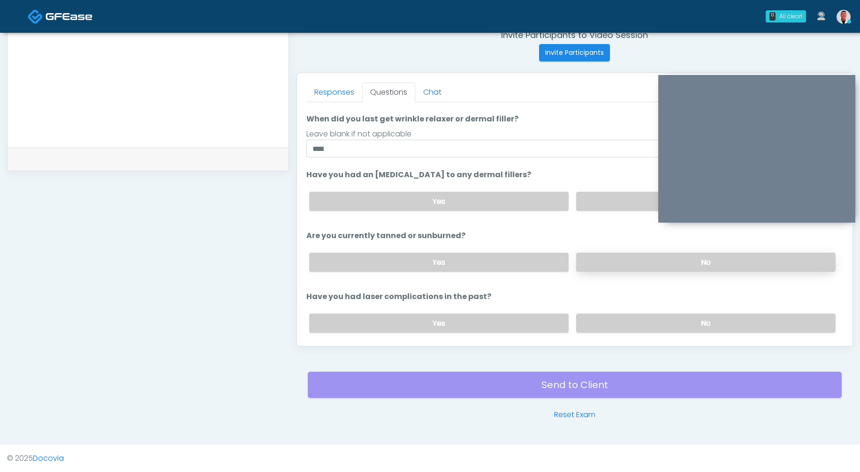
click at [621, 260] on label "No" at bounding box center [705, 262] width 259 height 19
click at [627, 316] on label "No" at bounding box center [705, 323] width 259 height 19
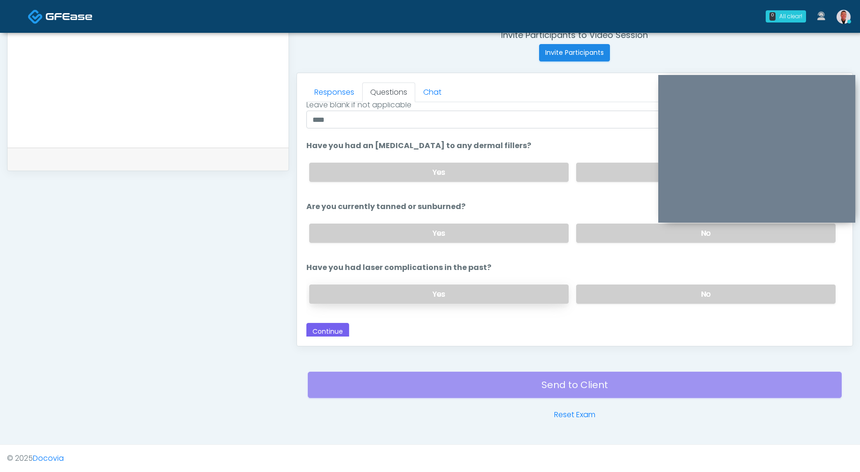
scroll to position [109, 0]
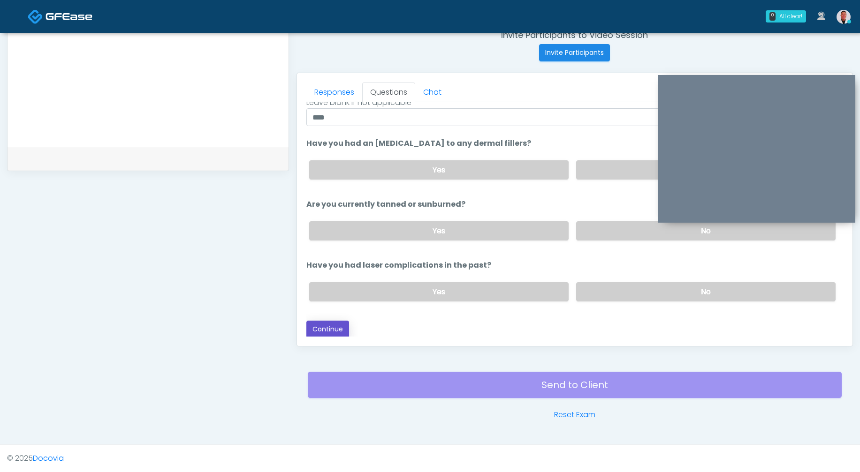
click at [329, 324] on button "Continue" at bounding box center [327, 329] width 43 height 17
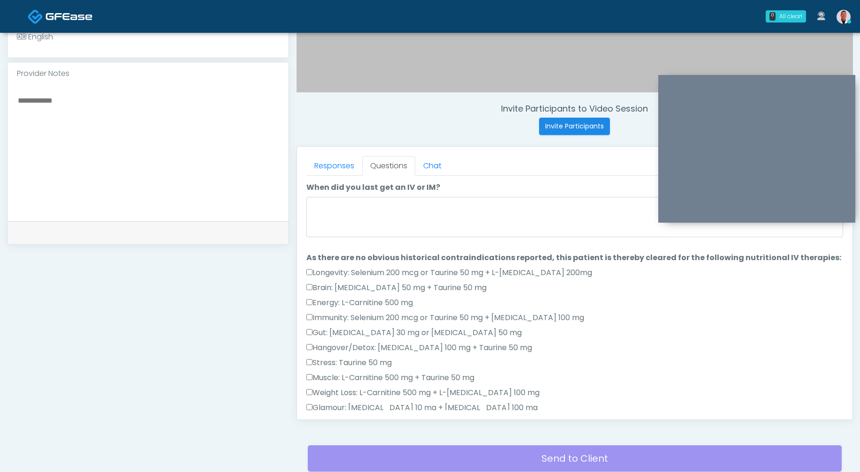
scroll to position [278, 0]
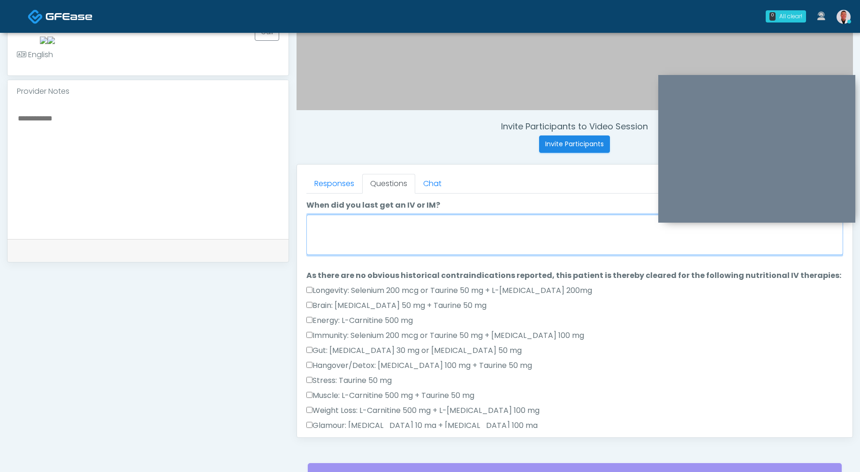
click at [431, 230] on textarea "When did you last get an IV or IM?" at bounding box center [574, 235] width 537 height 40
type textarea "*"
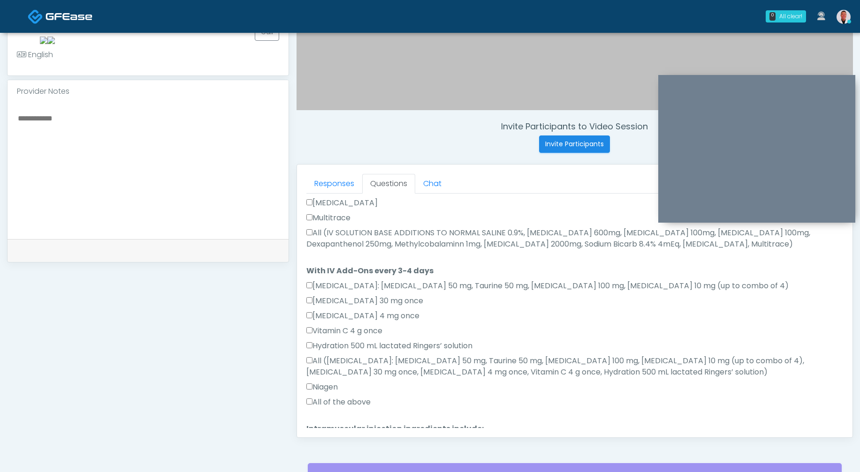
scroll to position [532, 0]
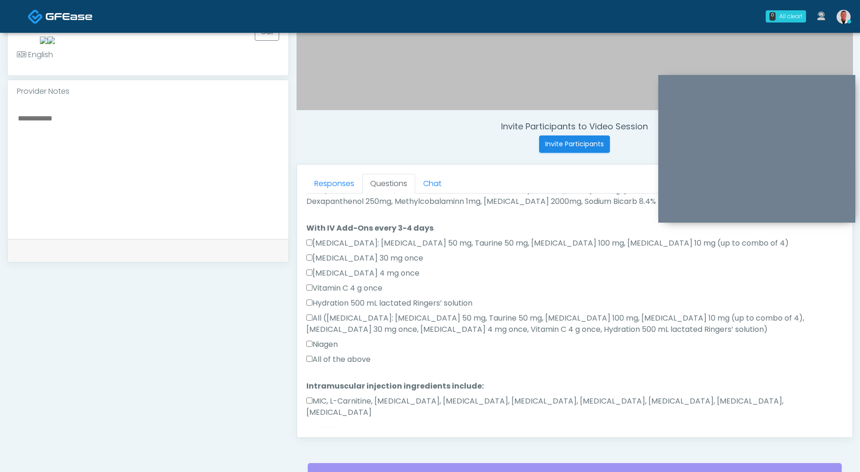
click at [332, 434] on button "Continue" at bounding box center [327, 442] width 43 height 17
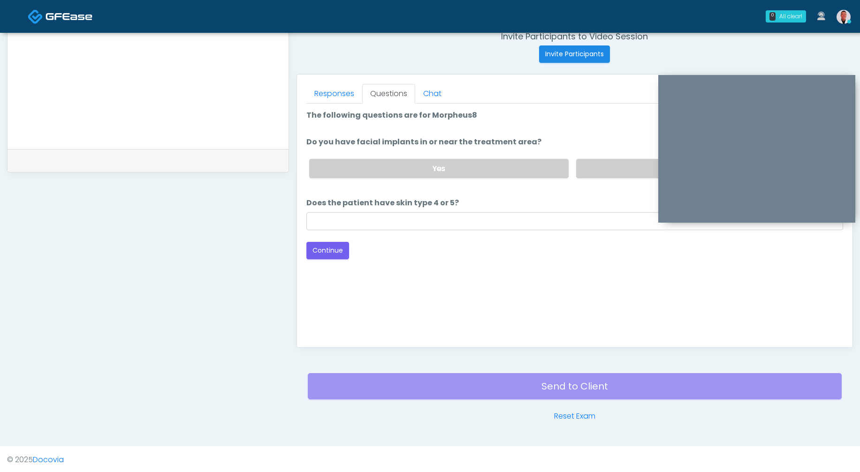
scroll to position [368, 0]
click at [595, 167] on label "No" at bounding box center [705, 168] width 259 height 19
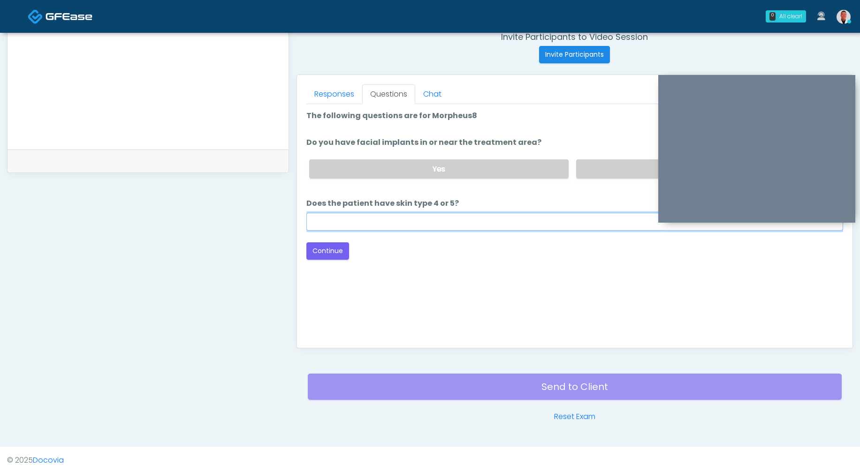
click at [468, 218] on input "Does the patient have skin type 4 or 5?" at bounding box center [574, 222] width 537 height 18
type input "***"
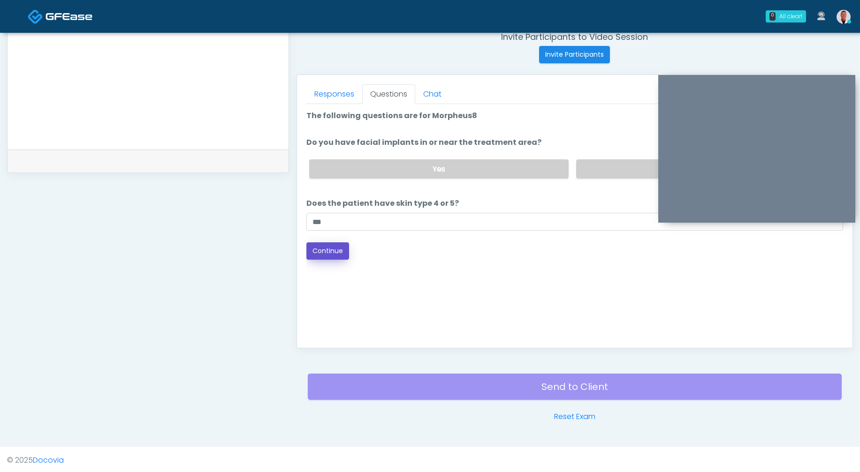
click at [333, 249] on button "Continue" at bounding box center [327, 250] width 43 height 17
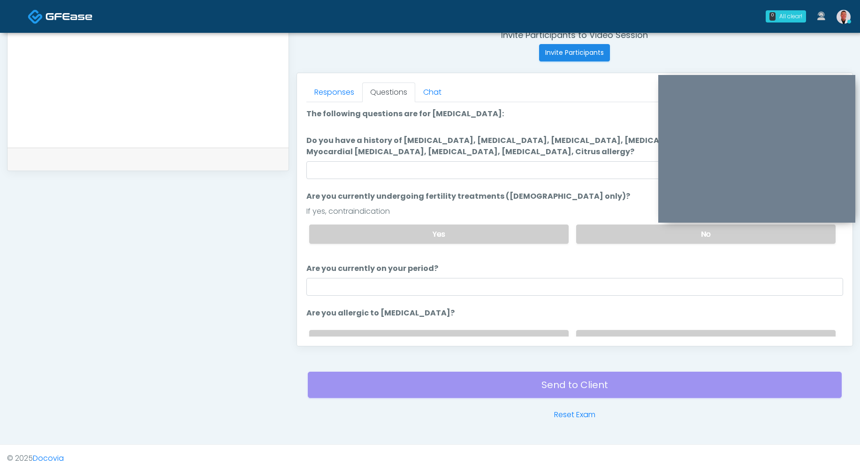
scroll to position [239, 0]
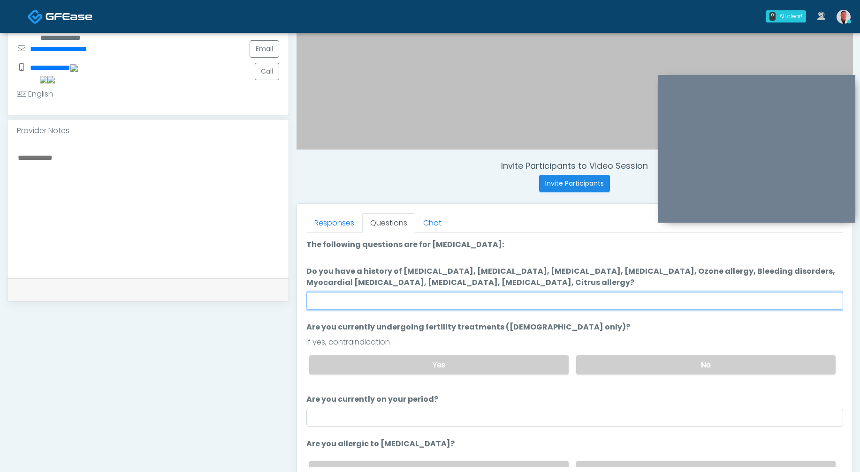
click at [523, 295] on input "Do you have a history of Hyperthyroidism, Hypotension, Hypocalcemia, Hypoglycem…" at bounding box center [574, 301] width 537 height 18
type input "****"
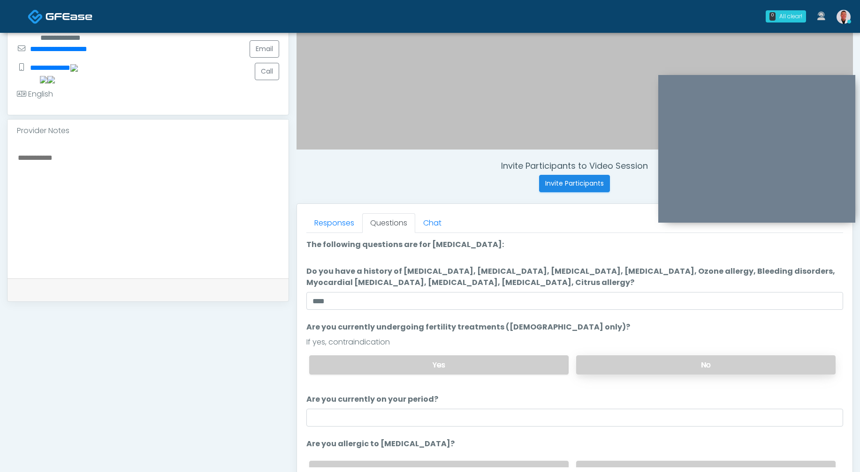
click at [678, 363] on label "No" at bounding box center [705, 365] width 259 height 19
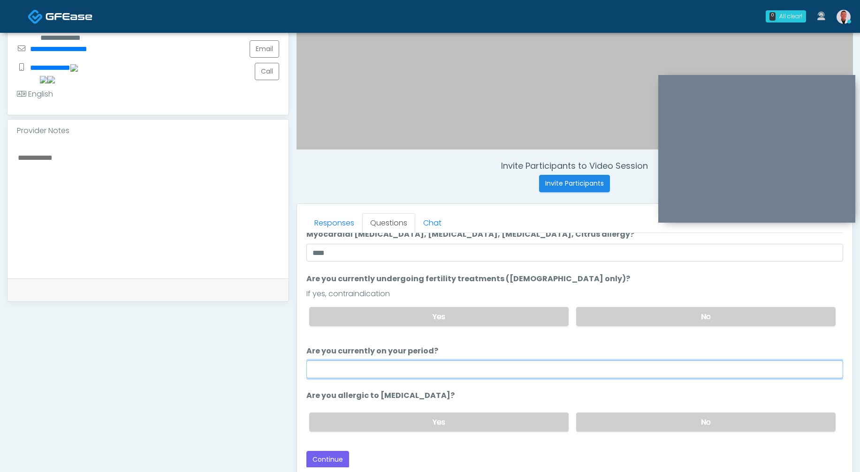
click at [502, 368] on input "Are you currently on your period?" at bounding box center [574, 370] width 537 height 18
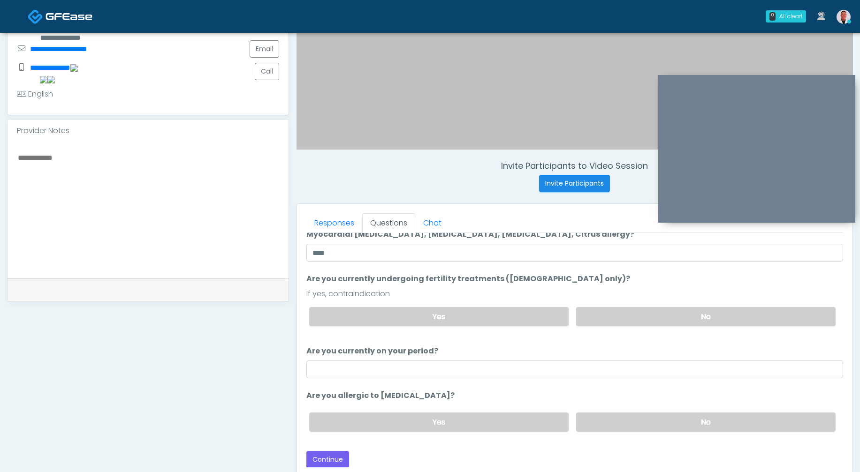
click at [619, 276] on li "Are you currently undergoing fertility treatments (female only)? Are you curren…" at bounding box center [574, 303] width 537 height 61
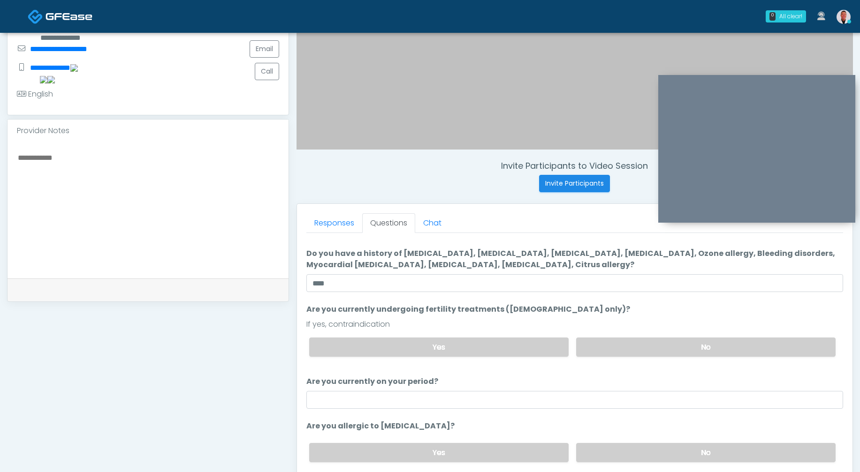
scroll to position [21, 0]
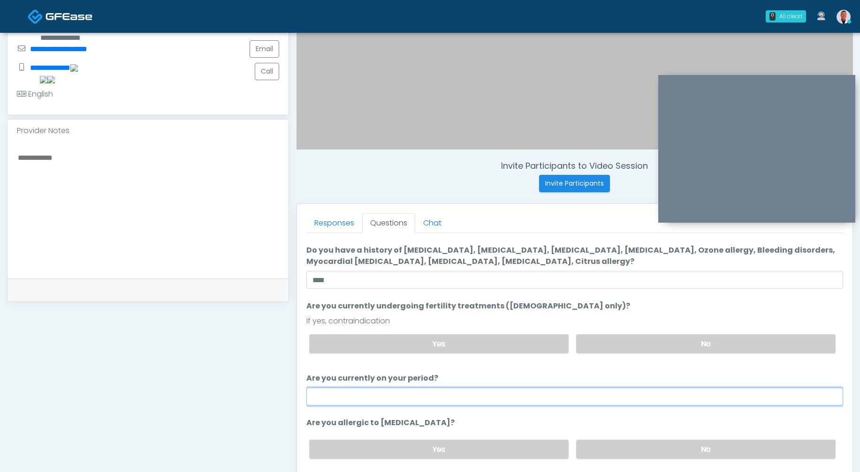
click at [477, 398] on input "Are you currently on your period?" at bounding box center [574, 397] width 537 height 18
drag, startPoint x: 359, startPoint y: 399, endPoint x: 298, endPoint y: 388, distance: 62.4
click at [298, 388] on div "Responses Questions Chat Good Faith Exam Script Good Faith Exam Script INTRODUC…" at bounding box center [574, 340] width 555 height 273
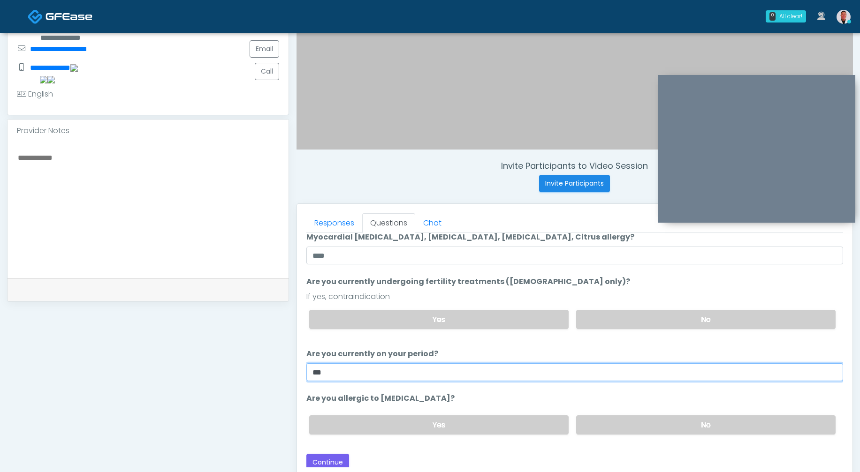
scroll to position [48, 0]
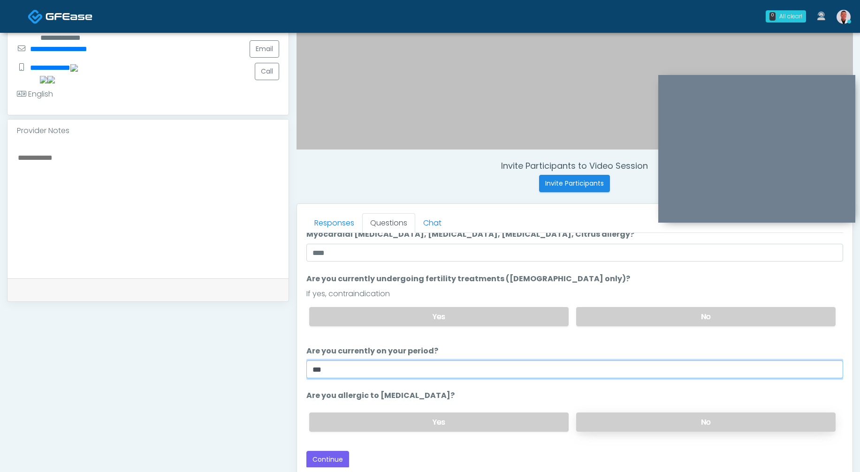
type input "***"
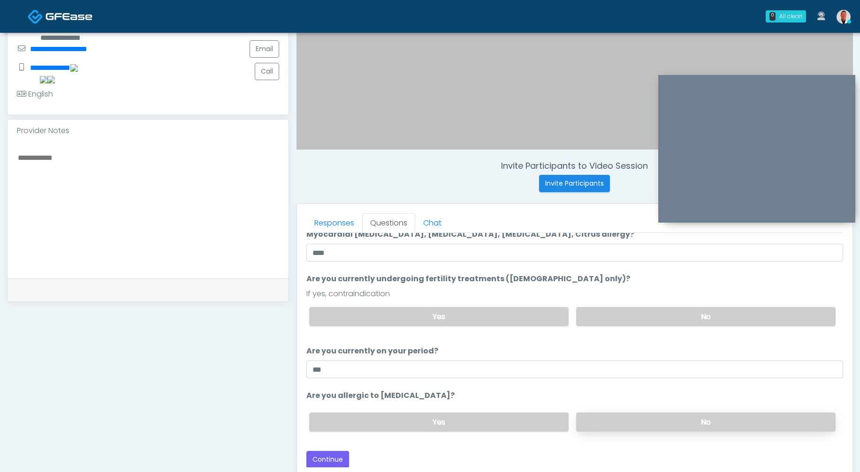
click at [611, 426] on label "No" at bounding box center [705, 422] width 259 height 19
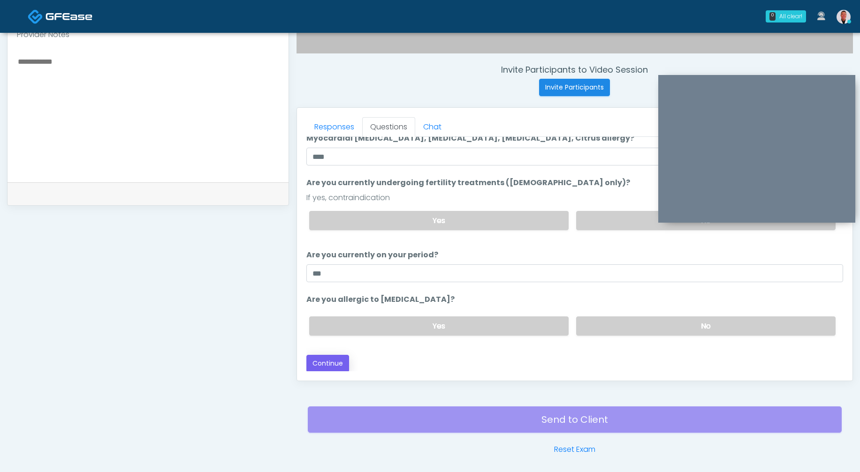
scroll to position [341, 0]
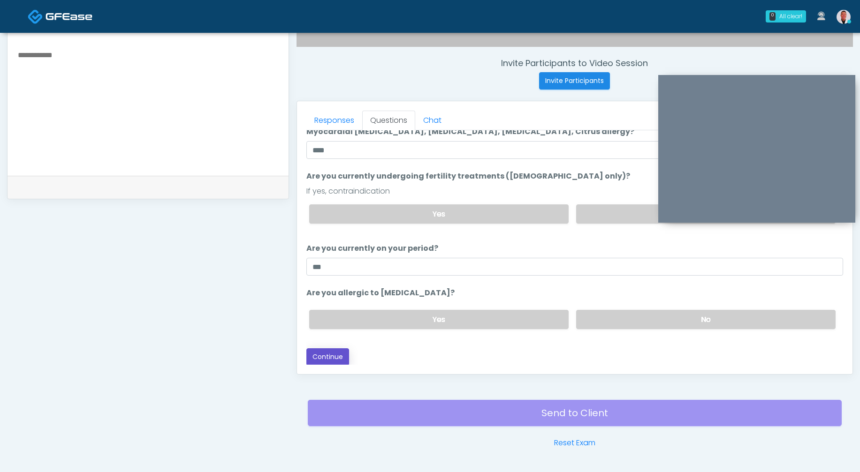
click at [332, 363] on button "Continue" at bounding box center [327, 356] width 43 height 17
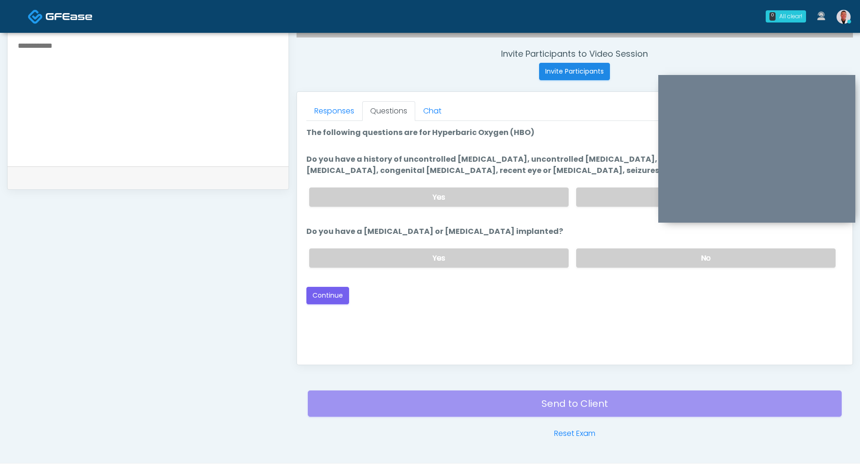
scroll to position [275, 0]
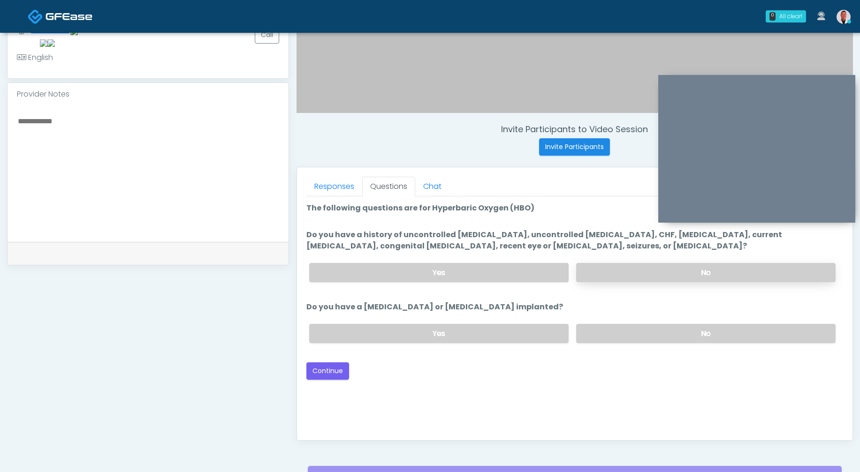
click at [646, 273] on label "No" at bounding box center [705, 272] width 259 height 19
click at [656, 334] on label "No" at bounding box center [705, 333] width 259 height 19
click at [329, 371] on button "Continue" at bounding box center [327, 371] width 43 height 17
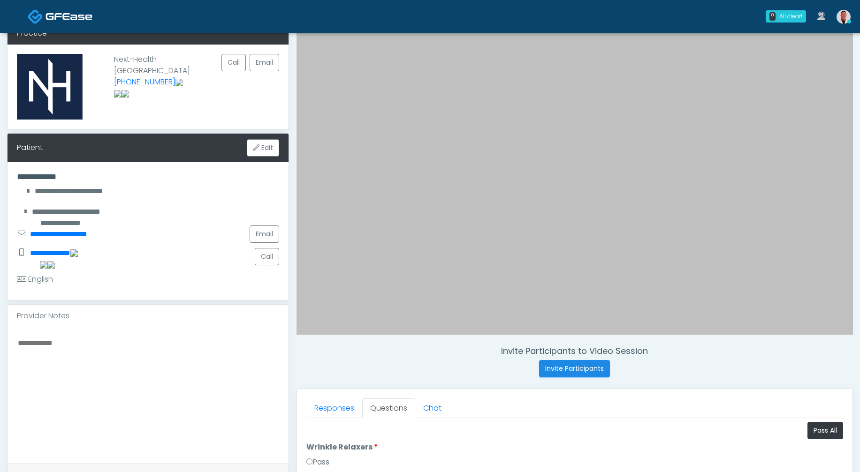
scroll to position [251, 0]
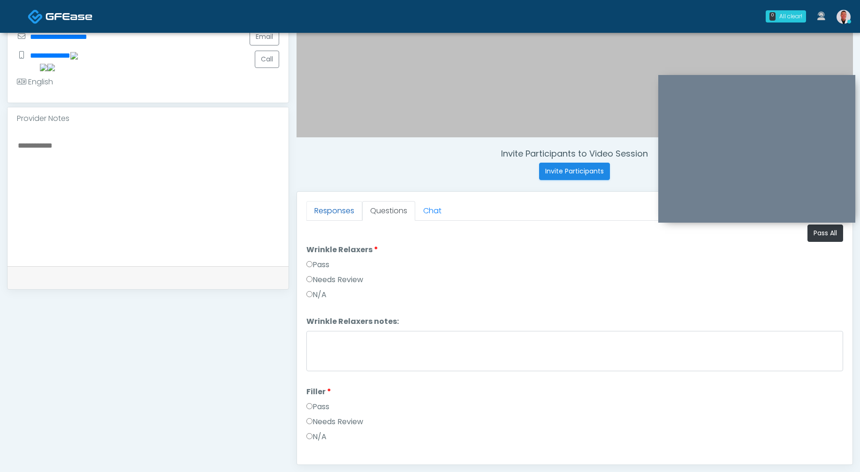
click at [336, 215] on link "Responses" at bounding box center [334, 211] width 56 height 20
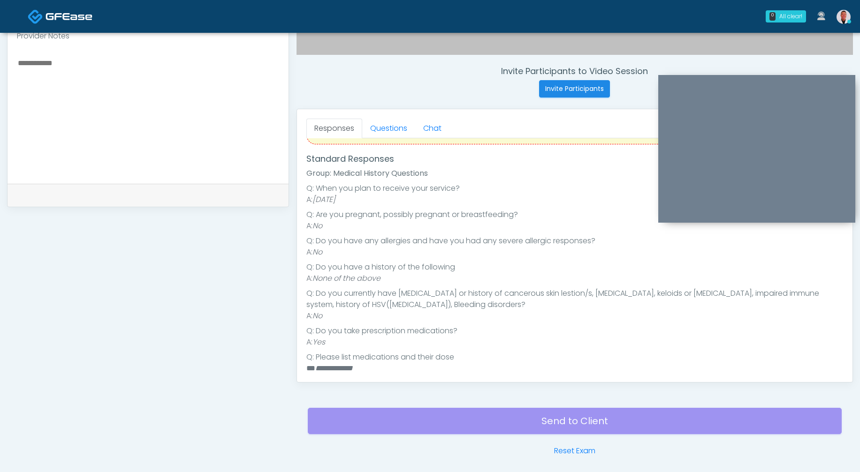
scroll to position [105, 0]
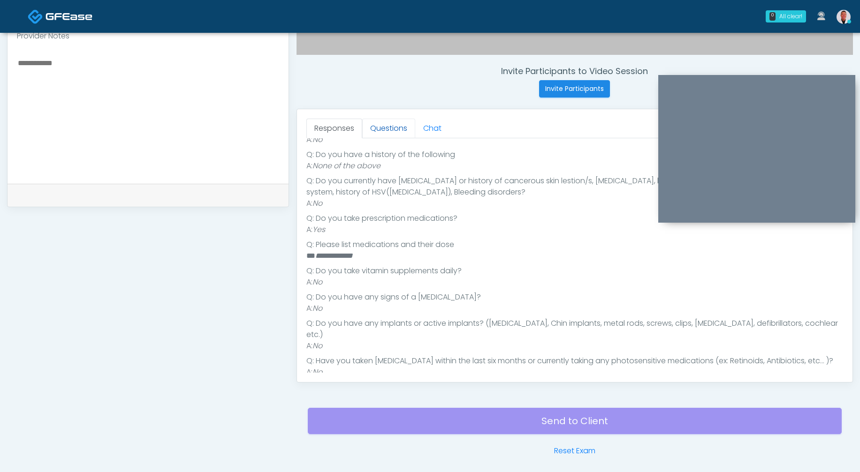
click at [388, 125] on link "Questions" at bounding box center [388, 129] width 53 height 20
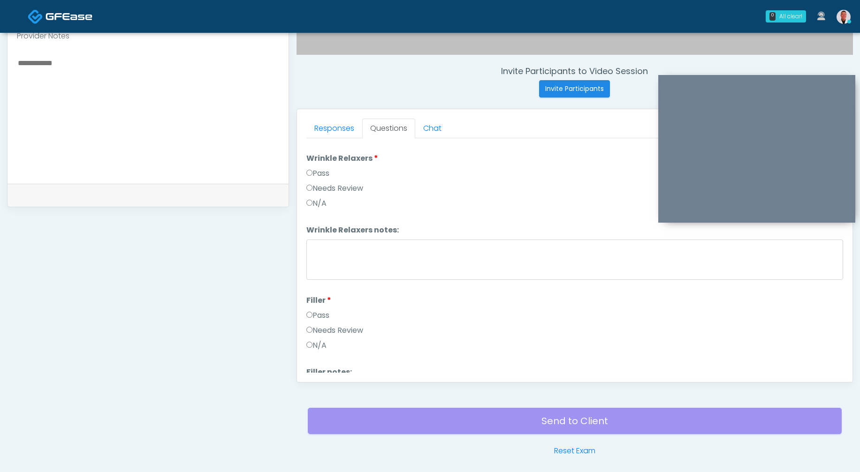
scroll to position [0, 0]
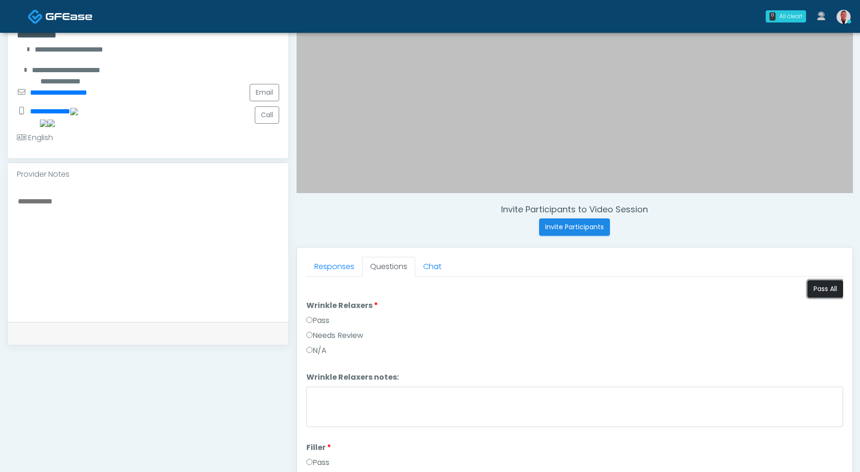
click at [814, 285] on button "Pass All" at bounding box center [825, 288] width 36 height 17
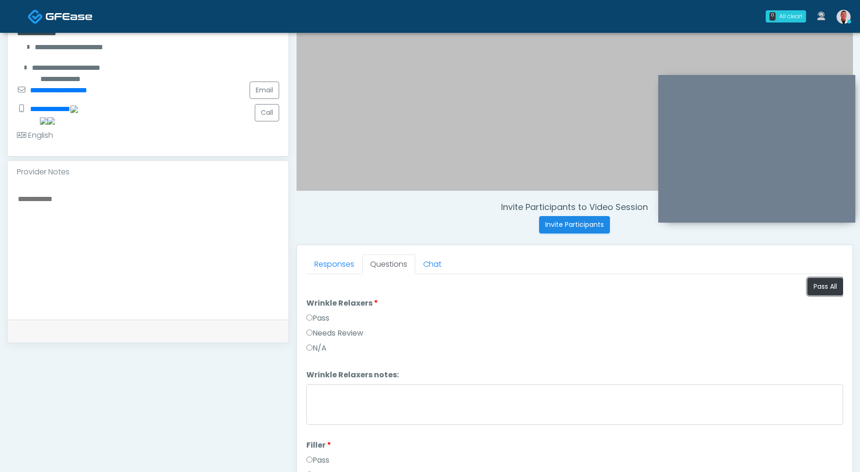
scroll to position [168, 0]
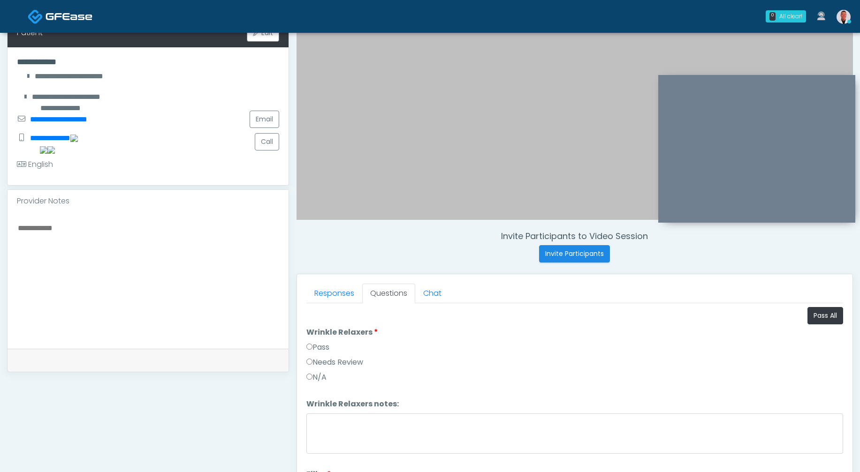
click at [183, 215] on div at bounding box center [148, 280] width 281 height 136
click at [183, 230] on textarea at bounding box center [148, 279] width 262 height 114
drag, startPoint x: 138, startPoint y: 231, endPoint x: 2, endPoint y: 233, distance: 135.6
click at [3, 233] on div "**********" at bounding box center [430, 254] width 860 height 781
click at [104, 233] on textarea "**********" at bounding box center [148, 279] width 262 height 114
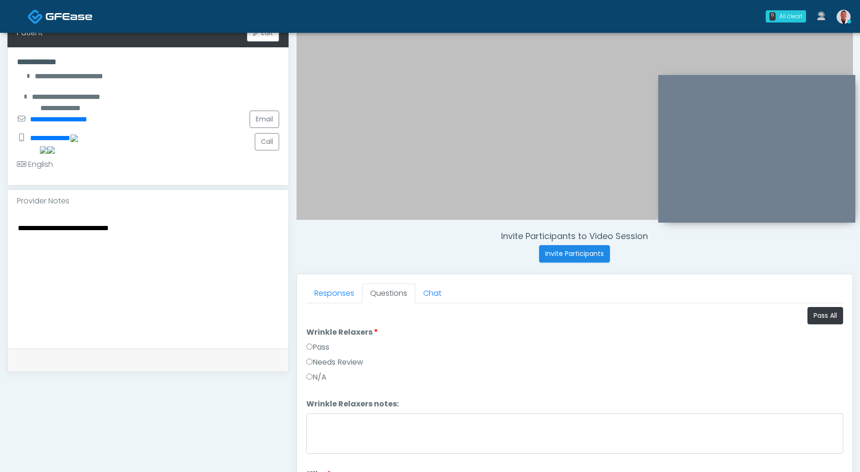
click at [124, 228] on textarea "**********" at bounding box center [148, 279] width 262 height 114
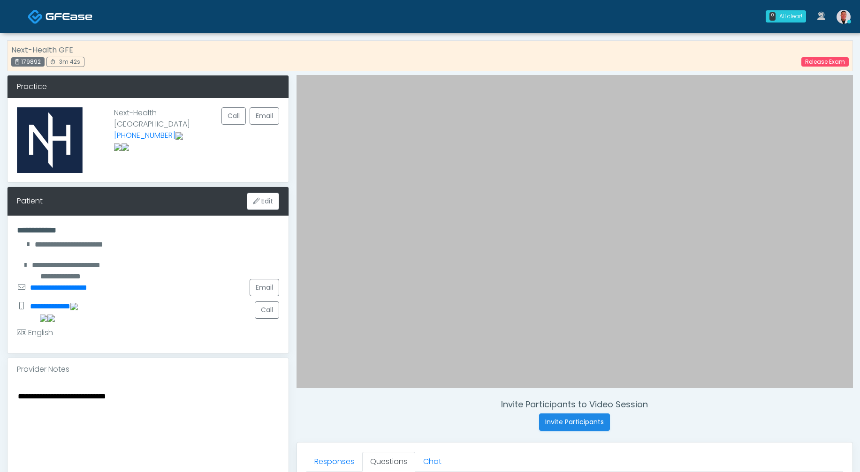
scroll to position [207, 0]
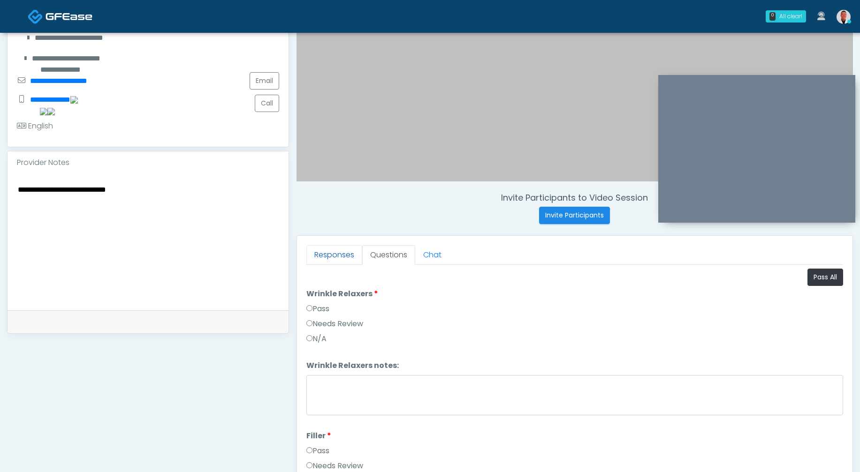
type textarea "**********"
click at [326, 259] on link "Responses" at bounding box center [334, 255] width 56 height 20
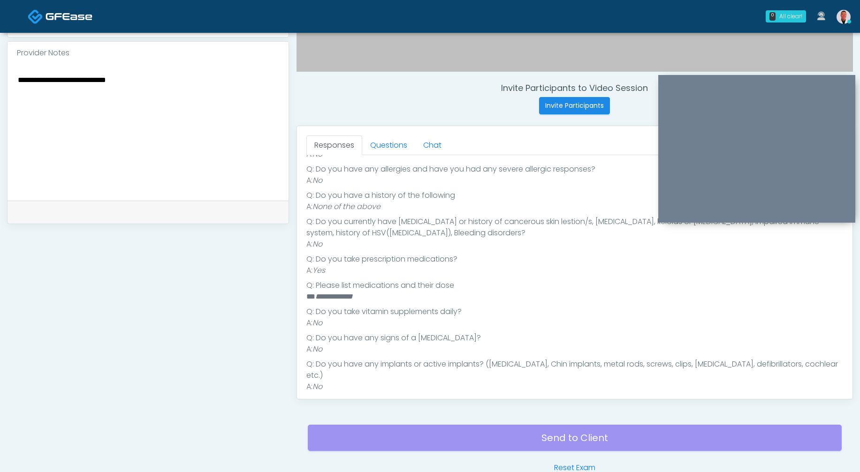
scroll to position [129, 0]
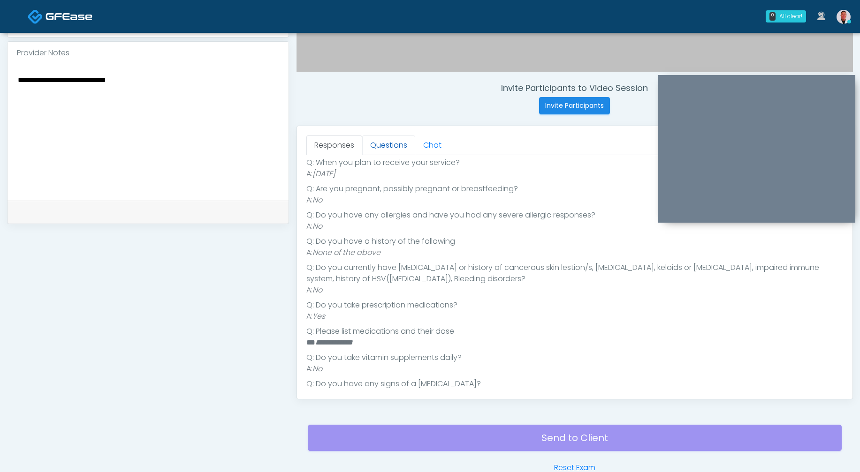
click at [407, 142] on link "Questions" at bounding box center [388, 146] width 53 height 20
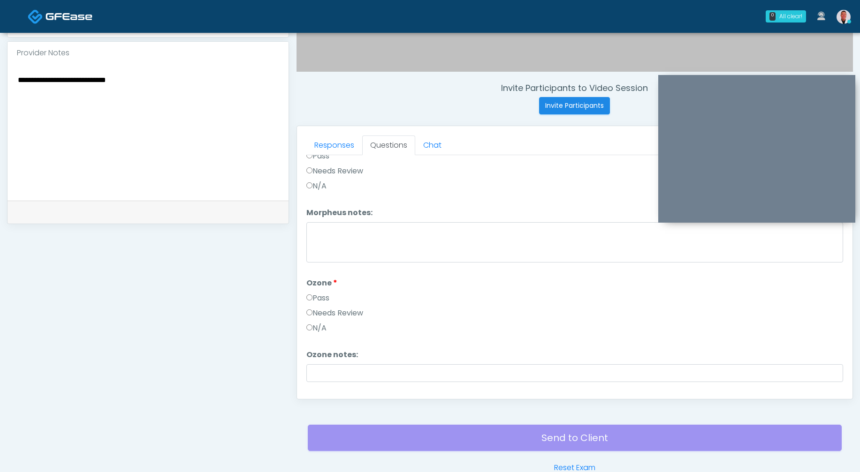
scroll to position [1118, 0]
drag, startPoint x: 345, startPoint y: 230, endPoint x: 351, endPoint y: 282, distance: 52.4
click at [345, 230] on label "Needs Review" at bounding box center [334, 233] width 57 height 11
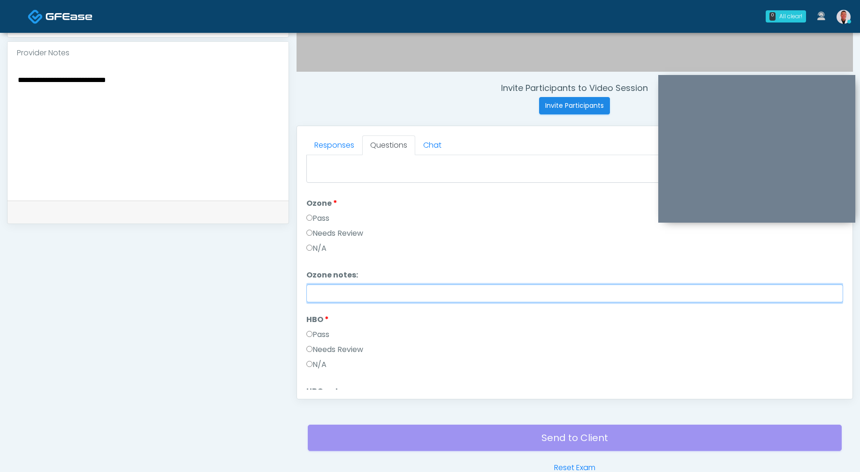
click at [344, 296] on input "Ozone notes:" at bounding box center [574, 294] width 537 height 18
click at [314, 220] on label "Pass" at bounding box center [317, 218] width 23 height 11
click at [328, 294] on input "Ozone notes:" at bounding box center [574, 294] width 537 height 18
click at [473, 293] on input "**********" at bounding box center [574, 294] width 537 height 18
type input "**********"
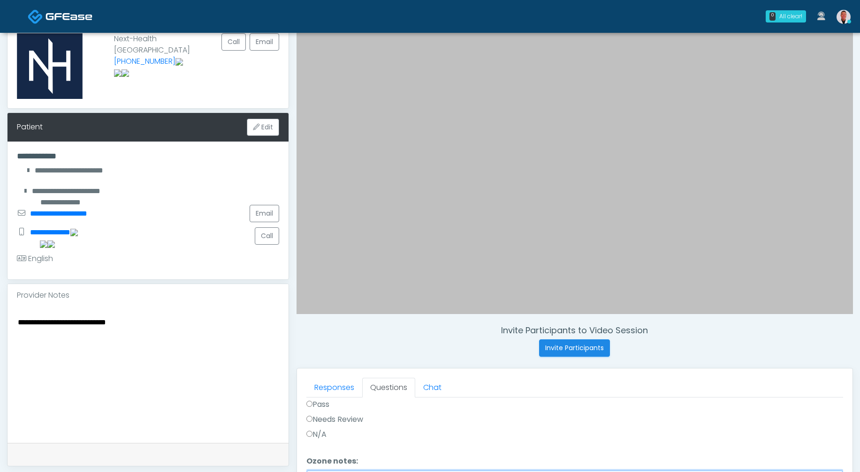
scroll to position [370, 0]
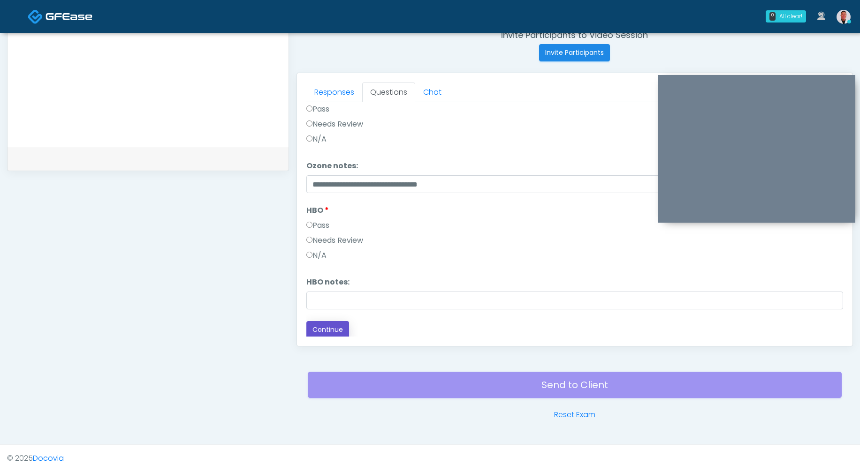
click at [328, 329] on button "Continue" at bounding box center [327, 329] width 43 height 17
click at [327, 91] on link "Responses" at bounding box center [334, 93] width 56 height 20
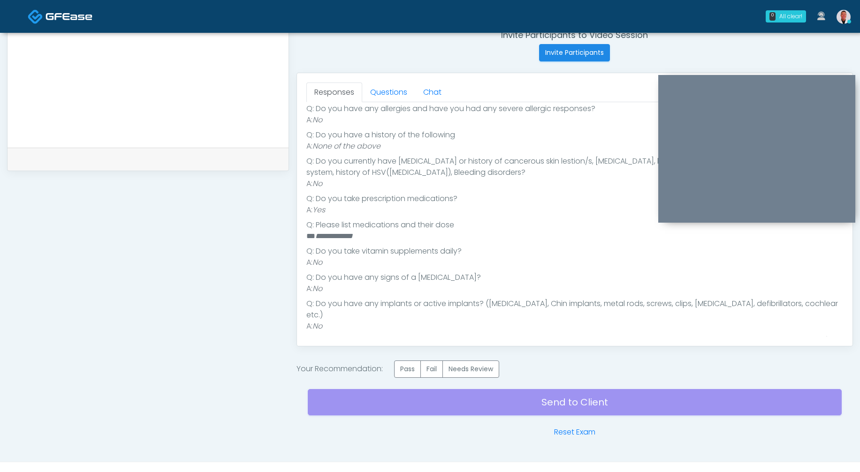
scroll to position [138, 0]
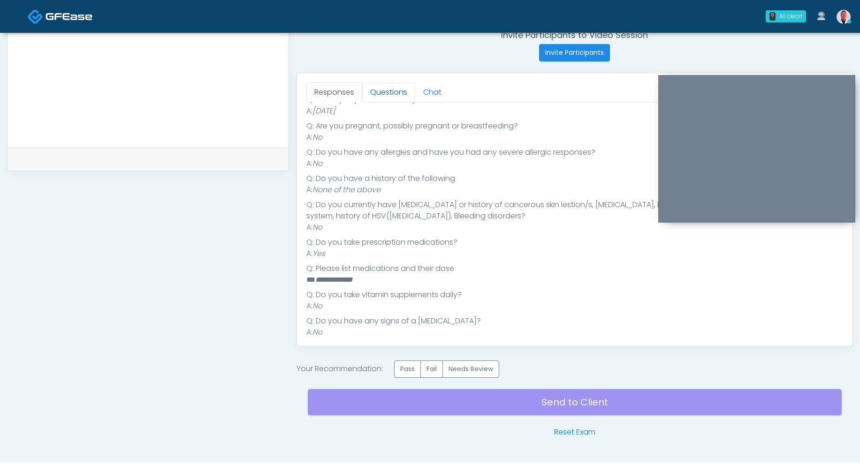
click at [382, 84] on link "Questions" at bounding box center [388, 93] width 53 height 20
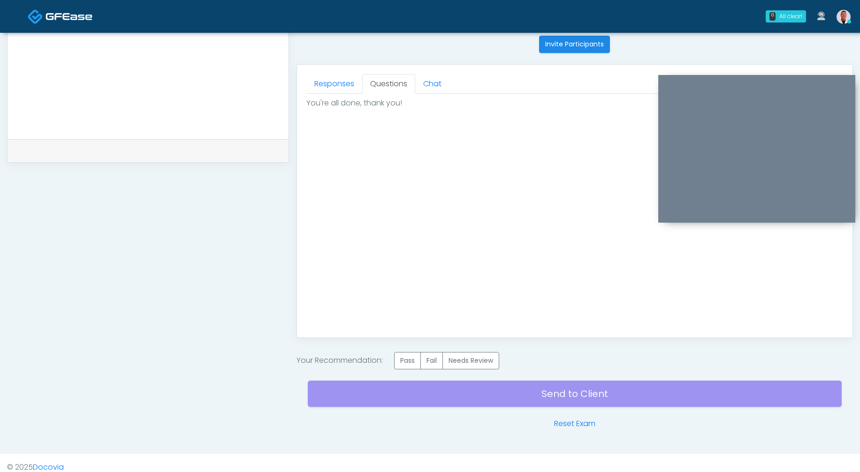
scroll to position [387, 0]
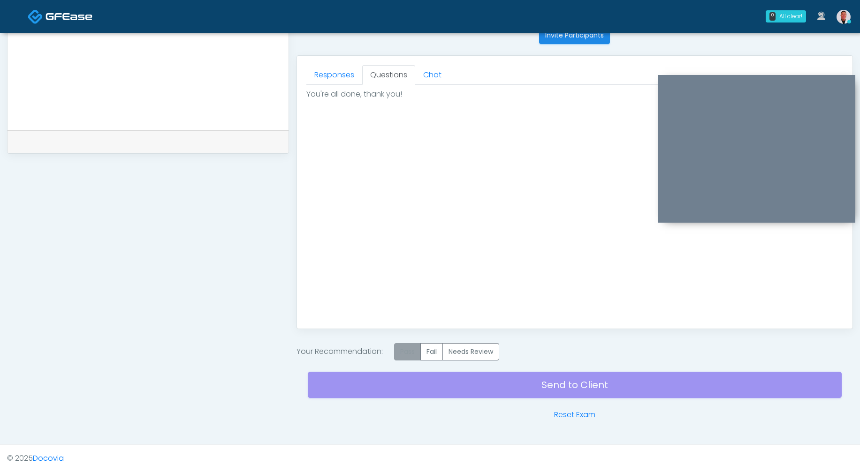
click at [405, 347] on label "Pass" at bounding box center [407, 351] width 27 height 17
click at [544, 385] on div "Send to Client Reset Exam" at bounding box center [575, 391] width 534 height 60
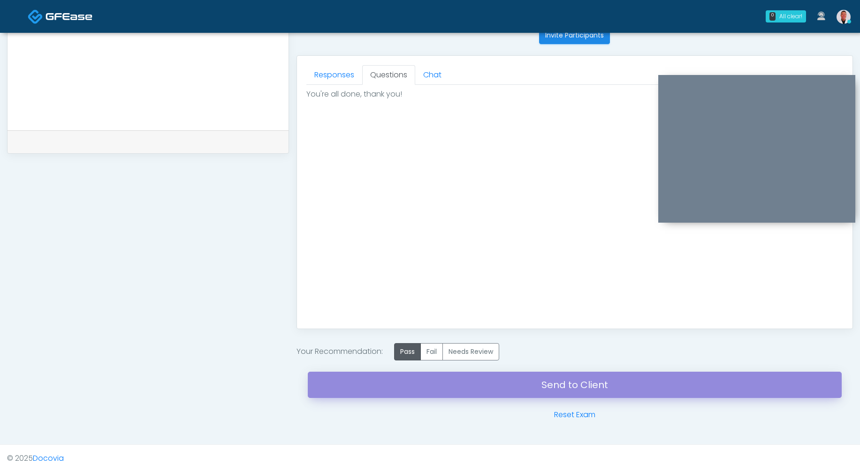
click at [544, 385] on link "Send to Client" at bounding box center [575, 385] width 534 height 26
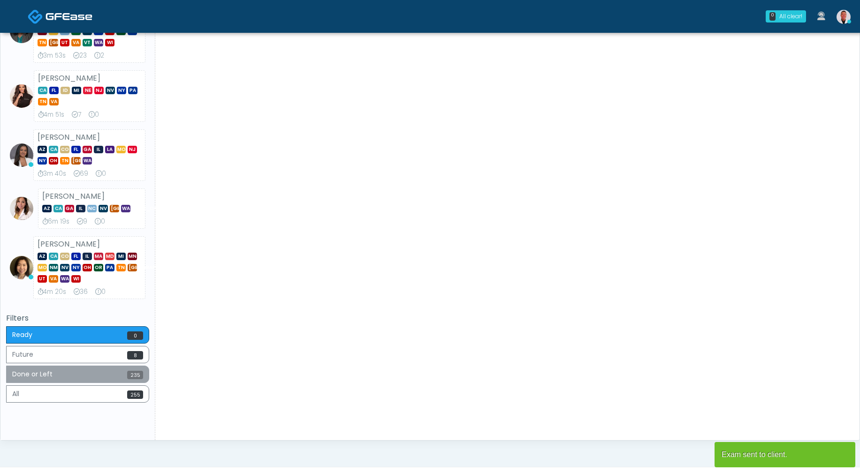
click at [105, 373] on button "Done or Left 235" at bounding box center [77, 374] width 143 height 17
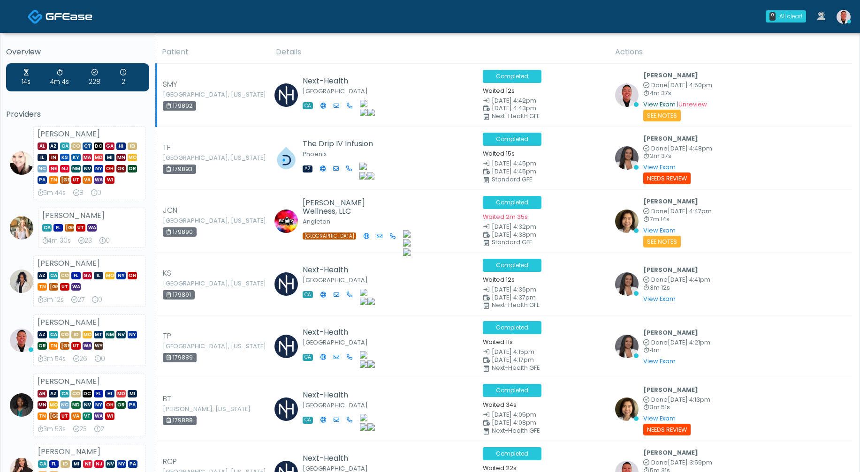
click at [658, 100] on link "View Exam" at bounding box center [659, 104] width 32 height 8
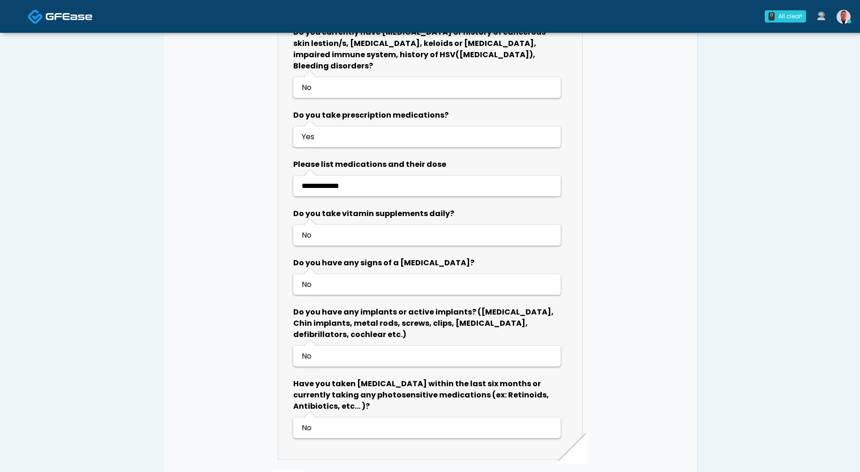
scroll to position [1066, 0]
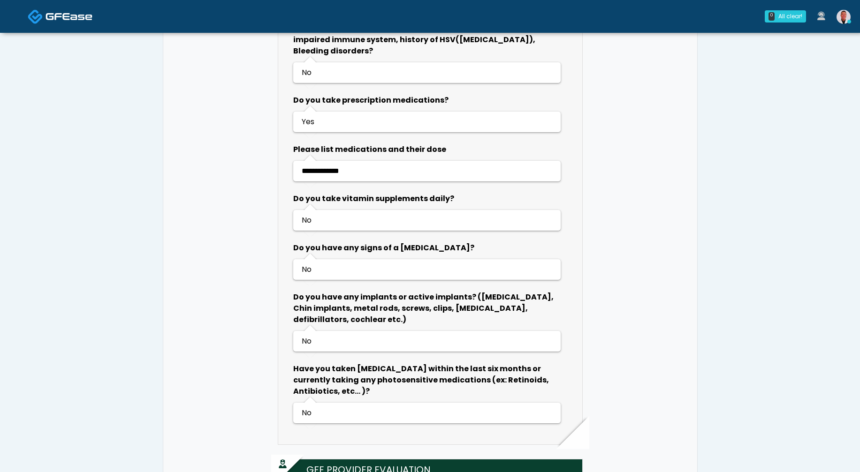
click at [836, 17] on img at bounding box center [843, 17] width 14 height 14
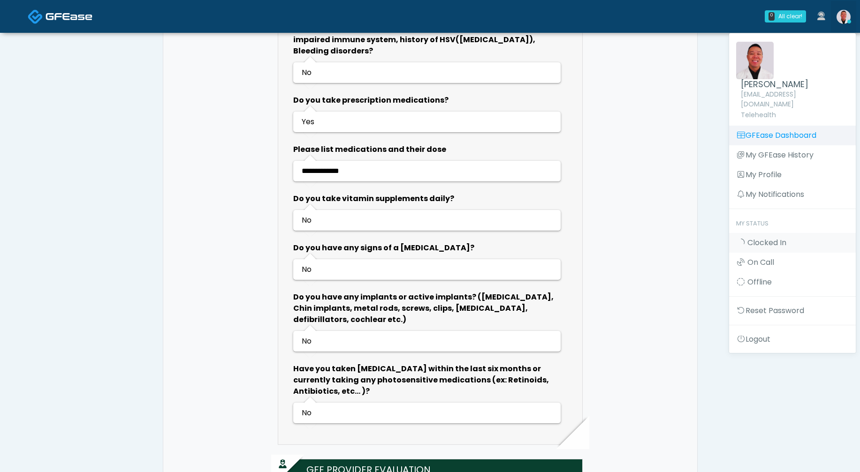
click at [761, 126] on link "GFEase Dashboard" at bounding box center [792, 136] width 127 height 20
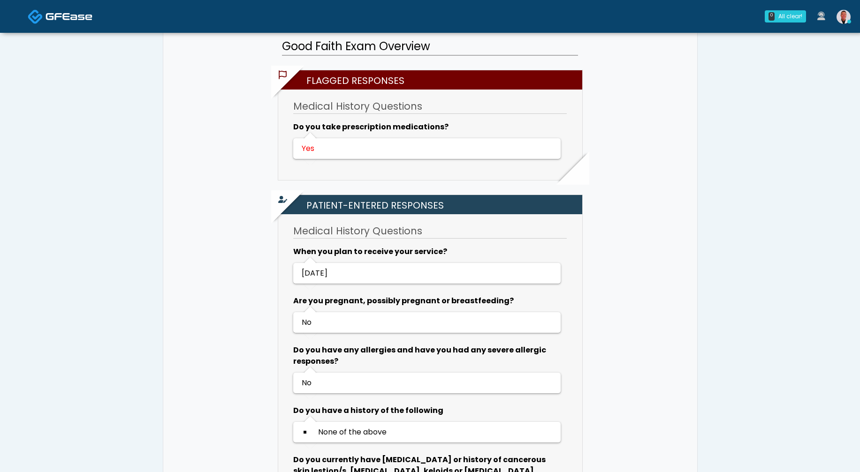
scroll to position [154, 0]
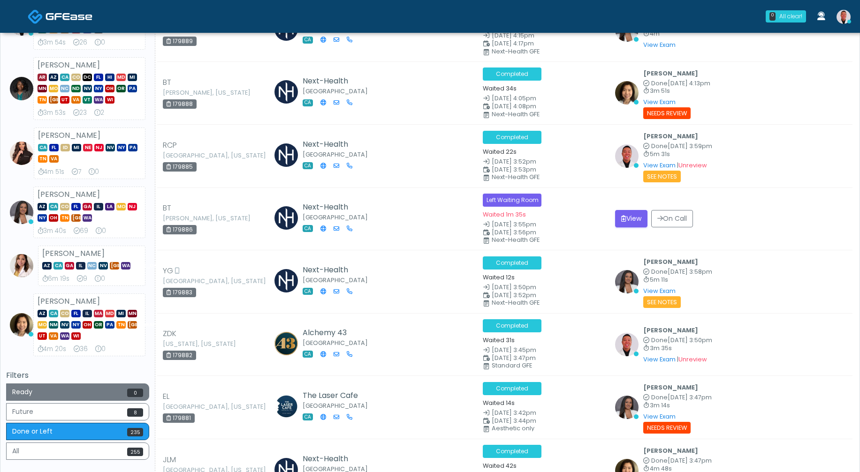
click at [91, 391] on button "Ready 0" at bounding box center [77, 392] width 143 height 17
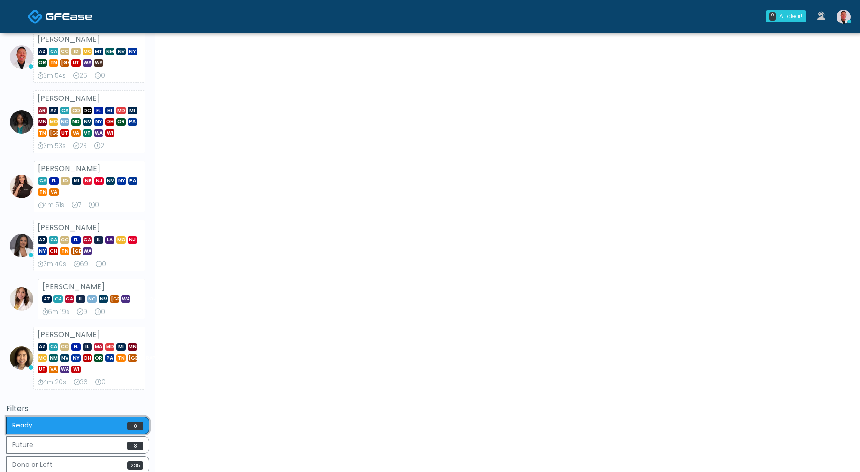
scroll to position [295, 0]
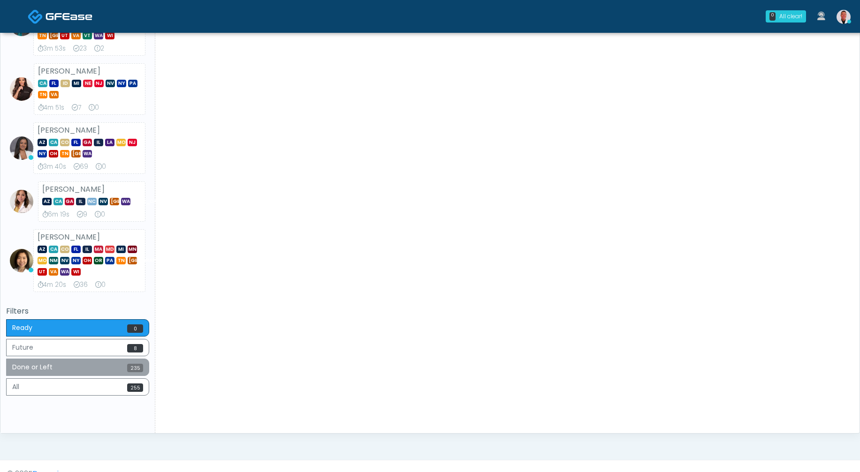
click at [106, 363] on button "Done or Left 235" at bounding box center [77, 367] width 143 height 17
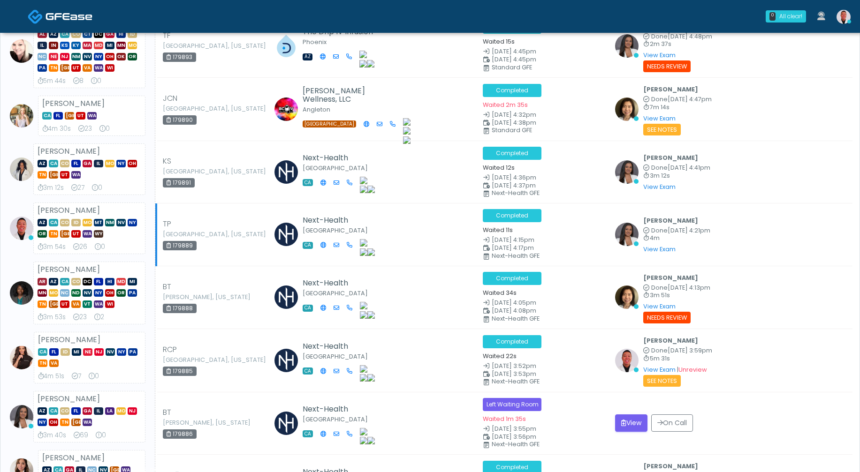
scroll to position [0, 0]
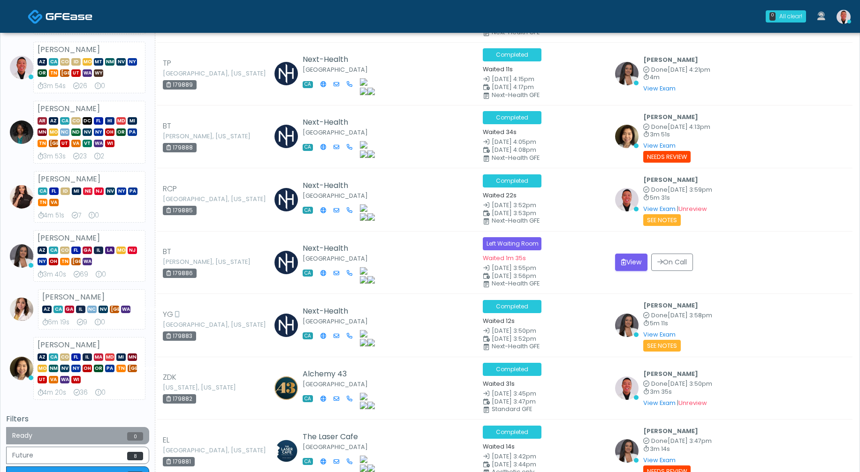
click at [85, 432] on button "Ready 0" at bounding box center [77, 435] width 143 height 17
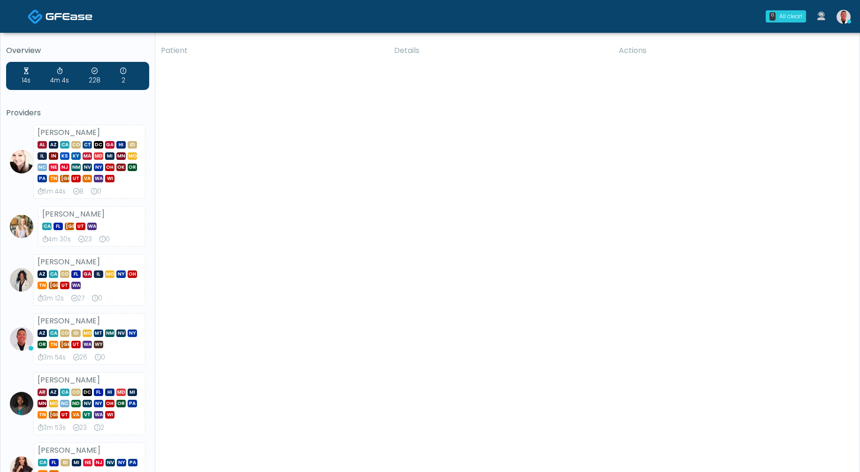
scroll to position [2, 0]
click at [839, 19] on img at bounding box center [843, 17] width 14 height 14
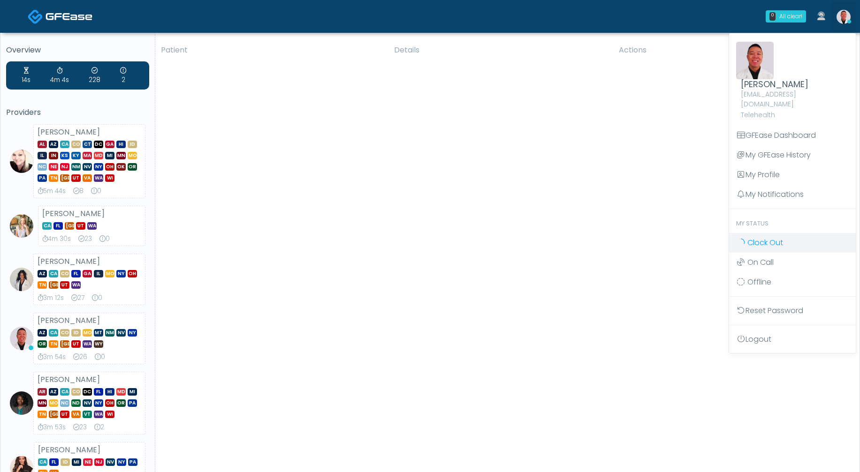
click at [770, 237] on span "Clock Out" at bounding box center [765, 242] width 36 height 11
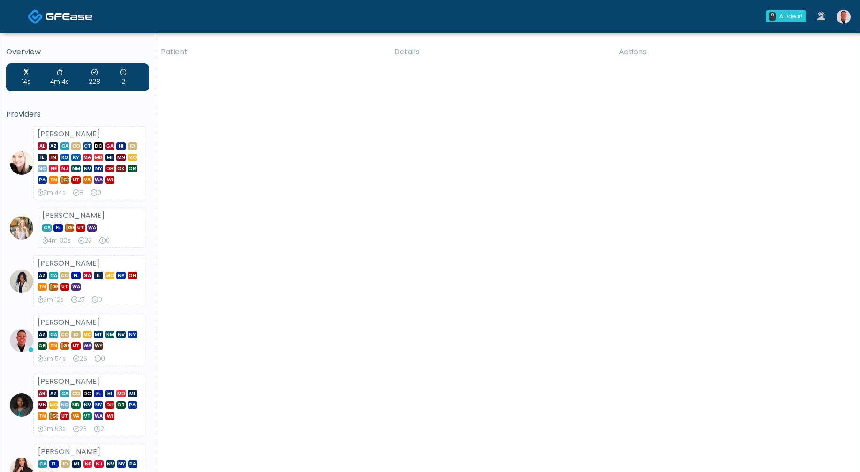
click at [213, 89] on div "Patient Details Actions" at bounding box center [503, 427] width 697 height 773
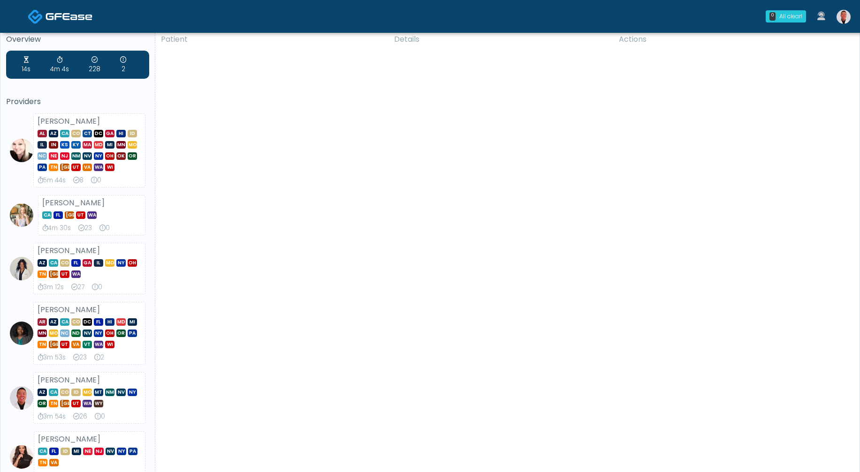
scroll to position [19, 0]
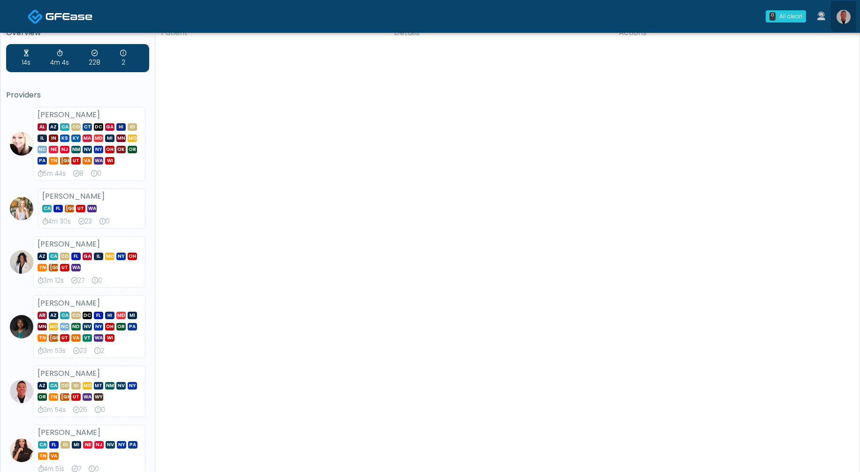
click at [850, 13] on link at bounding box center [843, 16] width 25 height 31
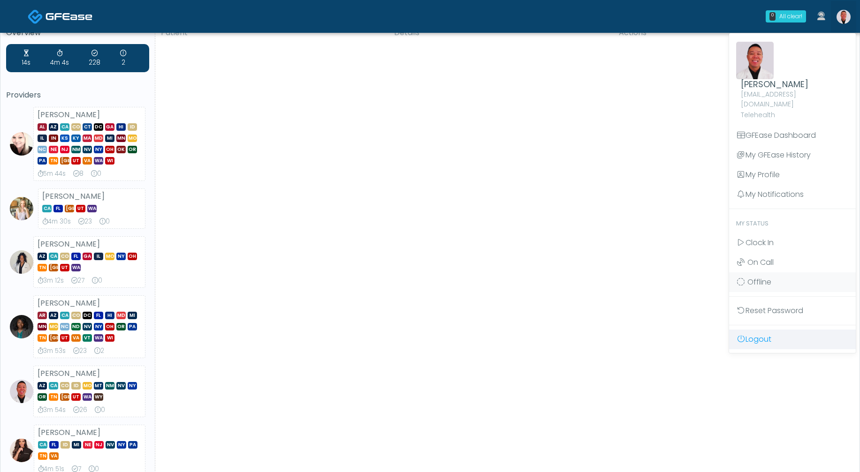
click at [751, 334] on link "Logout" at bounding box center [792, 340] width 127 height 20
